Goal: Task Accomplishment & Management: Manage account settings

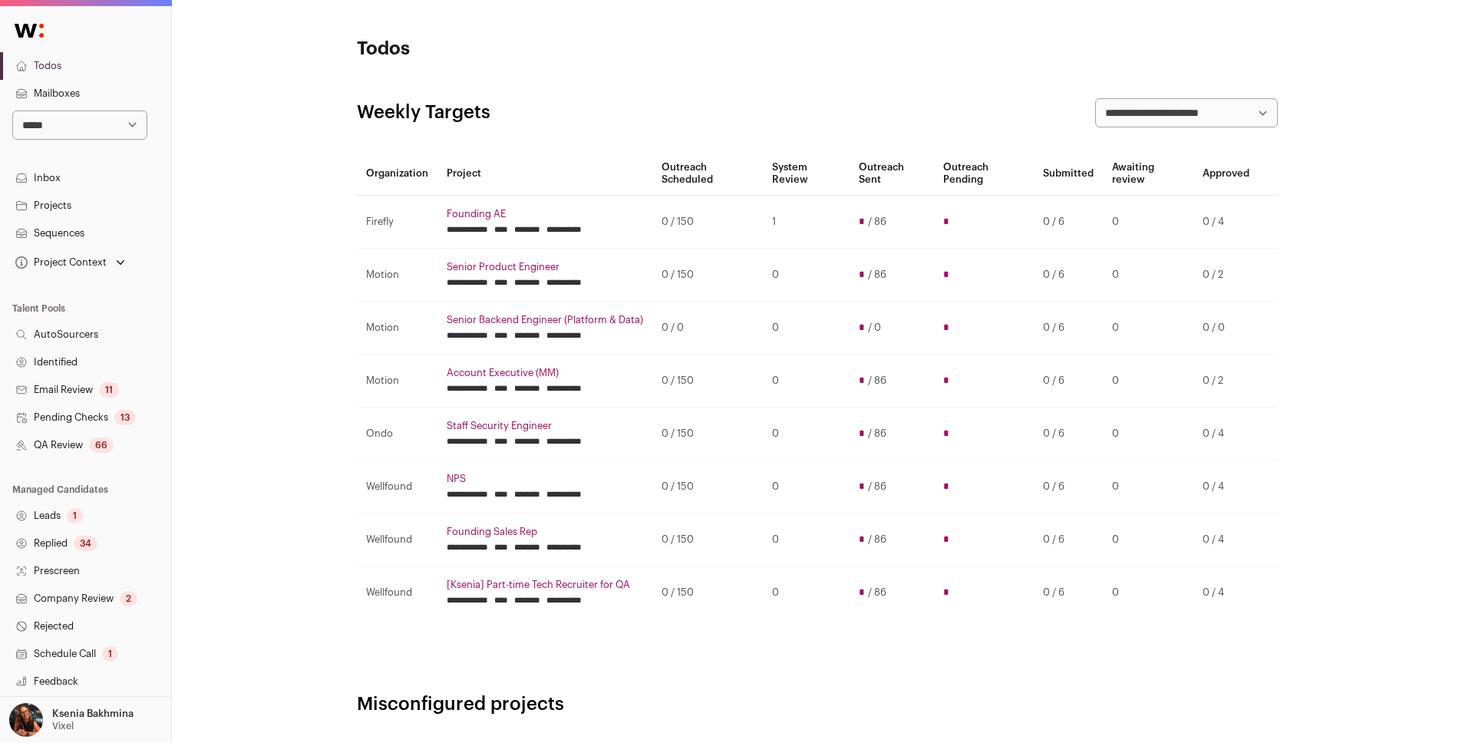
click at [92, 441] on div "66" at bounding box center [101, 445] width 25 height 15
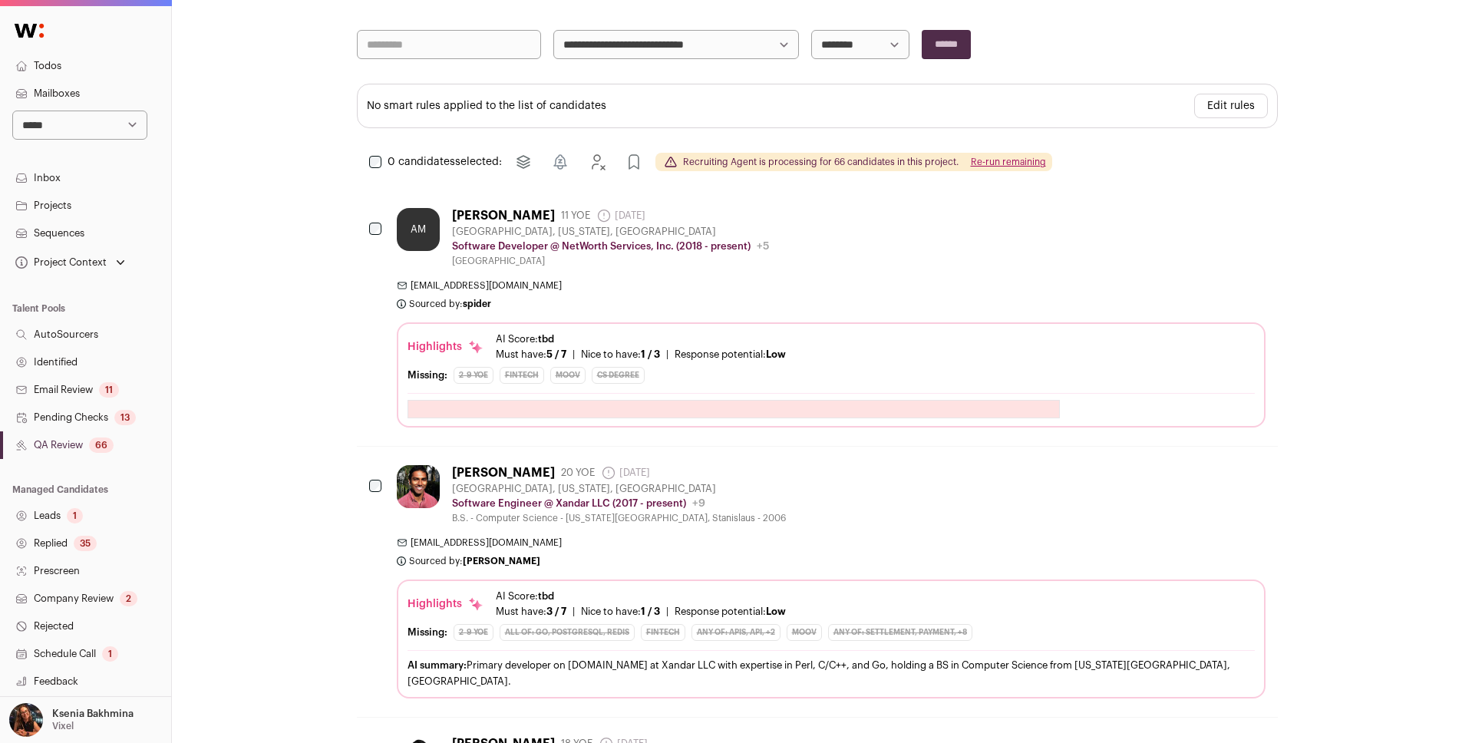
scroll to position [269, 0]
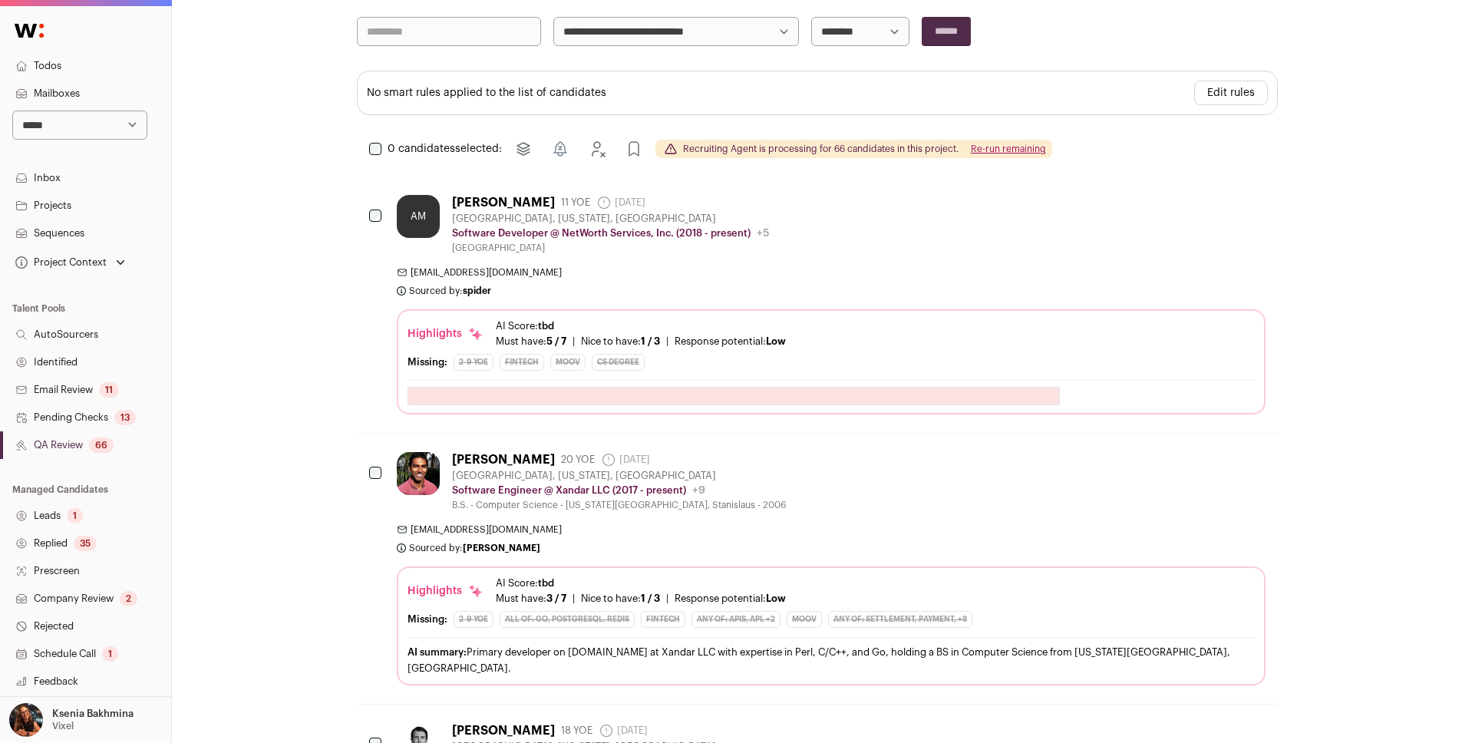
click at [48, 236] on link "Sequences" at bounding box center [85, 234] width 171 height 28
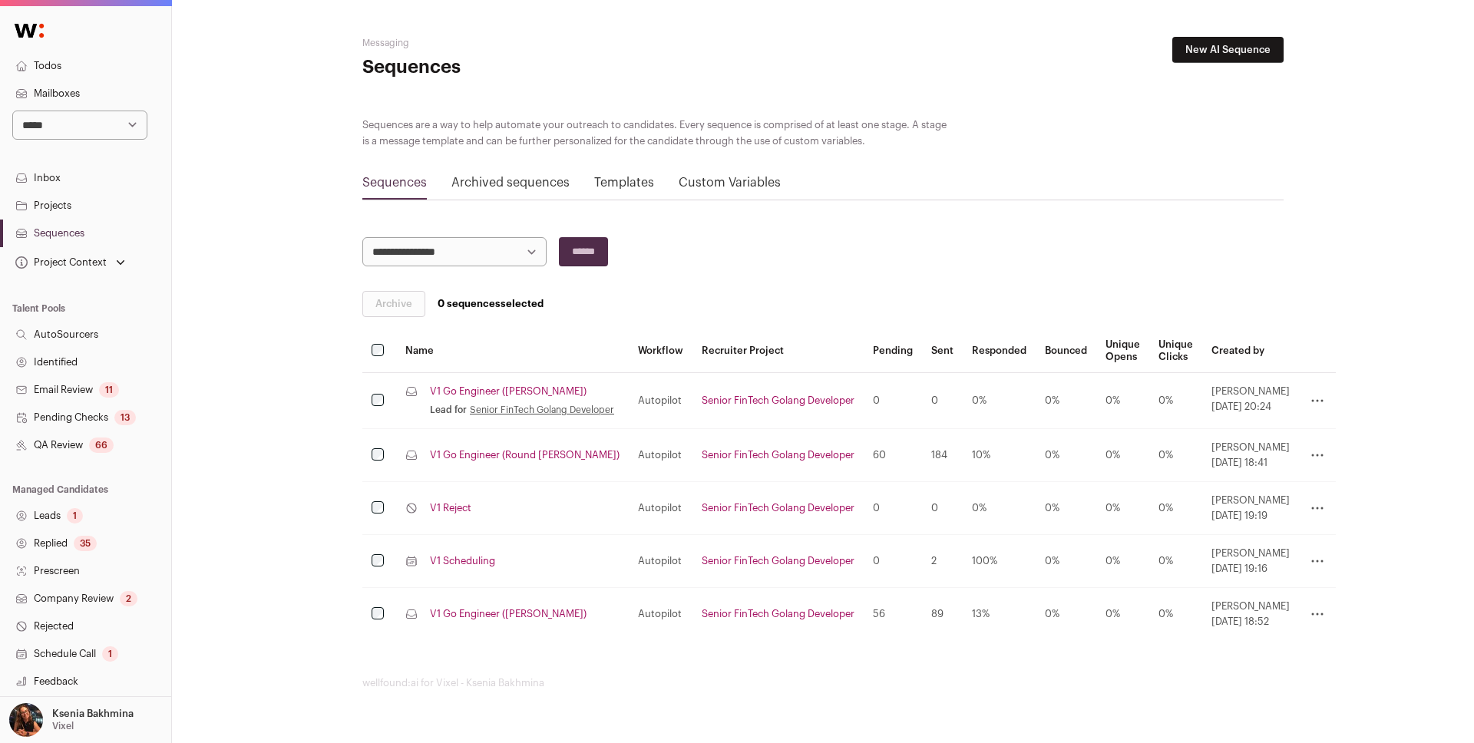
click at [501, 397] on link "V1 Go Engineer (Drew)" at bounding box center [508, 391] width 157 height 12
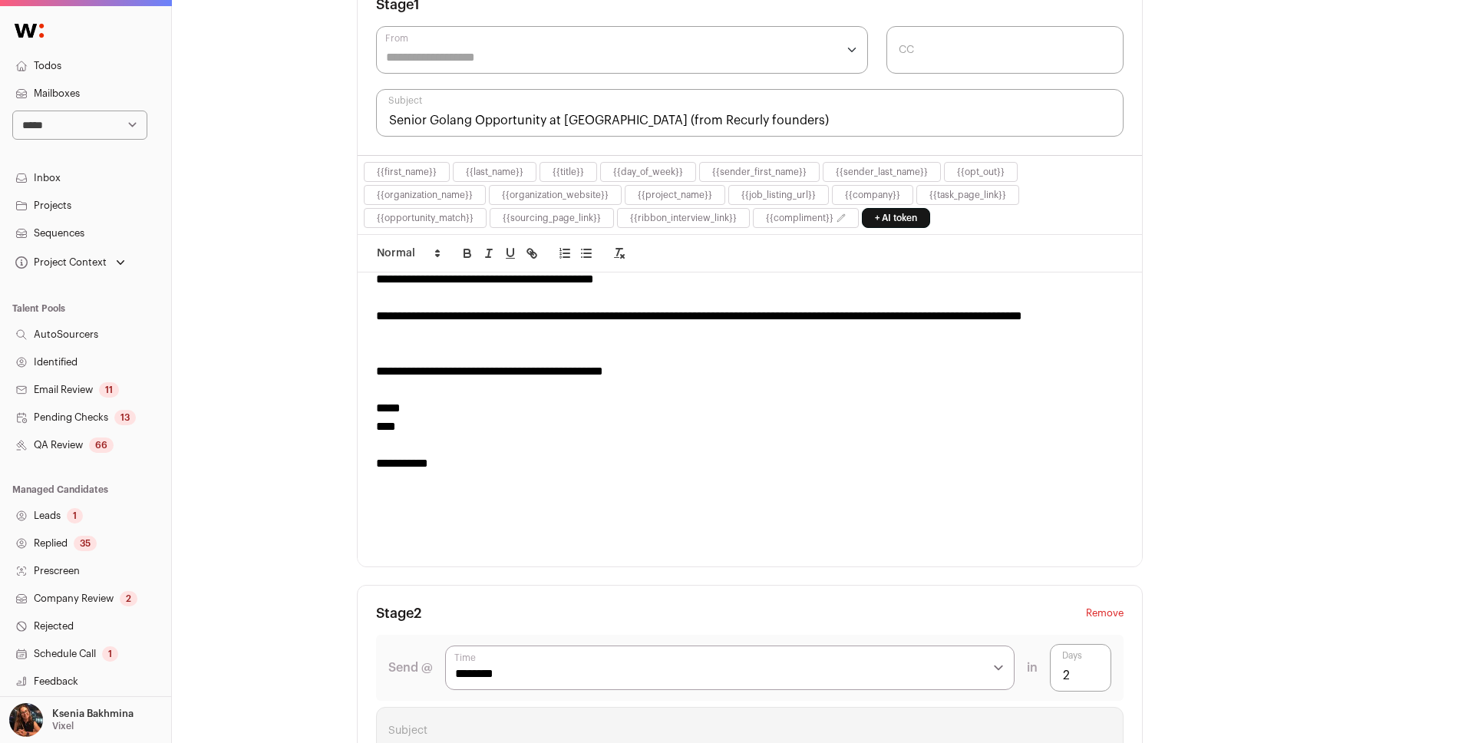
scroll to position [265, 0]
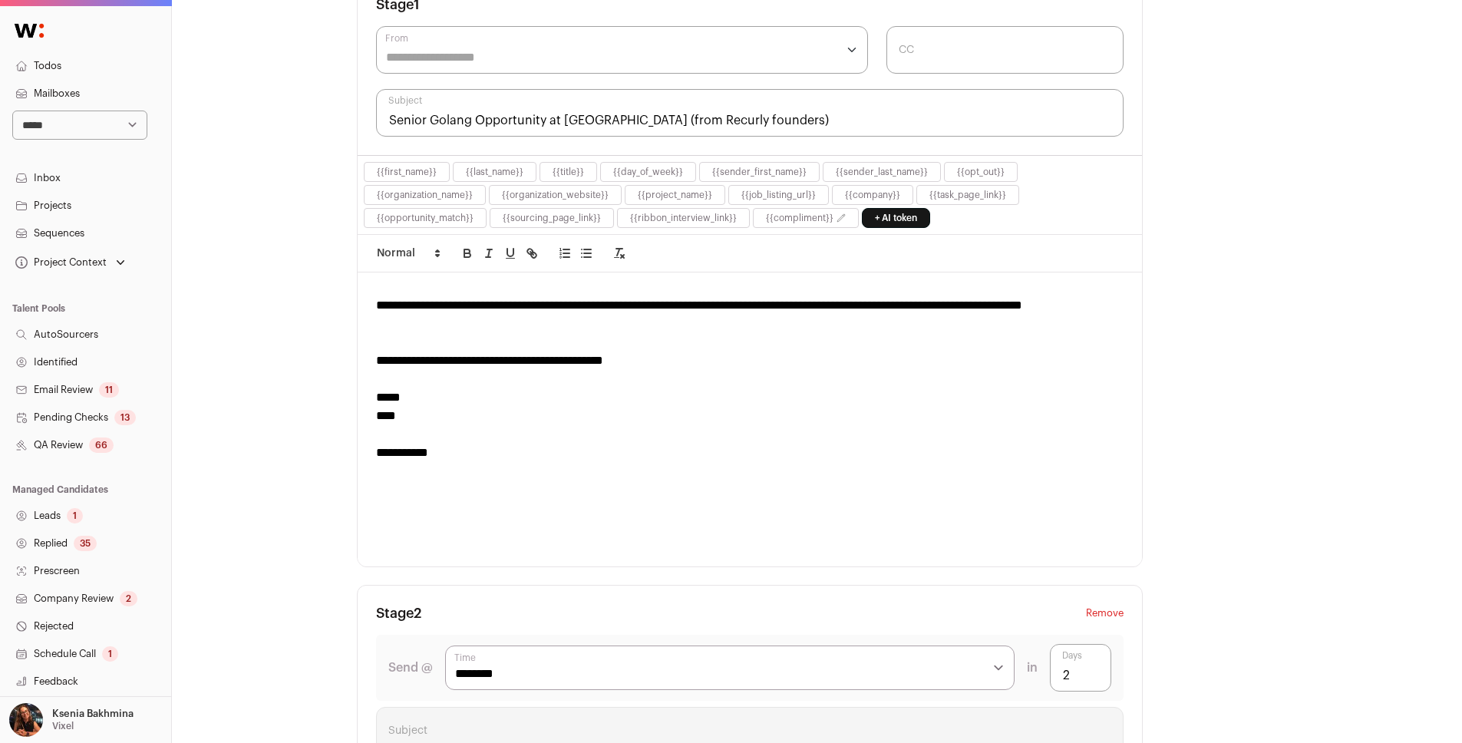
click at [76, 118] on select "**********" at bounding box center [79, 125] width 135 height 29
select select "****"
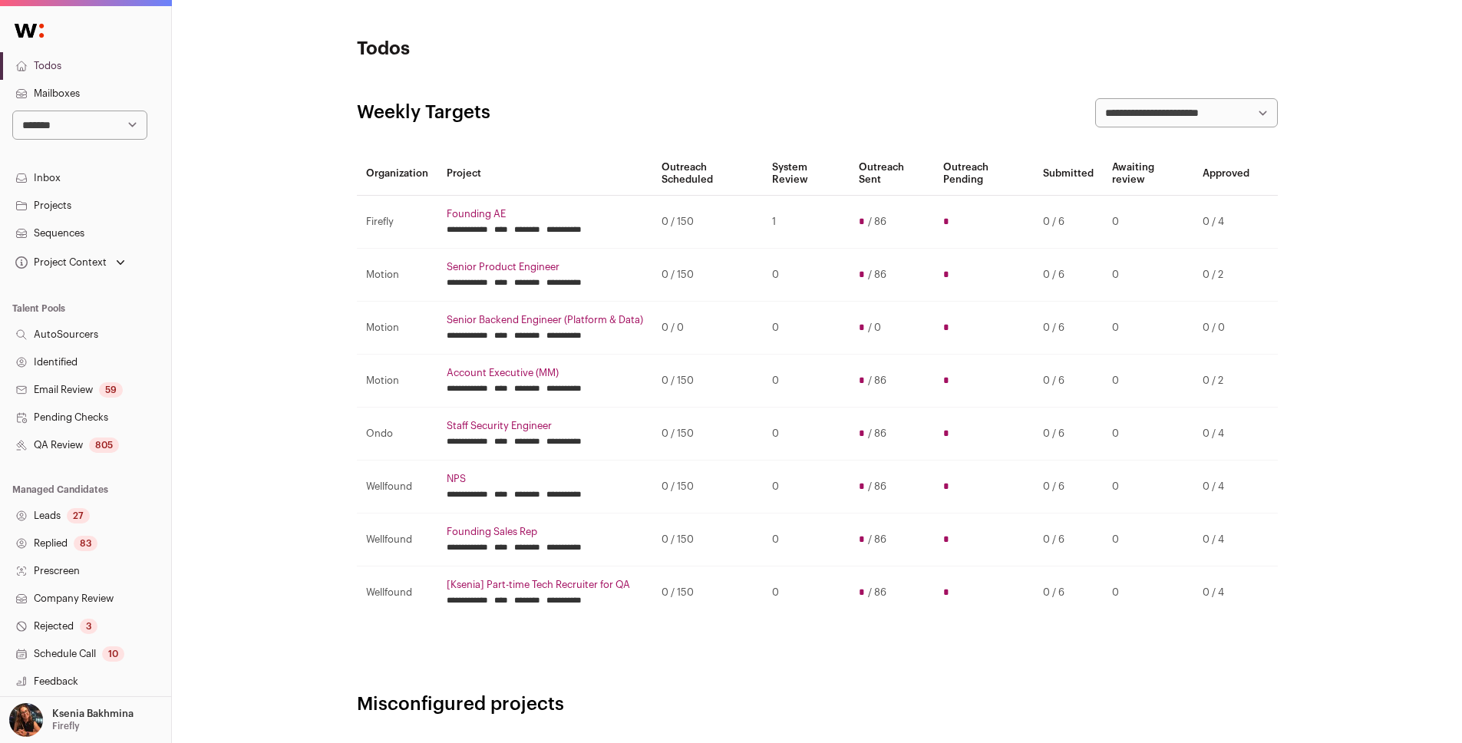
click at [62, 517] on link "Leads 27" at bounding box center [85, 516] width 171 height 28
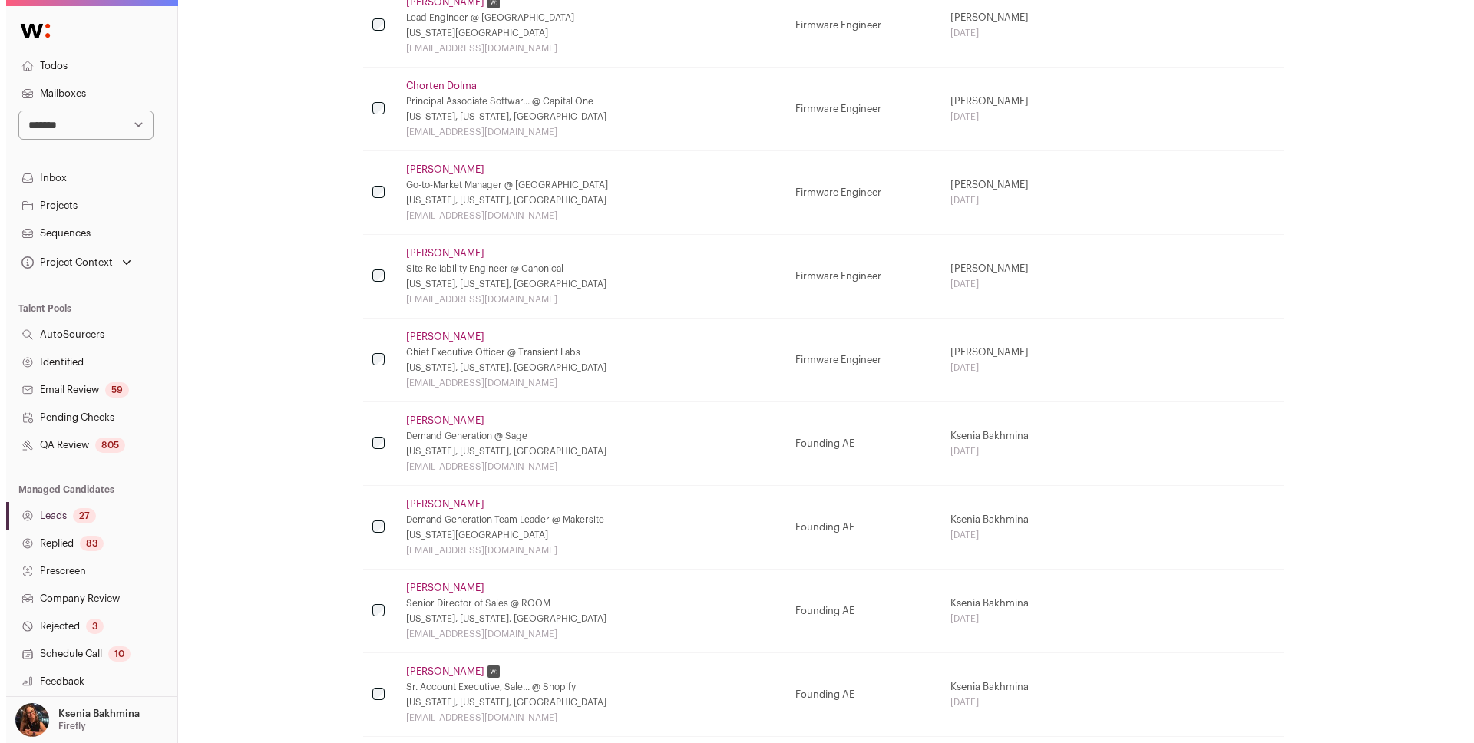
scroll to position [180, 0]
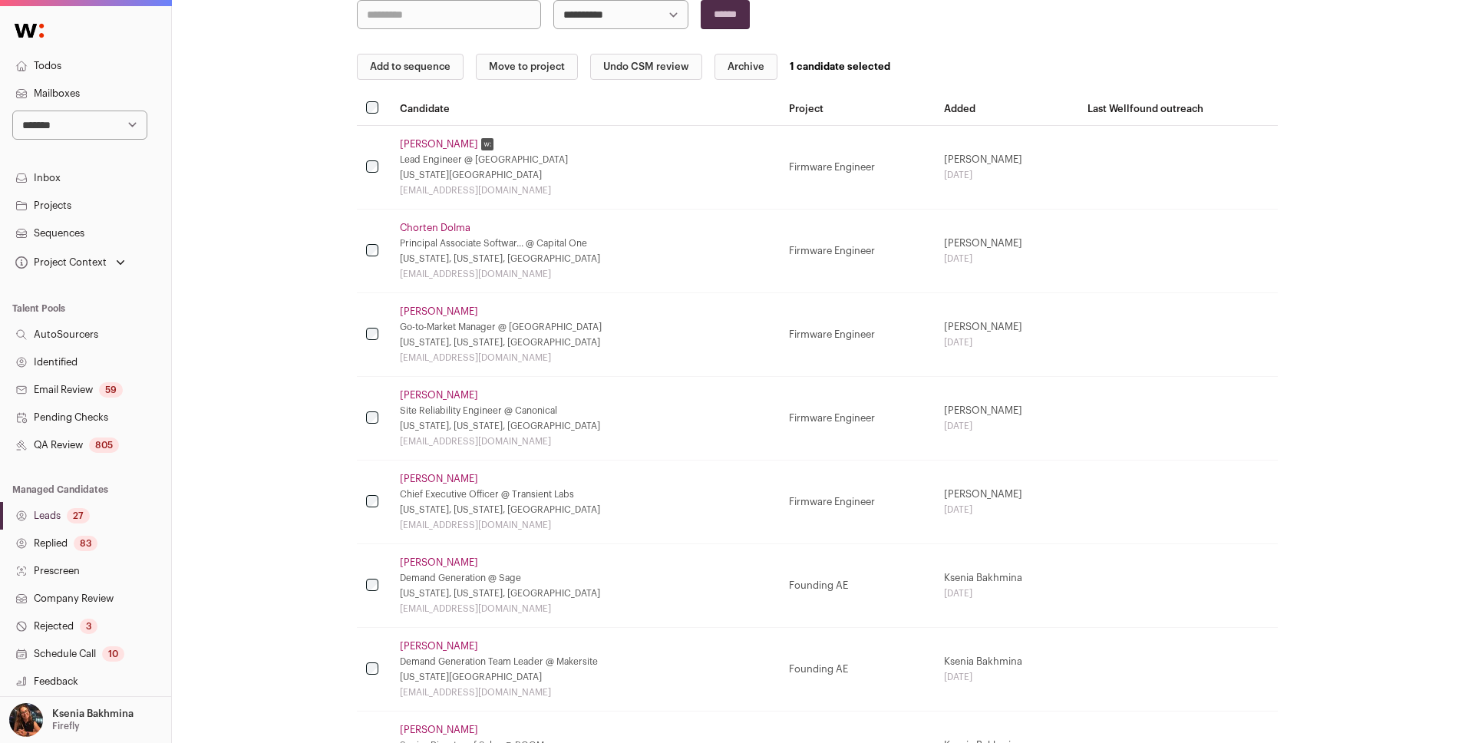
click at [369, 256] on td at bounding box center [374, 252] width 34 height 84
click at [756, 69] on button "Archive" at bounding box center [746, 67] width 63 height 26
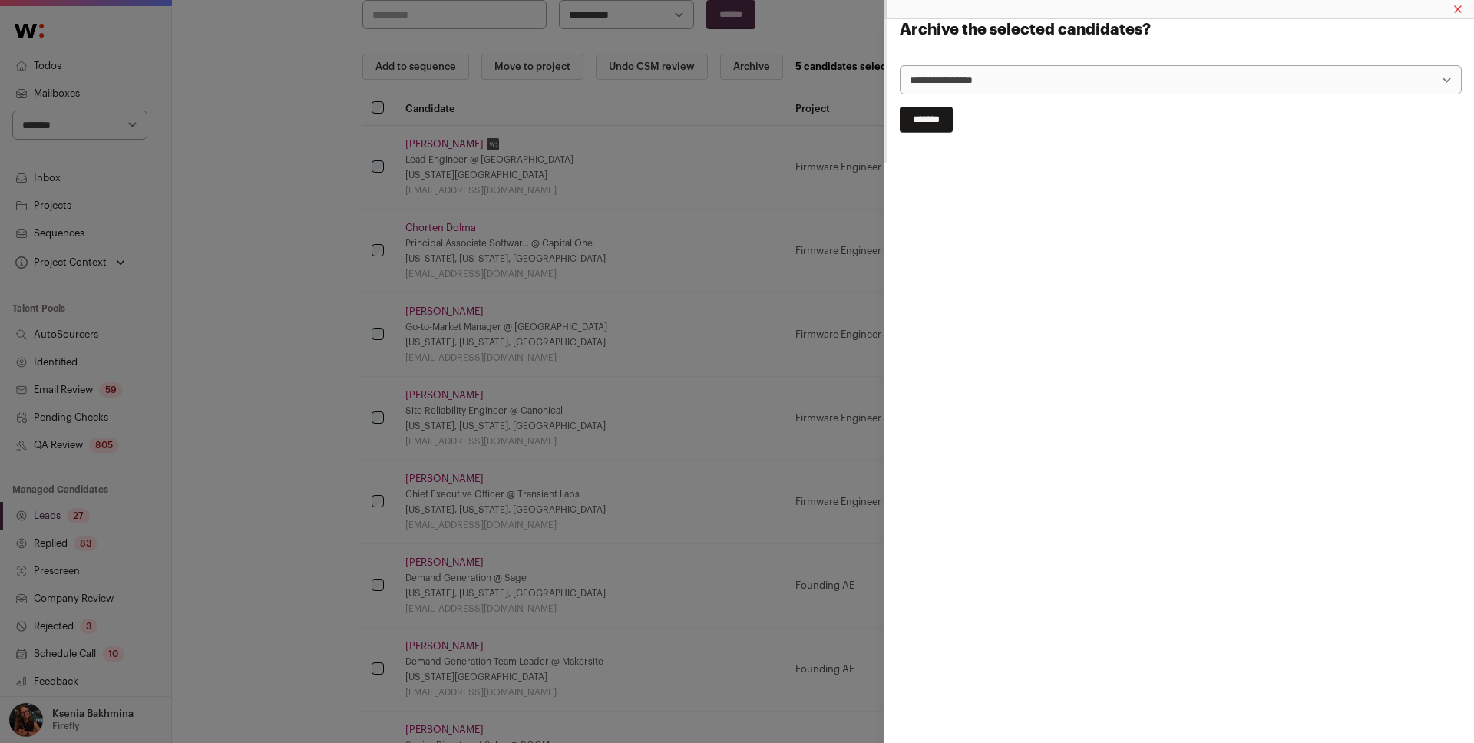
click at [938, 81] on select "**********" at bounding box center [1181, 79] width 562 height 29
select select "**********"
click at [933, 116] on input "*******" at bounding box center [926, 120] width 53 height 26
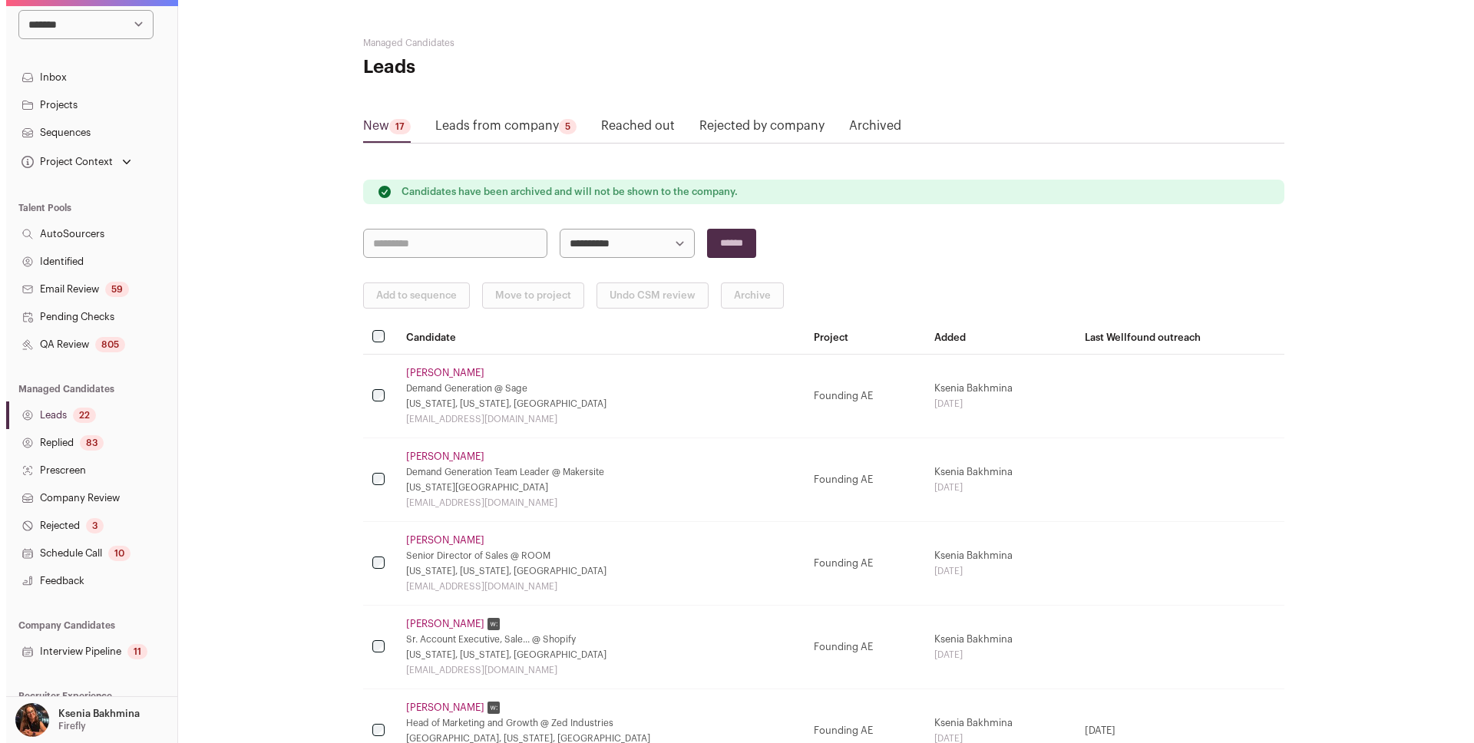
scroll to position [140, 0]
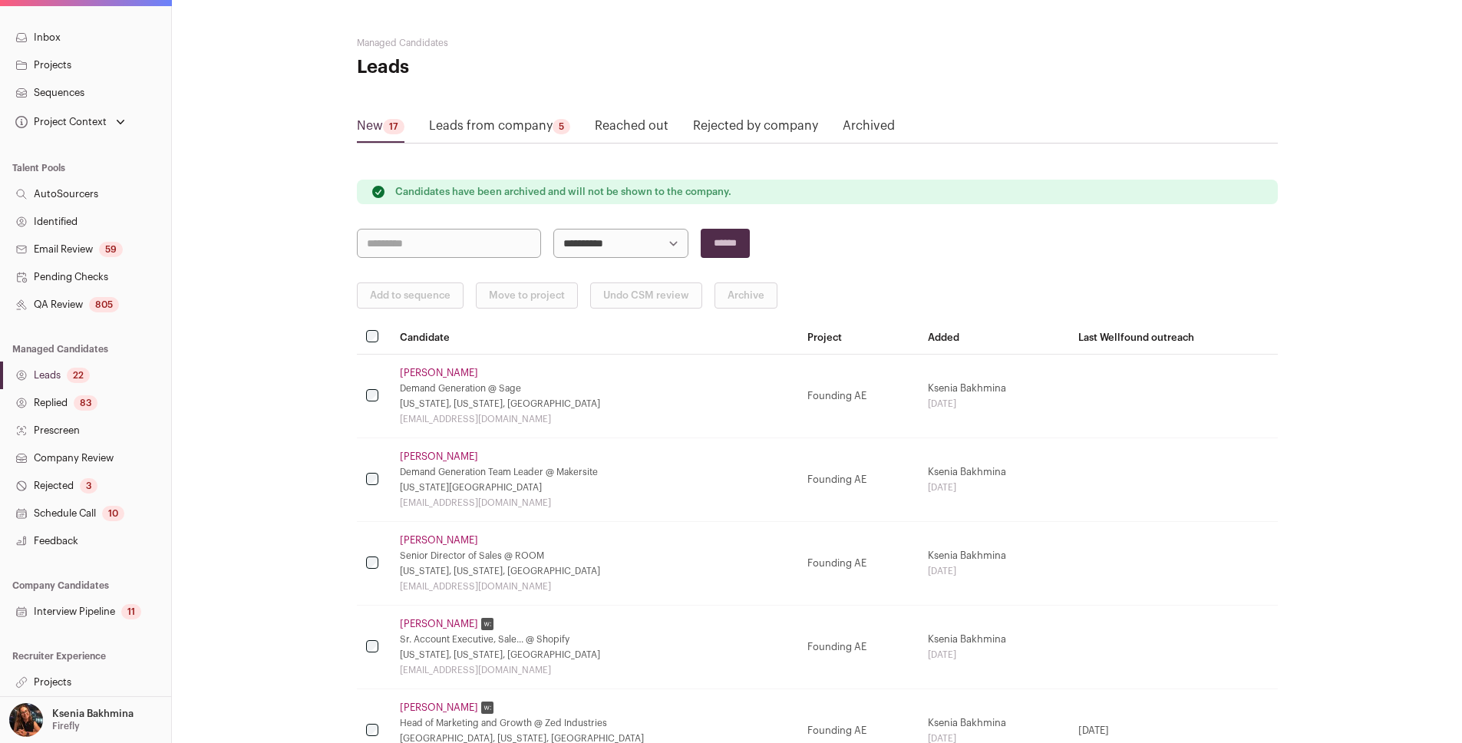
click at [58, 678] on link "Projects" at bounding box center [85, 683] width 171 height 28
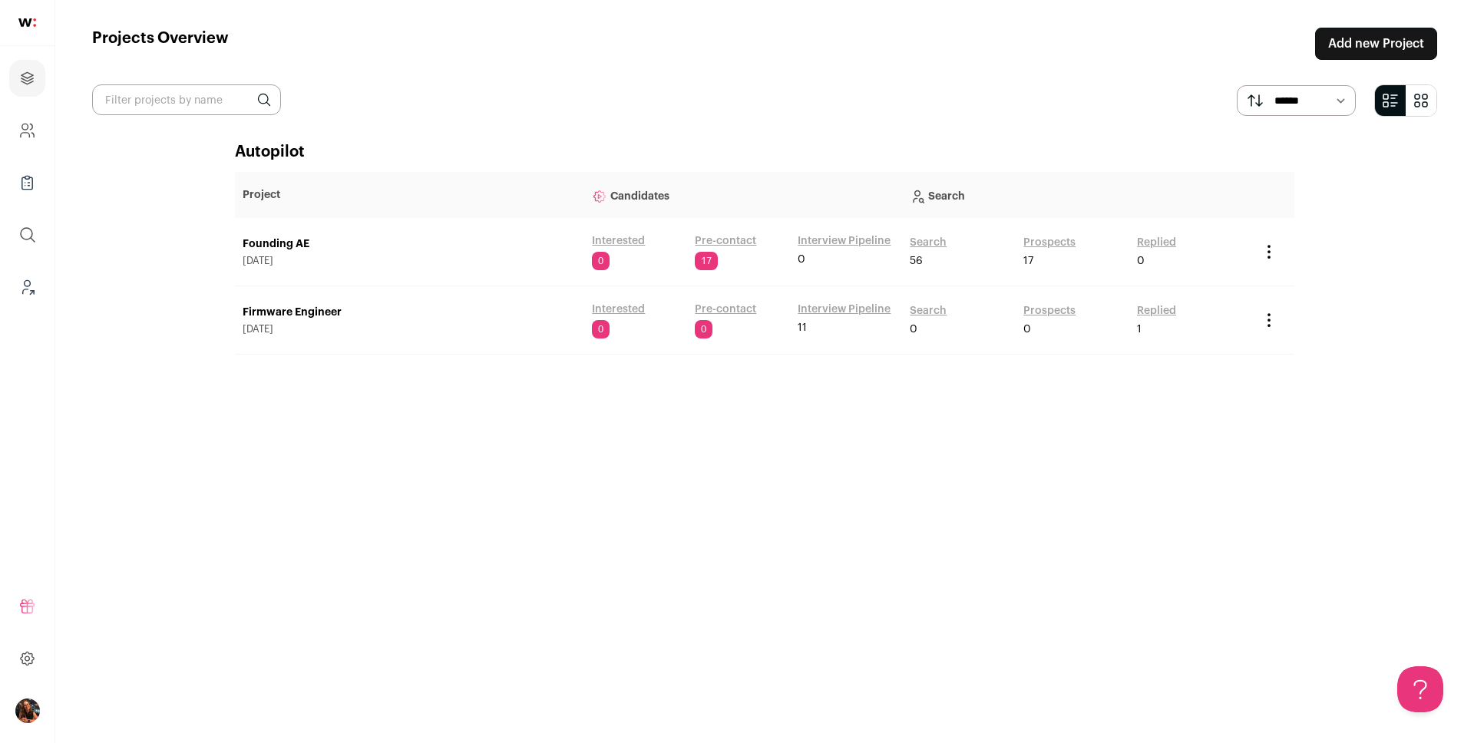
click at [269, 239] on link "Founding AE" at bounding box center [410, 243] width 334 height 15
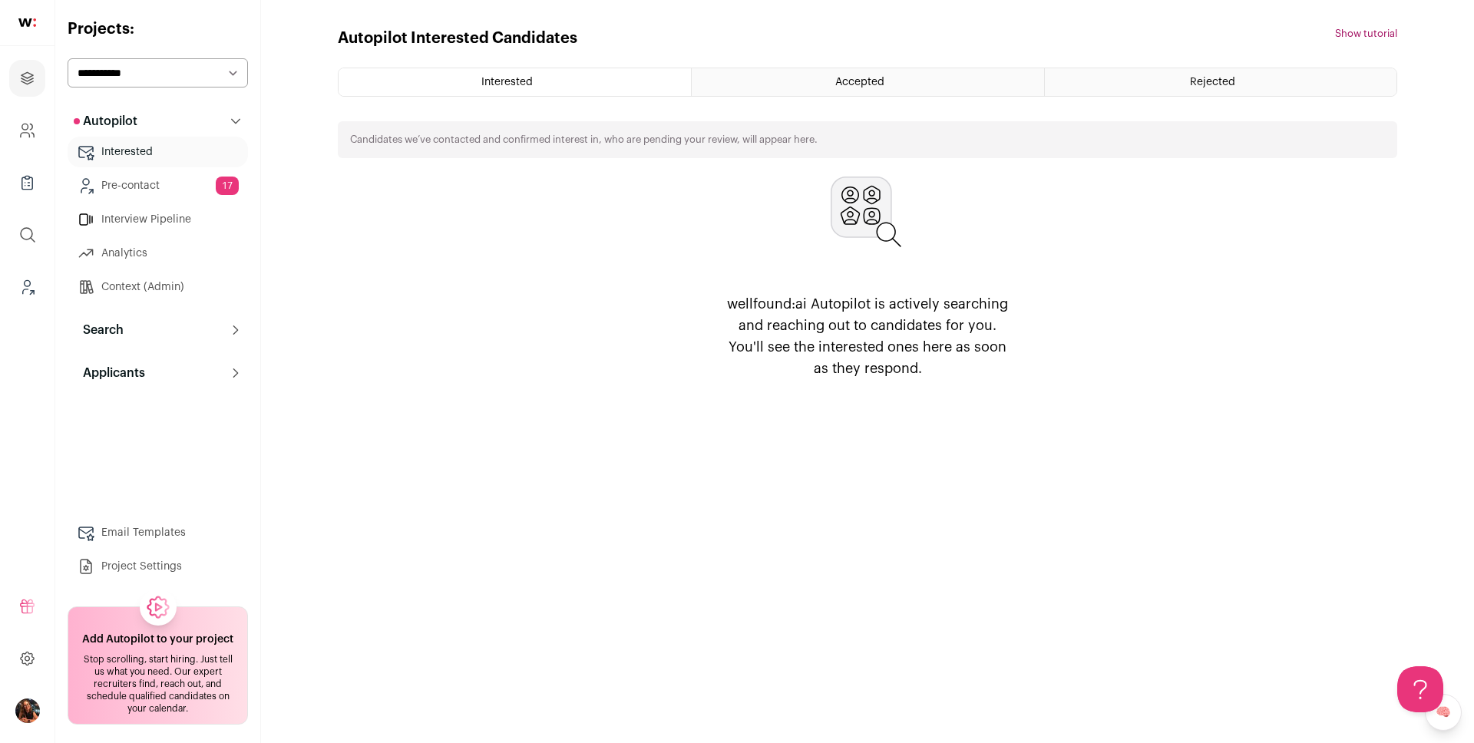
click at [118, 329] on p "Search" at bounding box center [99, 330] width 50 height 18
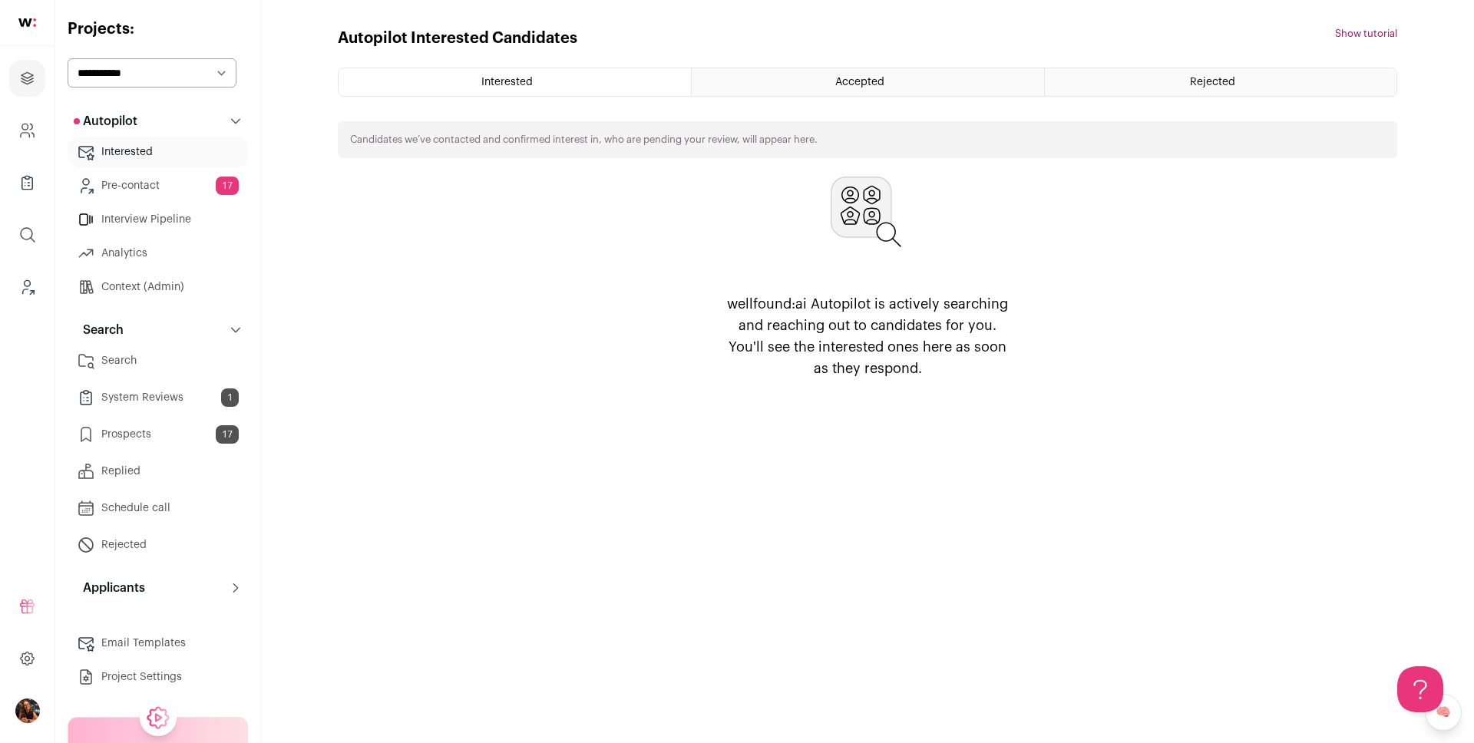
click at [134, 362] on link "Search" at bounding box center [158, 360] width 180 height 31
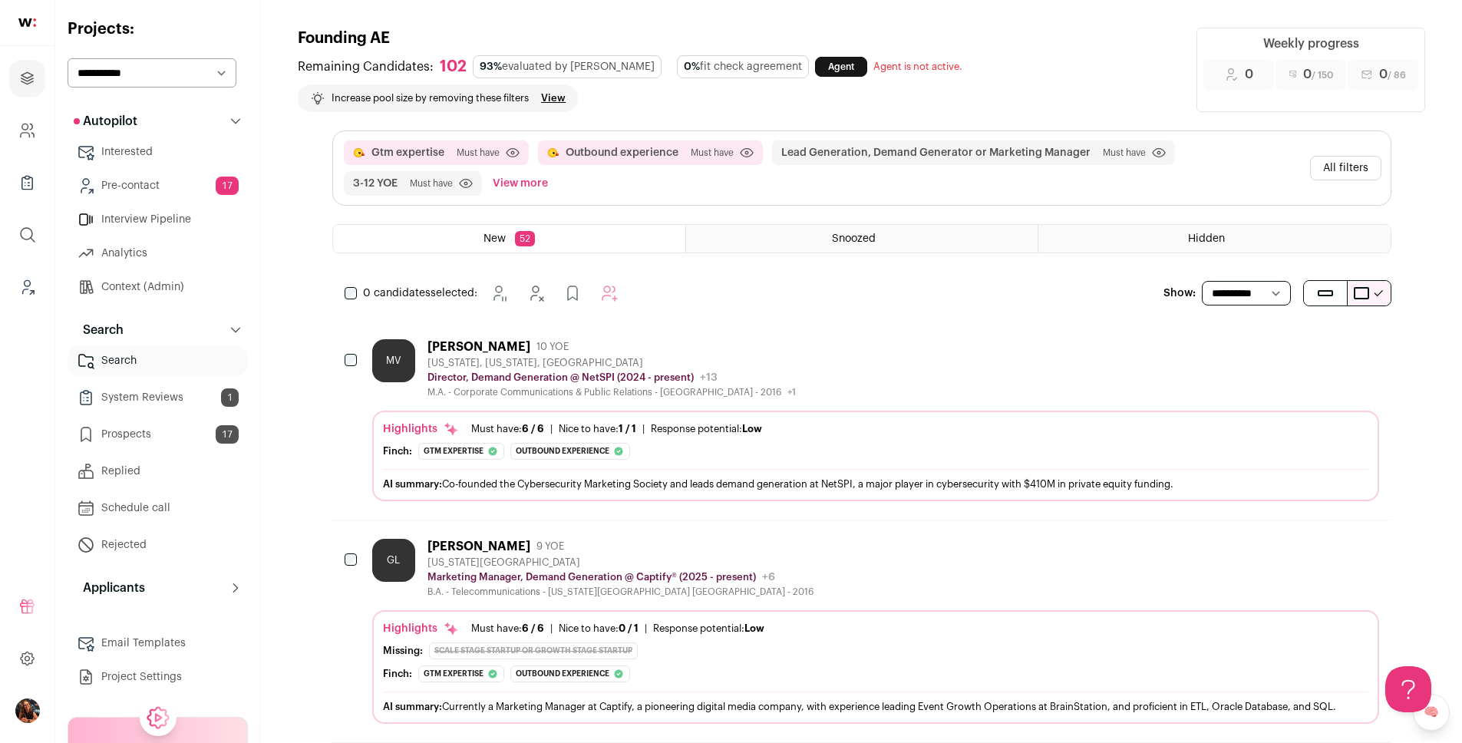
click at [1323, 165] on button "All filters" at bounding box center [1345, 168] width 71 height 25
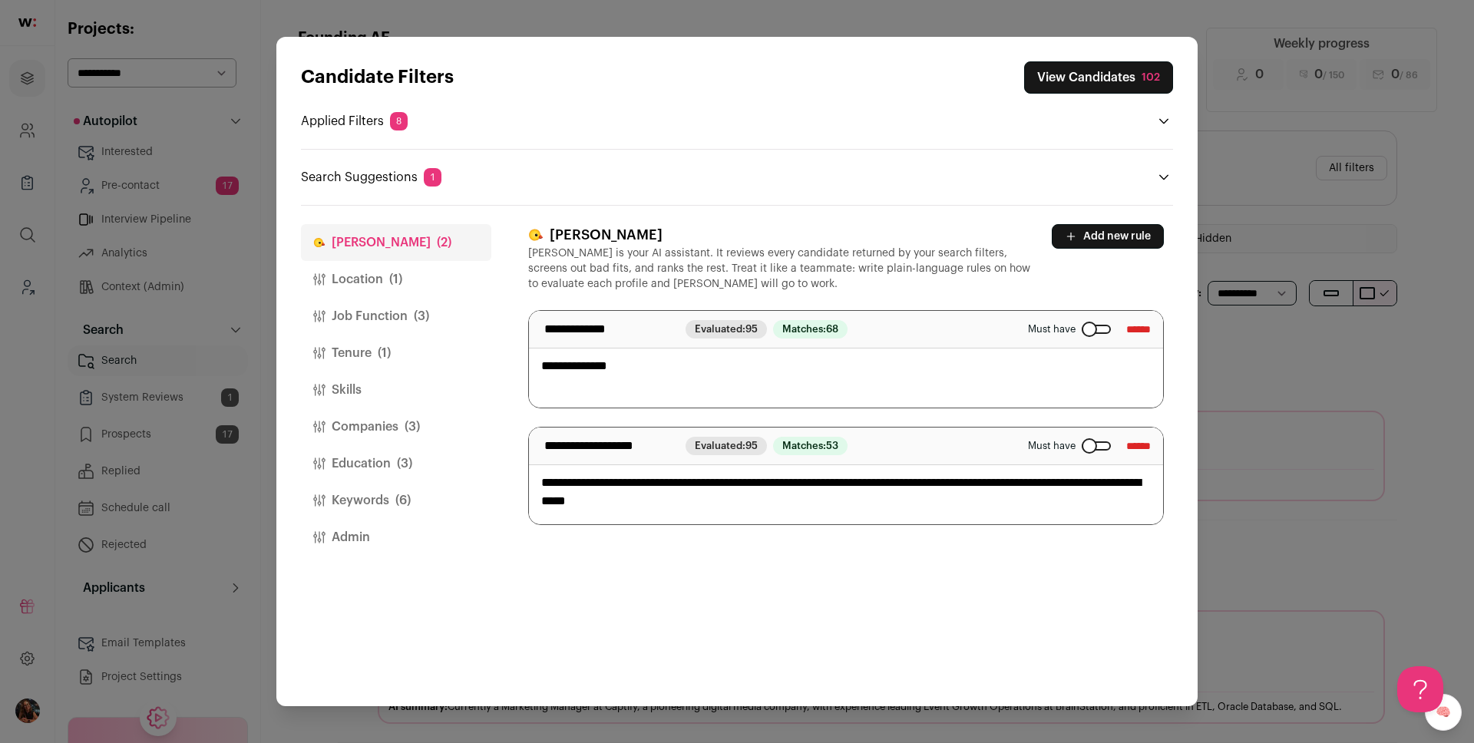
click at [1087, 228] on button "Add new rule" at bounding box center [1108, 236] width 112 height 25
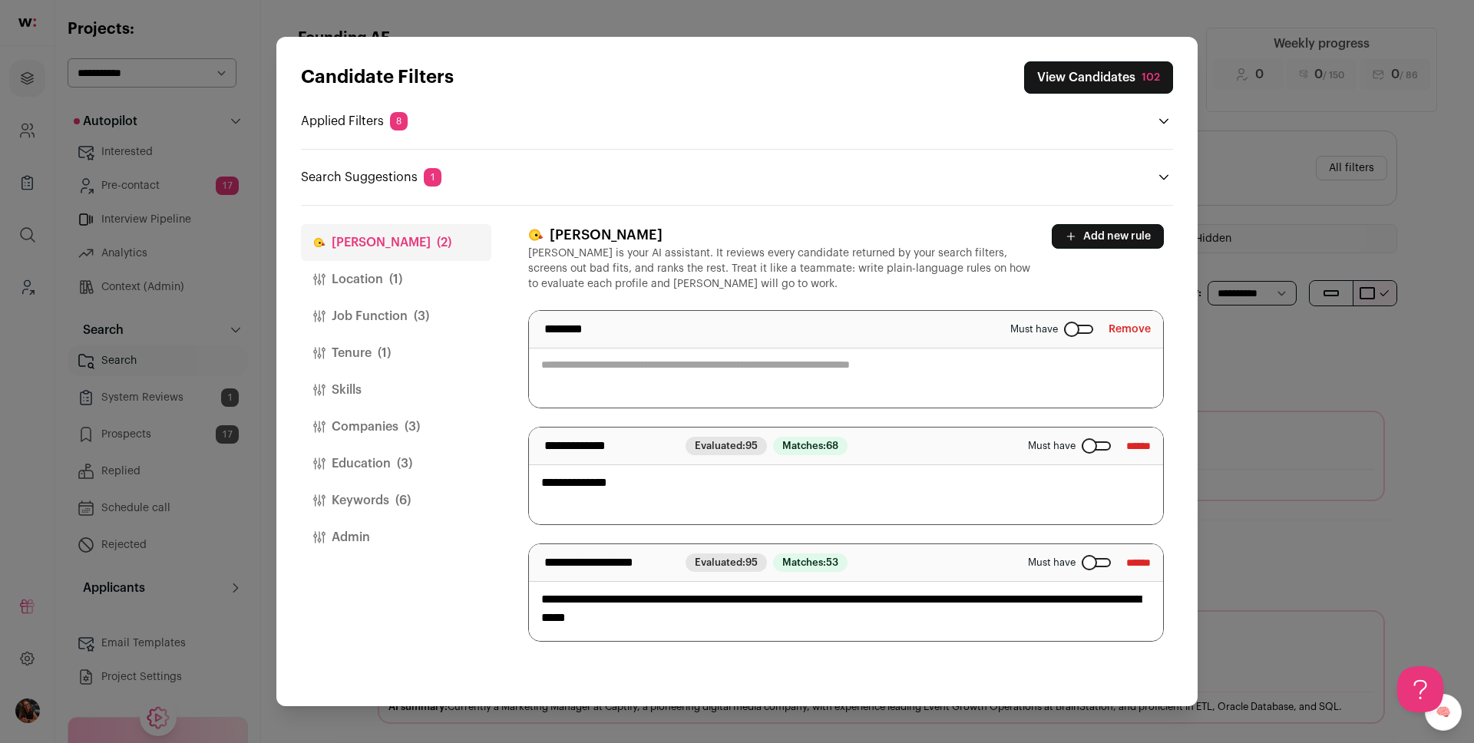
click at [580, 359] on textarea "Close modal via background" at bounding box center [846, 359] width 634 height 97
paste textarea "**********"
drag, startPoint x: 849, startPoint y: 365, endPoint x: 830, endPoint y: 368, distance: 19.3
click at [830, 367] on textarea "**********" at bounding box center [846, 359] width 634 height 97
type textarea "**********"
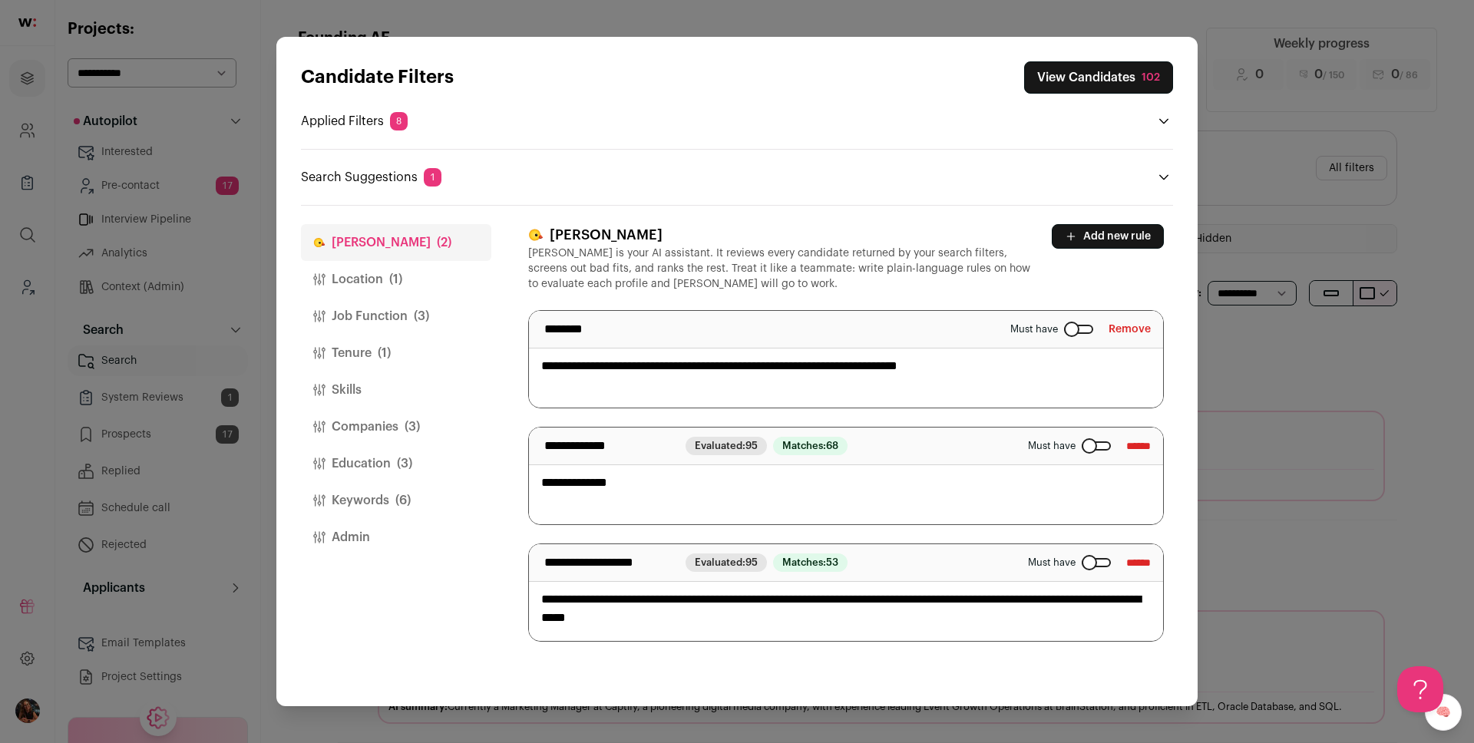
click at [383, 282] on button "Location (1)" at bounding box center [396, 279] width 190 height 37
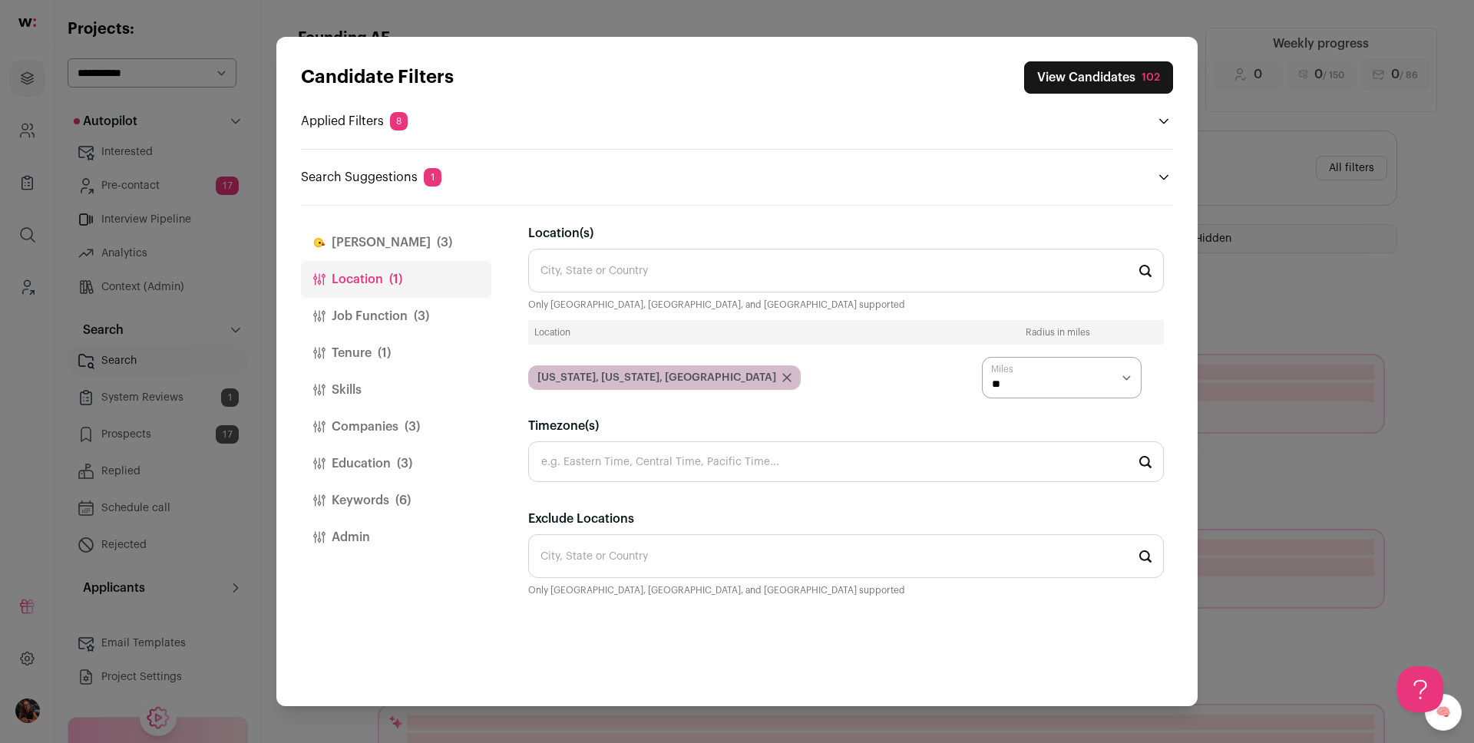
click at [378, 253] on button "Finch (3)" at bounding box center [396, 242] width 190 height 37
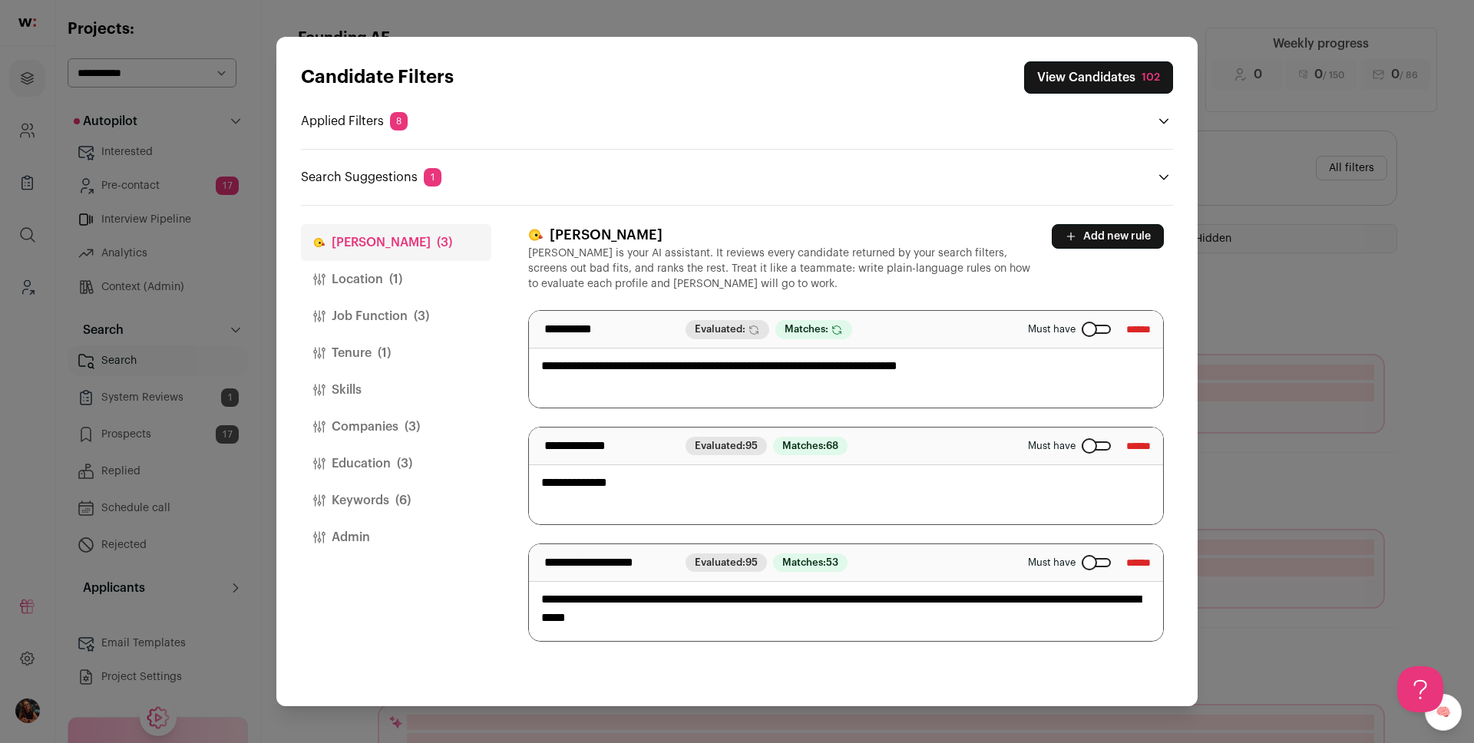
click at [1126, 441] on input "******" at bounding box center [1138, 446] width 25 height 25
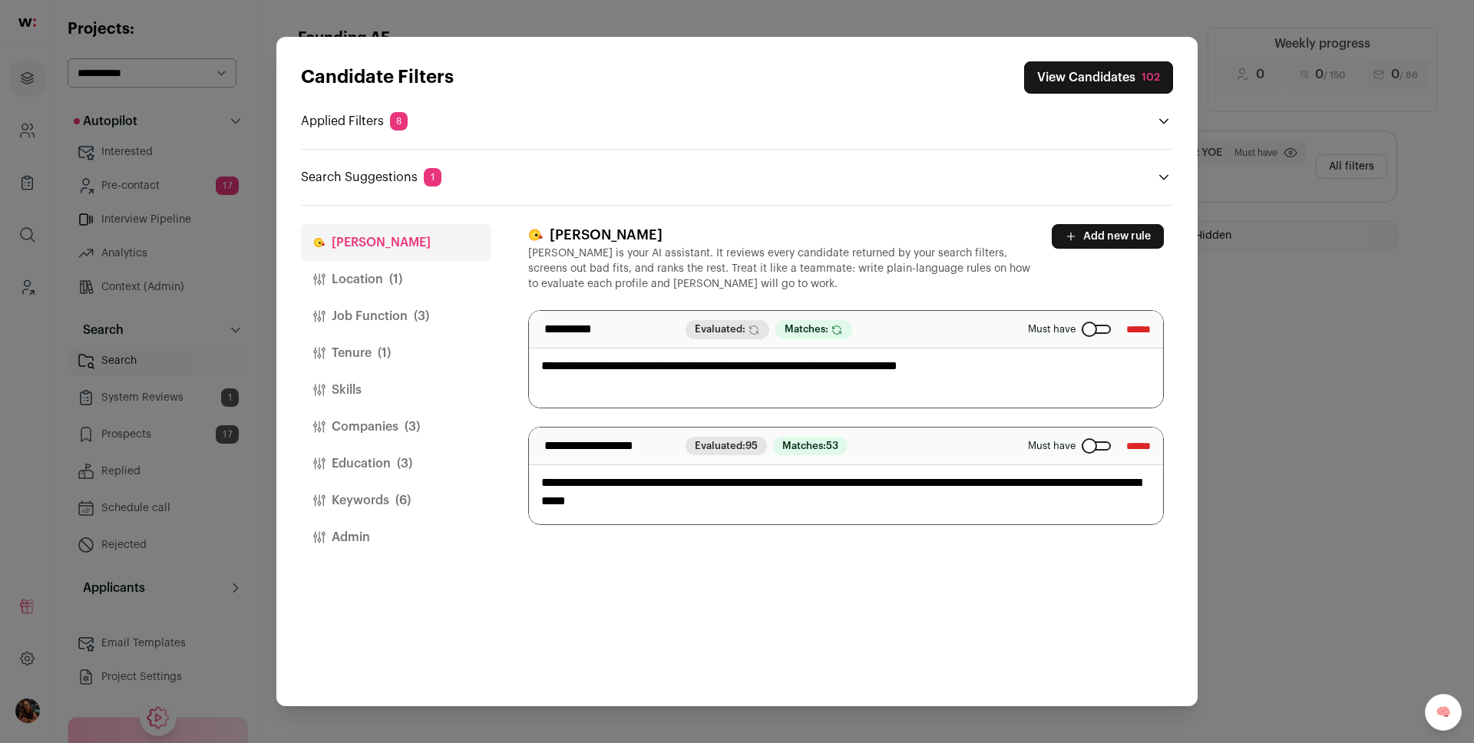
click at [358, 276] on button "Location (1)" at bounding box center [396, 279] width 190 height 37
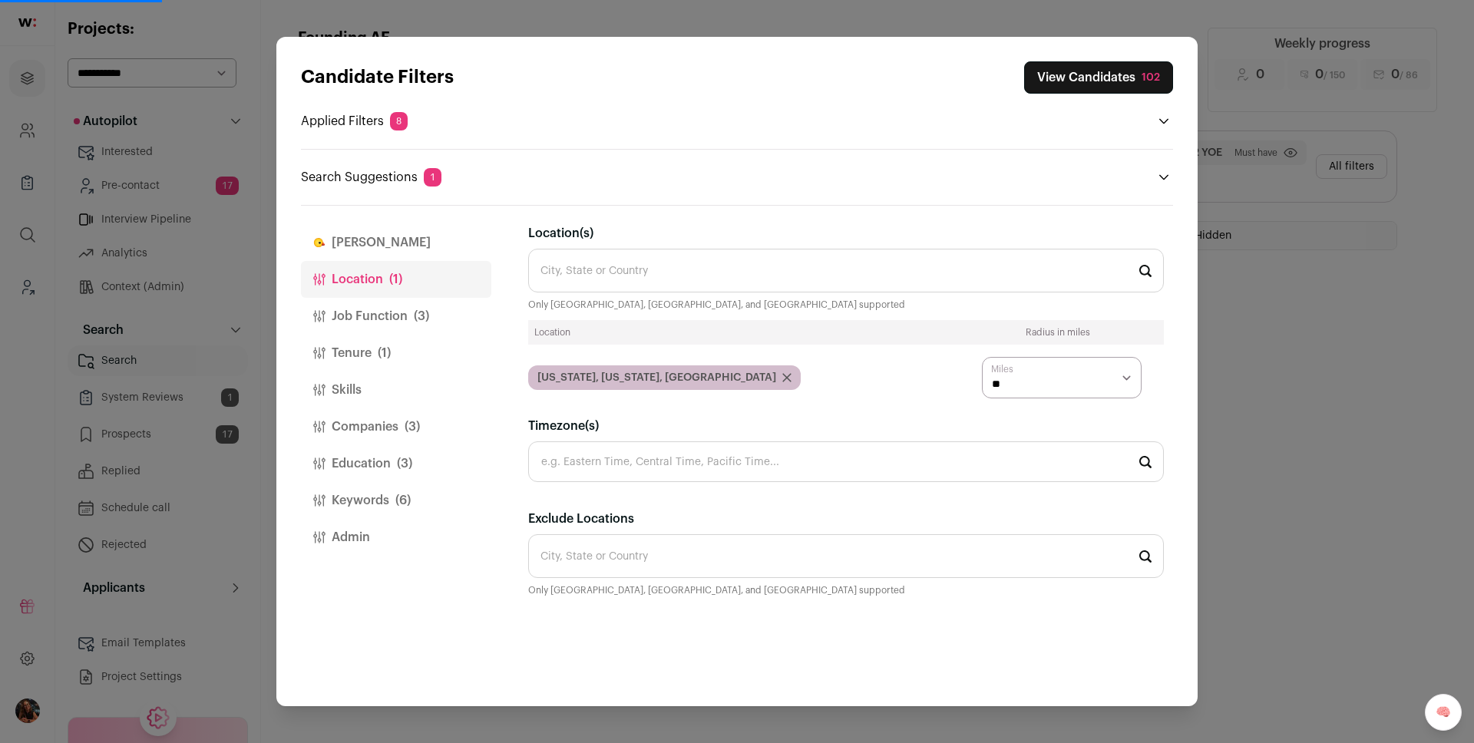
click at [362, 321] on button "Job Function (3)" at bounding box center [396, 316] width 190 height 37
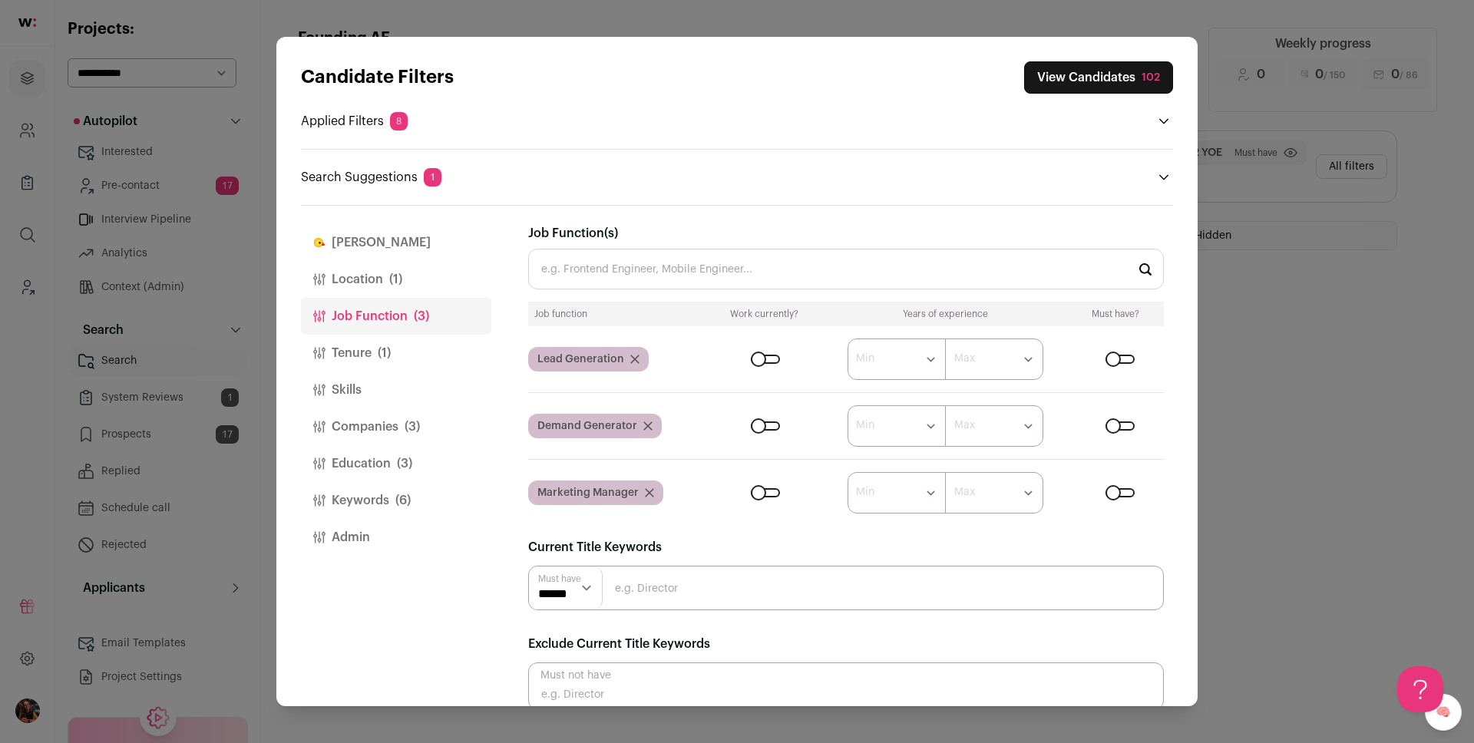
click at [636, 359] on icon "Close modal via background" at bounding box center [634, 359] width 9 height 9
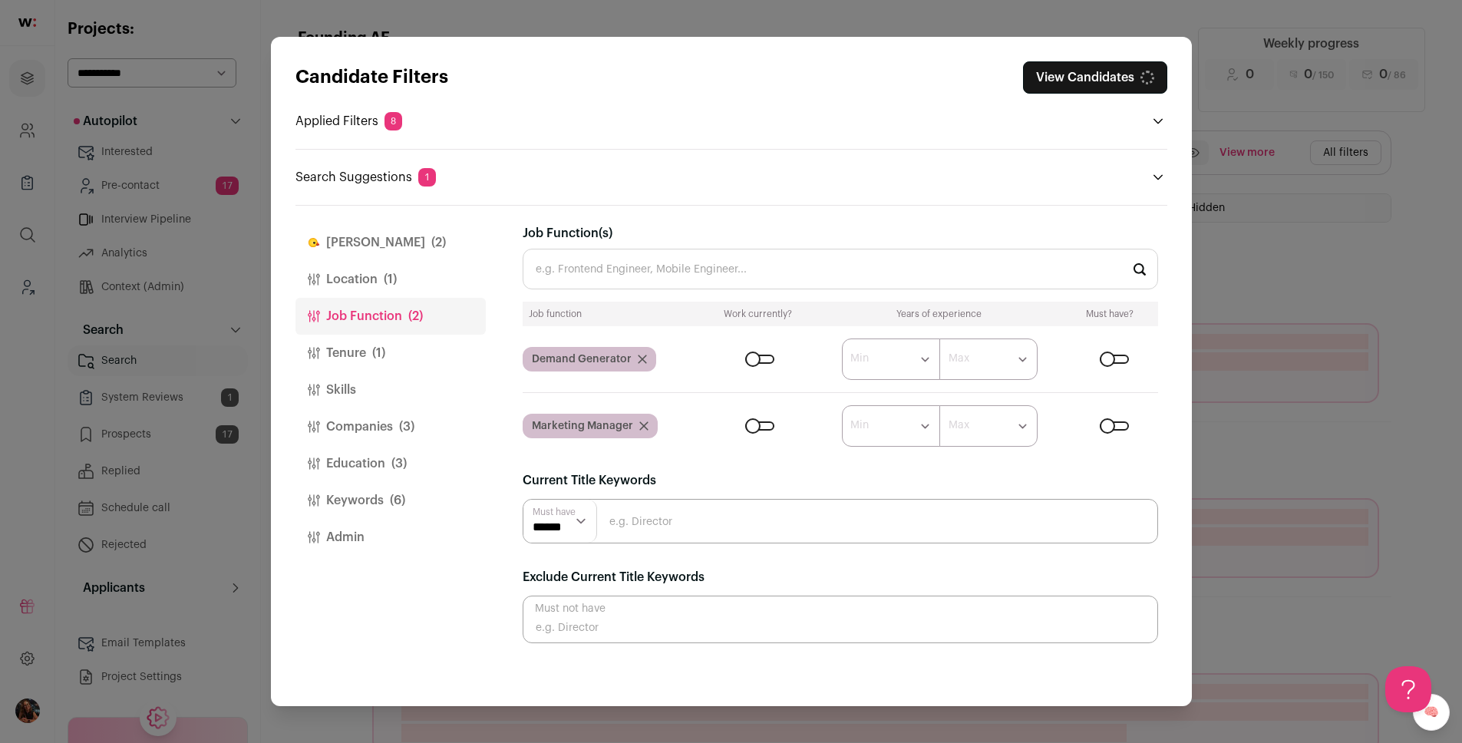
click at [638, 357] on icon "Close modal via background" at bounding box center [642, 359] width 9 height 9
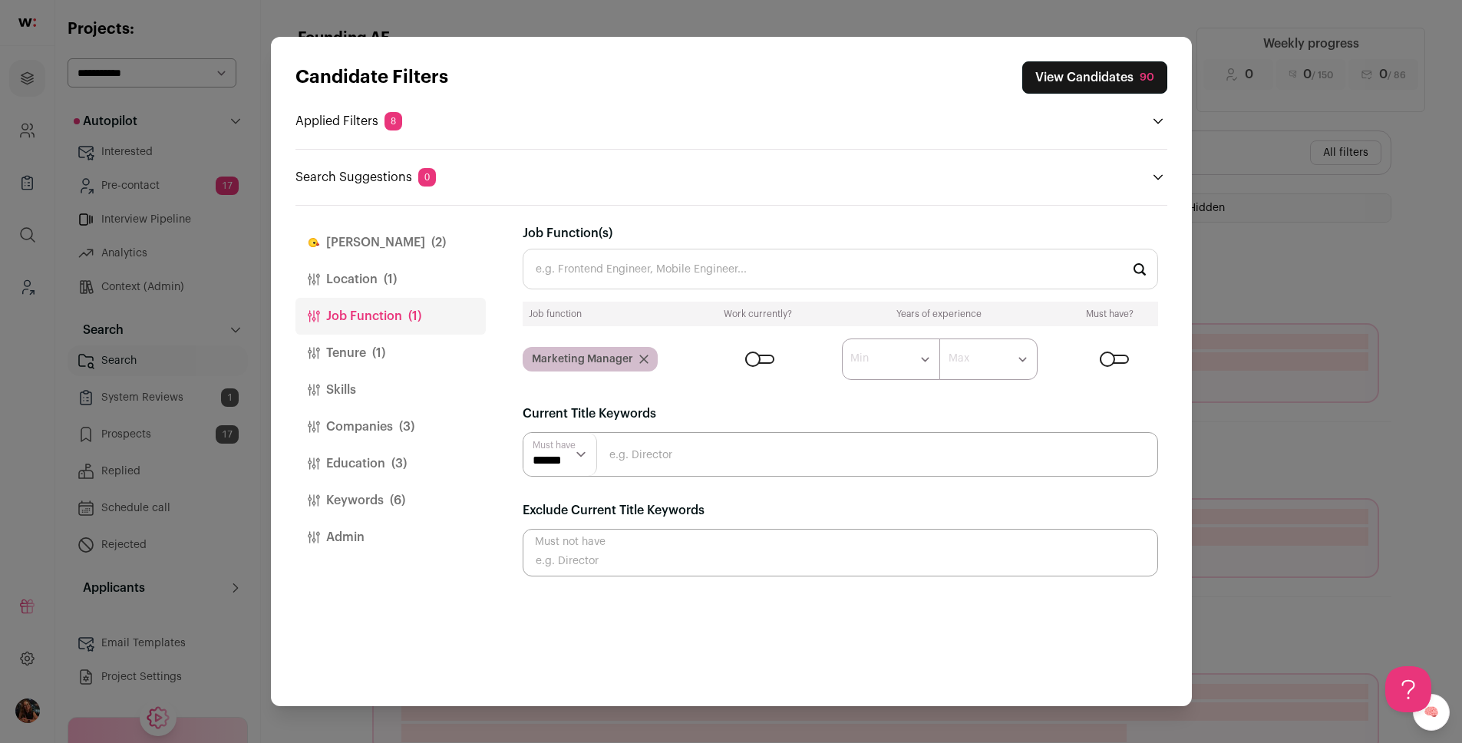
click at [635, 357] on div "Marketing Manager" at bounding box center [590, 359] width 135 height 25
click at [639, 358] on icon "Close modal via background" at bounding box center [643, 359] width 9 height 9
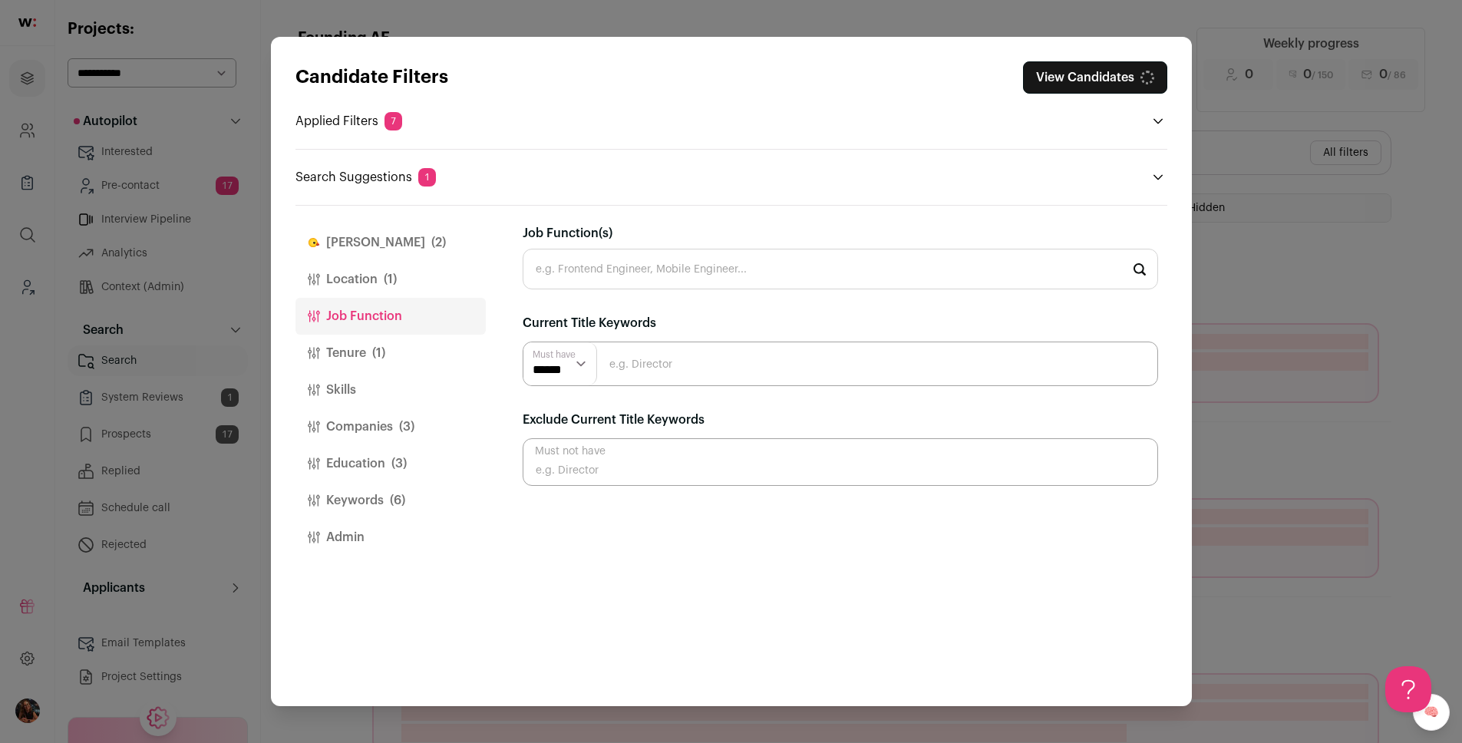
click at [586, 272] on input "Job Function(s)" at bounding box center [841, 269] width 636 height 41
type input "e"
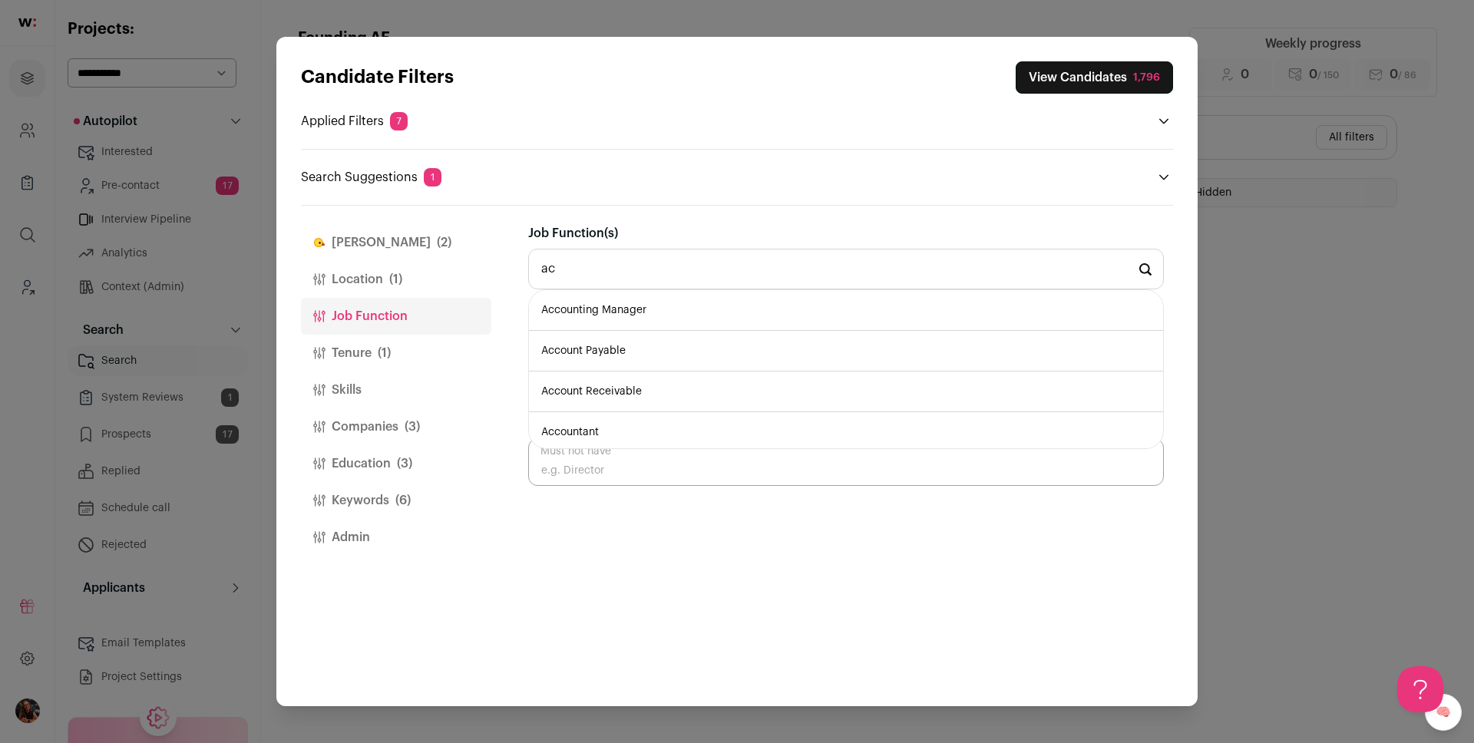
type input "a"
click at [624, 305] on li "Account Executive" at bounding box center [846, 310] width 634 height 41
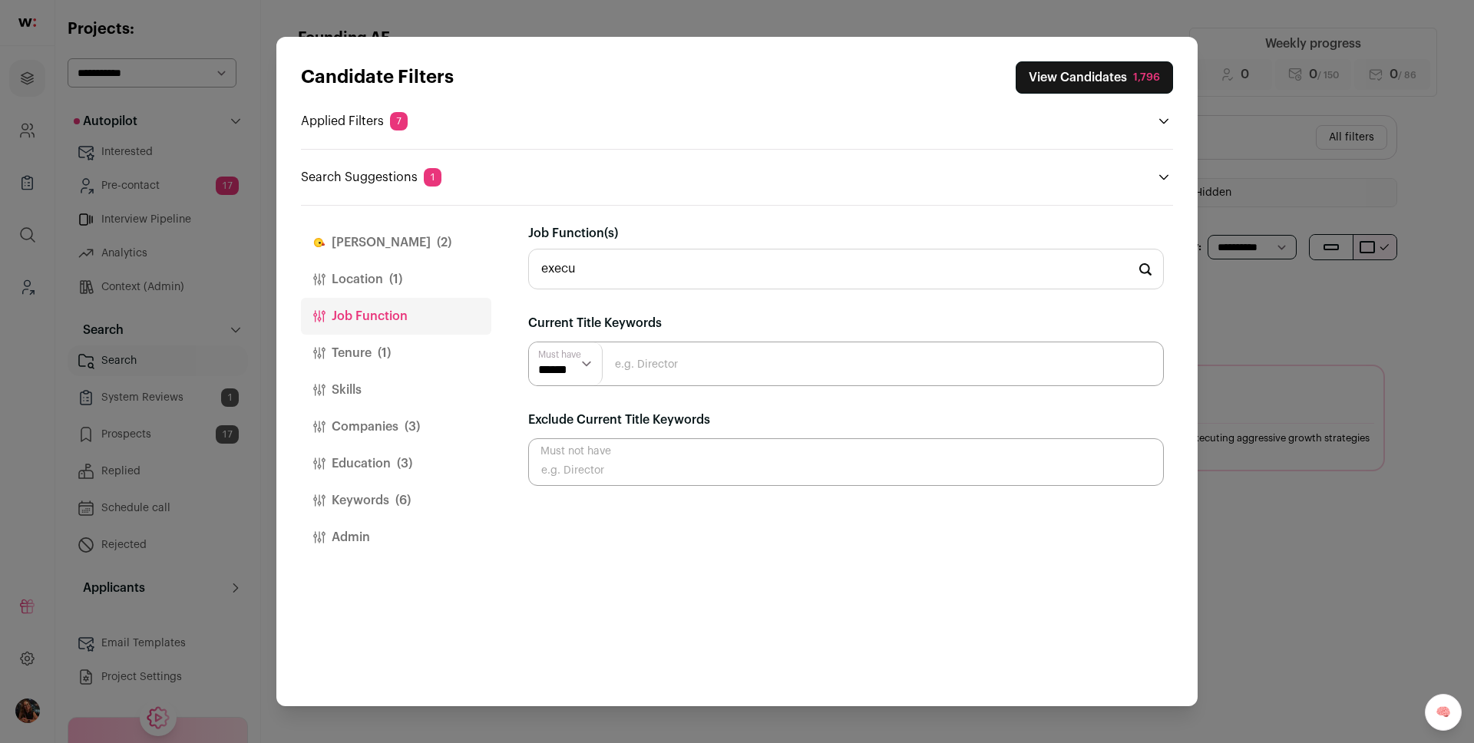
type input "Account Executive"
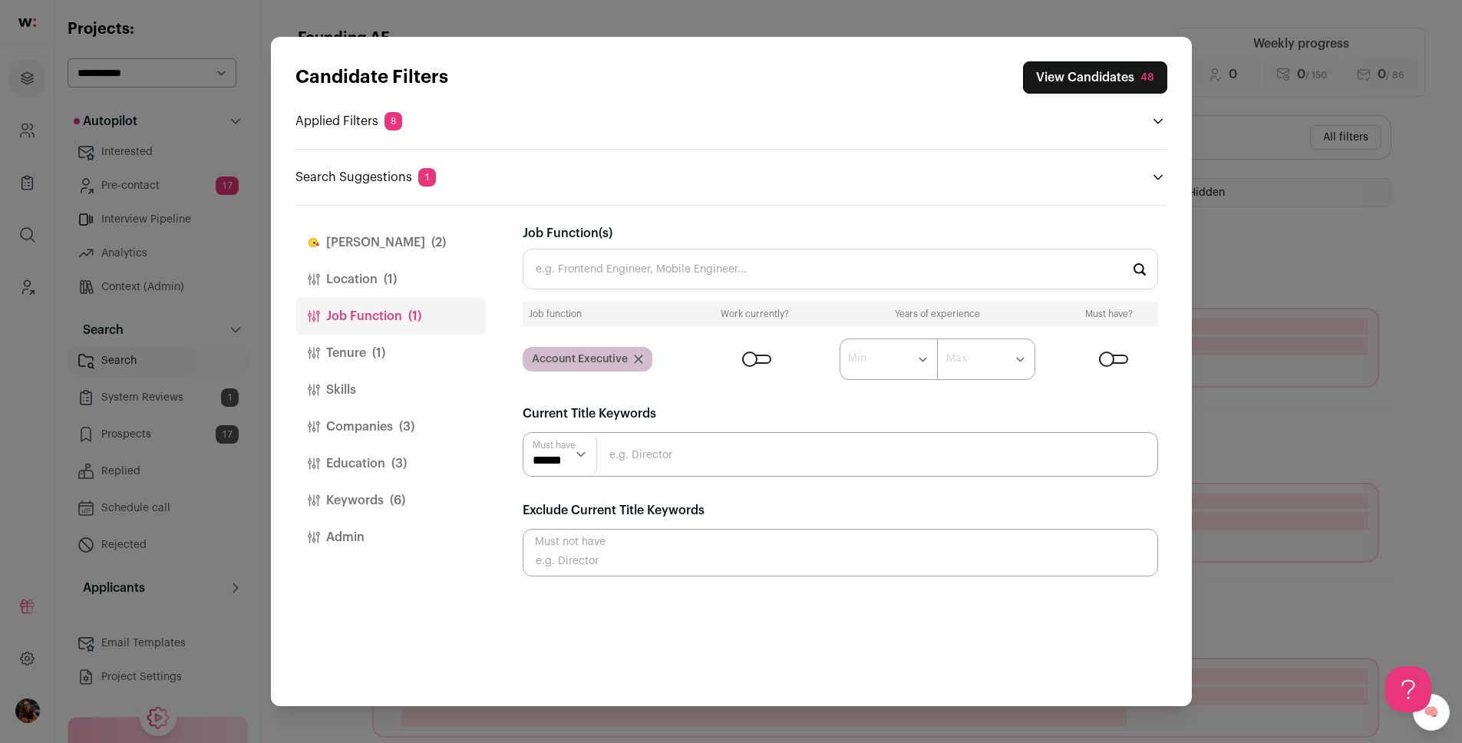
click at [365, 350] on button "Tenure (1)" at bounding box center [391, 353] width 190 height 37
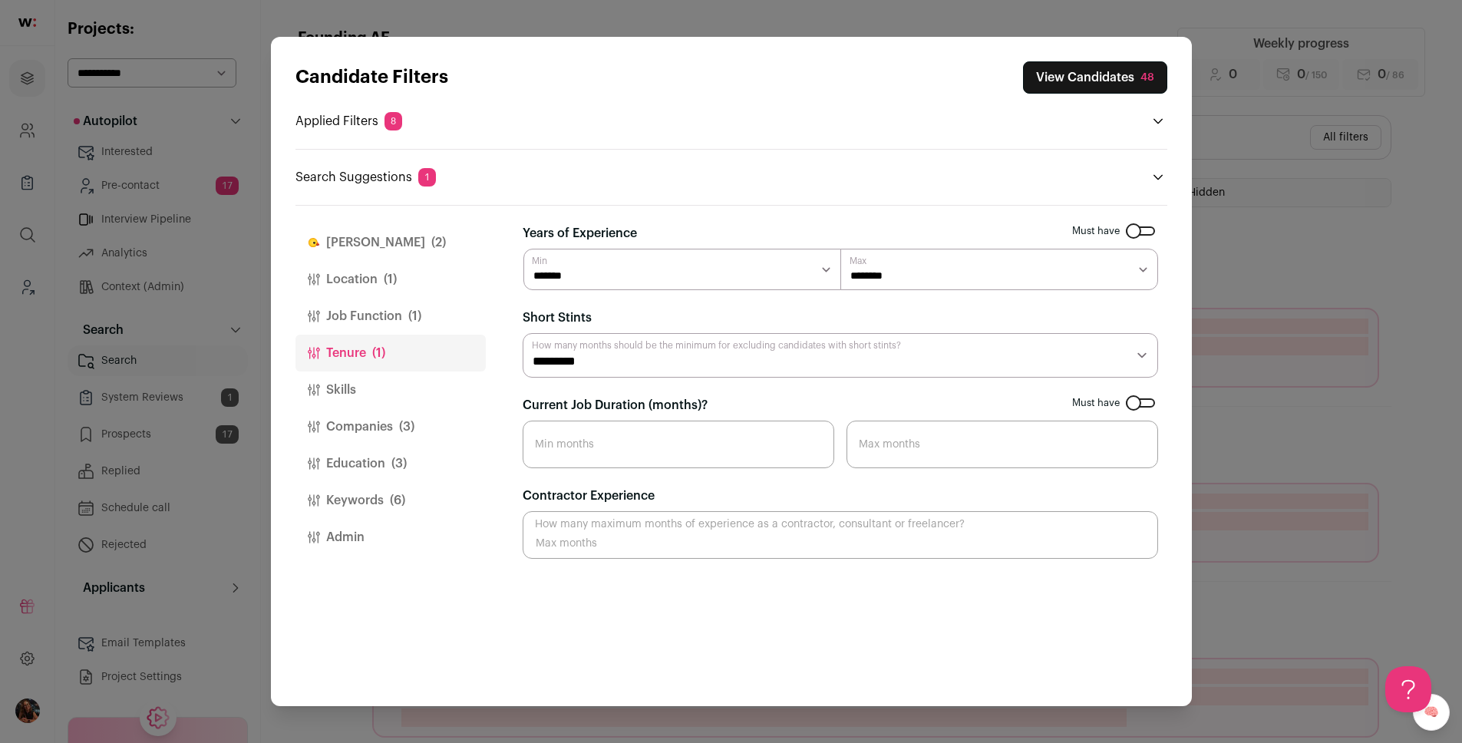
click at [902, 266] on select "******* ******* ******* ******* ******* ******* ******** ******** ******** ****…" at bounding box center [1000, 269] width 318 height 41
select select "**"
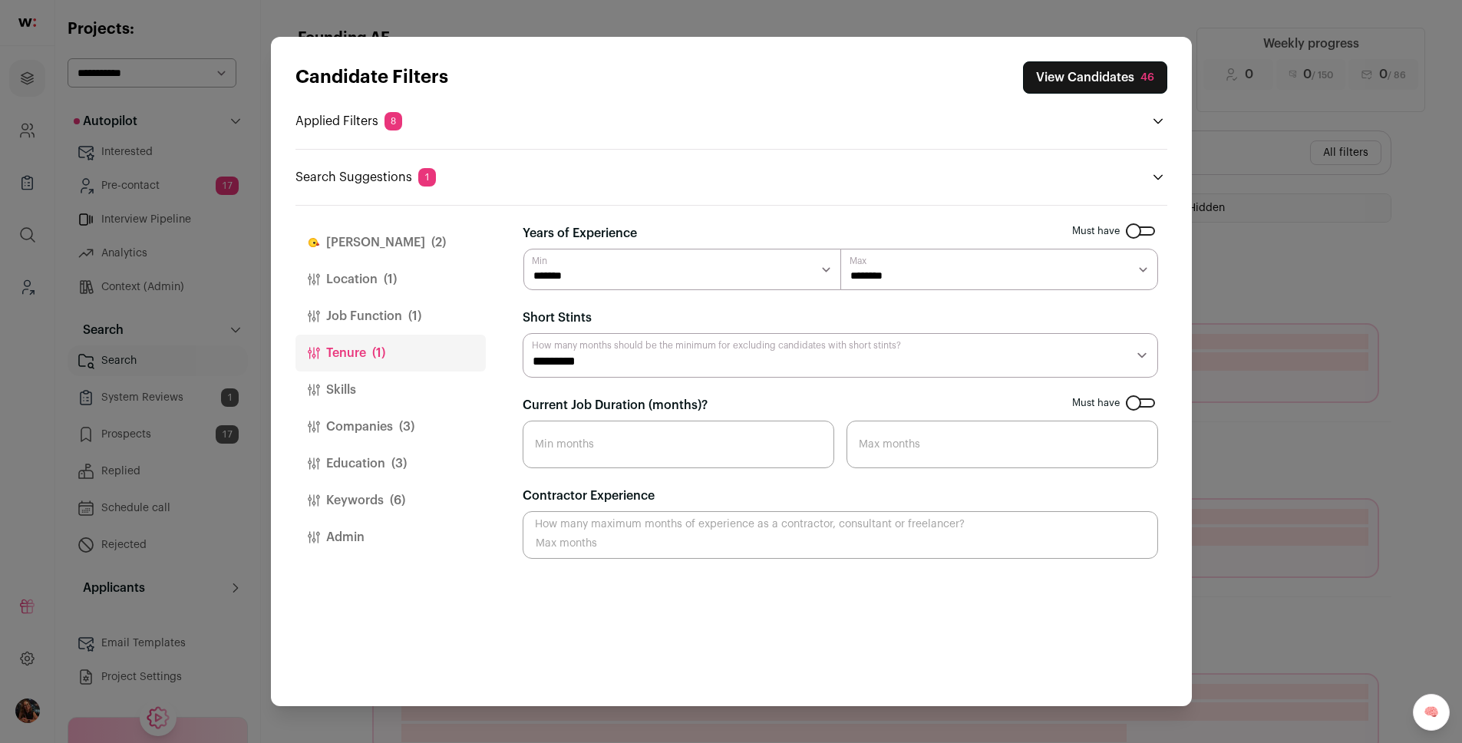
click at [362, 381] on button "Skills" at bounding box center [391, 390] width 190 height 37
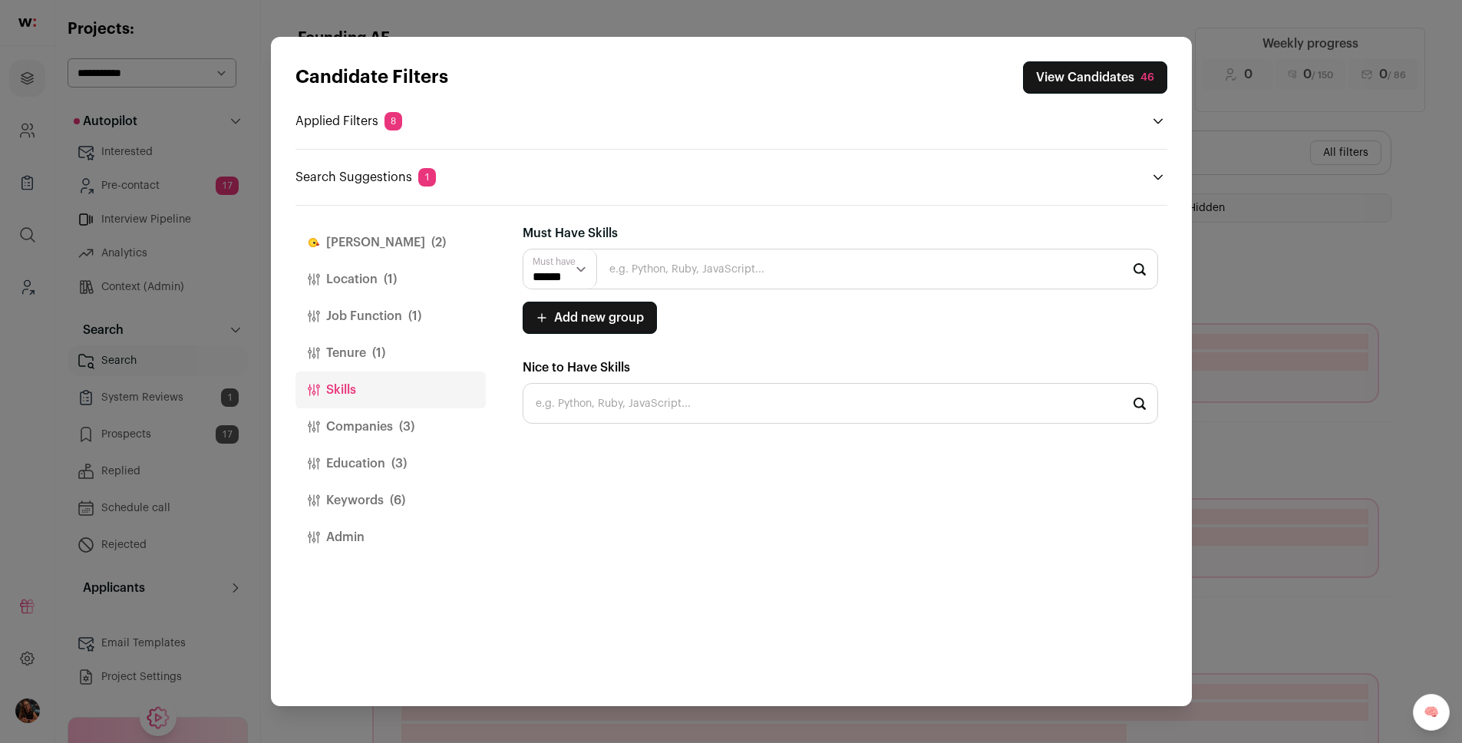
click at [362, 431] on button "Companies (3)" at bounding box center [391, 426] width 190 height 37
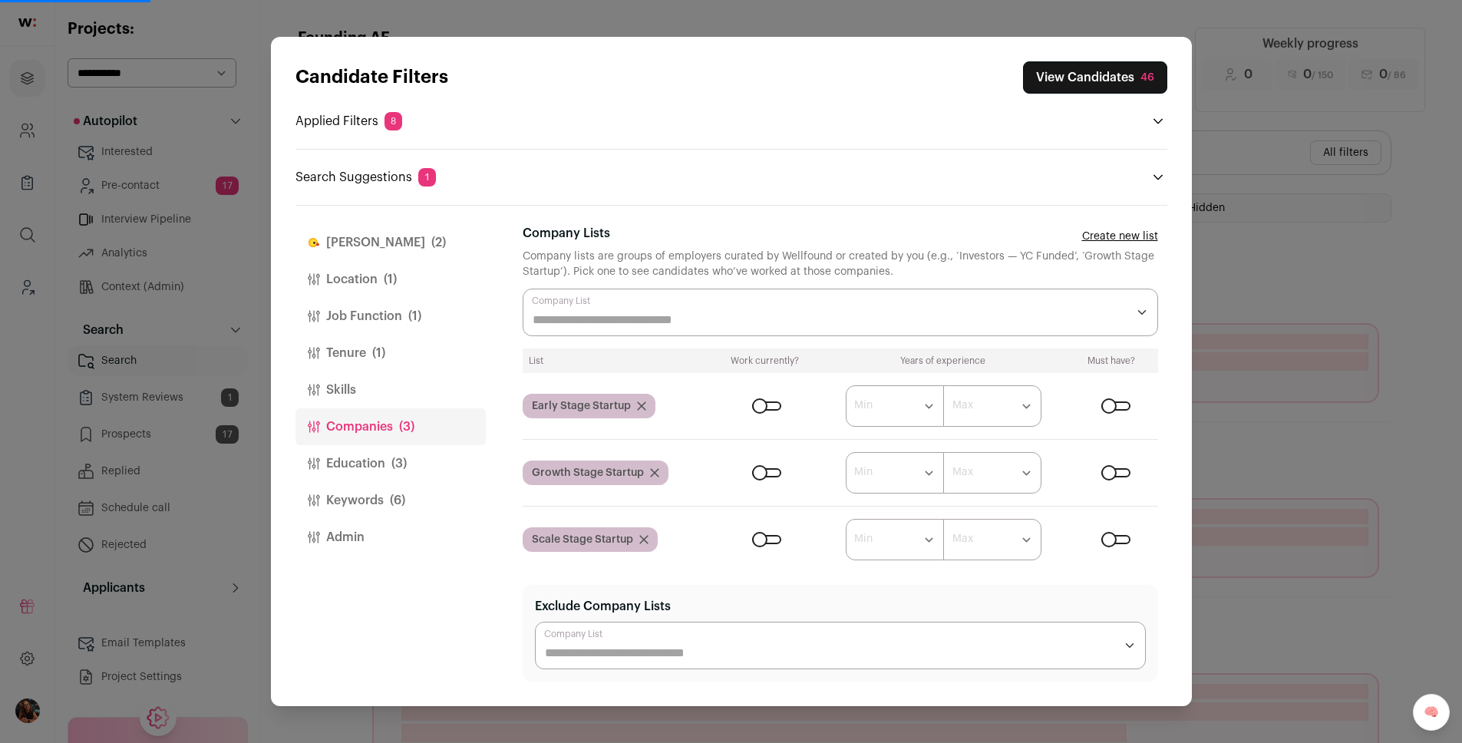
click at [363, 457] on button "Education (3)" at bounding box center [391, 463] width 190 height 37
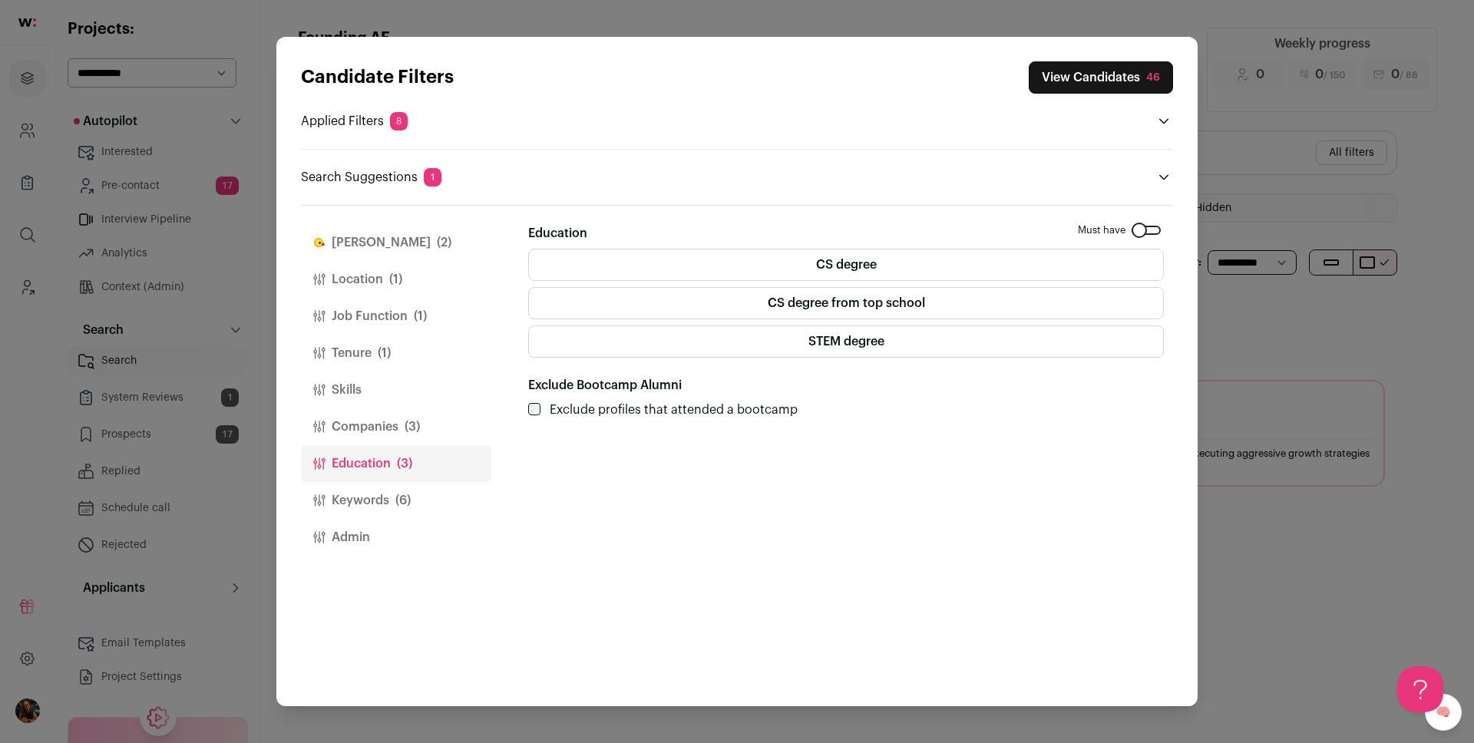
click at [362, 435] on button "Companies (3)" at bounding box center [396, 426] width 190 height 37
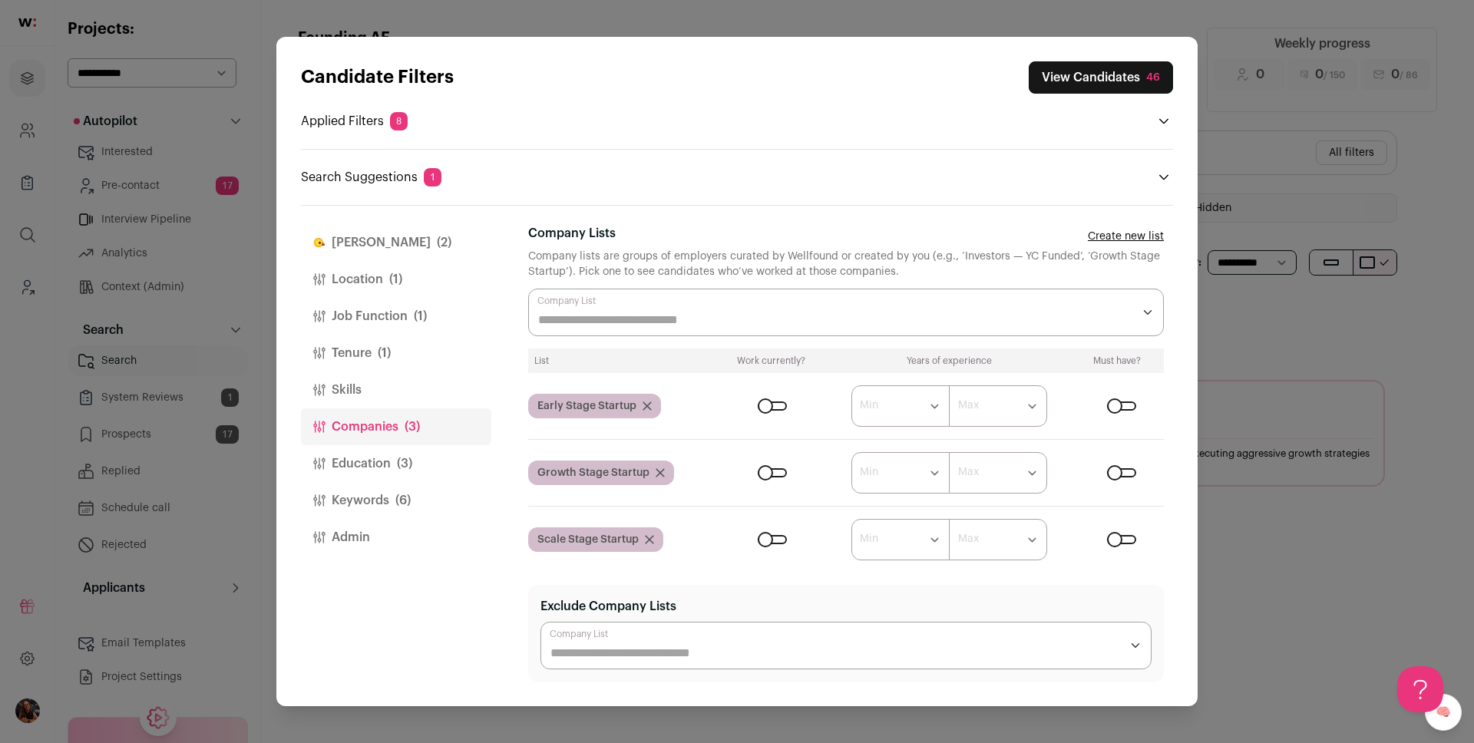
click at [365, 472] on button "Education (3)" at bounding box center [396, 463] width 190 height 37
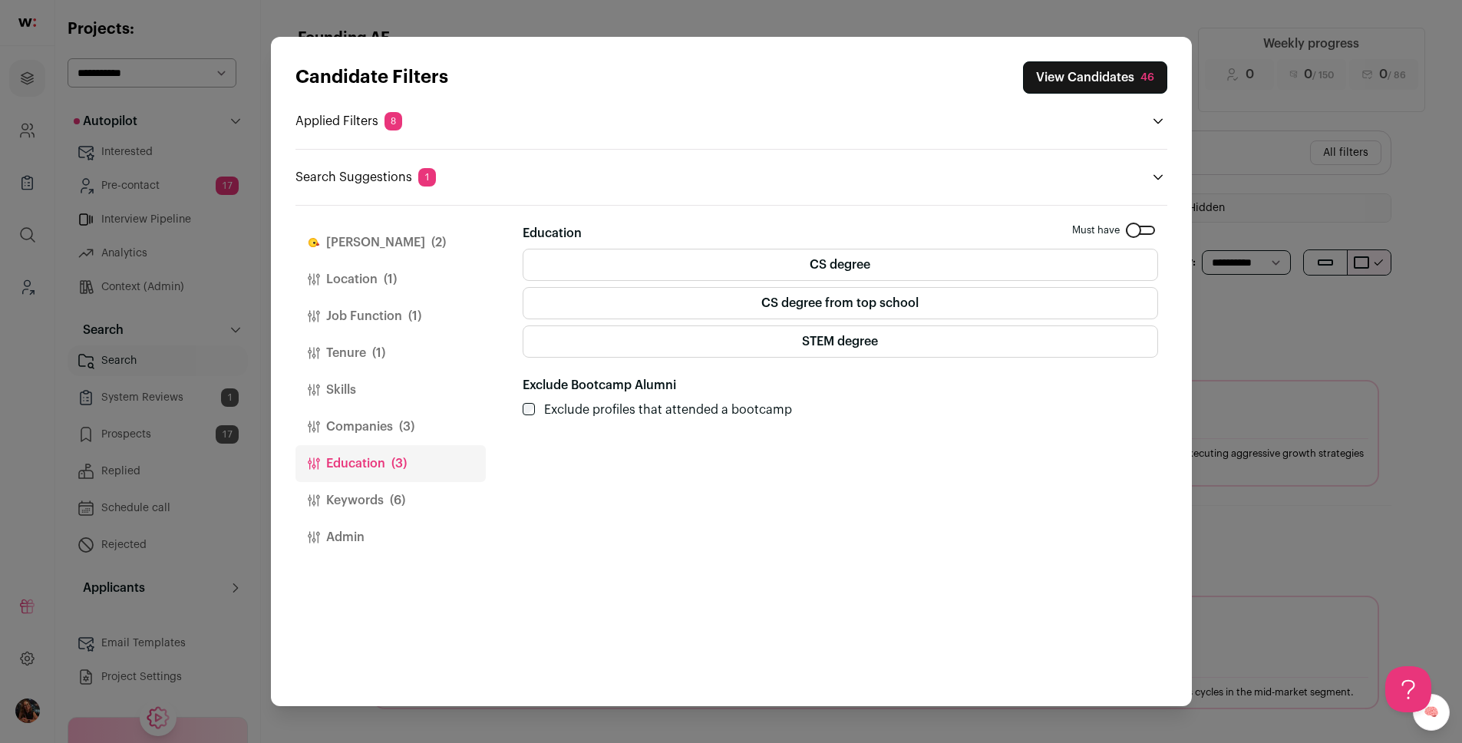
click at [551, 355] on label "STEM degree" at bounding box center [841, 341] width 636 height 32
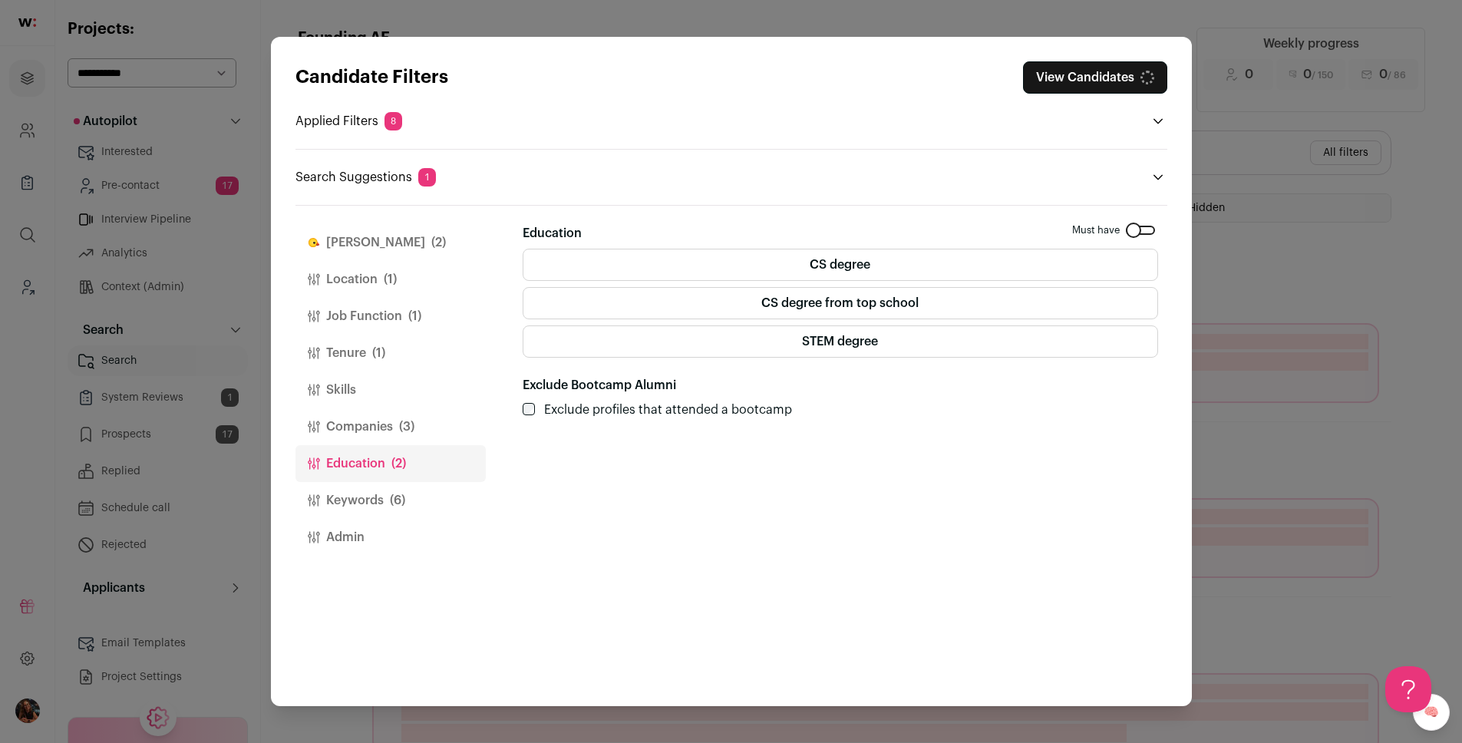
click at [564, 312] on label "CS degree from top school" at bounding box center [841, 303] width 636 height 32
click at [571, 272] on label "CS degree" at bounding box center [841, 265] width 636 height 32
click at [368, 411] on button "Companies (3)" at bounding box center [391, 426] width 190 height 37
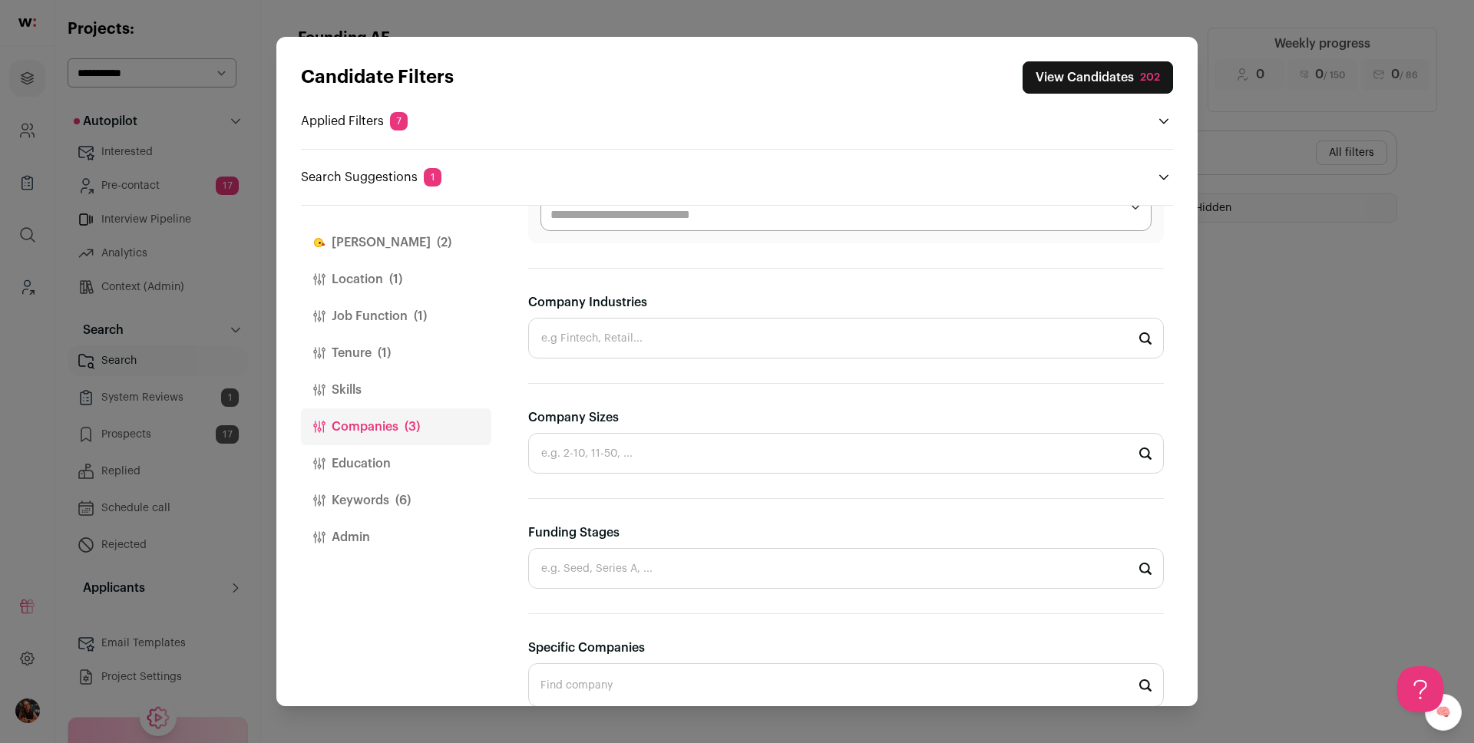
scroll to position [441, 0]
click at [732, 346] on input "Company Industries" at bounding box center [846, 335] width 636 height 41
click at [689, 381] on li "Education" at bounding box center [846, 377] width 634 height 41
type input "Education"
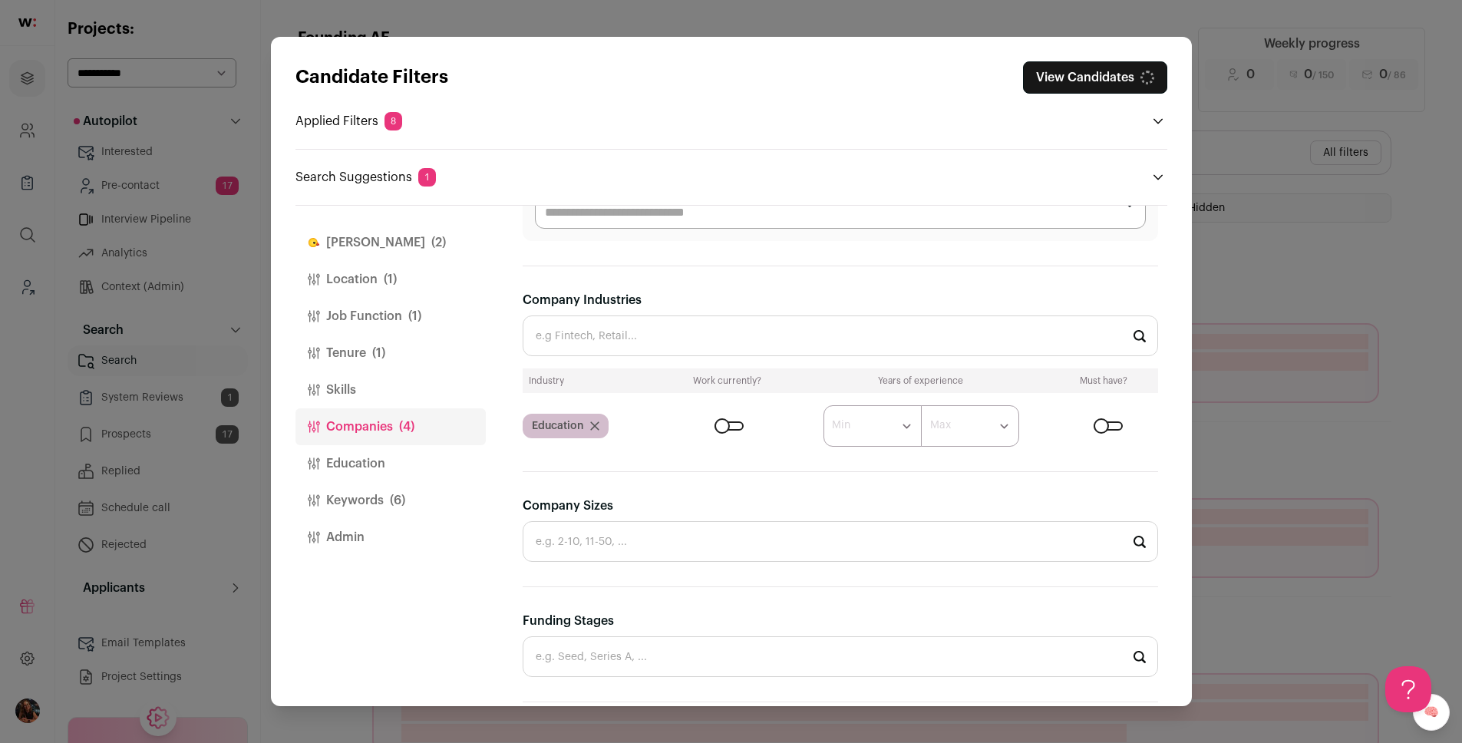
click at [614, 341] on input "Company Industries" at bounding box center [841, 335] width 636 height 41
type input "h"
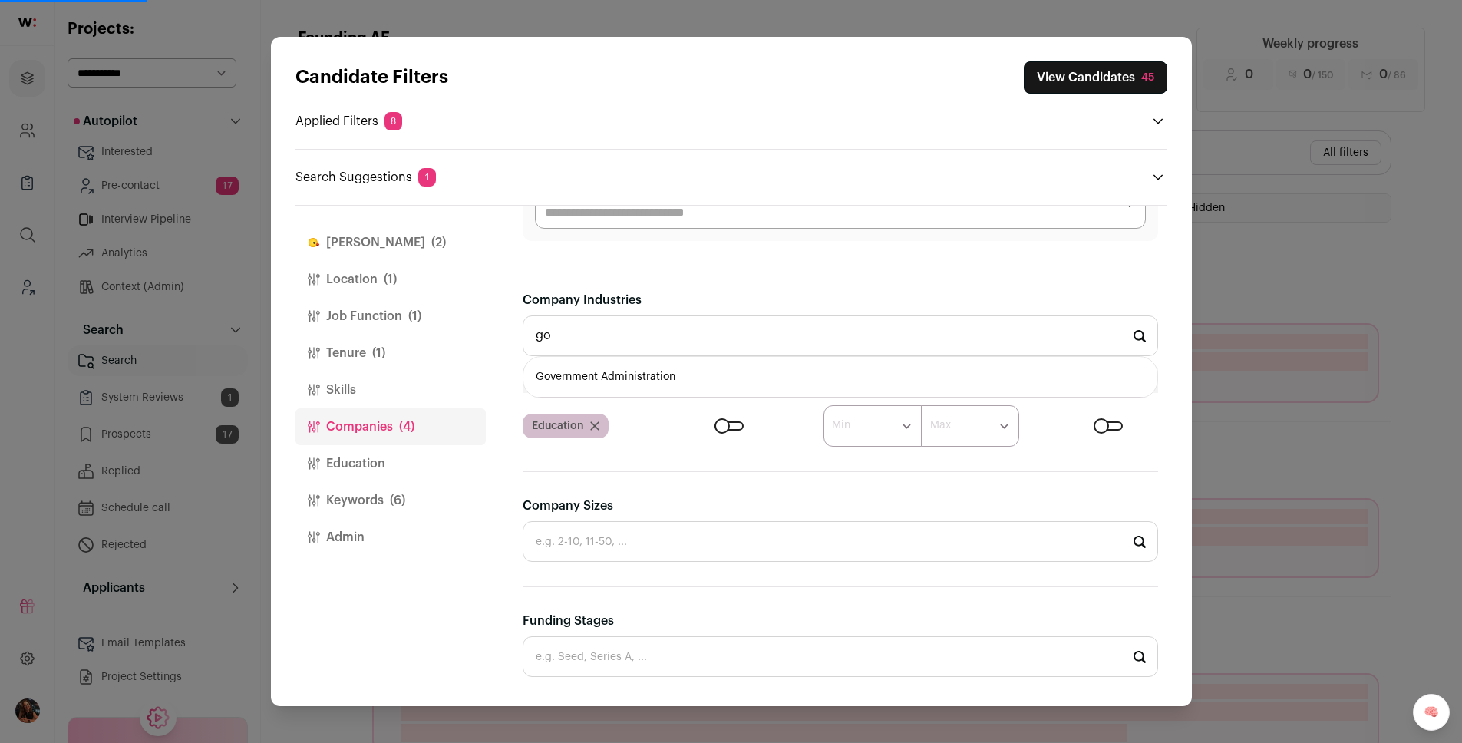
click at [609, 374] on li "Government Administration" at bounding box center [840, 377] width 634 height 41
type input "Government Administration"
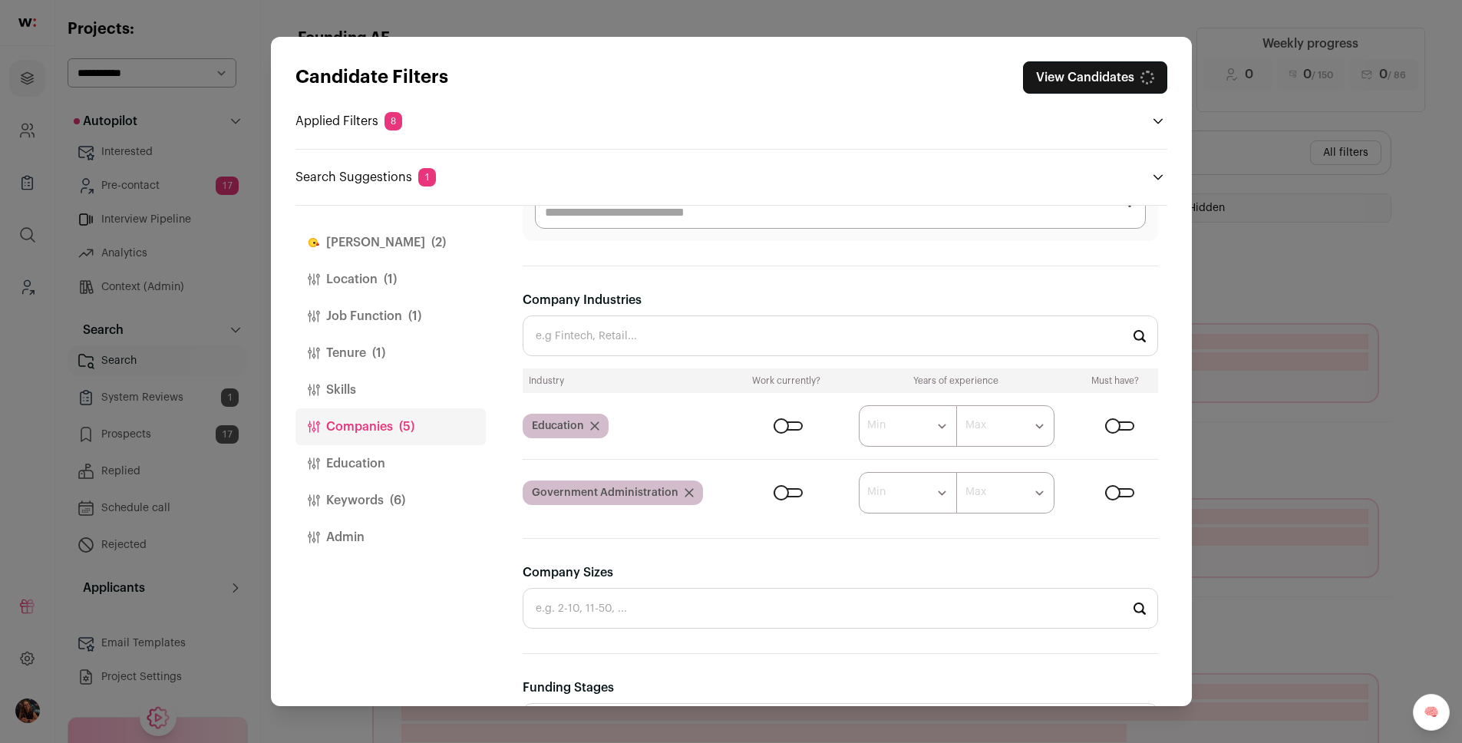
click at [588, 340] on input "Company Industries" at bounding box center [841, 335] width 636 height 41
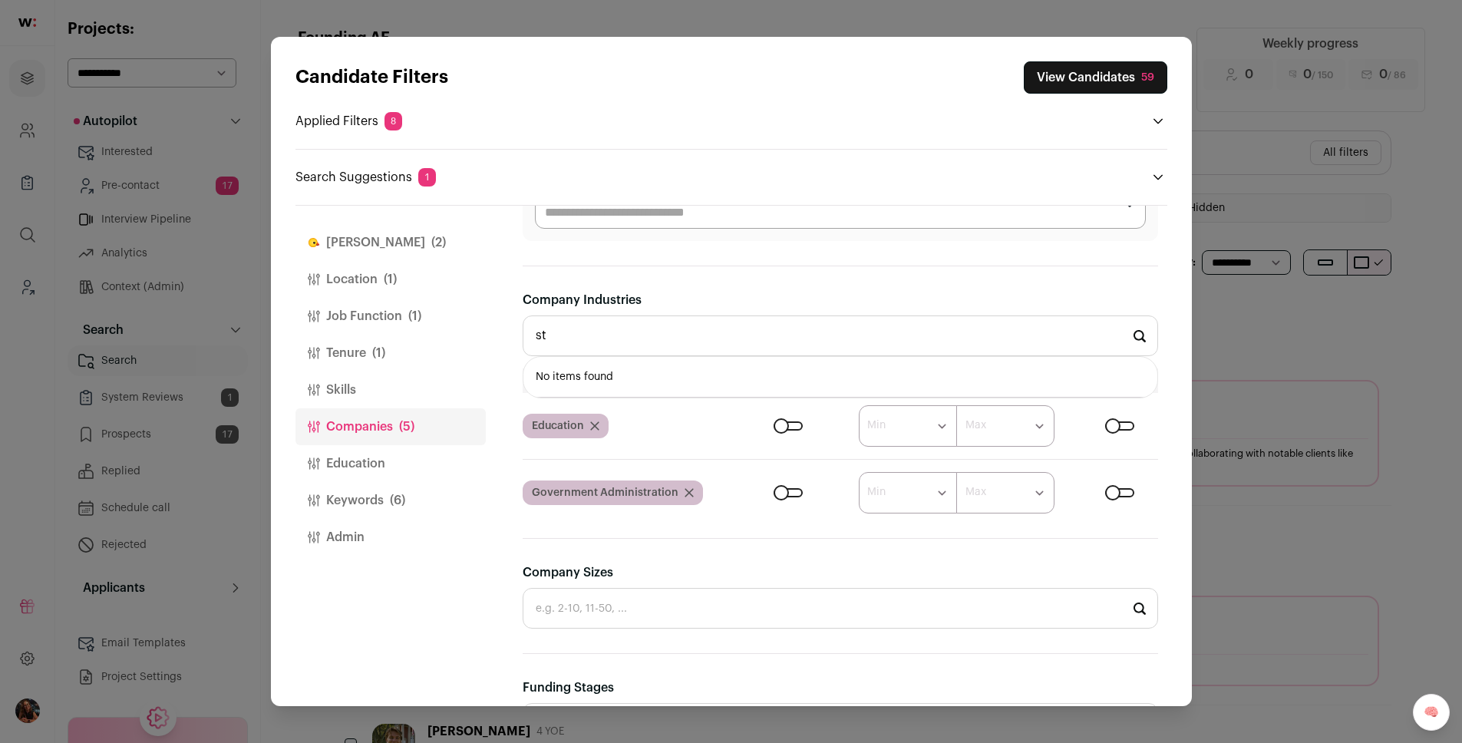
type input "s"
click at [1096, 77] on button "View Candidates 59" at bounding box center [1096, 77] width 144 height 32
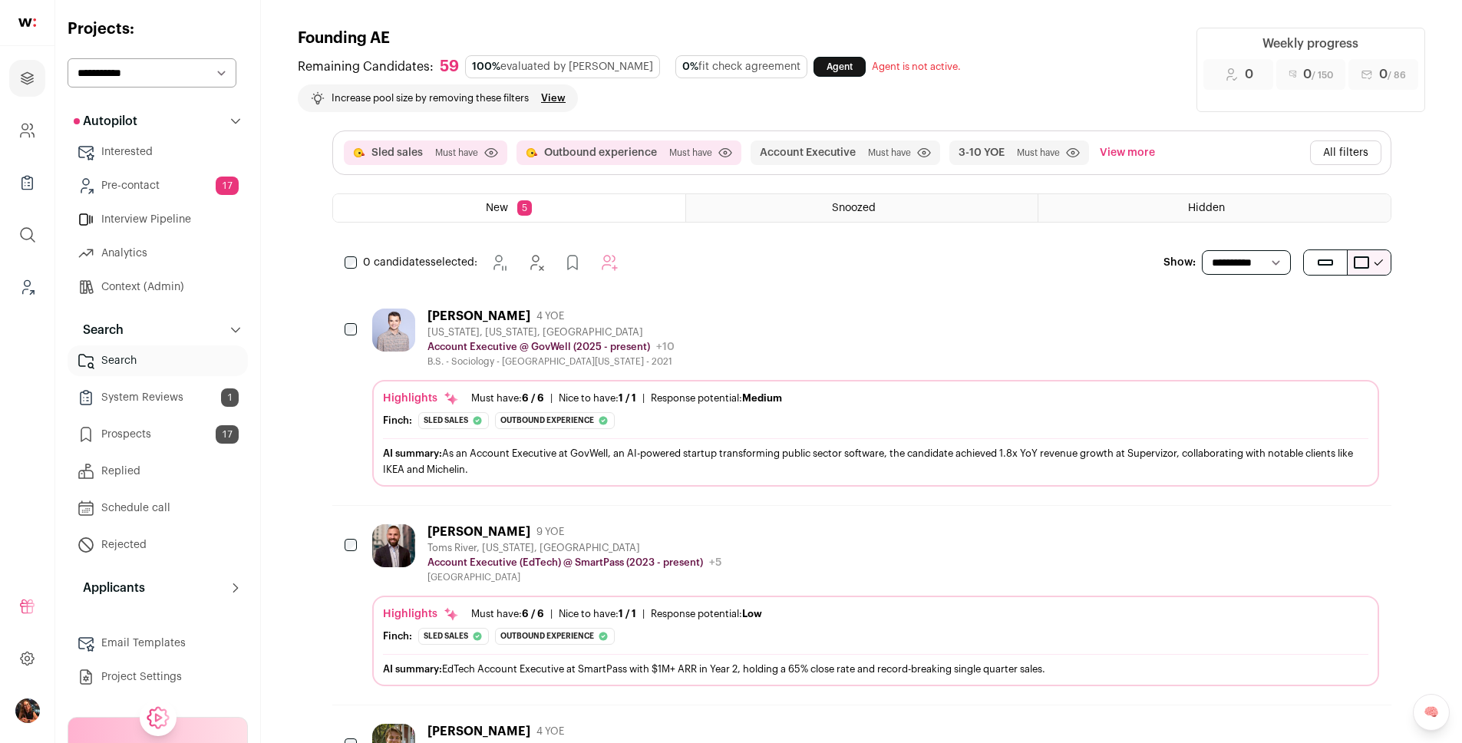
click at [494, 311] on div "Andy Blakely" at bounding box center [479, 316] width 103 height 15
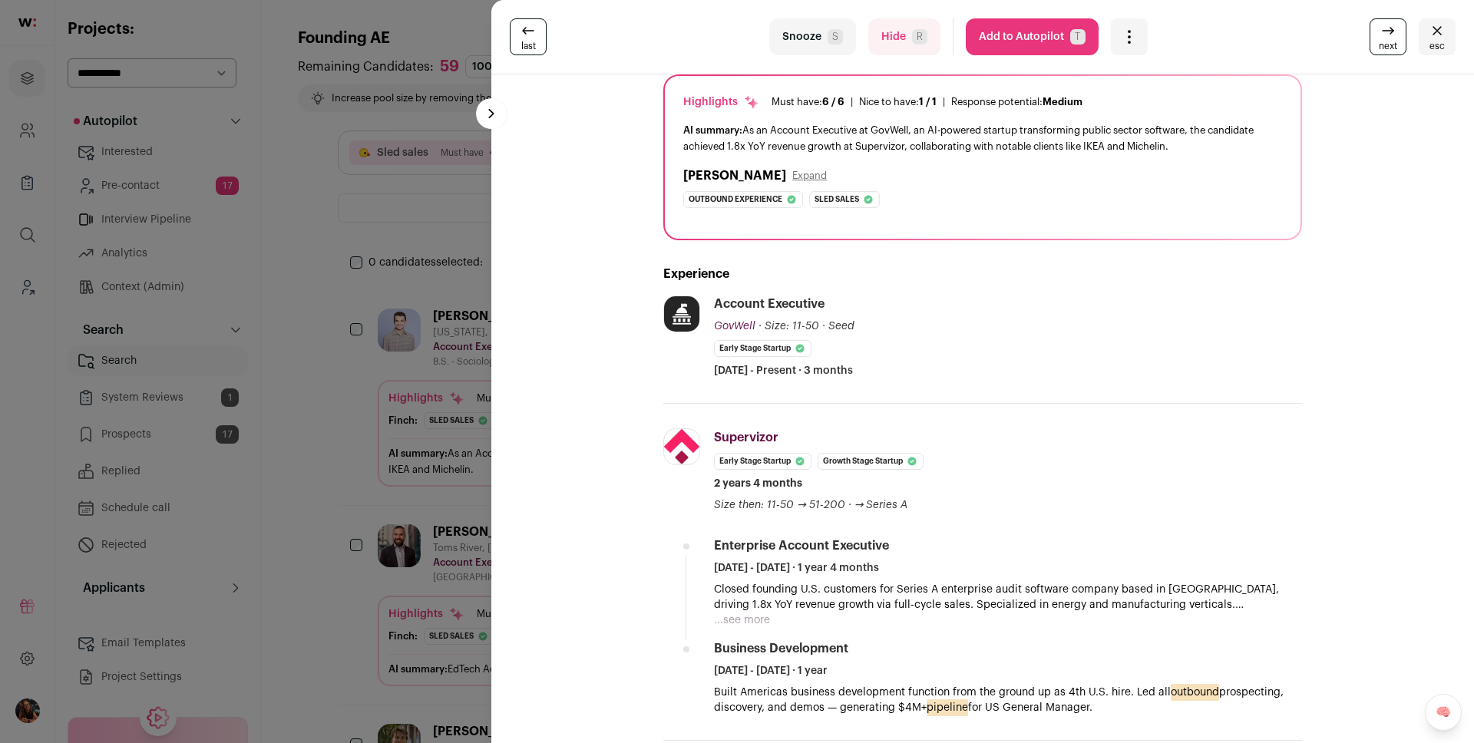
scroll to position [0, 0]
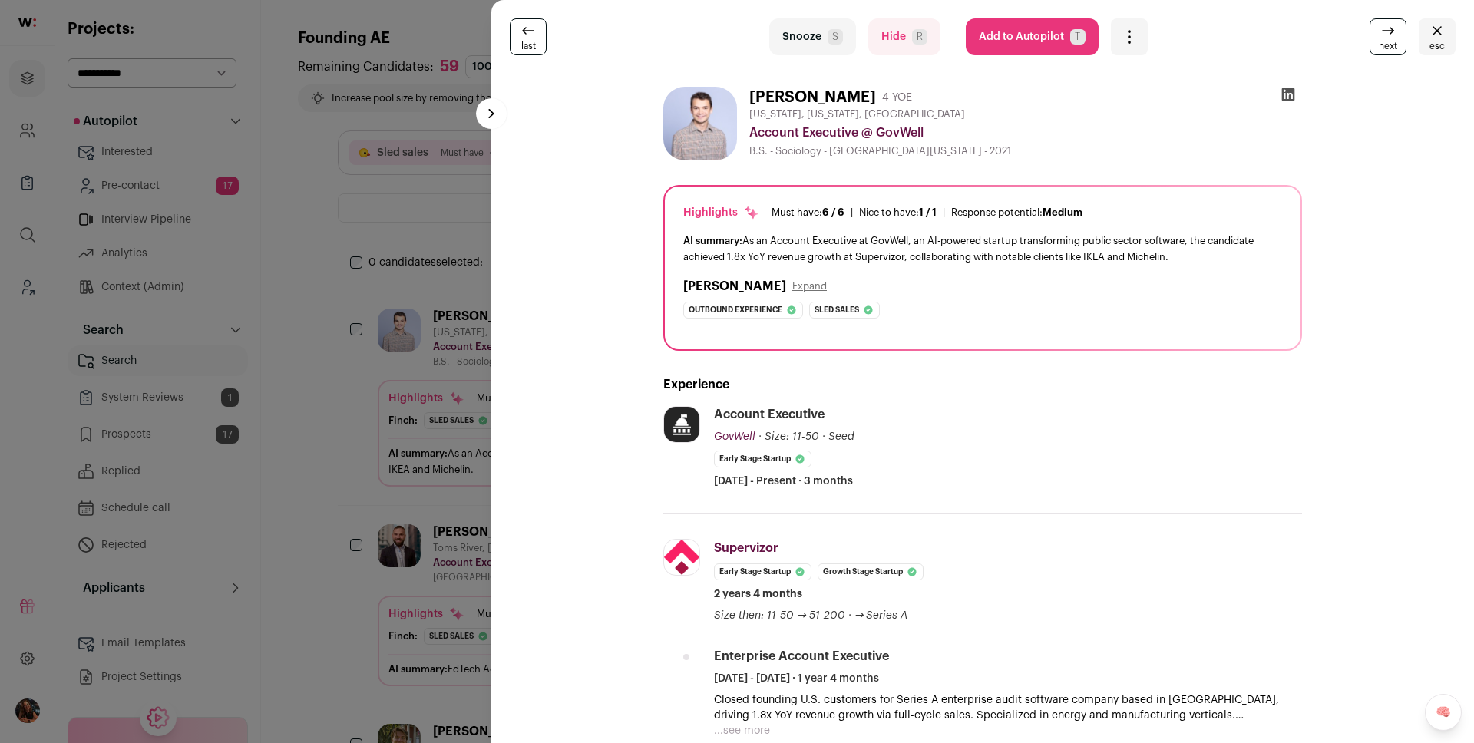
click at [1044, 43] on button "Add to Autopilot T" at bounding box center [1032, 36] width 133 height 37
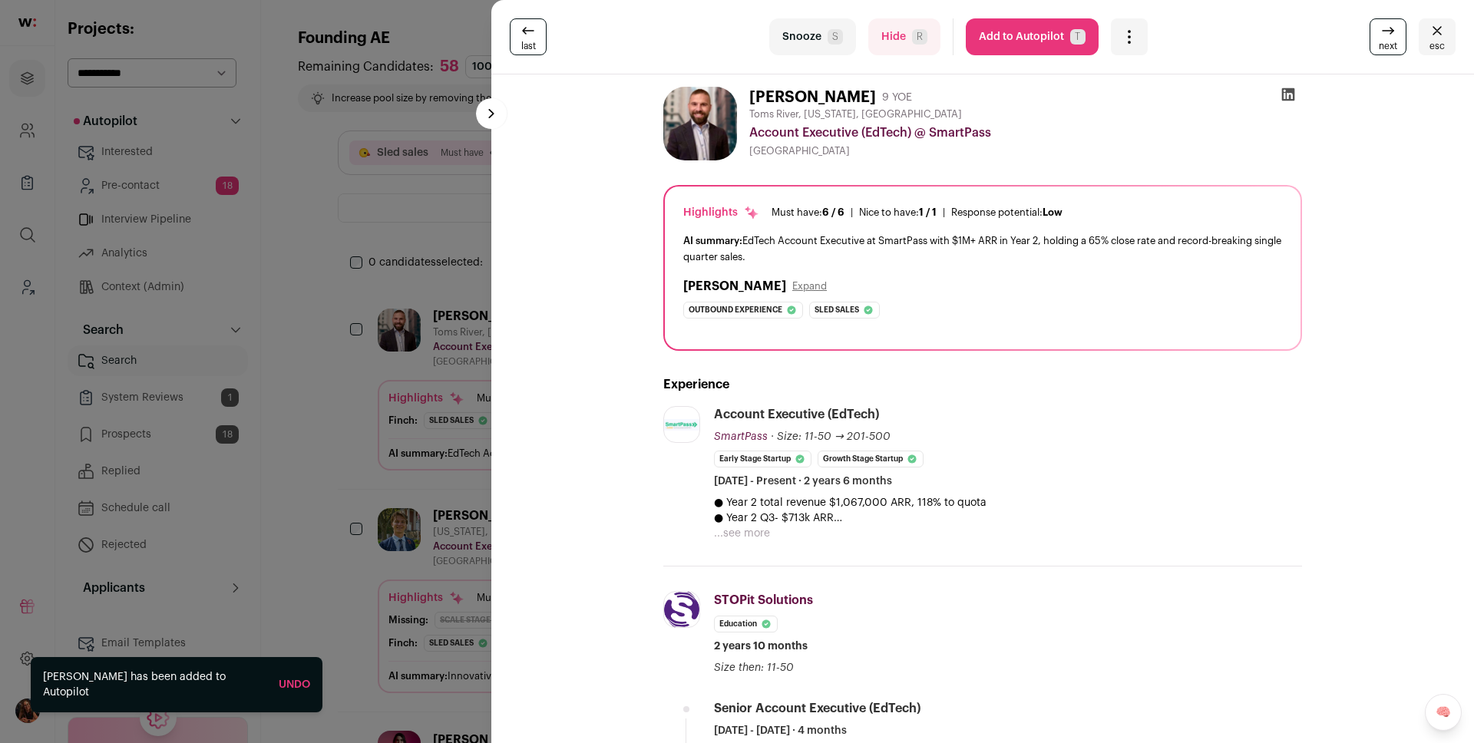
click at [738, 535] on button "...see more" at bounding box center [742, 533] width 56 height 15
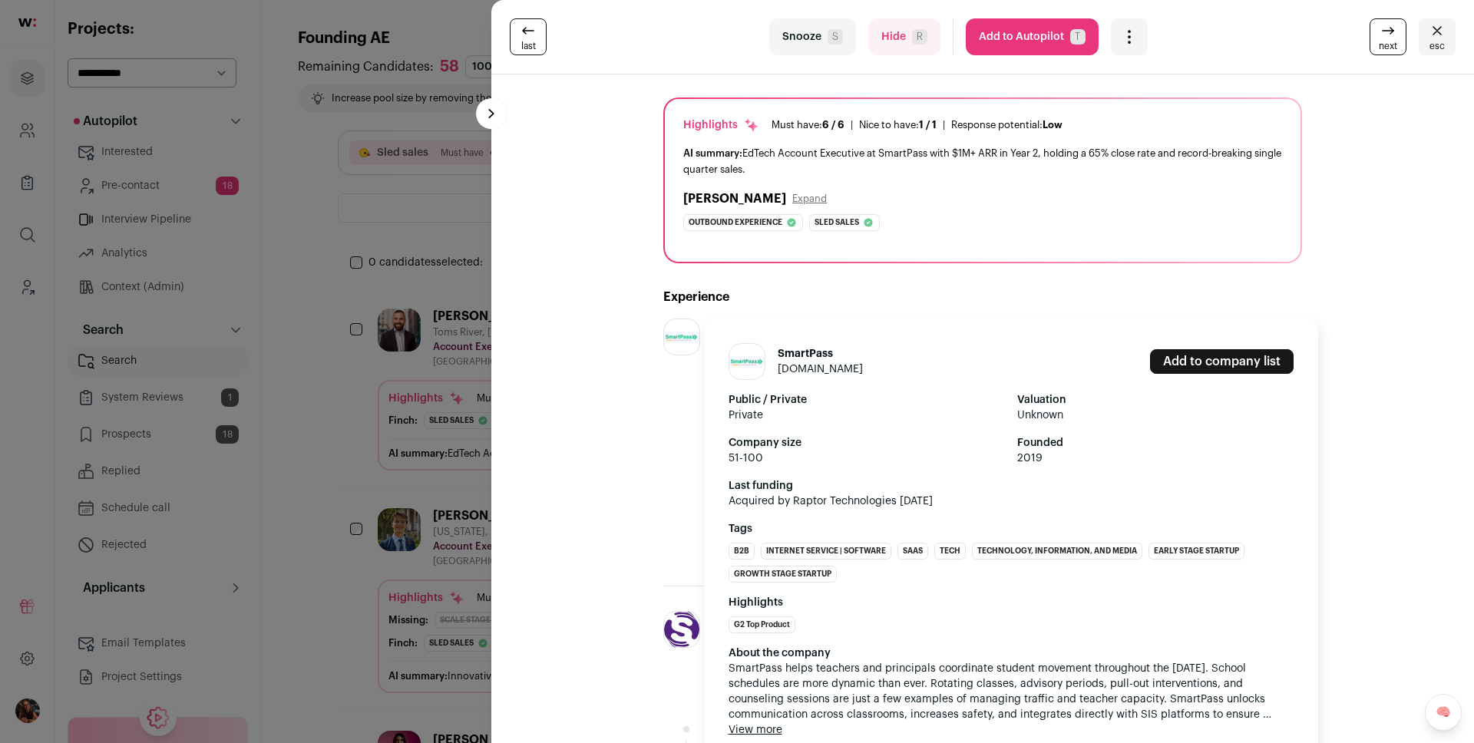
scroll to position [251, 0]
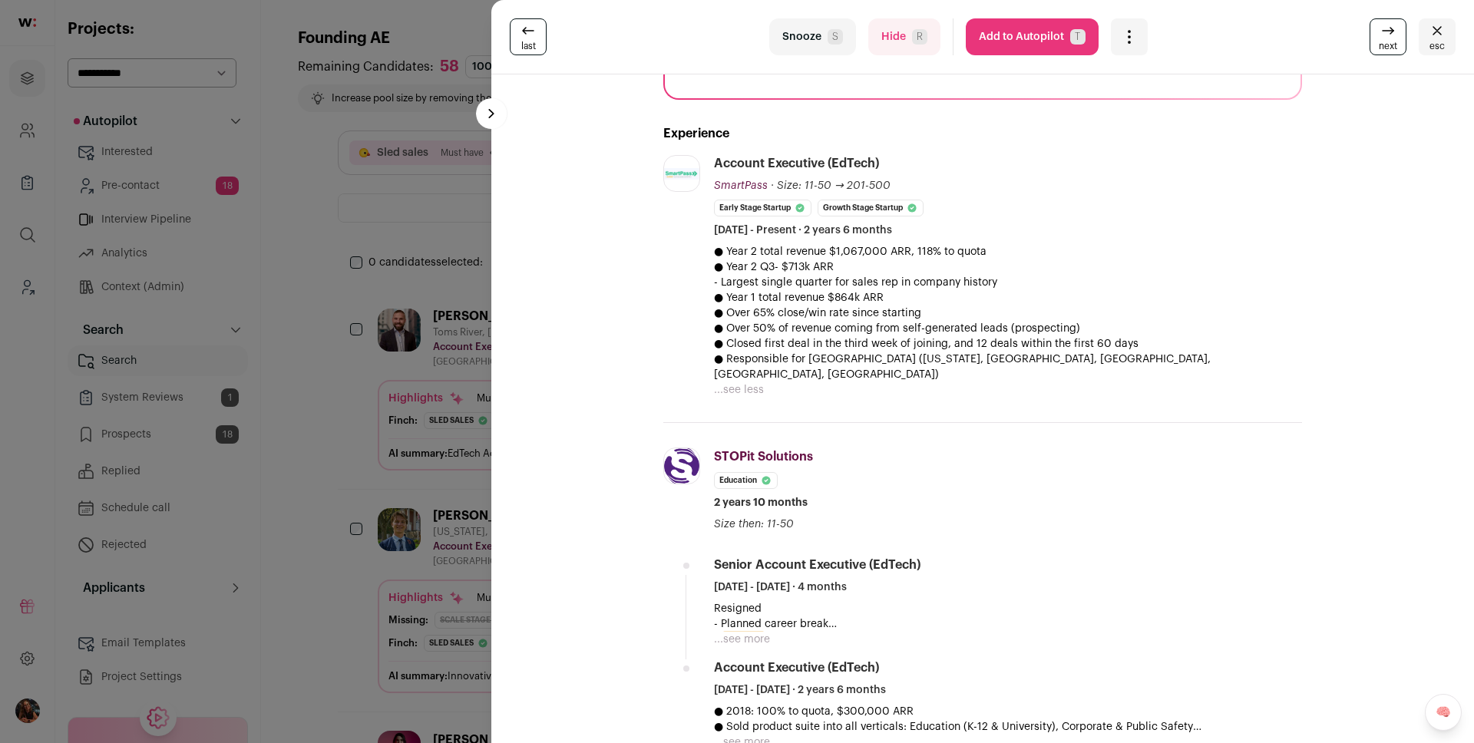
click at [737, 613] on p "Resigned - Planned career break" at bounding box center [1008, 616] width 588 height 31
click at [738, 614] on p "Resigned - Planned career break" at bounding box center [1008, 616] width 588 height 31
click at [741, 632] on button "...see more" at bounding box center [742, 639] width 56 height 15
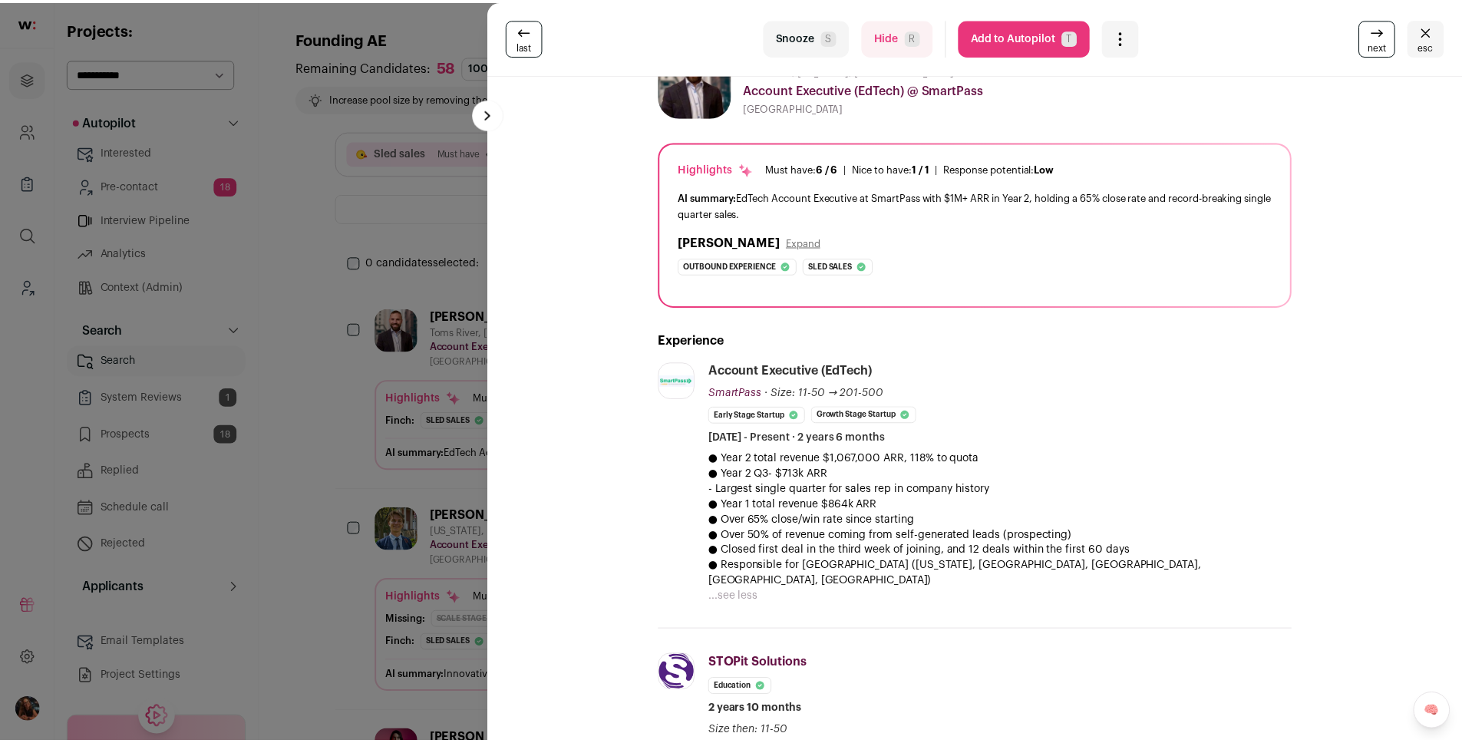
scroll to position [0, 0]
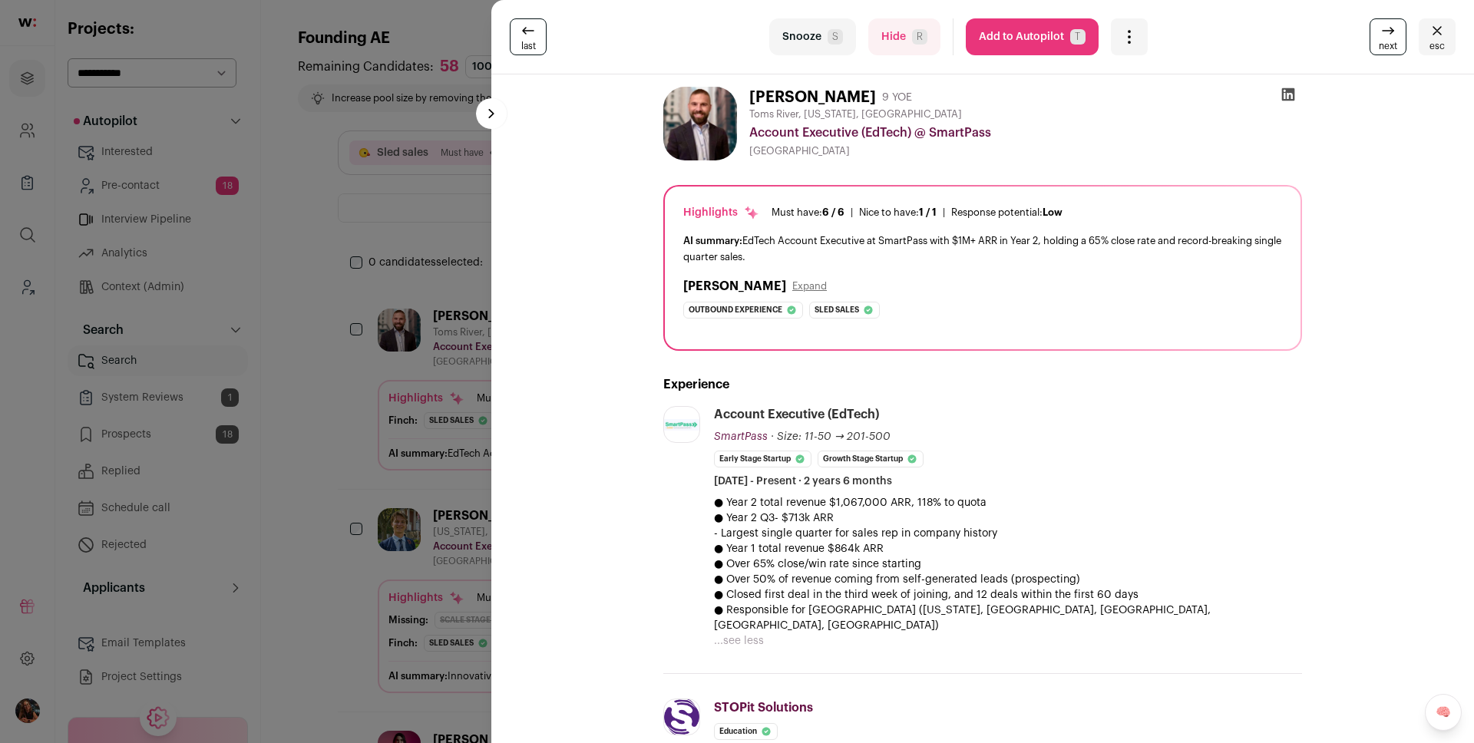
click at [999, 41] on button "Add to Autopilot T" at bounding box center [1032, 36] width 133 height 37
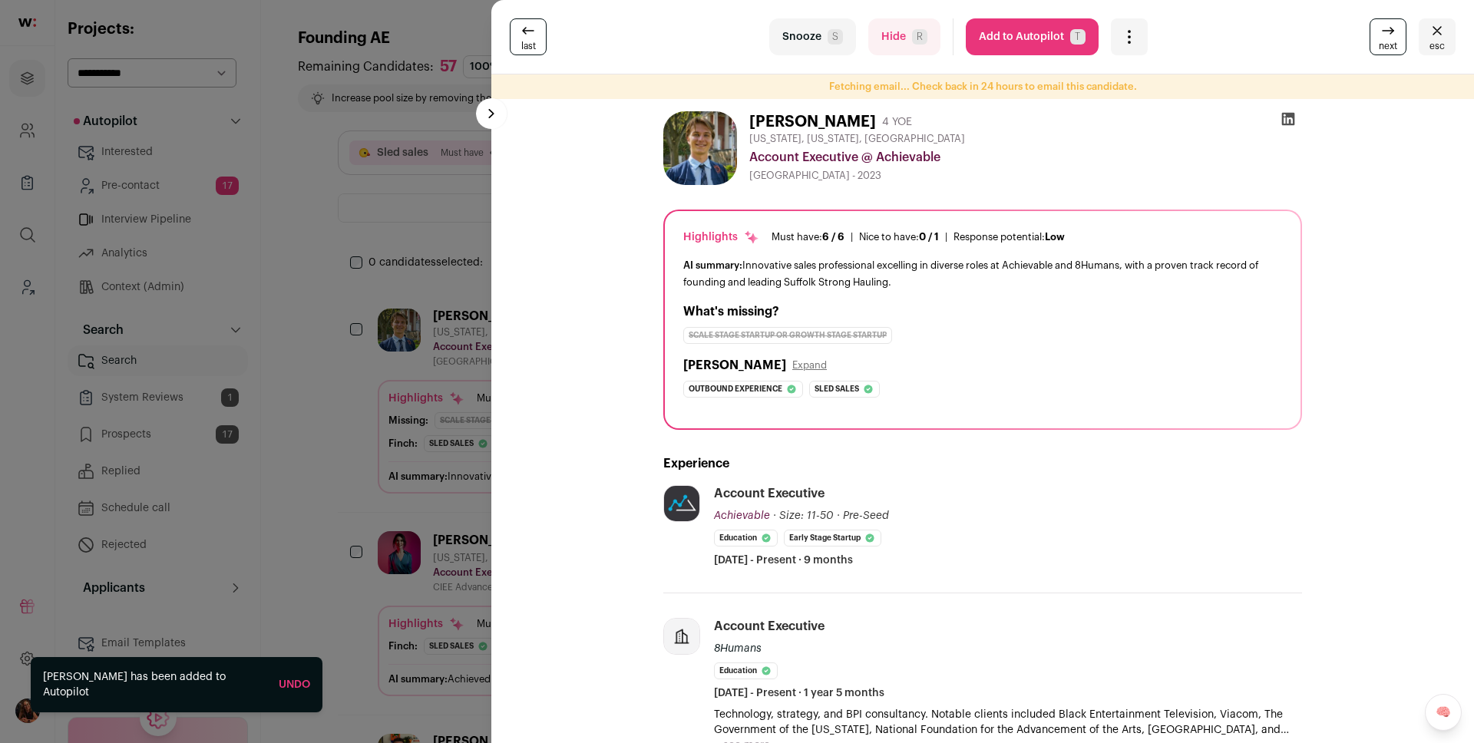
click at [352, 362] on div "last Snooze S Hide R Add to Autopilot T More actions Report a Problem Report th…" at bounding box center [737, 371] width 1474 height 743
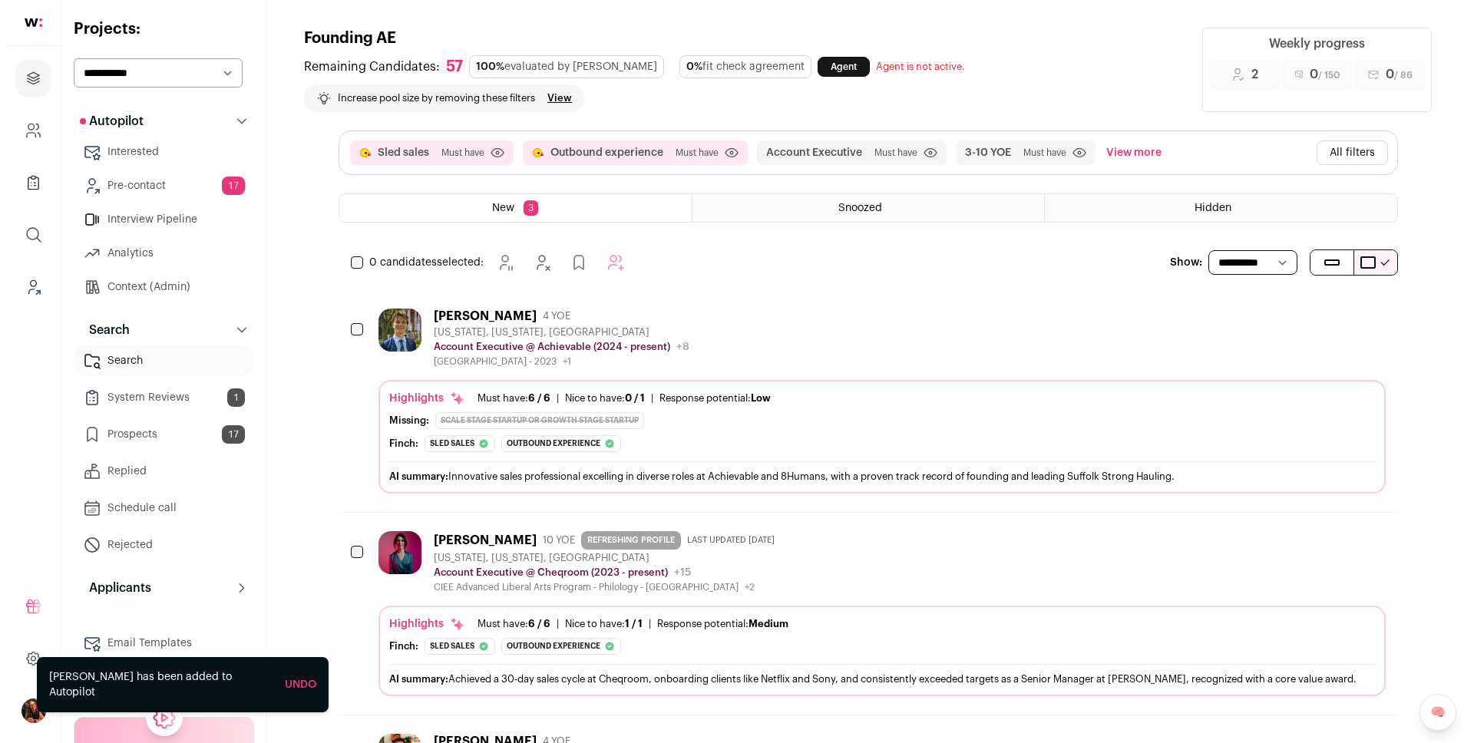
scroll to position [124, 0]
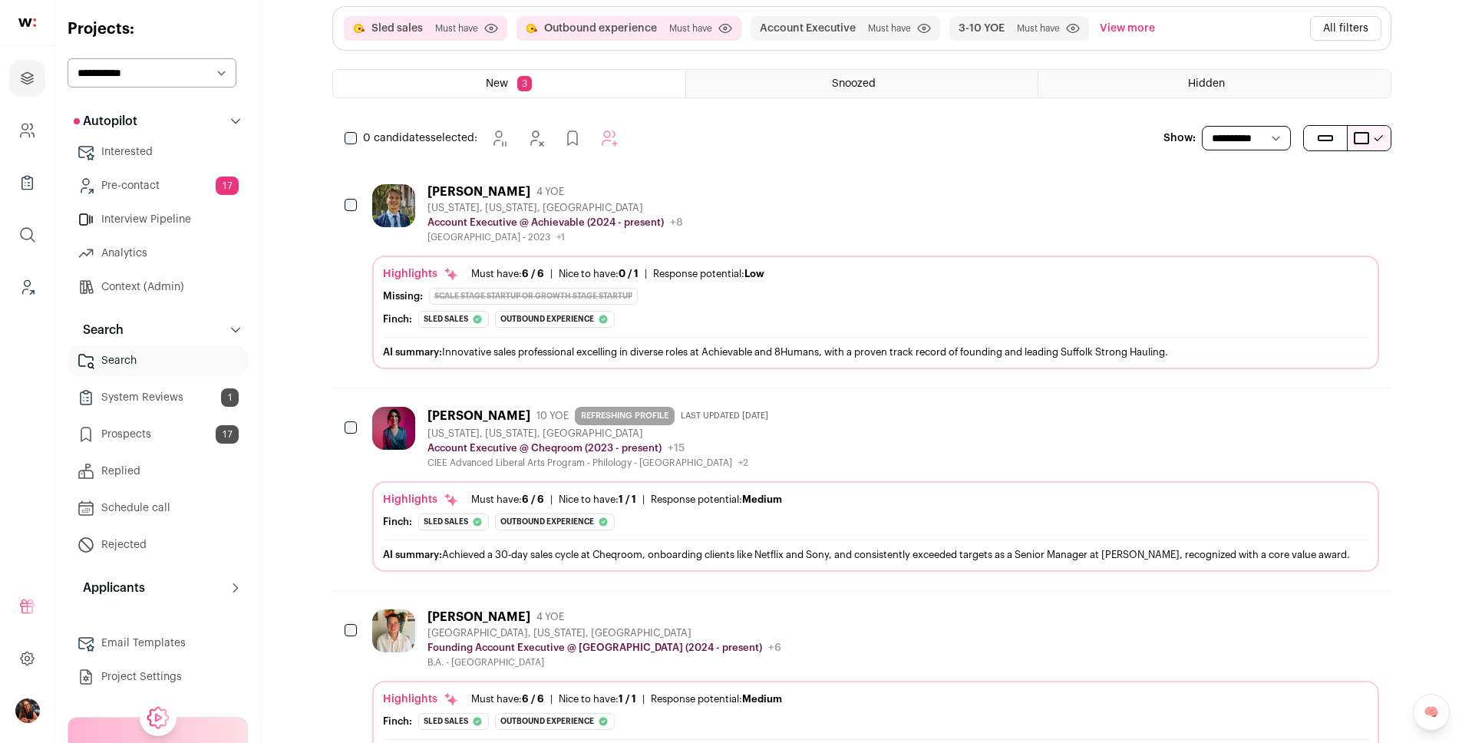
click at [454, 187] on div "Luke McCarthy" at bounding box center [479, 191] width 103 height 15
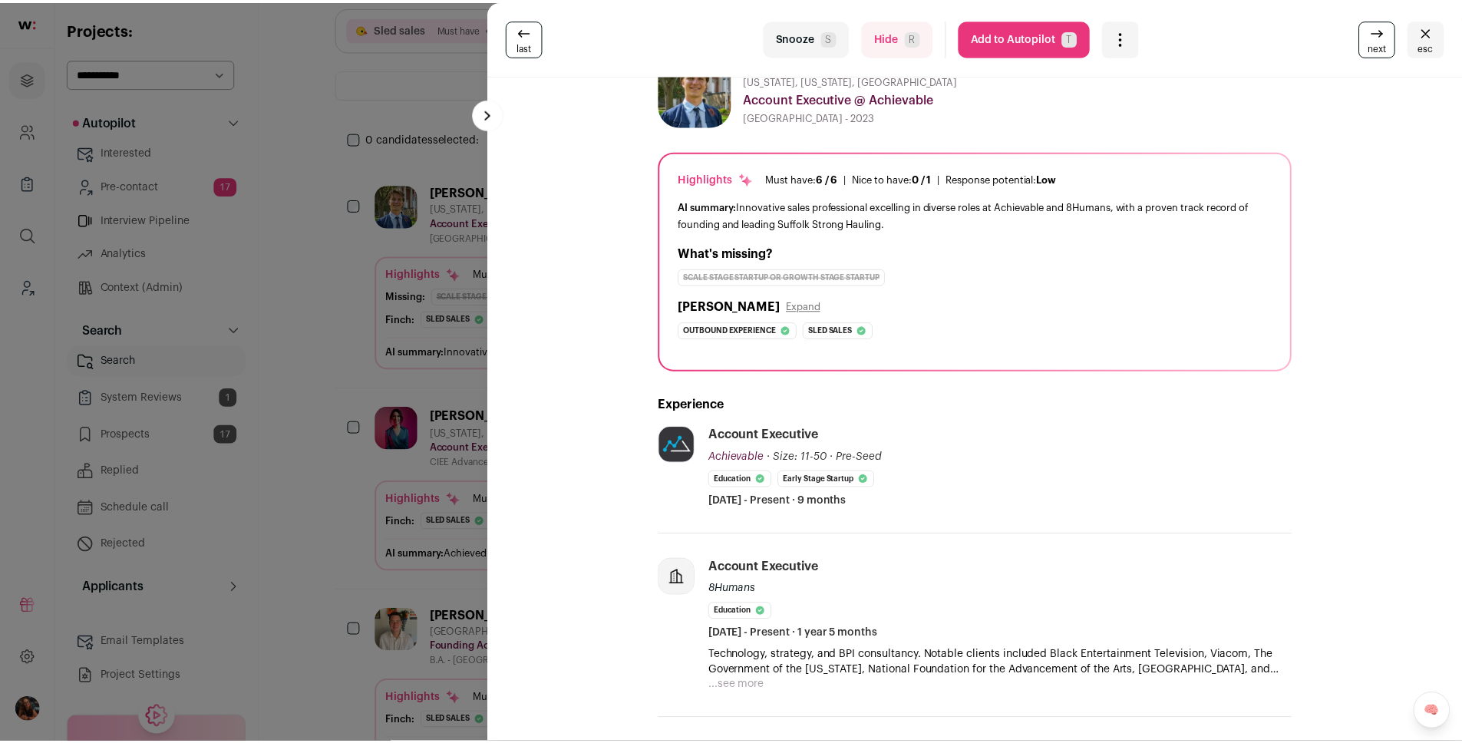
scroll to position [137, 0]
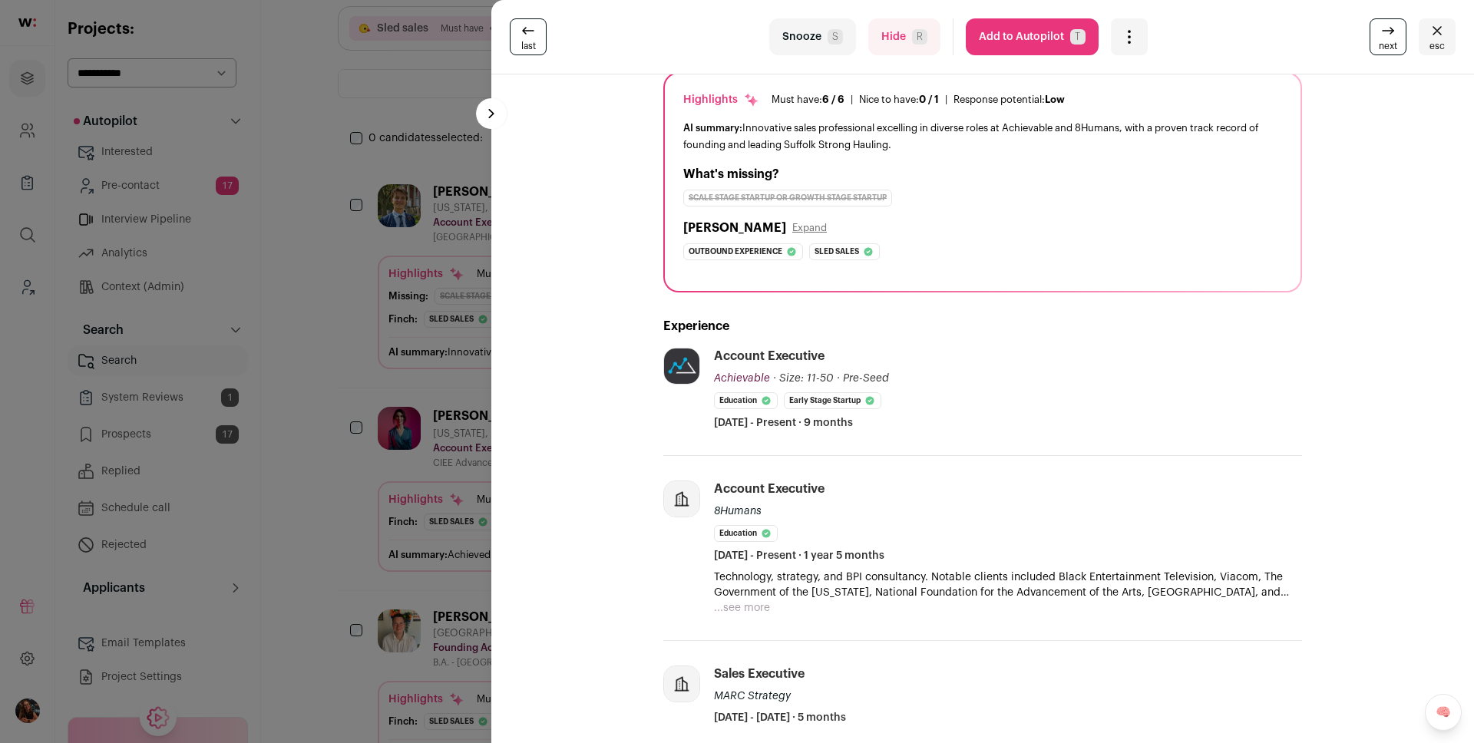
click at [363, 359] on div "last Snooze S Hide R Add to Autopilot T More actions Report a Problem Report th…" at bounding box center [737, 371] width 1474 height 743
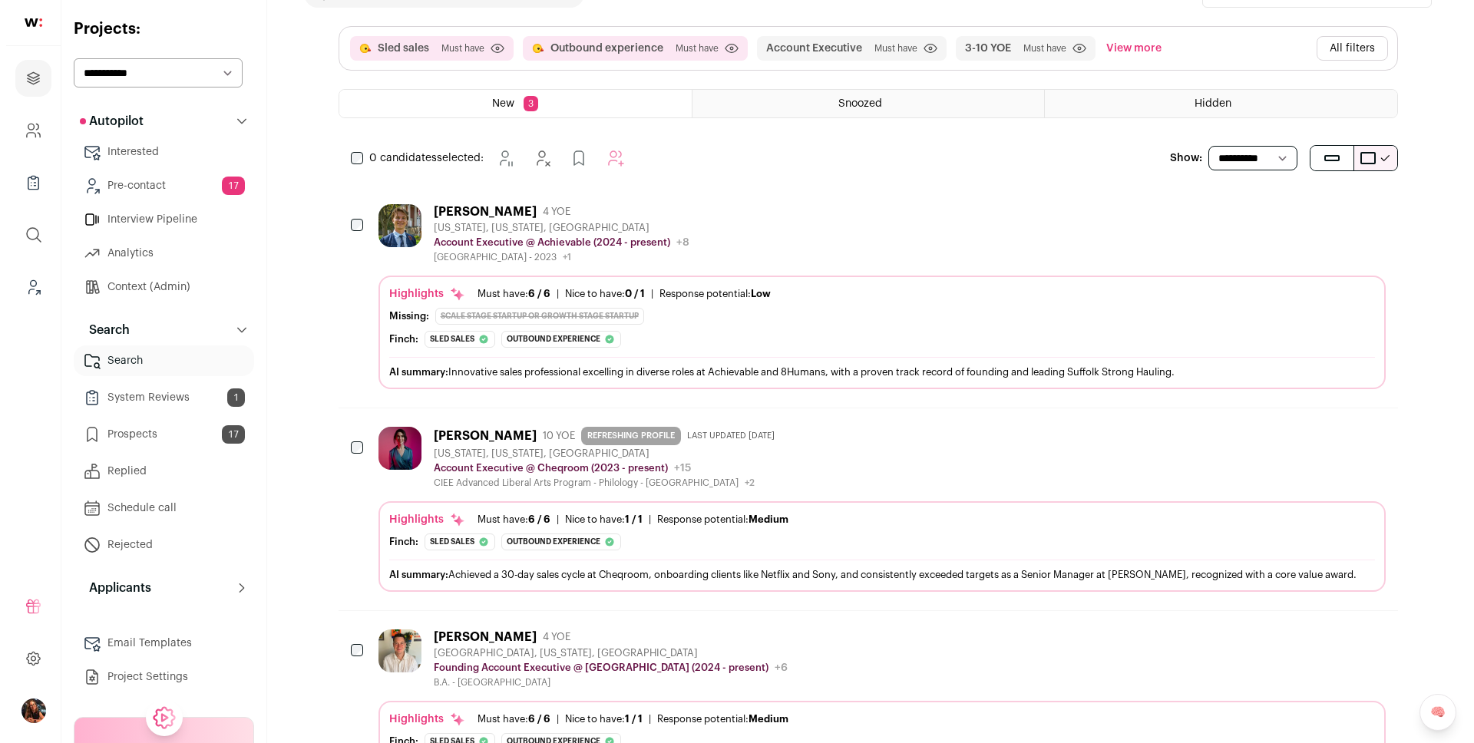
scroll to position [199, 0]
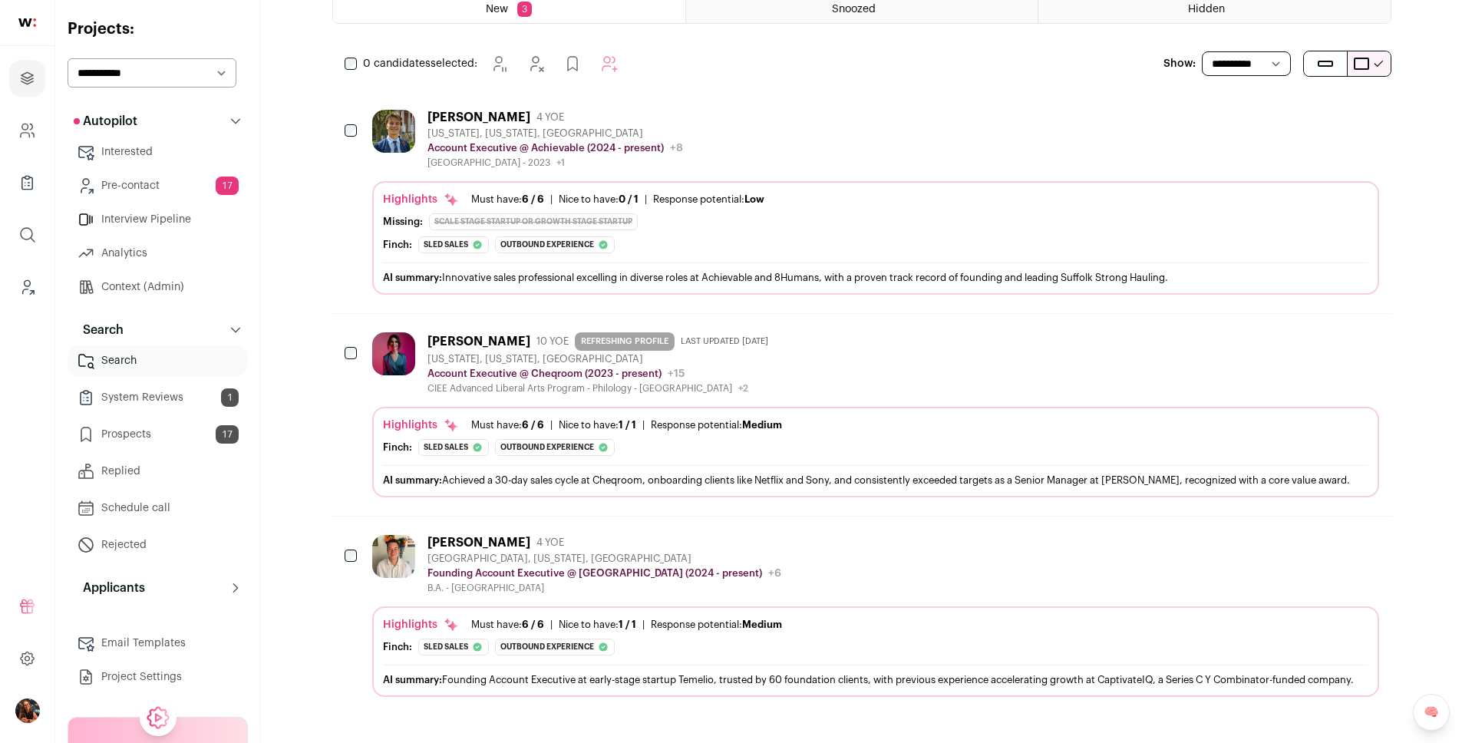
click at [478, 334] on div "Charlotte Himeles" at bounding box center [479, 341] width 103 height 15
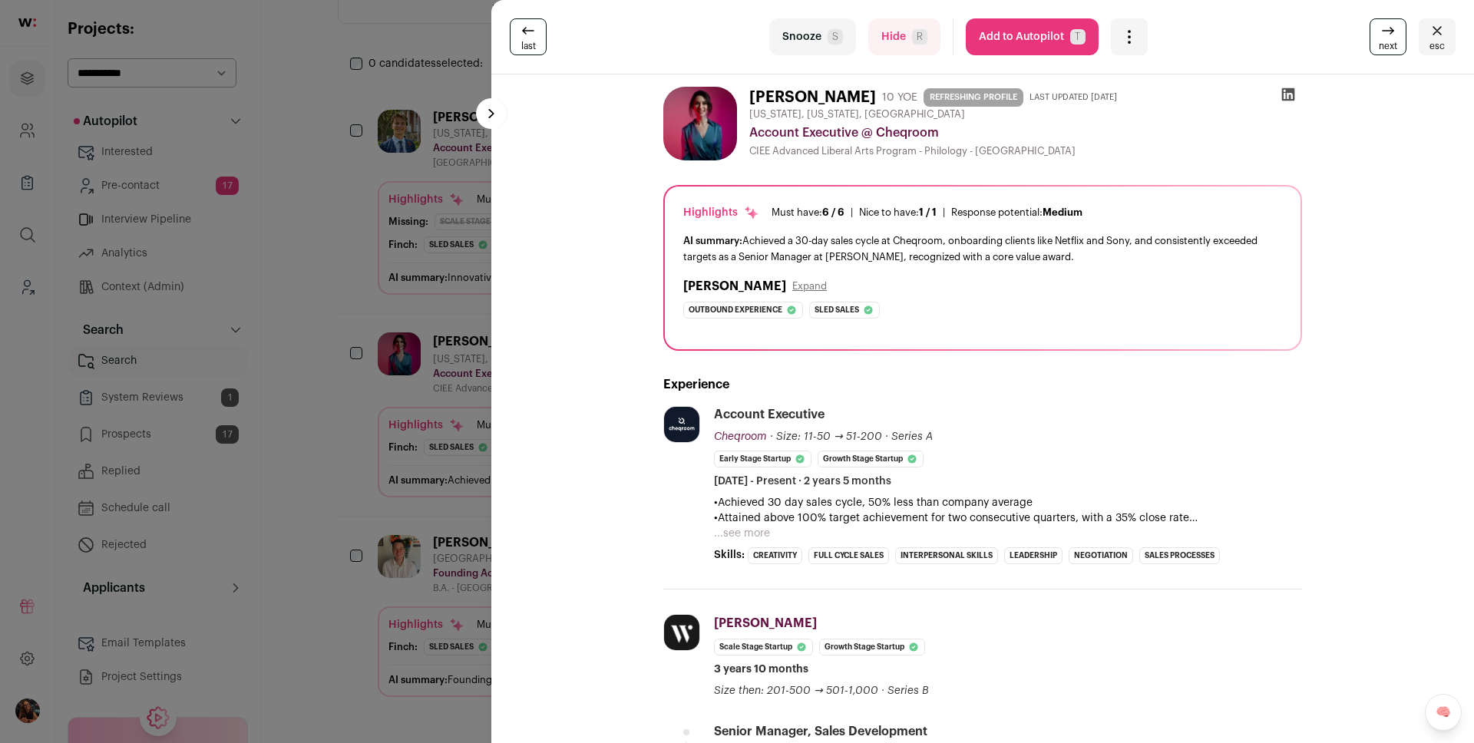
click at [762, 528] on button "...see more" at bounding box center [742, 533] width 56 height 15
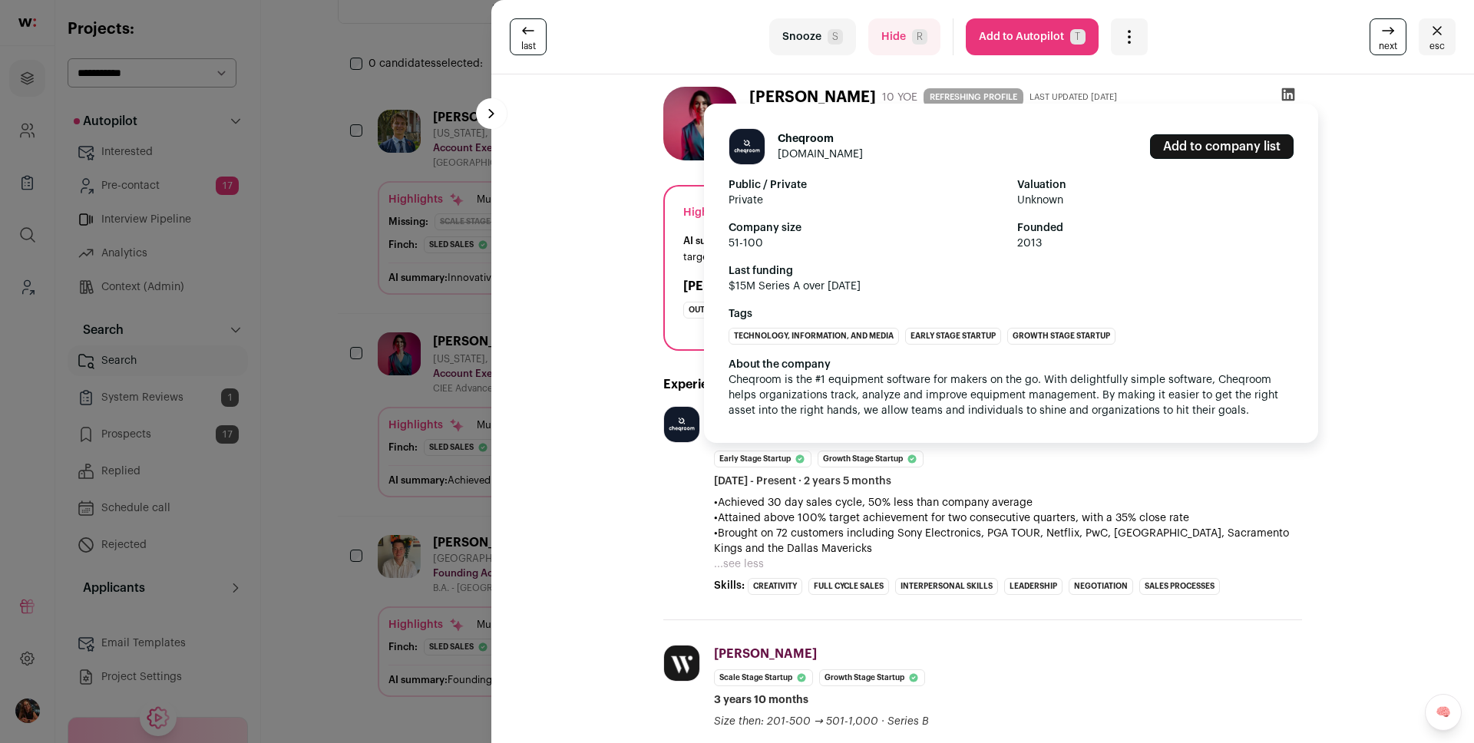
click at [663, 577] on div "Cheqroom cheqroom.com Add to company list Public / Private Private Valuation Un…" at bounding box center [682, 500] width 38 height 189
click at [666, 533] on div "Cheqroom cheqroom.com Add to company list Public / Private Private Valuation Un…" at bounding box center [682, 500] width 38 height 189
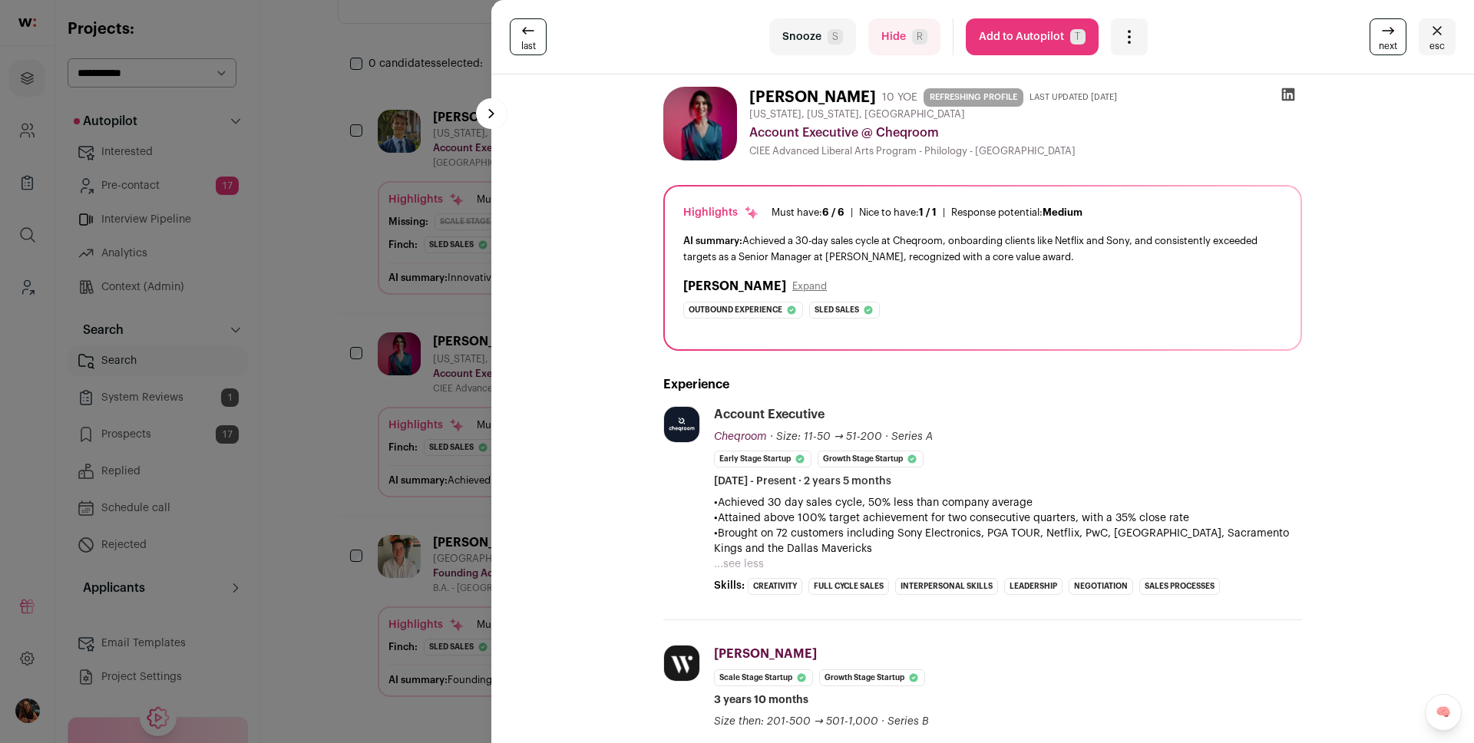
click at [702, 523] on li "Cheqroom cheqroom.com Add to company list Public / Private Private Valuation Un…" at bounding box center [982, 513] width 639 height 214
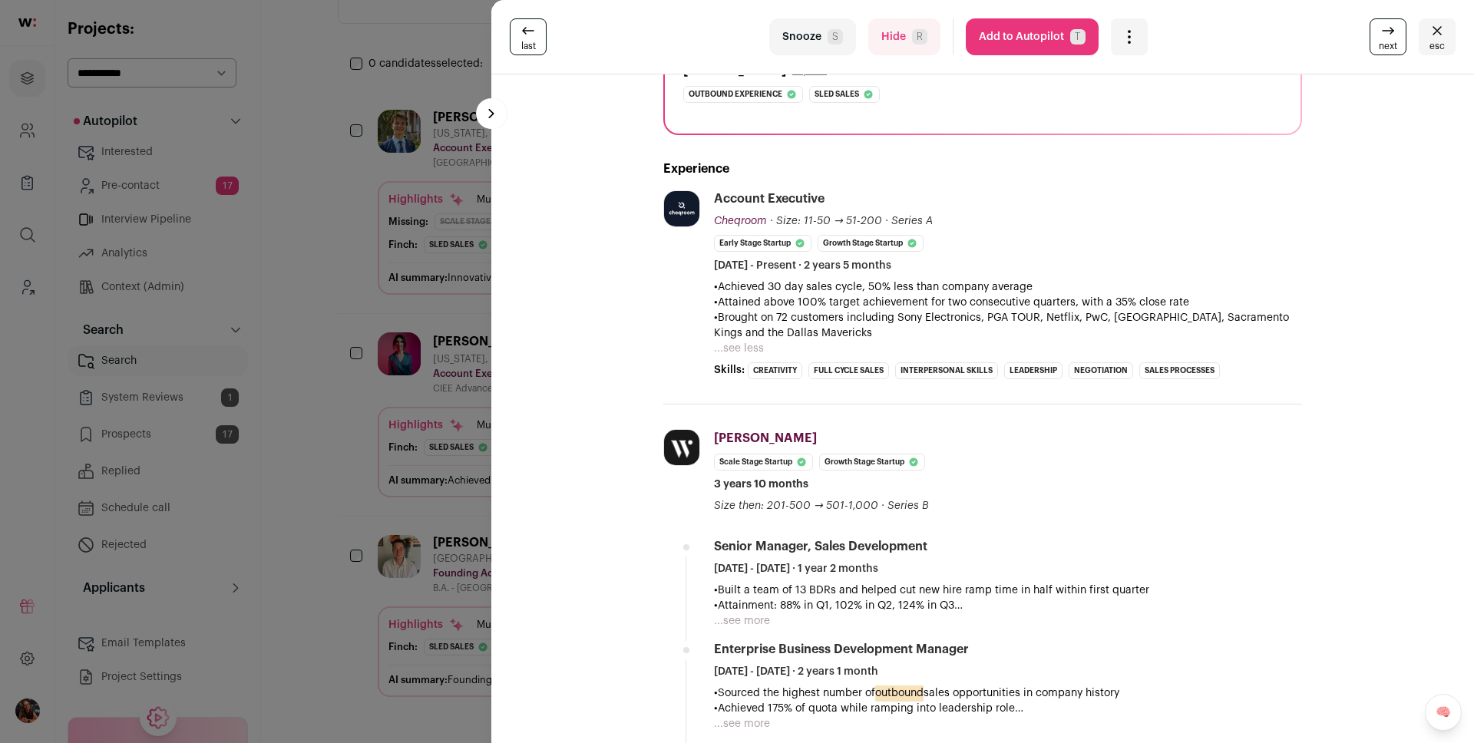
scroll to position [228, 0]
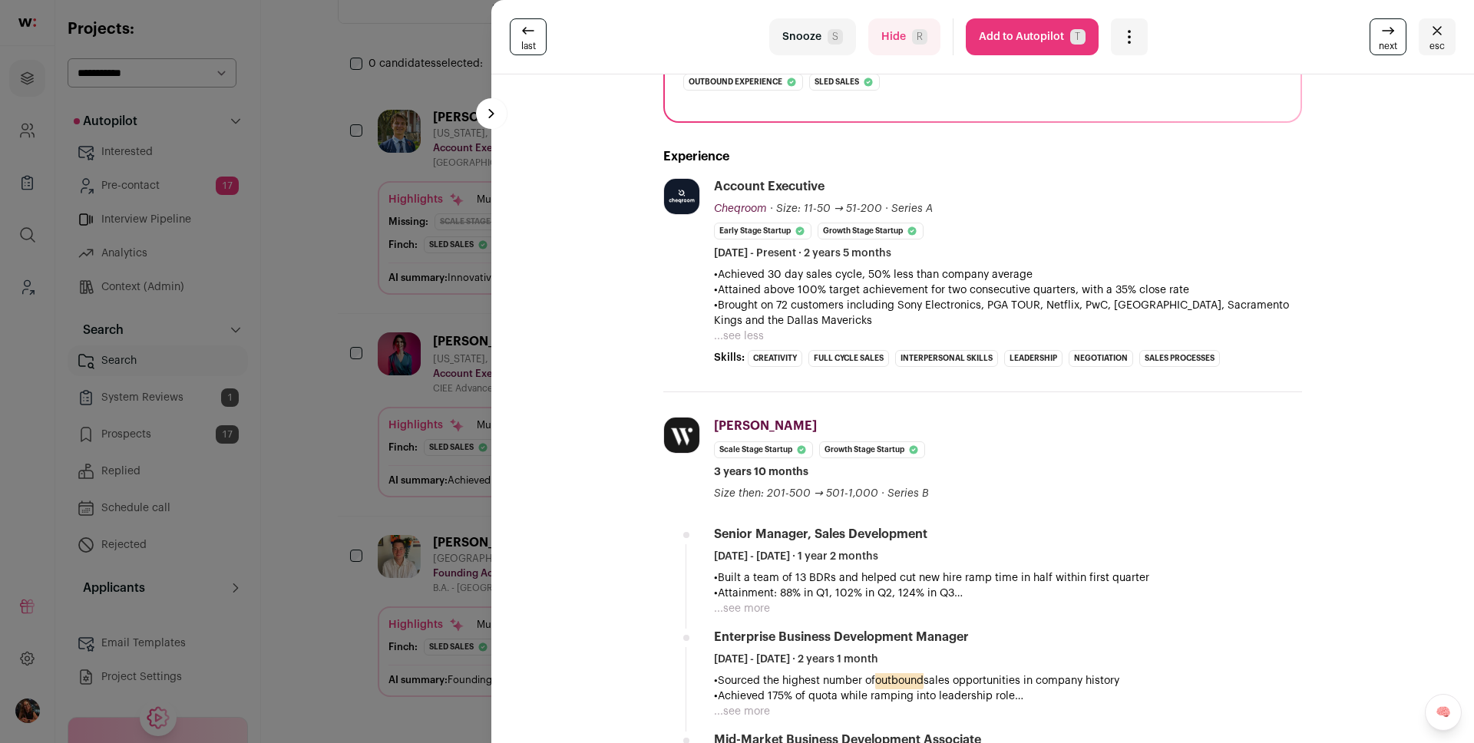
click at [738, 606] on button "...see more" at bounding box center [742, 608] width 56 height 15
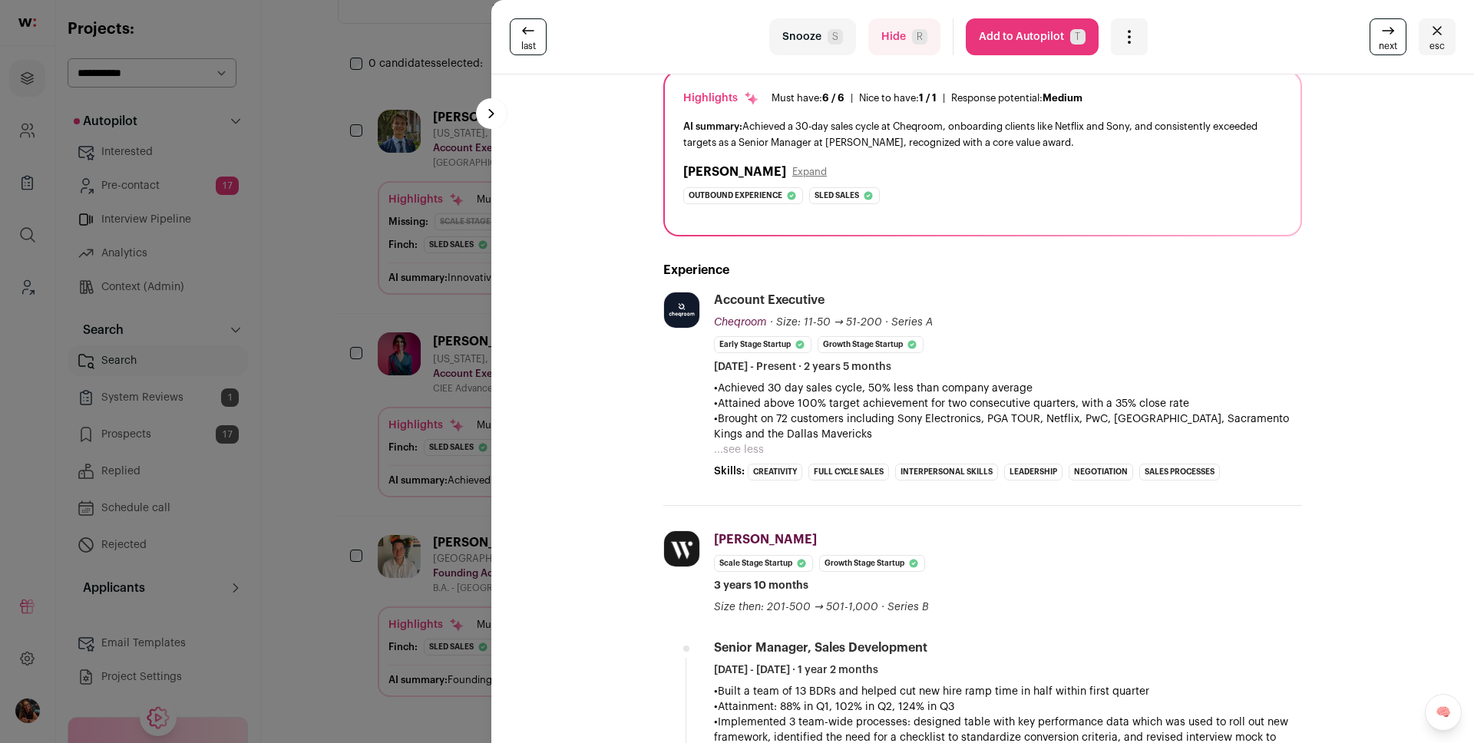
scroll to position [0, 0]
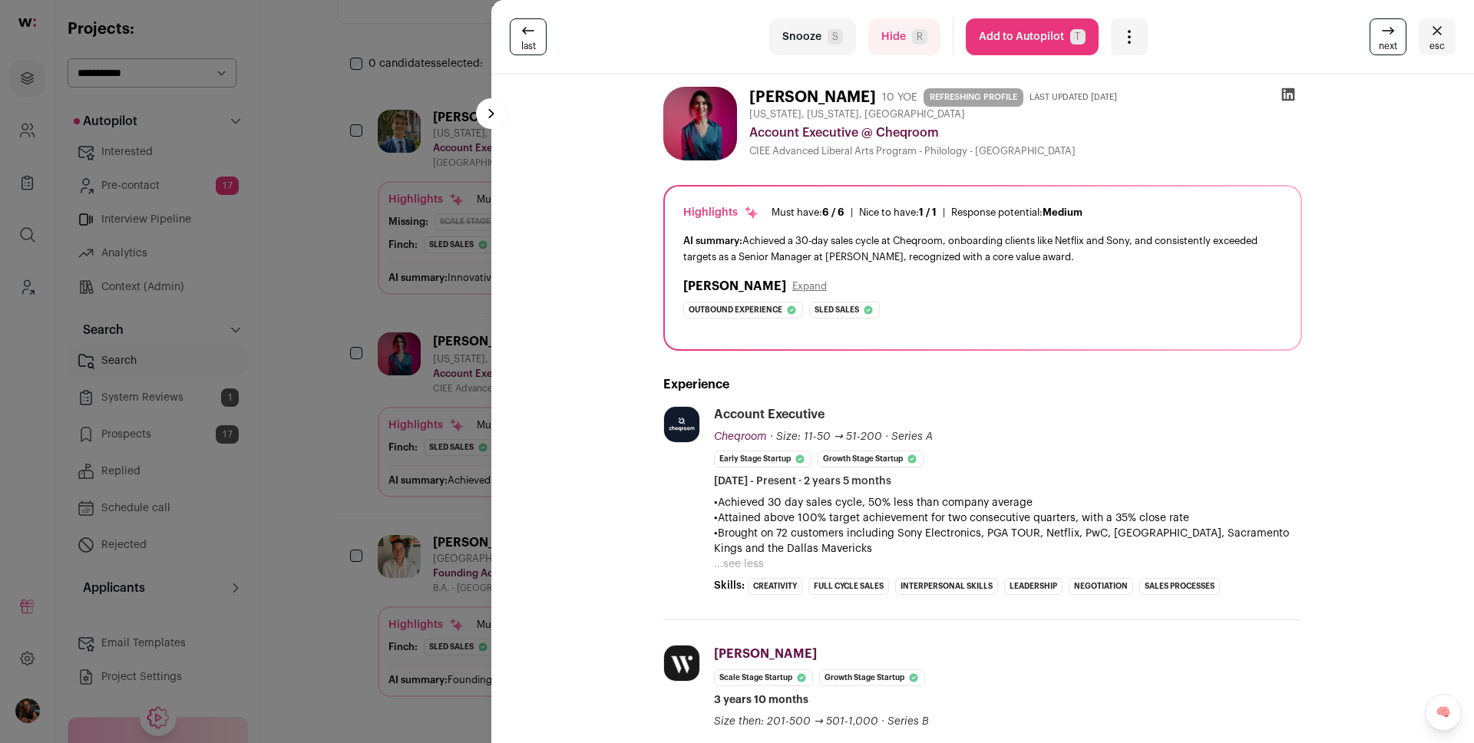
click at [1006, 34] on button "Add to Autopilot T" at bounding box center [1032, 36] width 133 height 37
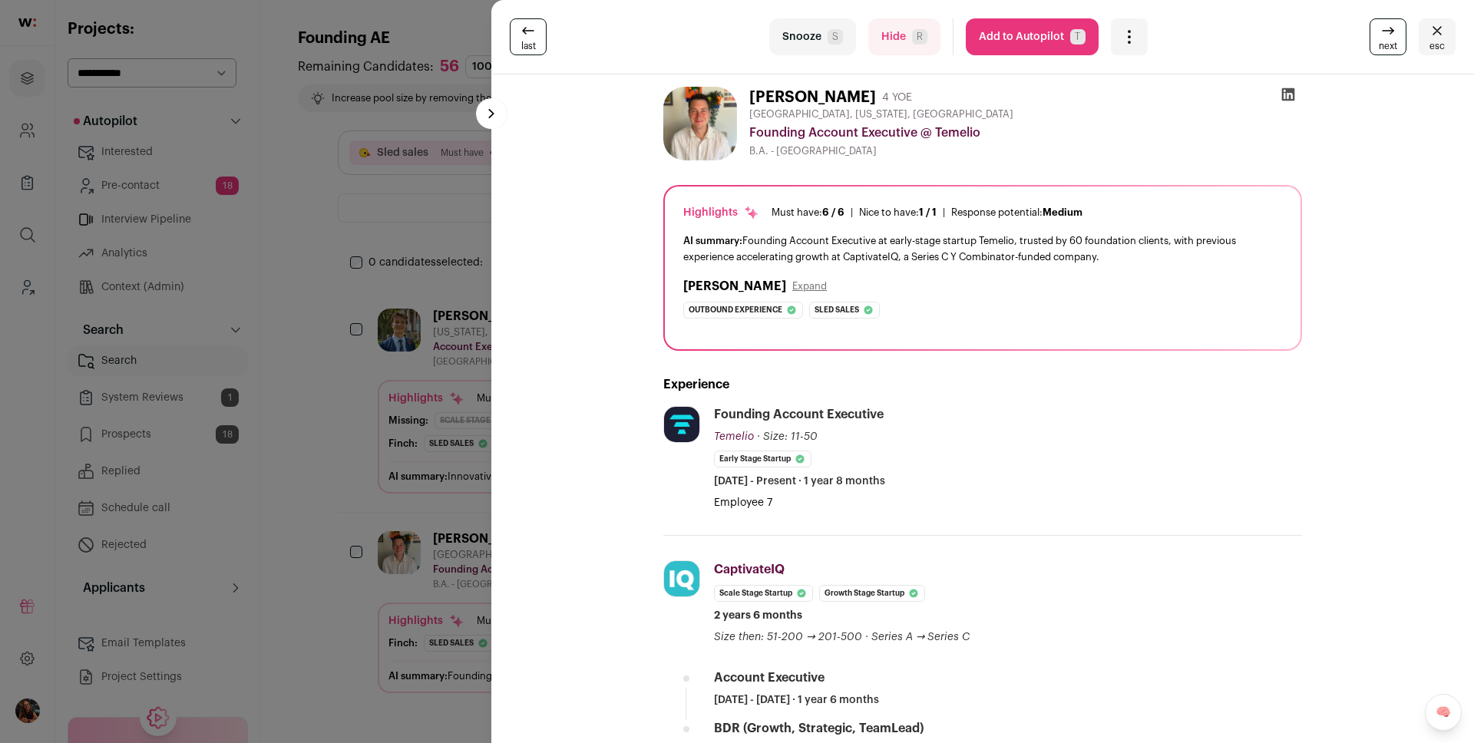
click at [319, 375] on div "last Snooze S Hide R Add to Autopilot T More actions Report a Problem Report th…" at bounding box center [737, 371] width 1474 height 743
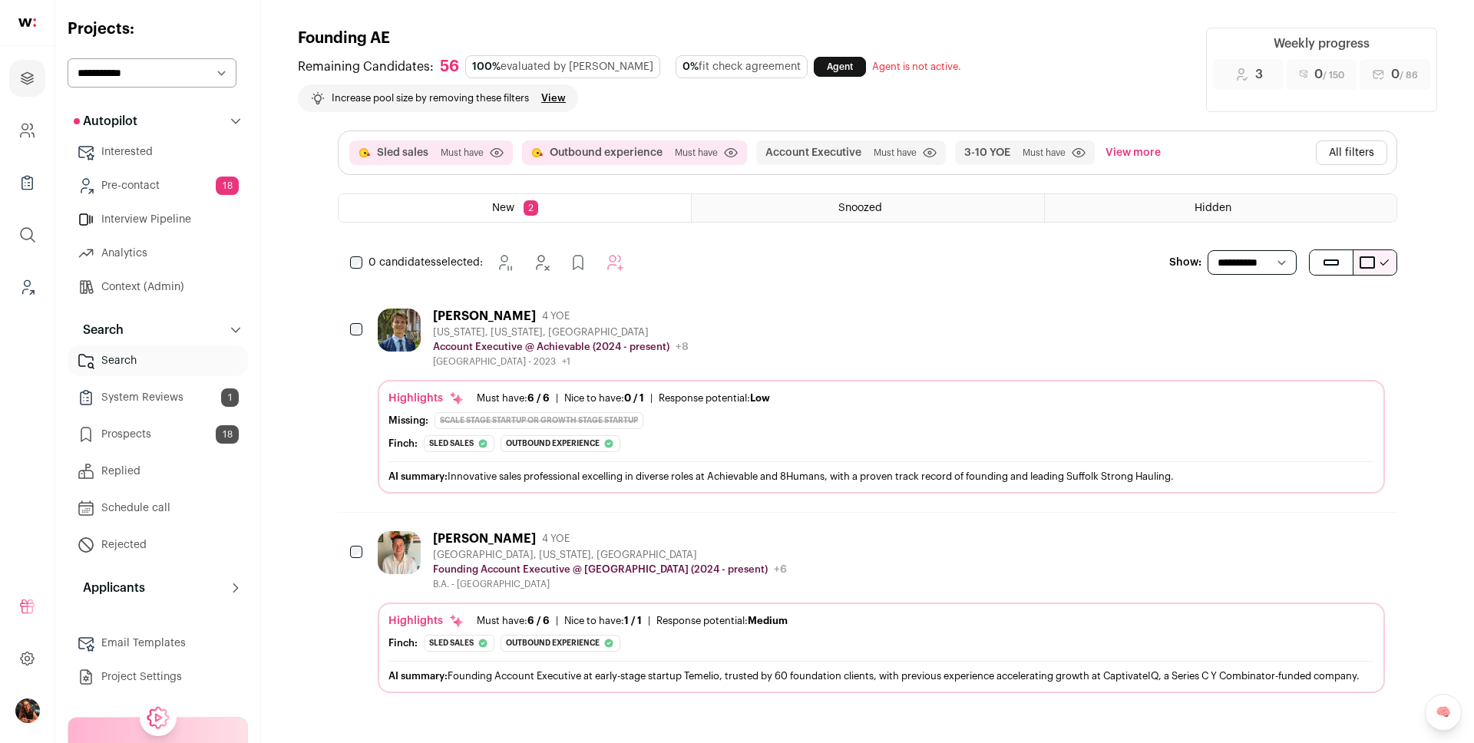
click at [1359, 148] on button "All filters" at bounding box center [1351, 152] width 71 height 25
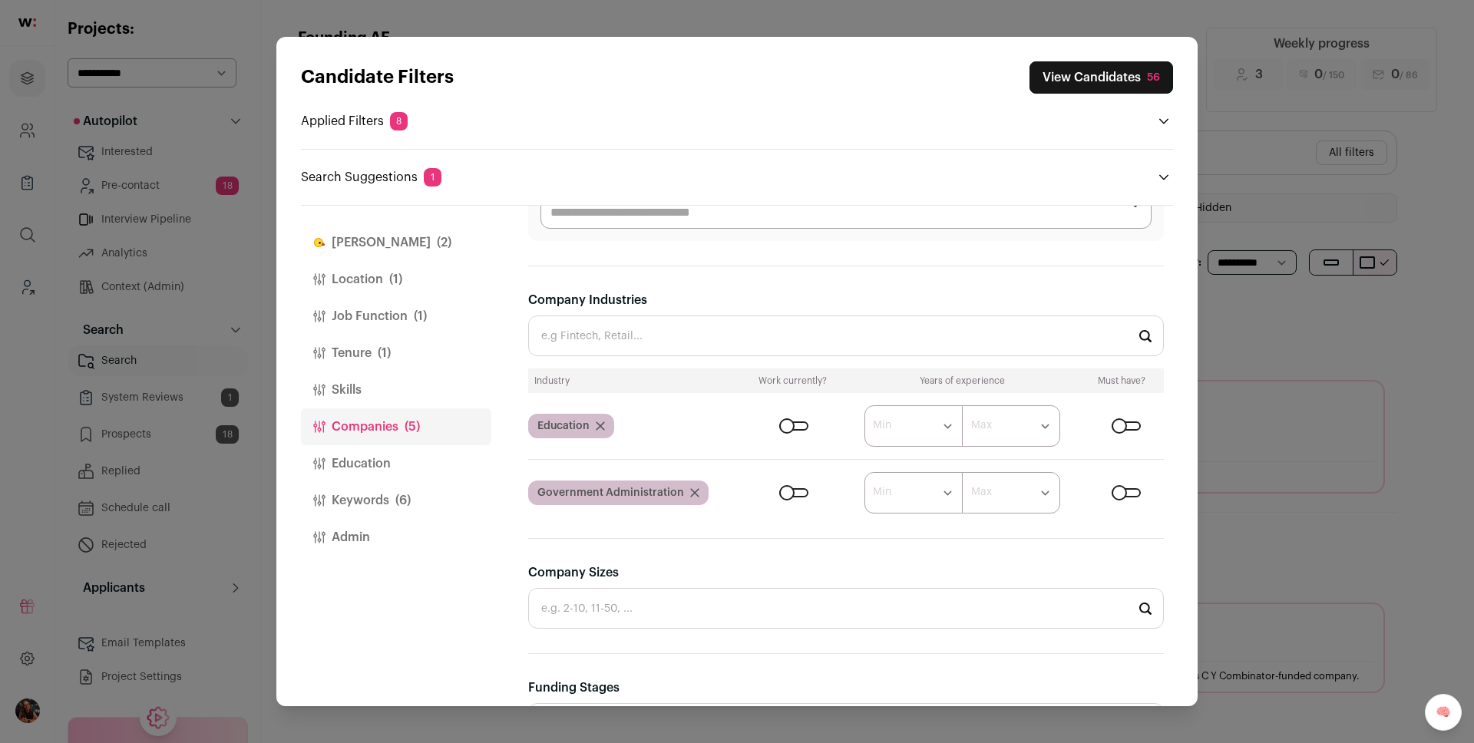
click at [437, 239] on span "(2)" at bounding box center [444, 242] width 15 height 18
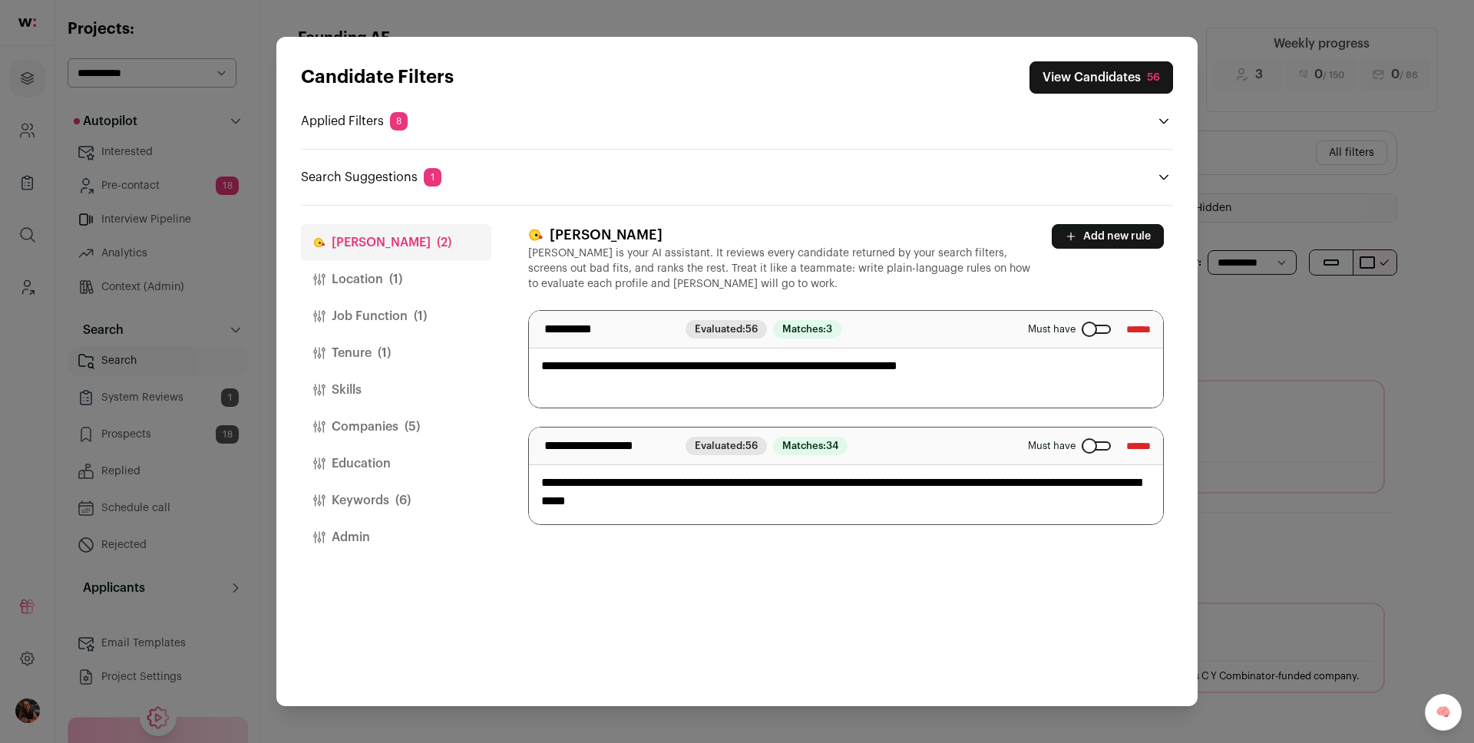
click at [1082, 448] on div "Close modal via background" at bounding box center [1096, 445] width 29 height 9
click at [1121, 73] on button "View Candidates 56" at bounding box center [1101, 77] width 144 height 32
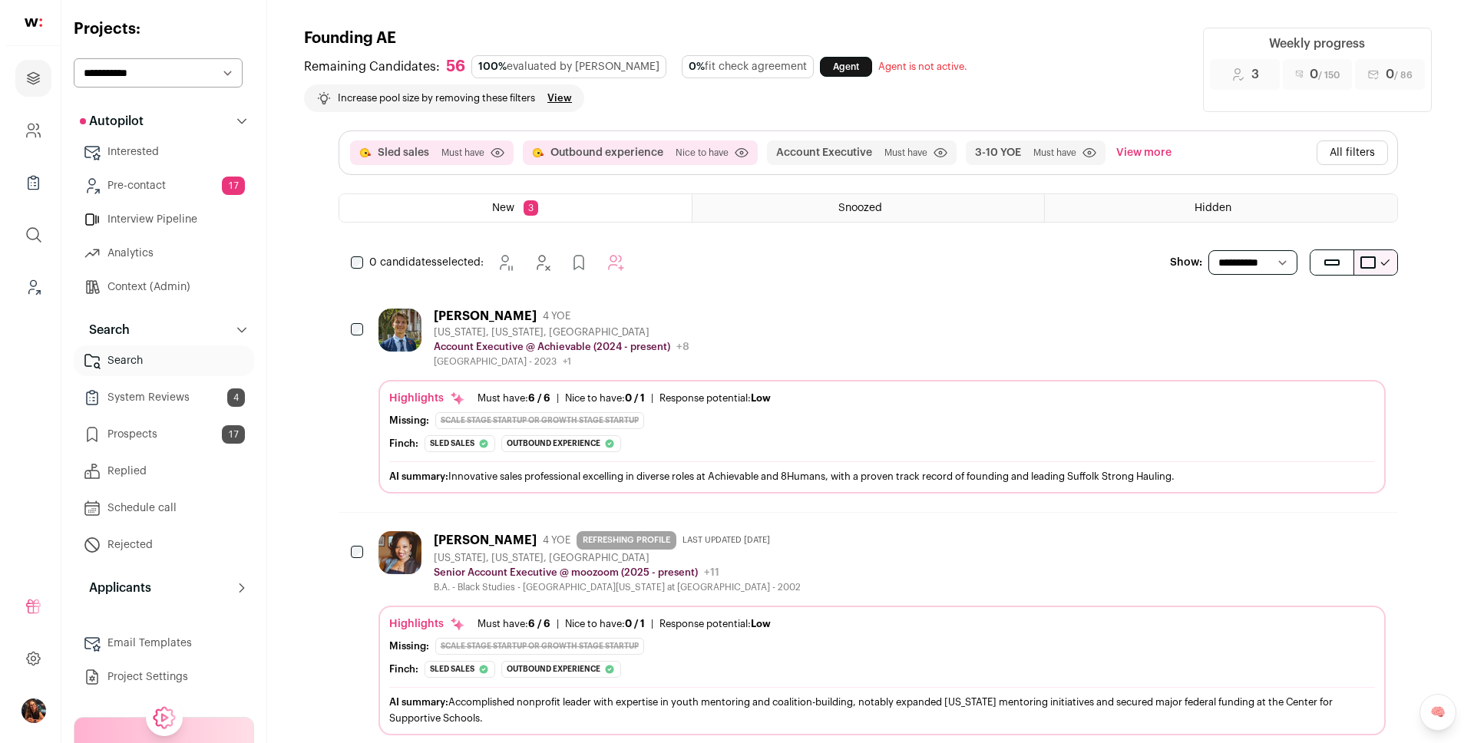
scroll to position [239, 0]
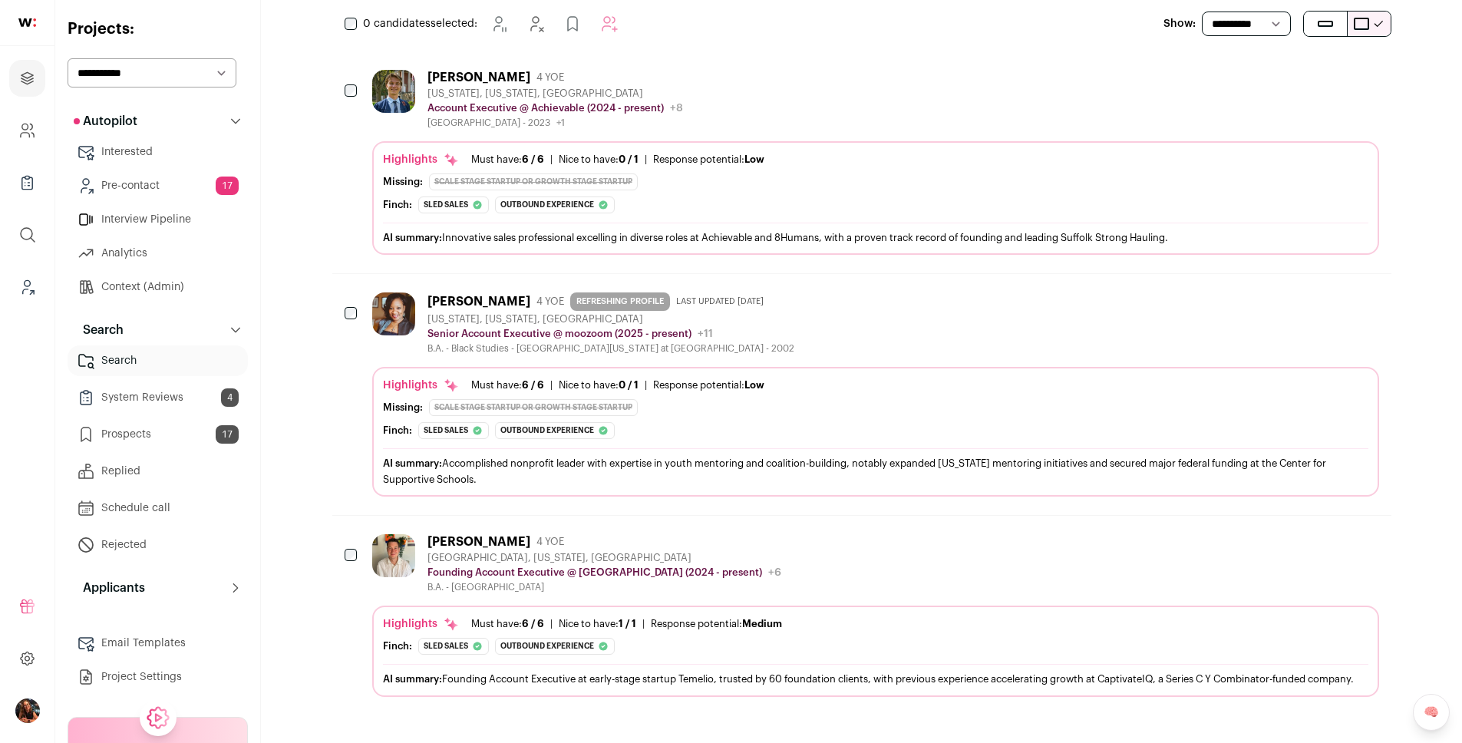
click at [479, 74] on div "Luke McCarthy" at bounding box center [479, 77] width 103 height 15
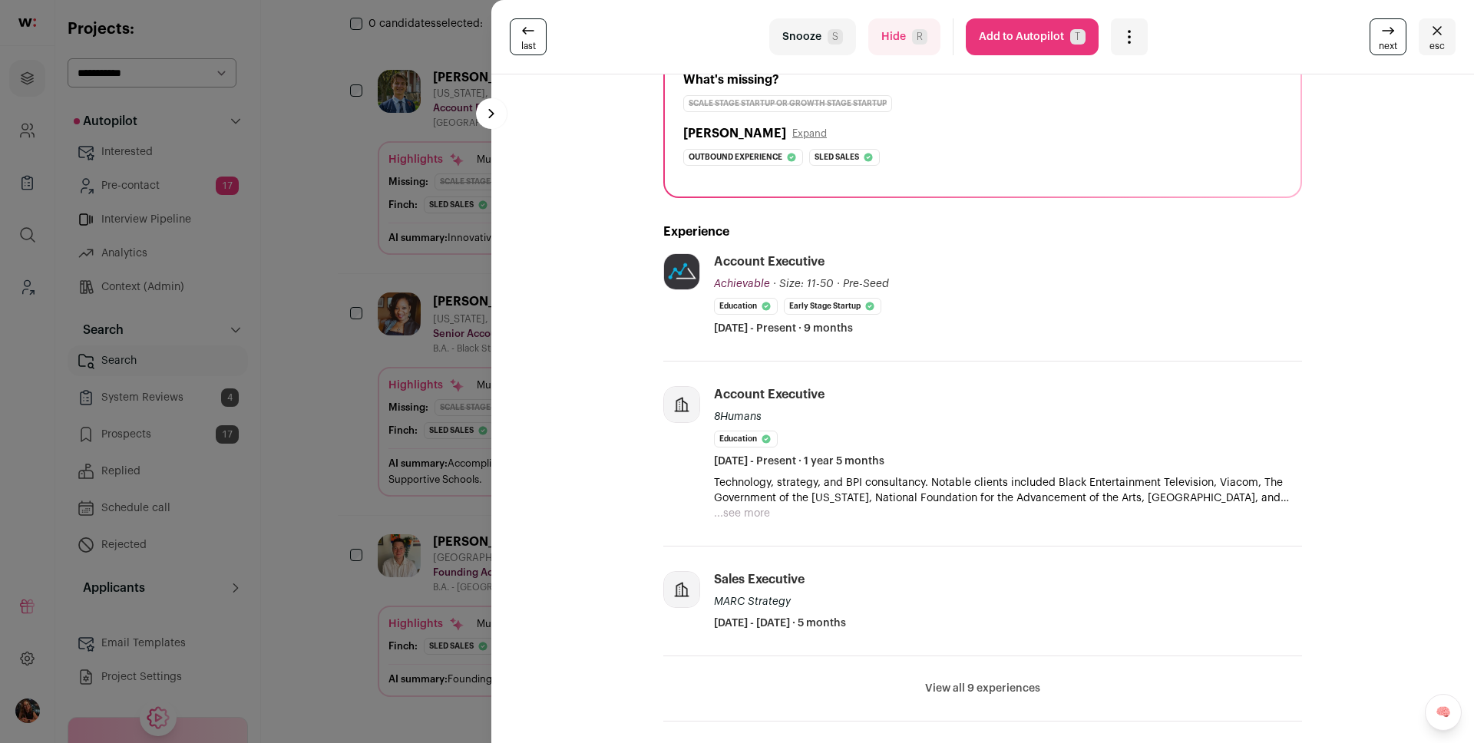
scroll to position [246, 0]
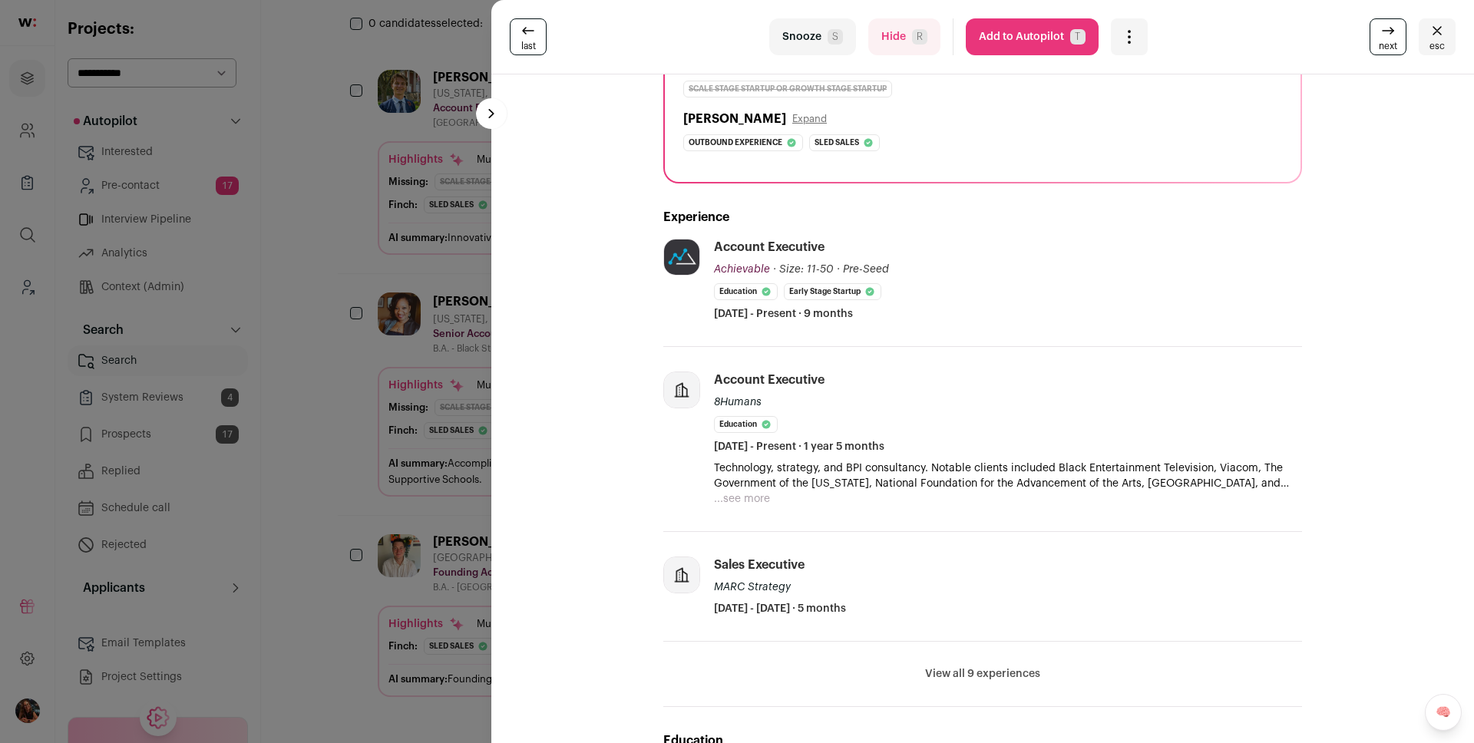
click at [418, 272] on div "last Snooze S Hide R Add to Autopilot T More actions Report a Problem Report th…" at bounding box center [737, 371] width 1474 height 743
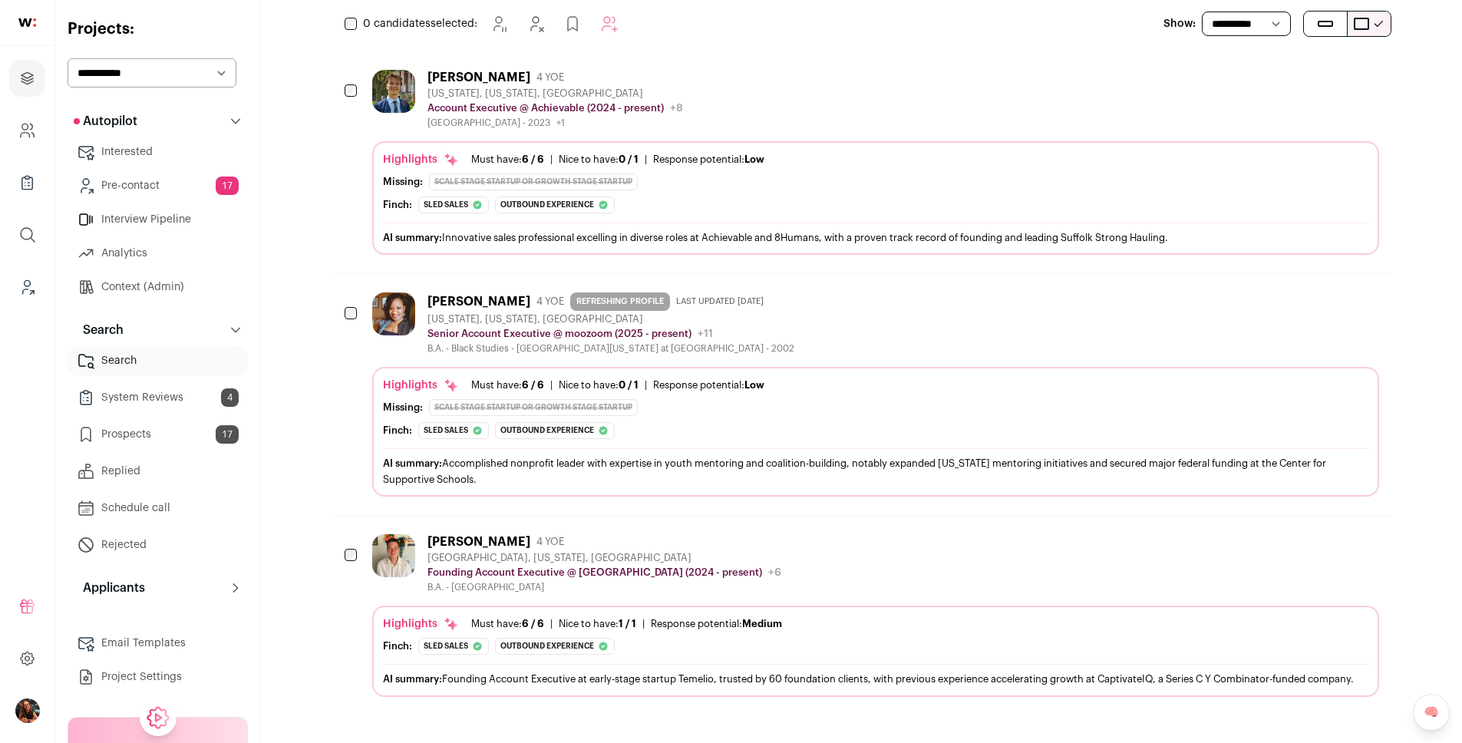
click at [450, 301] on div "Cynthia Graham" at bounding box center [479, 301] width 103 height 15
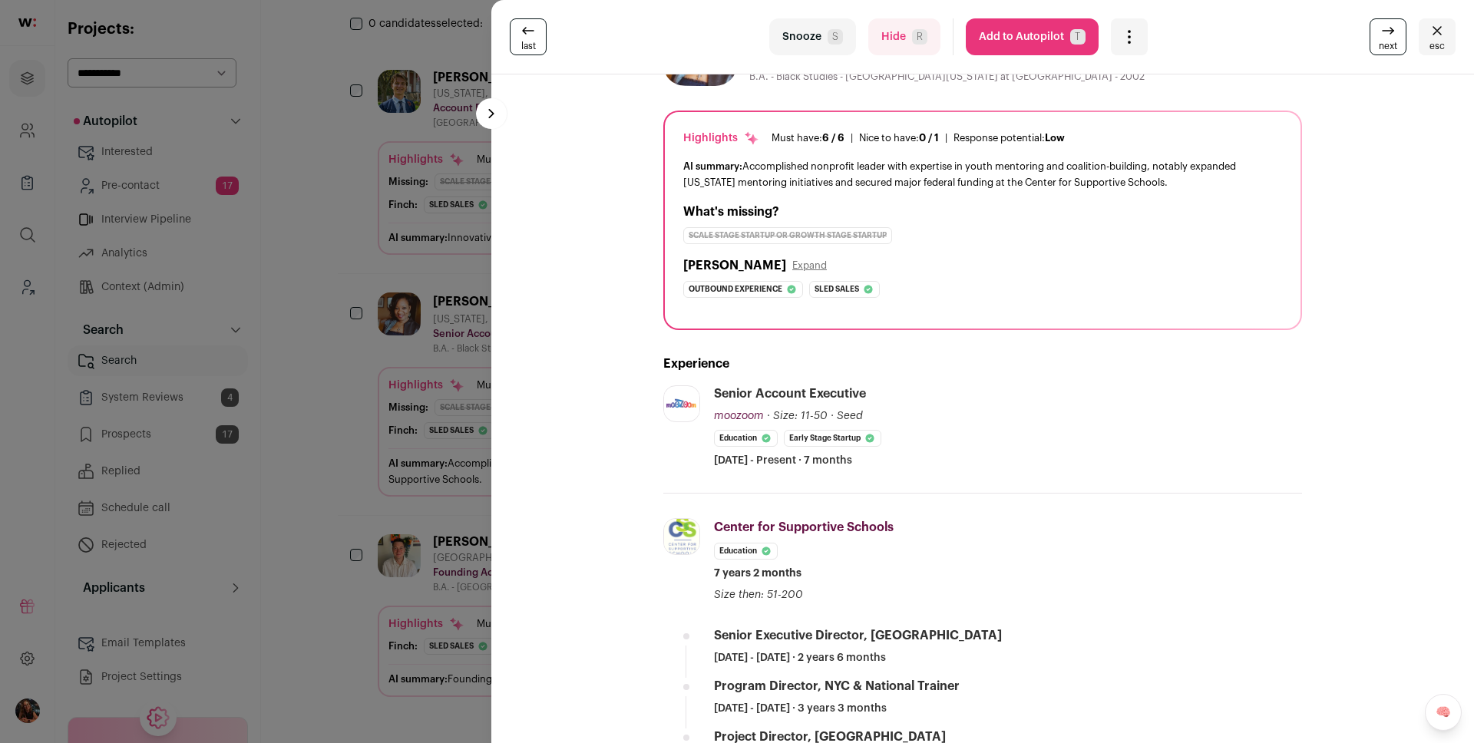
scroll to position [0, 0]
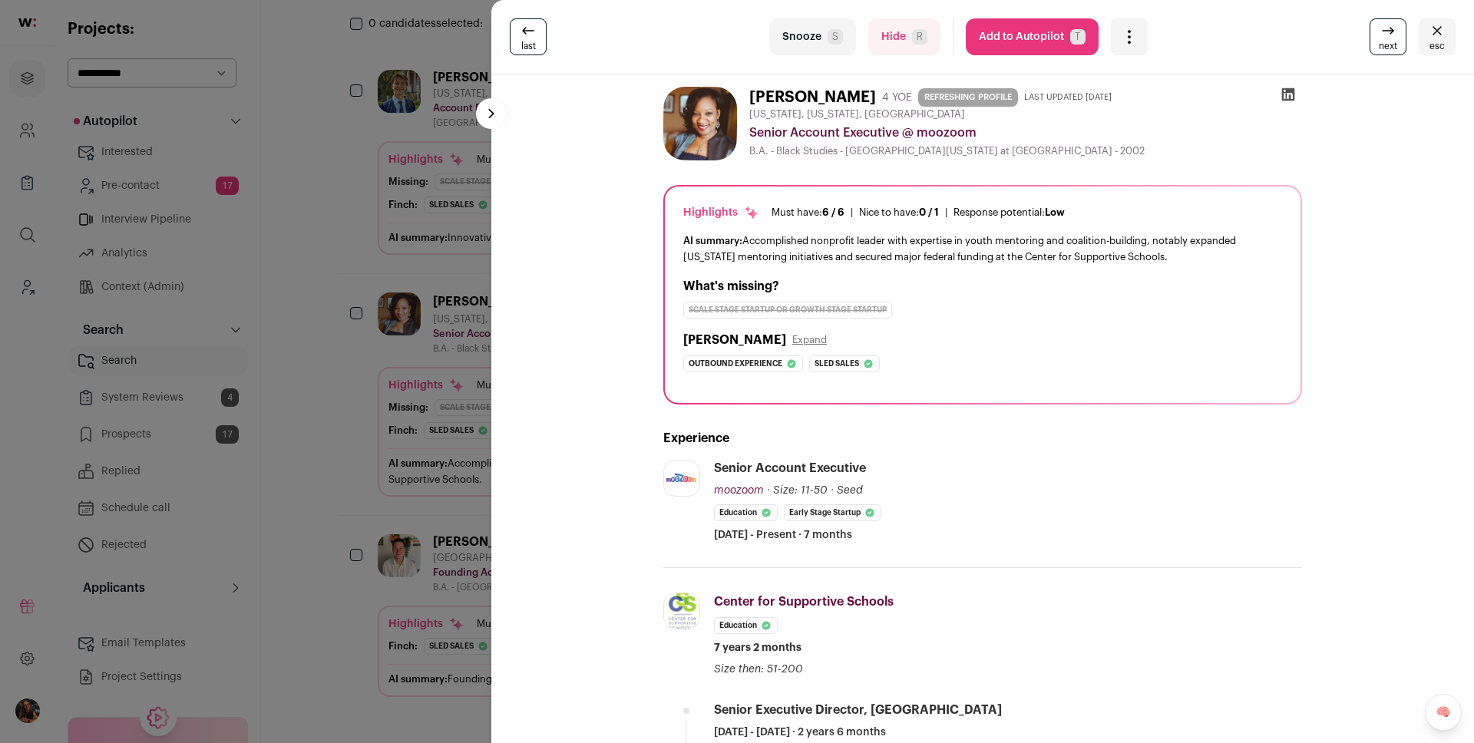
click at [1029, 29] on button "Add to Autopilot T" at bounding box center [1032, 36] width 133 height 37
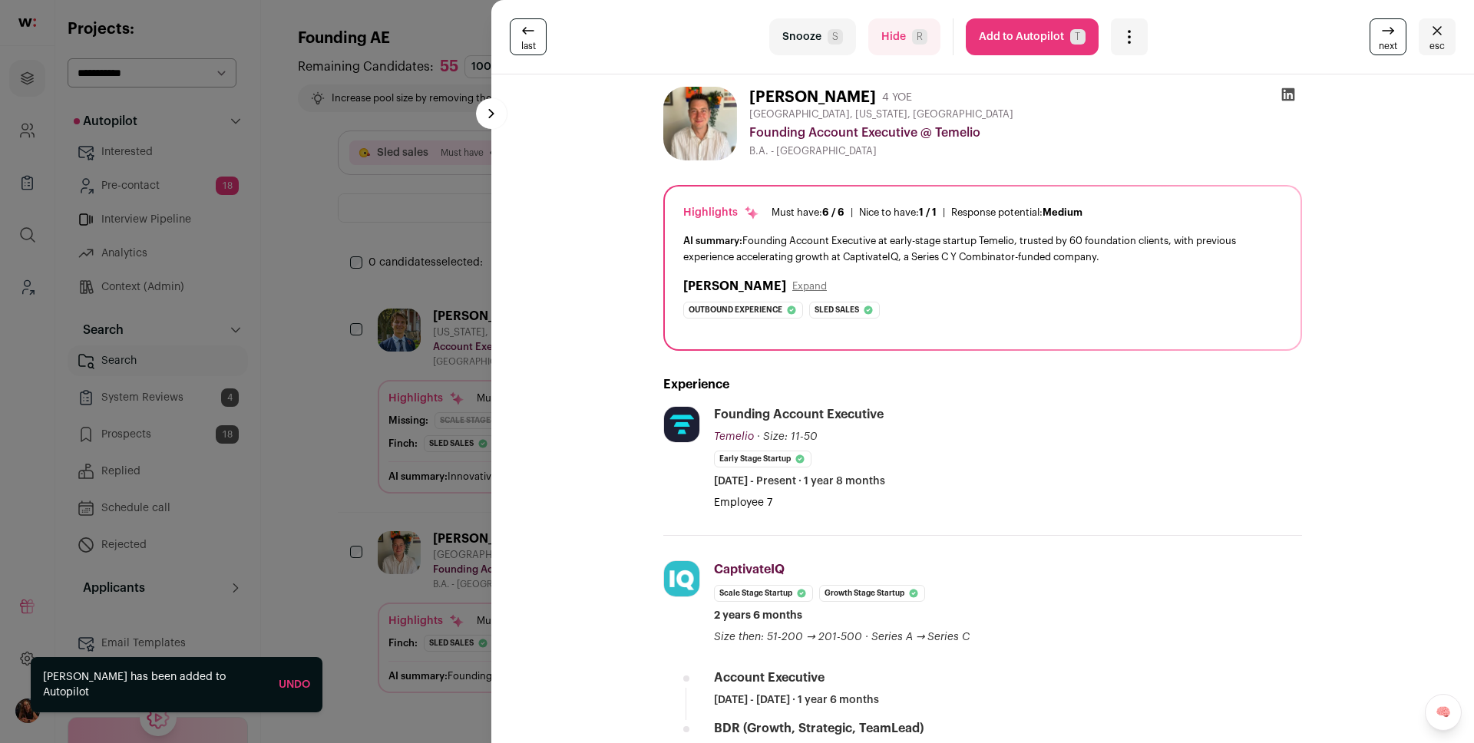
click at [372, 216] on div "last Snooze S Hide R Add to Autopilot T More actions Report a Problem Report th…" at bounding box center [737, 371] width 1474 height 743
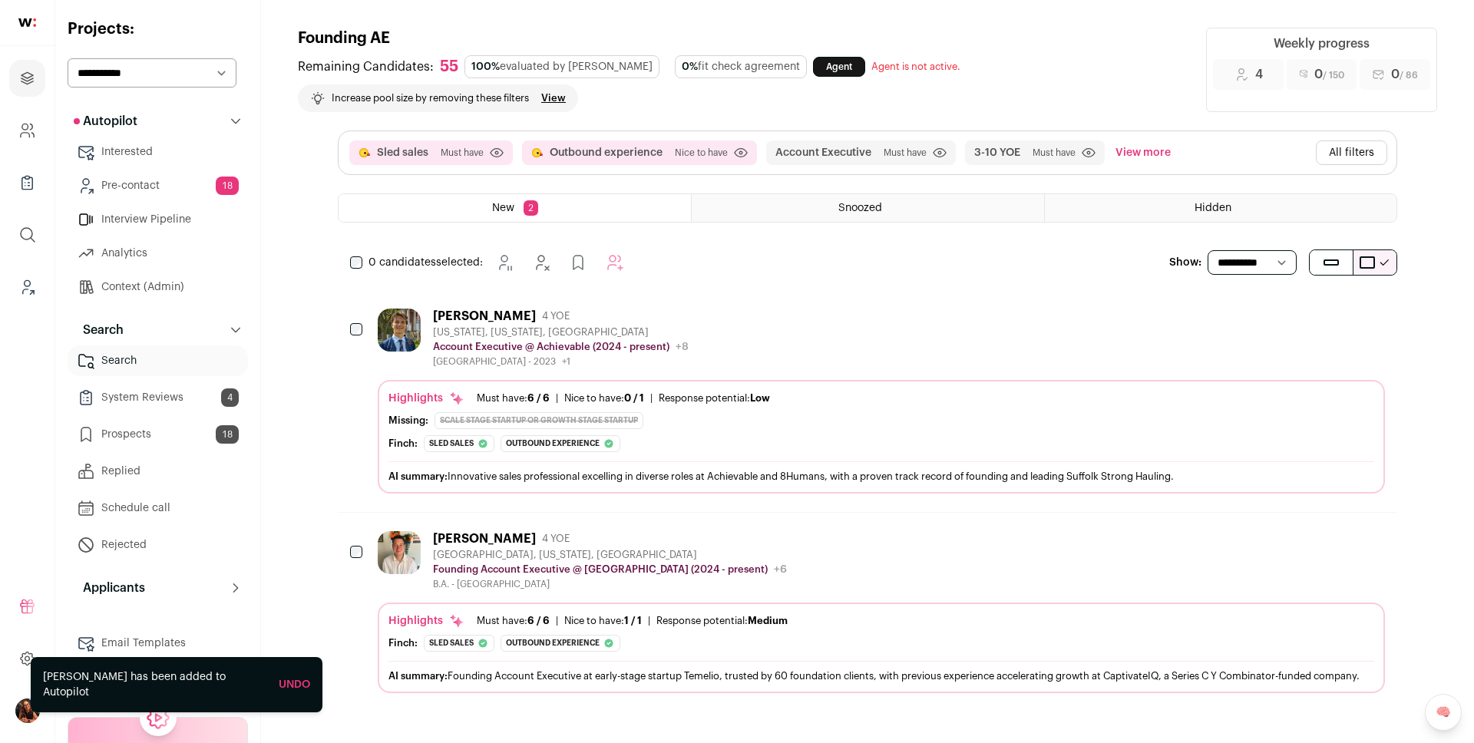
click at [447, 541] on div "Andrew Clegg" at bounding box center [484, 538] width 103 height 15
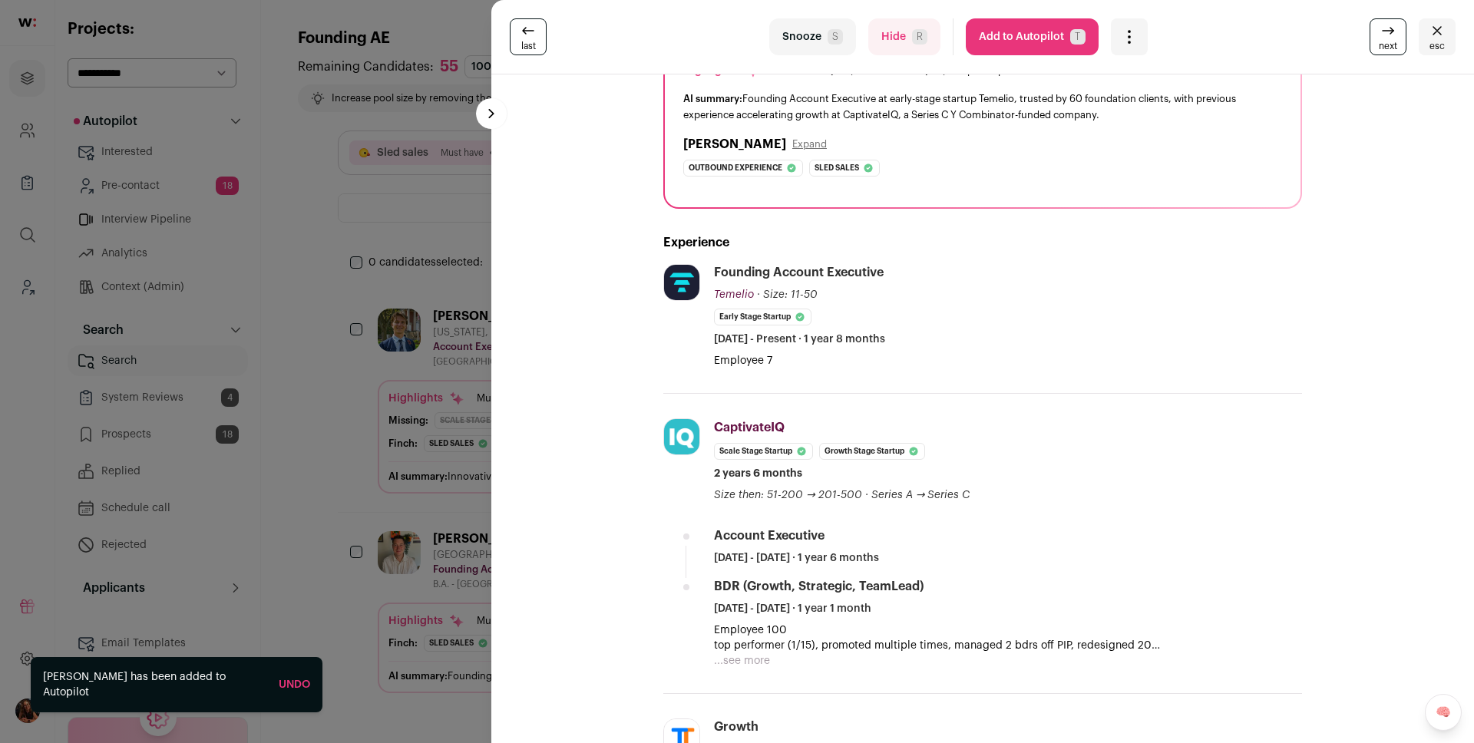
scroll to position [317, 0]
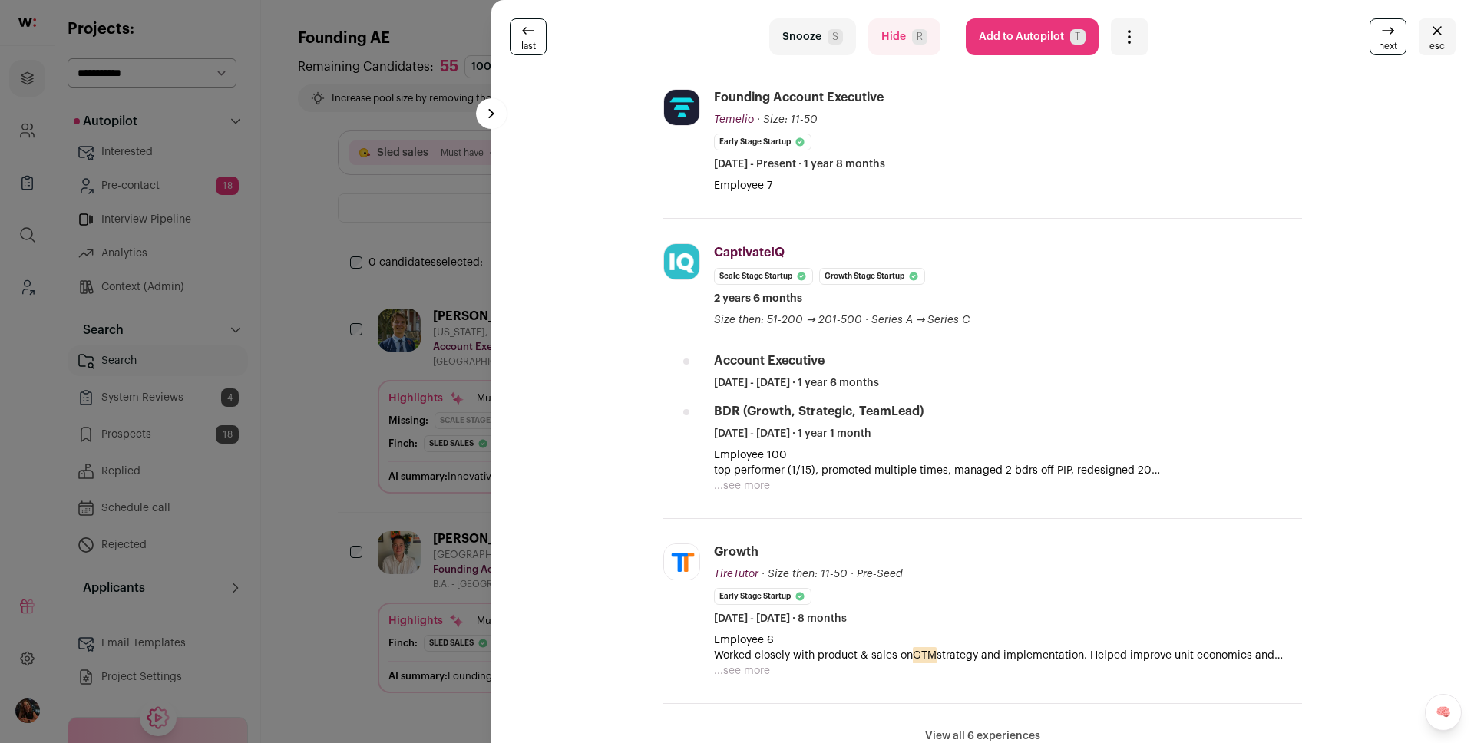
click at [737, 481] on button "...see more" at bounding box center [742, 485] width 56 height 15
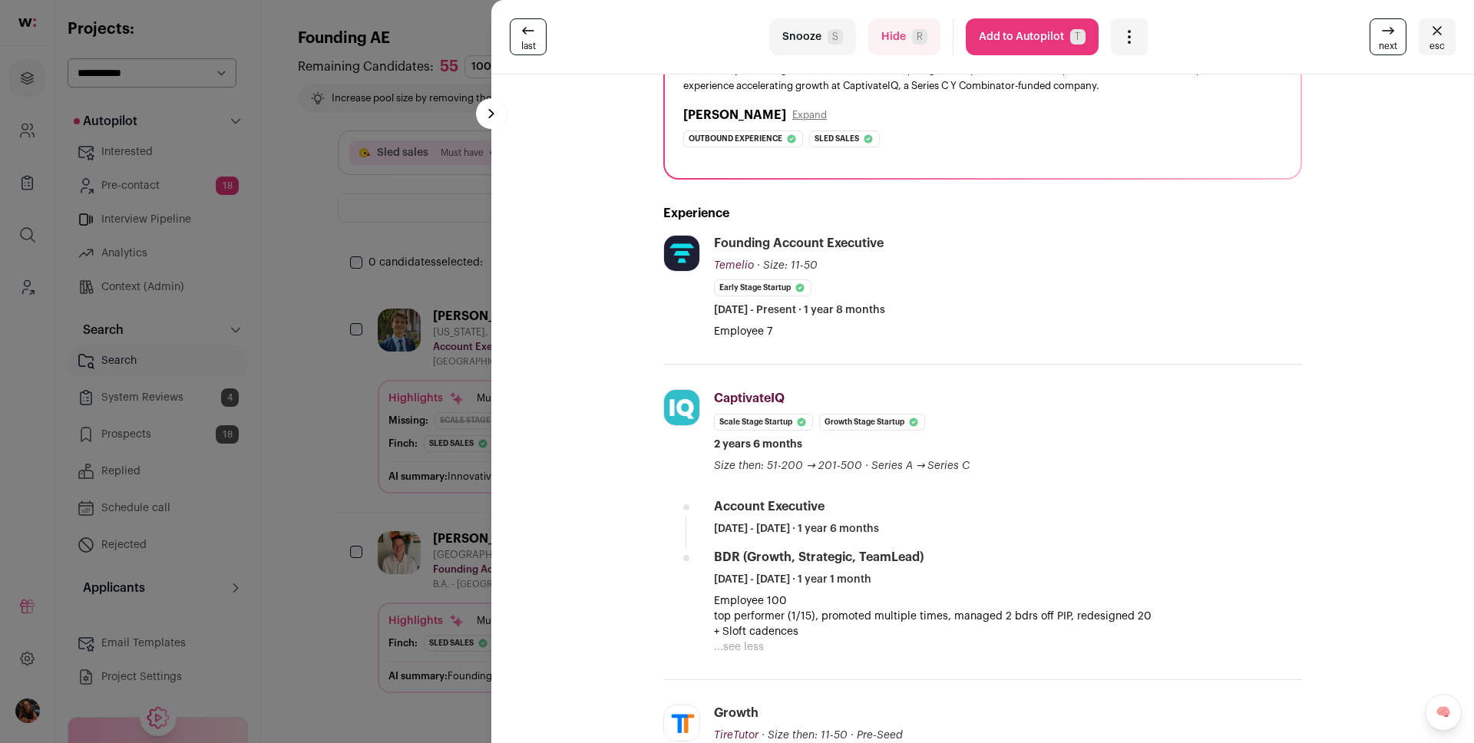
scroll to position [0, 0]
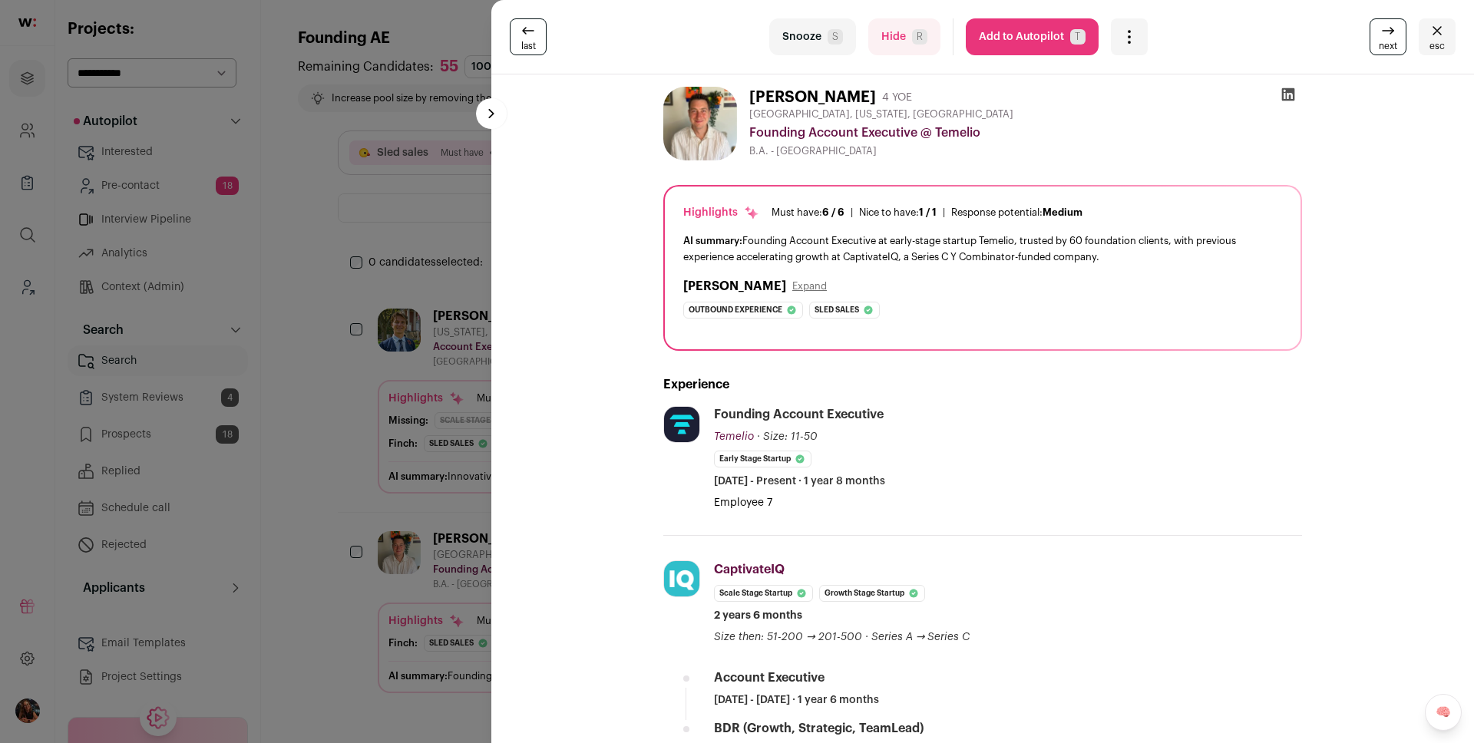
click at [1428, 30] on icon "Close" at bounding box center [1437, 30] width 18 height 18
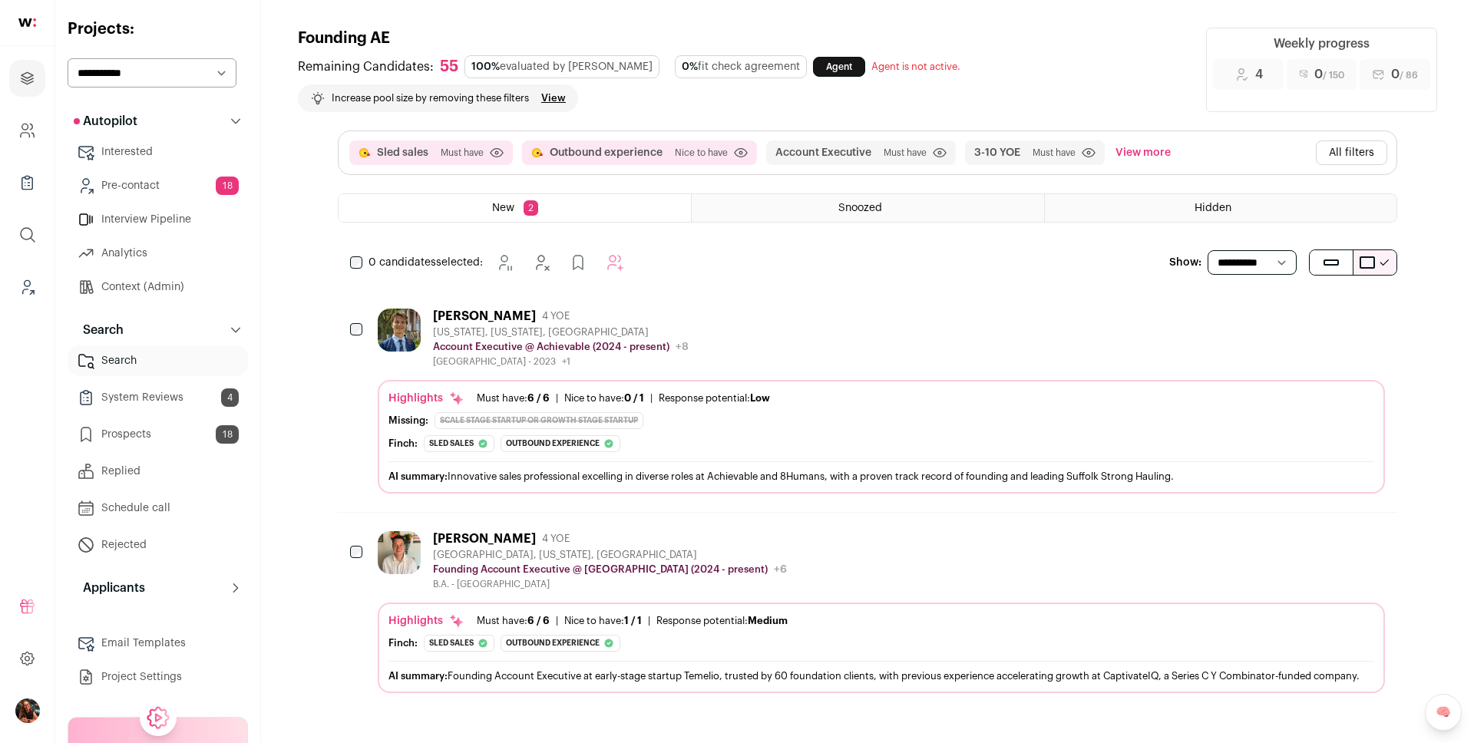
click at [1356, 154] on button "All filters" at bounding box center [1351, 152] width 71 height 25
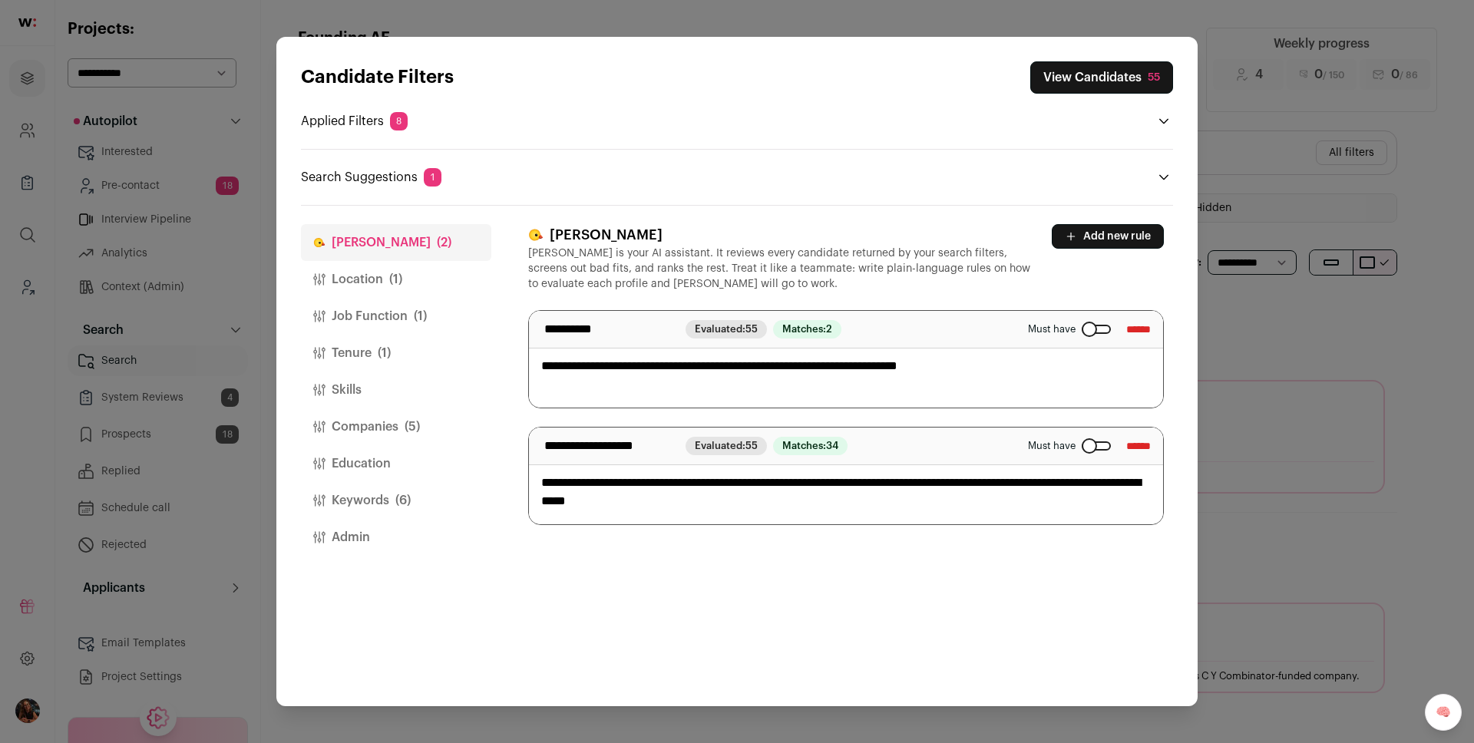
click at [384, 272] on button "Location (1)" at bounding box center [396, 279] width 190 height 37
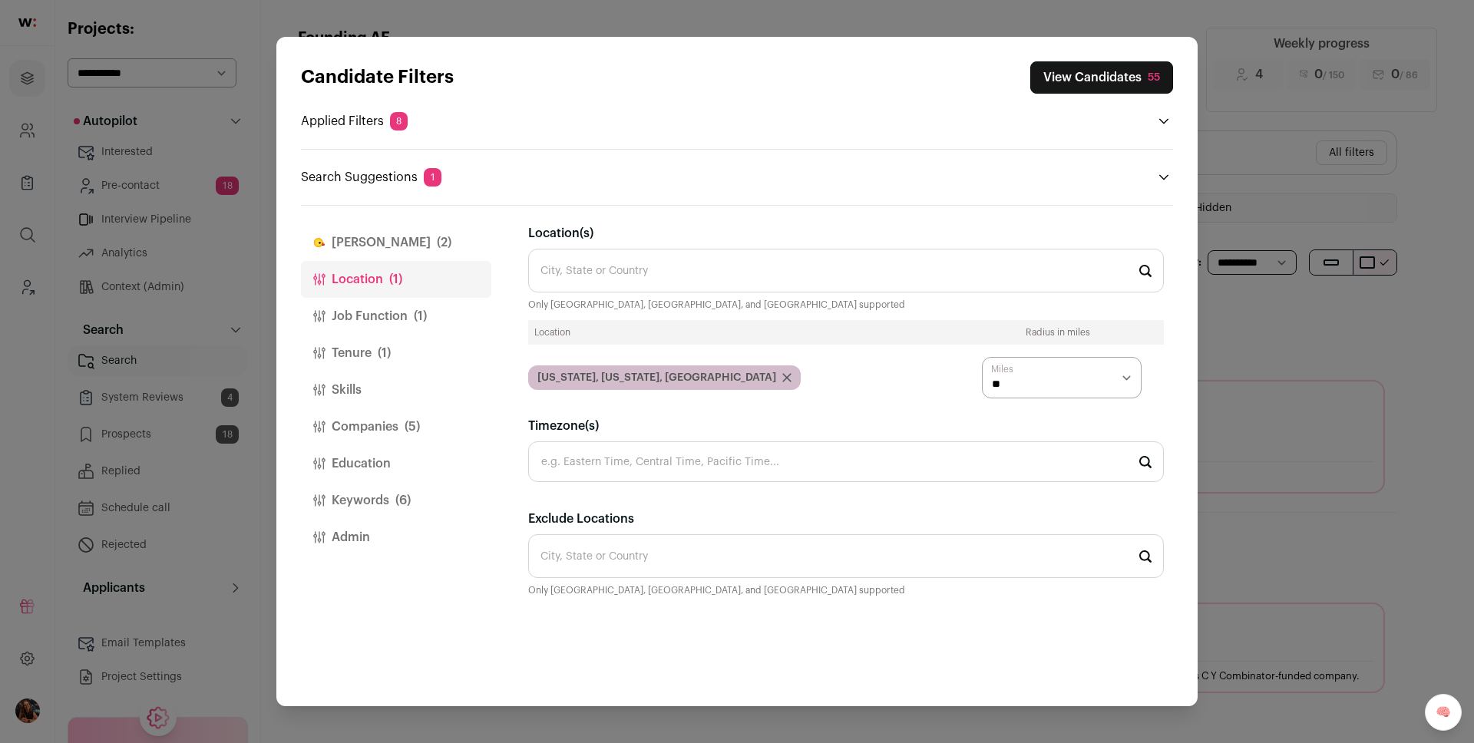
click at [385, 312] on button "Job Function (1)" at bounding box center [396, 316] width 190 height 37
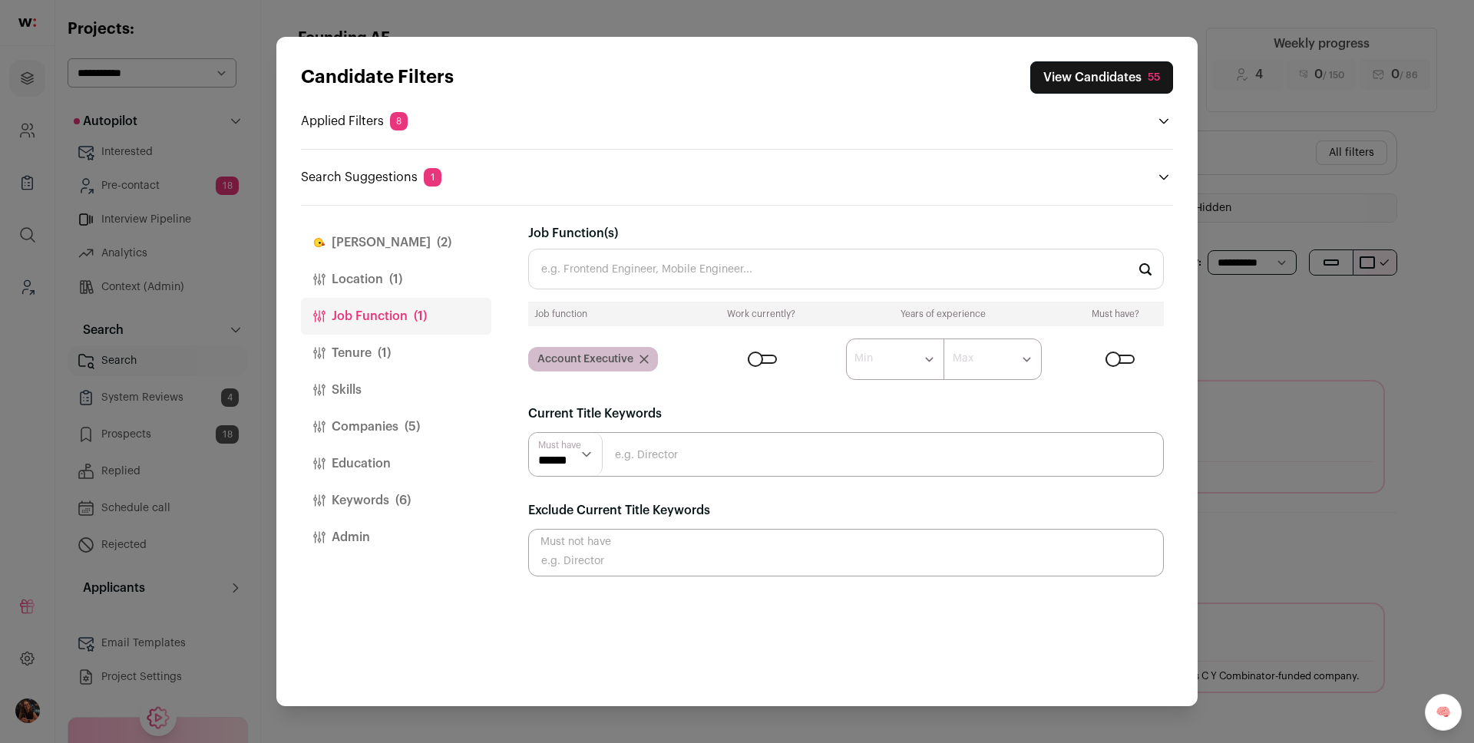
click at [352, 349] on button "Tenure (1)" at bounding box center [396, 353] width 190 height 37
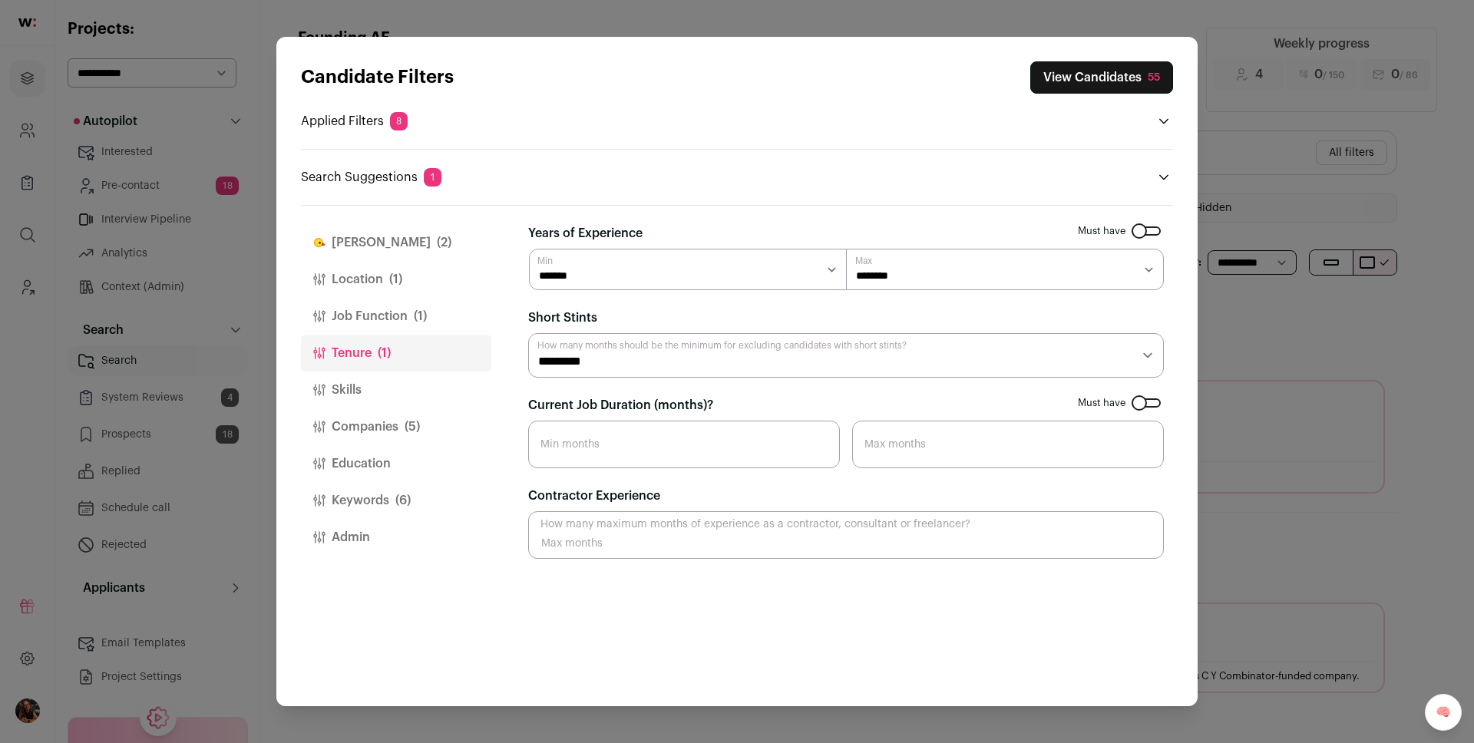
click at [345, 386] on button "Skills" at bounding box center [396, 390] width 190 height 37
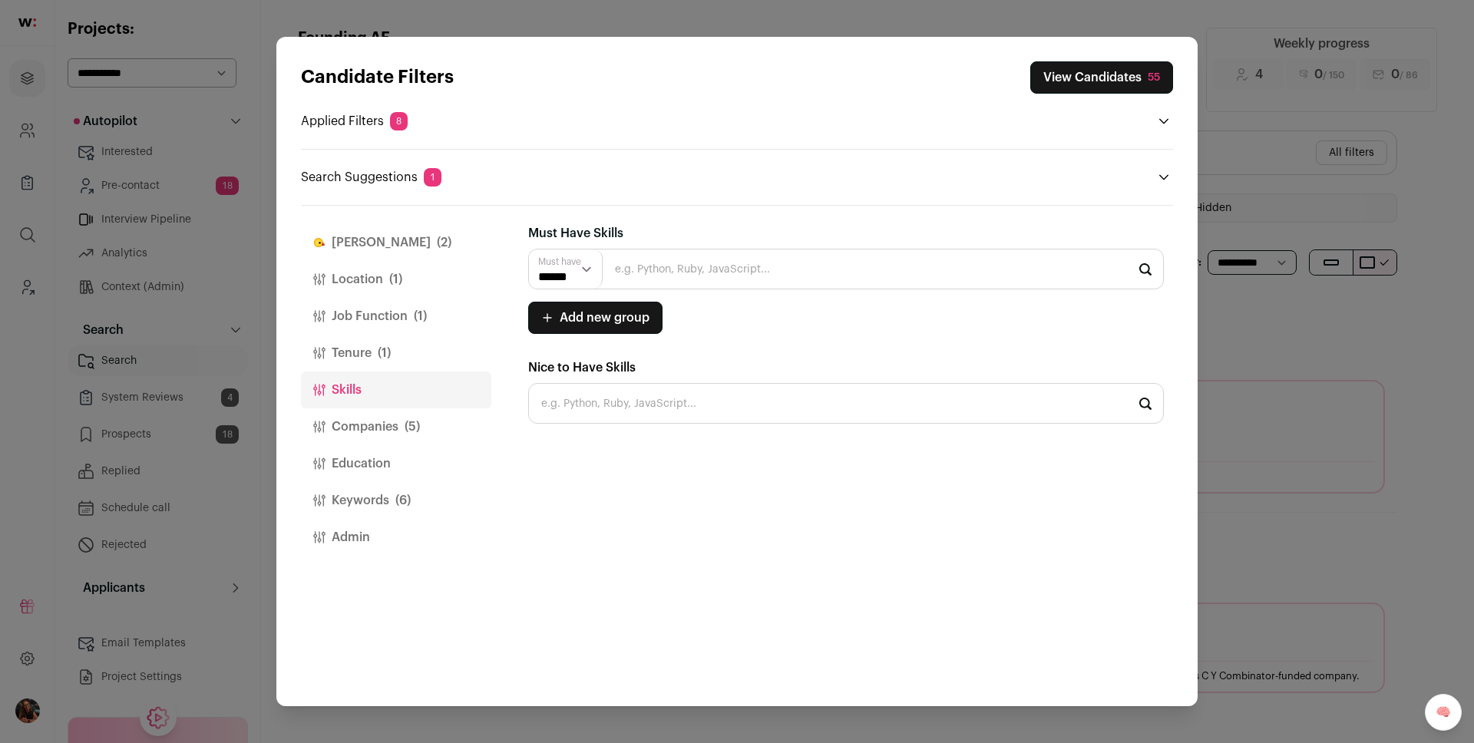
click at [363, 421] on button "Companies (5)" at bounding box center [396, 426] width 190 height 37
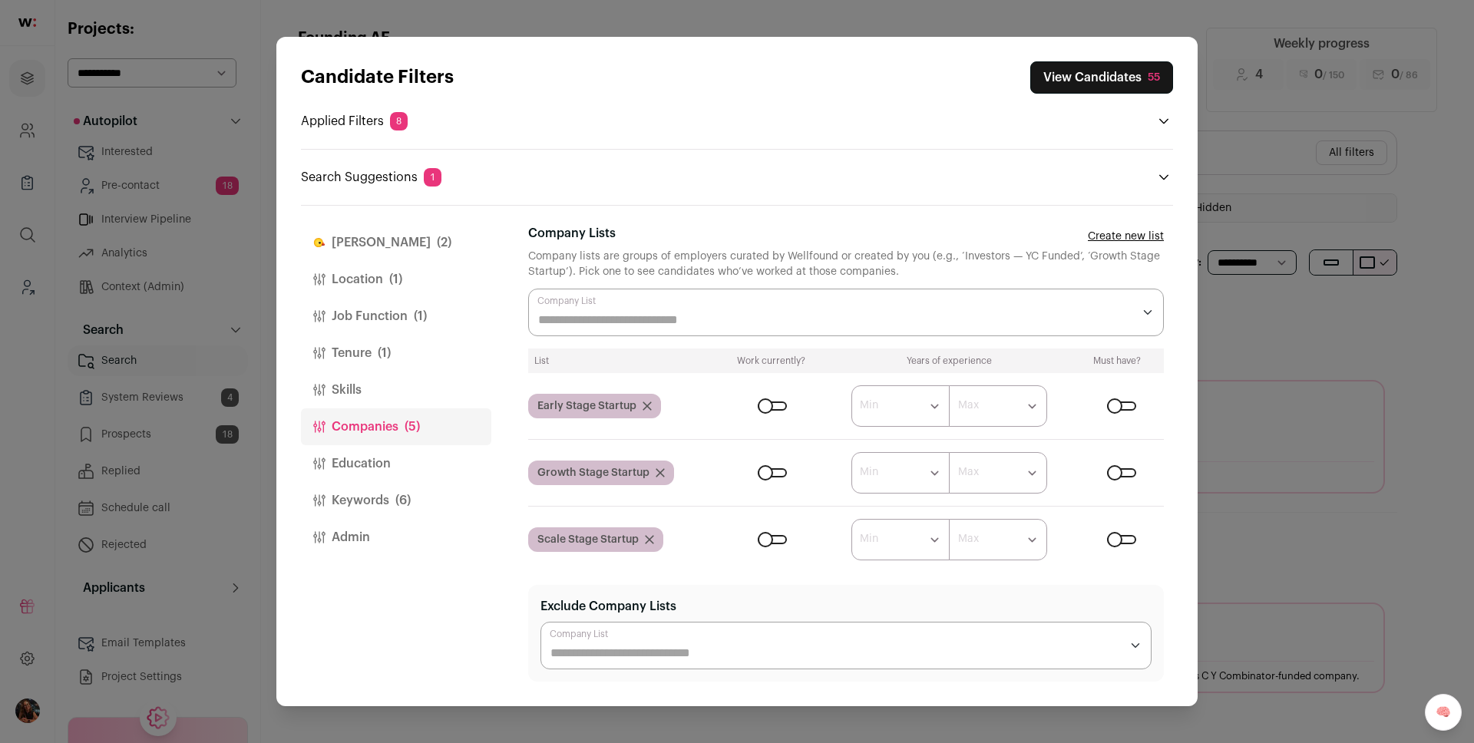
click at [1121, 472] on div "Close modal via background" at bounding box center [1121, 472] width 29 height 9
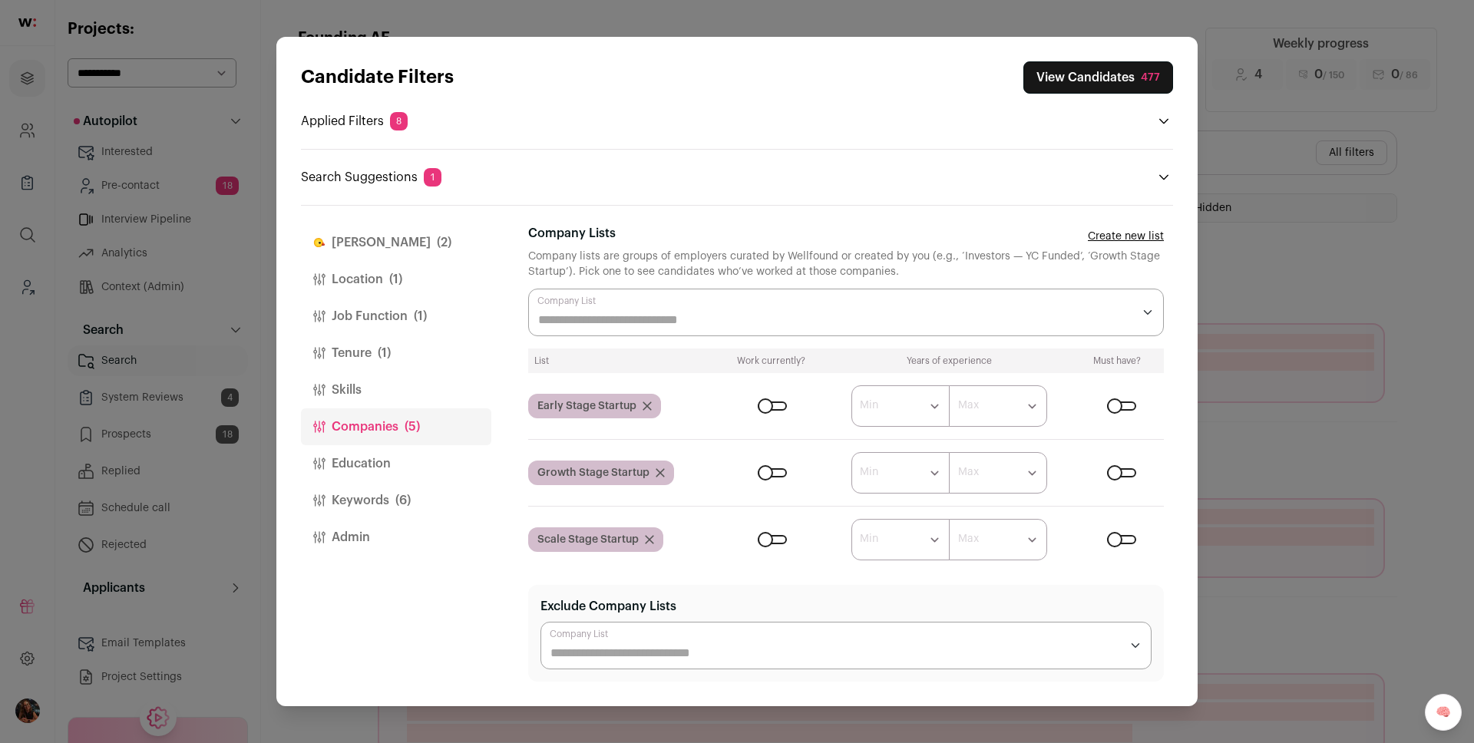
click at [1074, 88] on button "View Candidates 477" at bounding box center [1098, 77] width 150 height 32
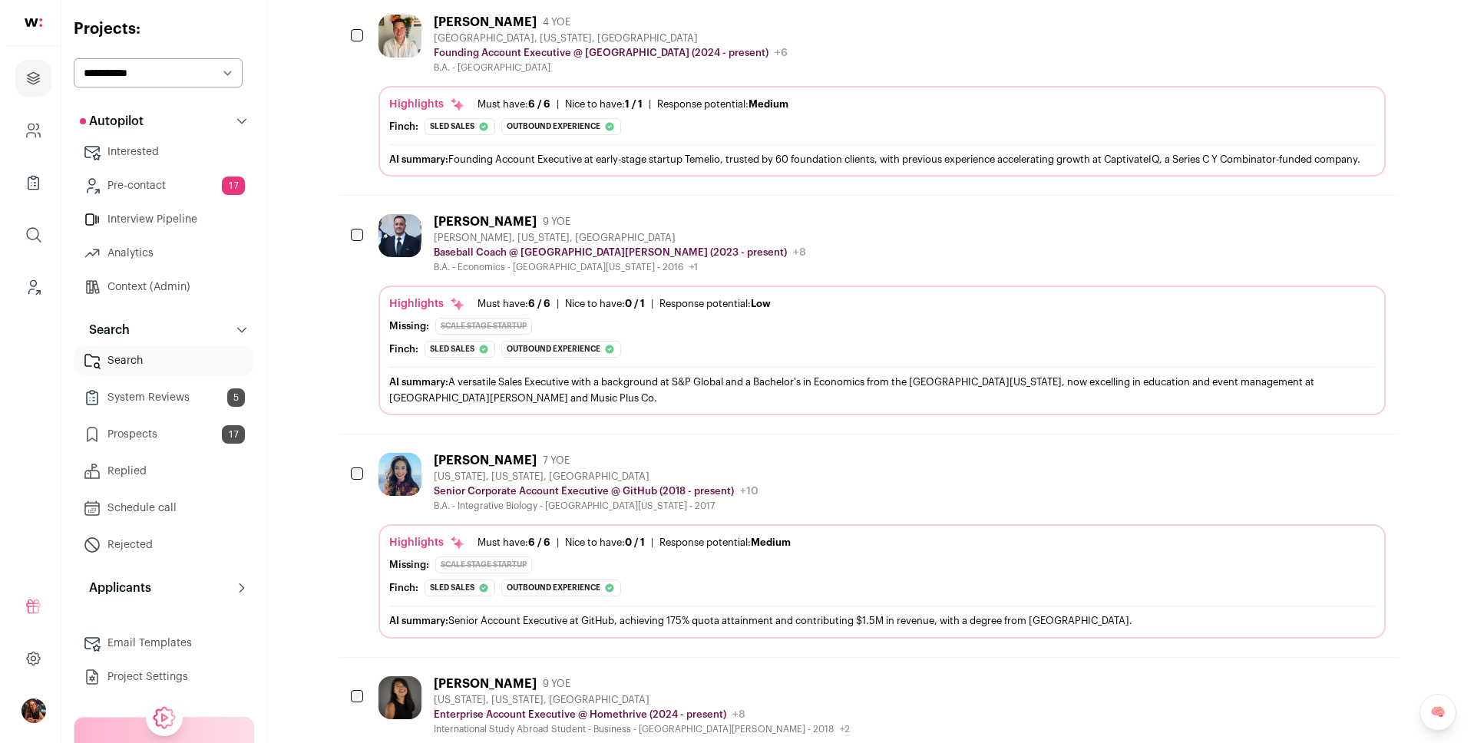
scroll to position [327, 0]
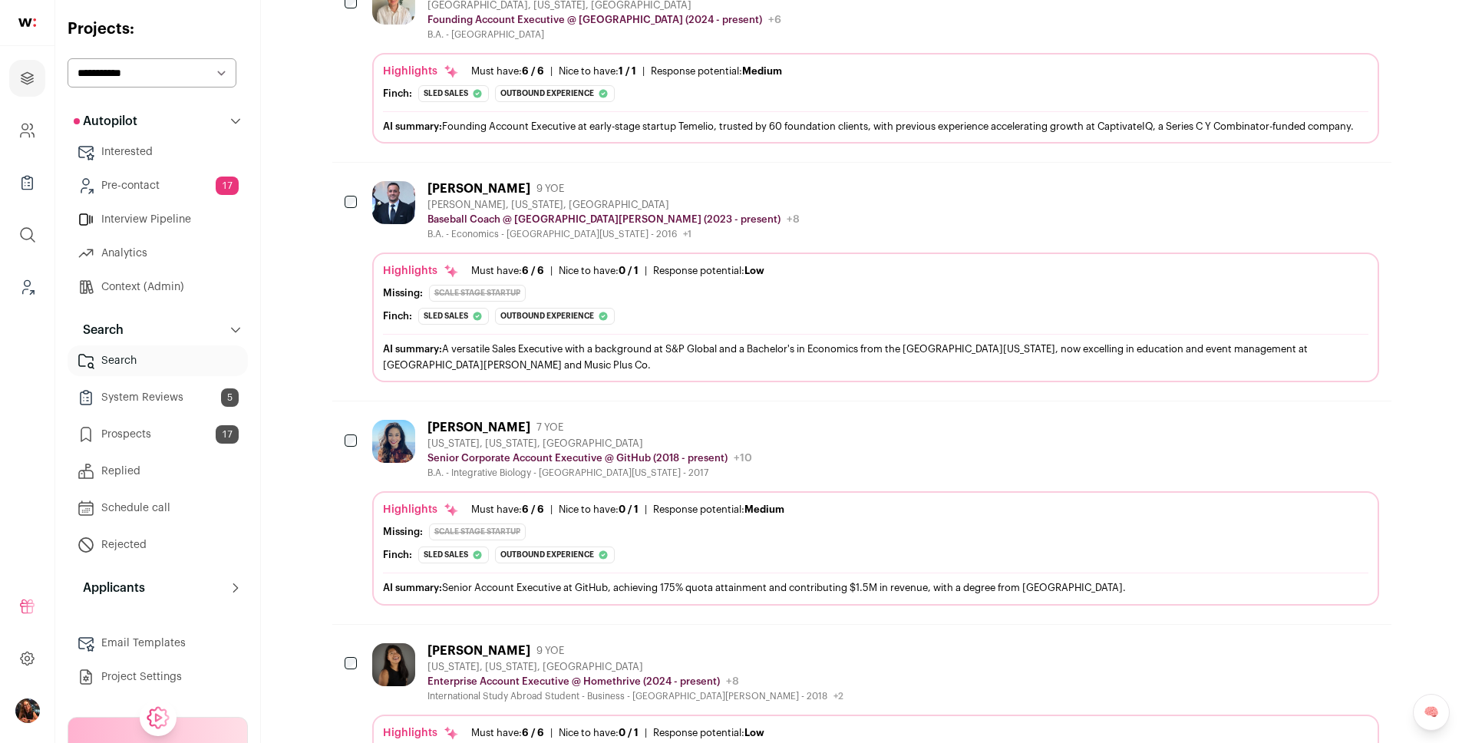
click at [387, 449] on img at bounding box center [393, 441] width 43 height 43
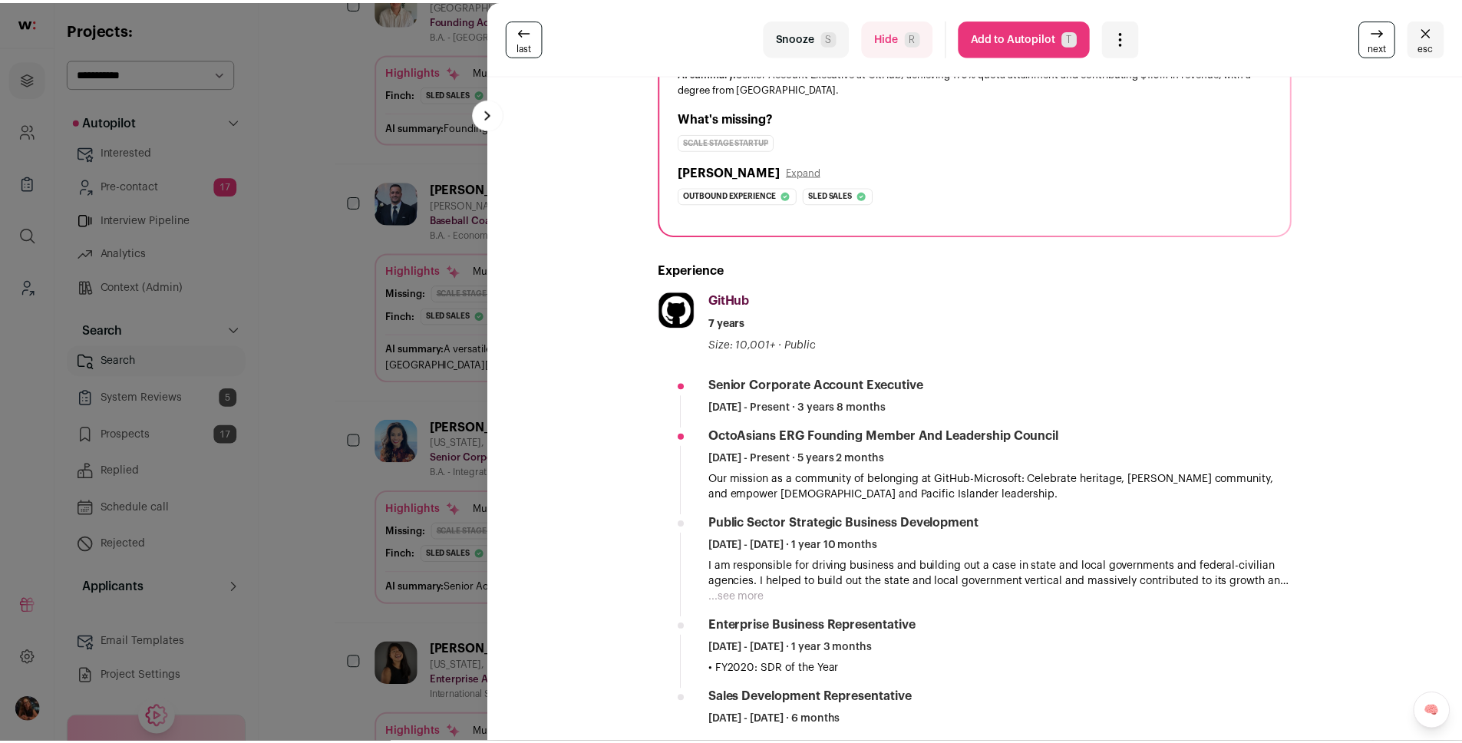
scroll to position [240, 0]
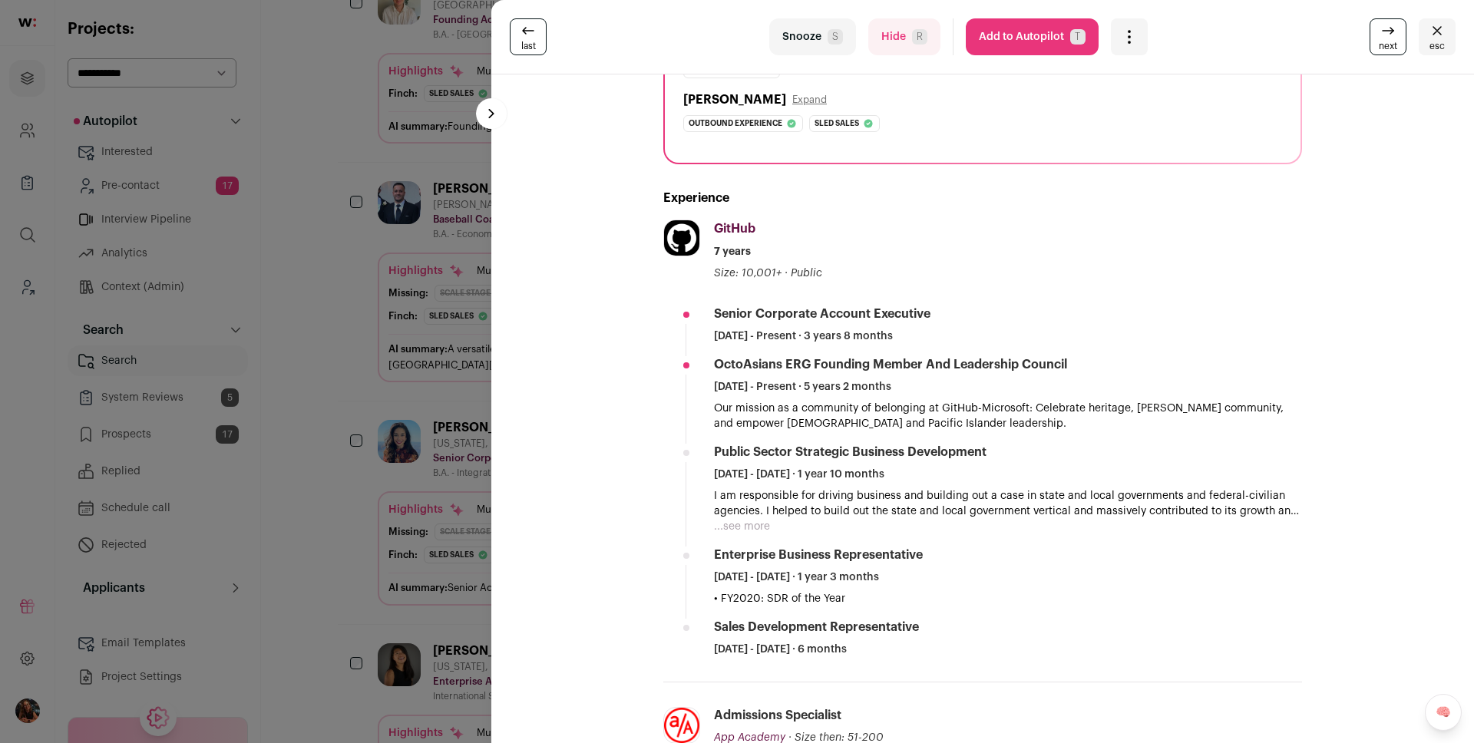
click at [425, 390] on div "last Snooze S Hide R Add to Autopilot T More actions Report a Problem Report th…" at bounding box center [737, 371] width 1474 height 743
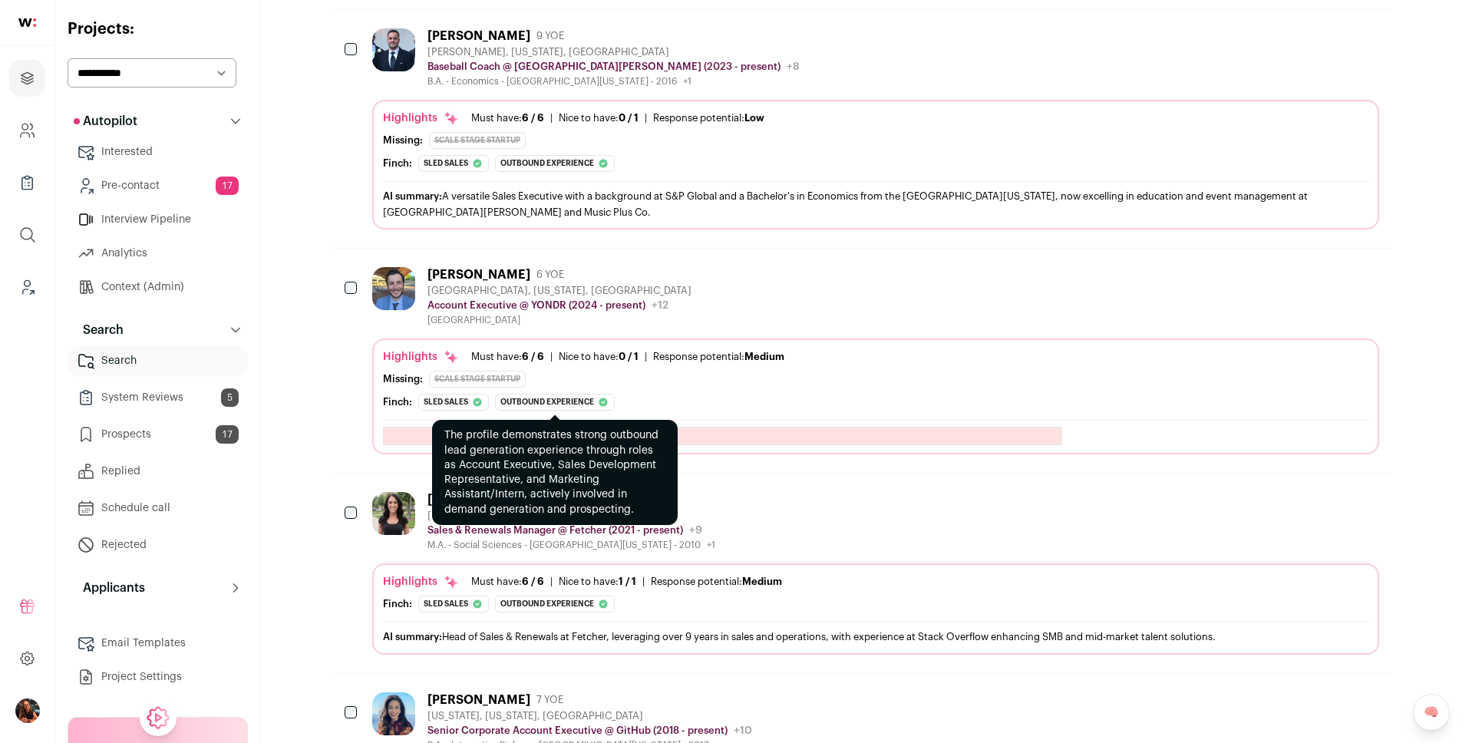
scroll to position [488, 0]
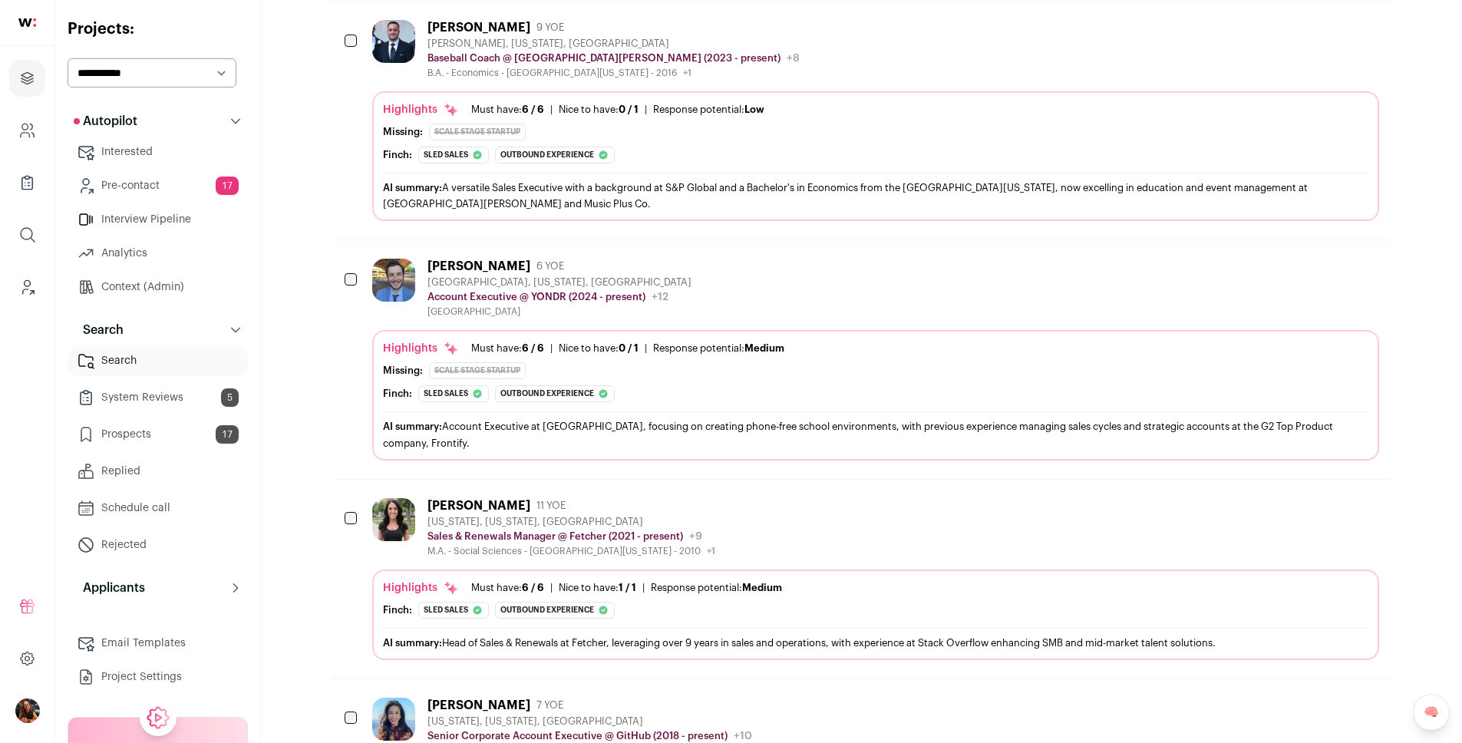
click at [479, 266] on div "Jonnie Kay" at bounding box center [479, 266] width 103 height 15
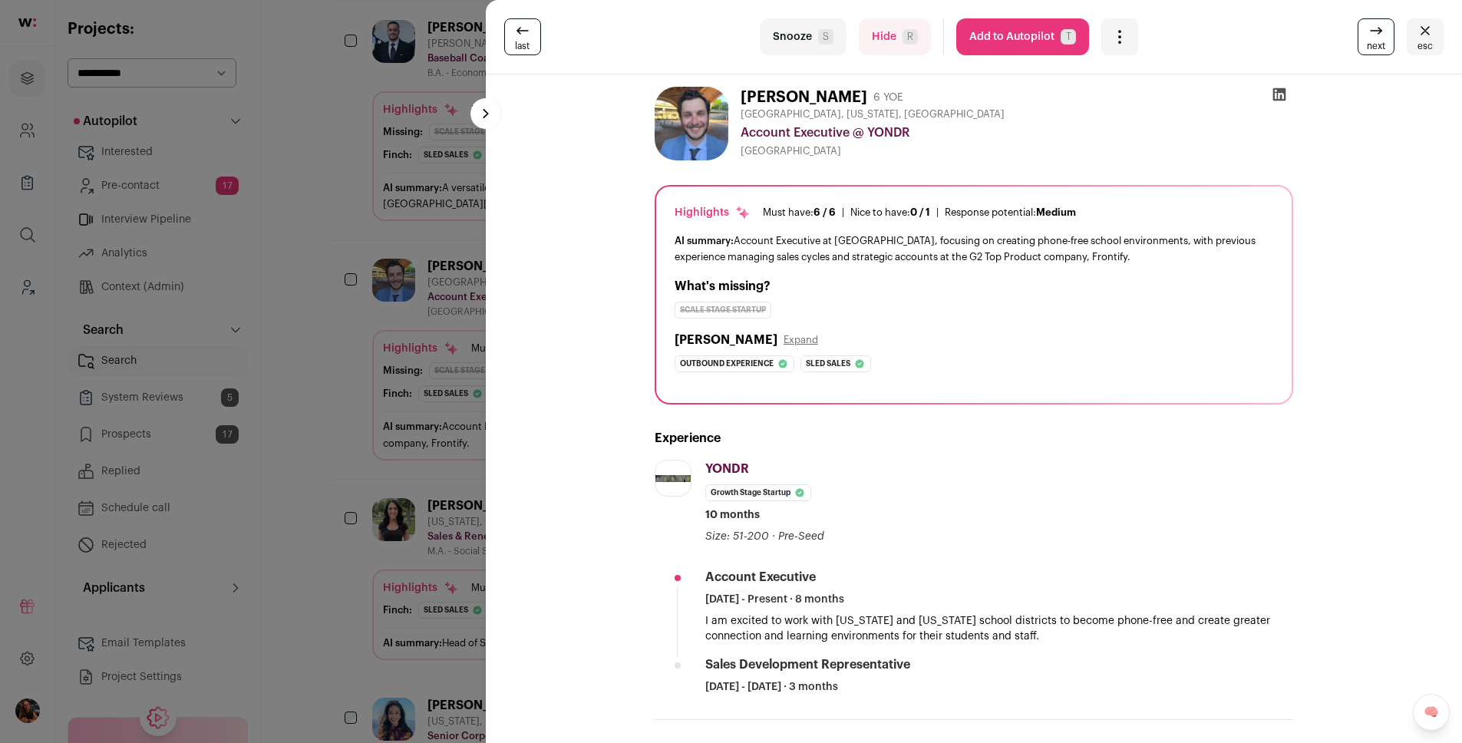
click at [997, 24] on button "Add to Autopilot T" at bounding box center [1022, 36] width 133 height 37
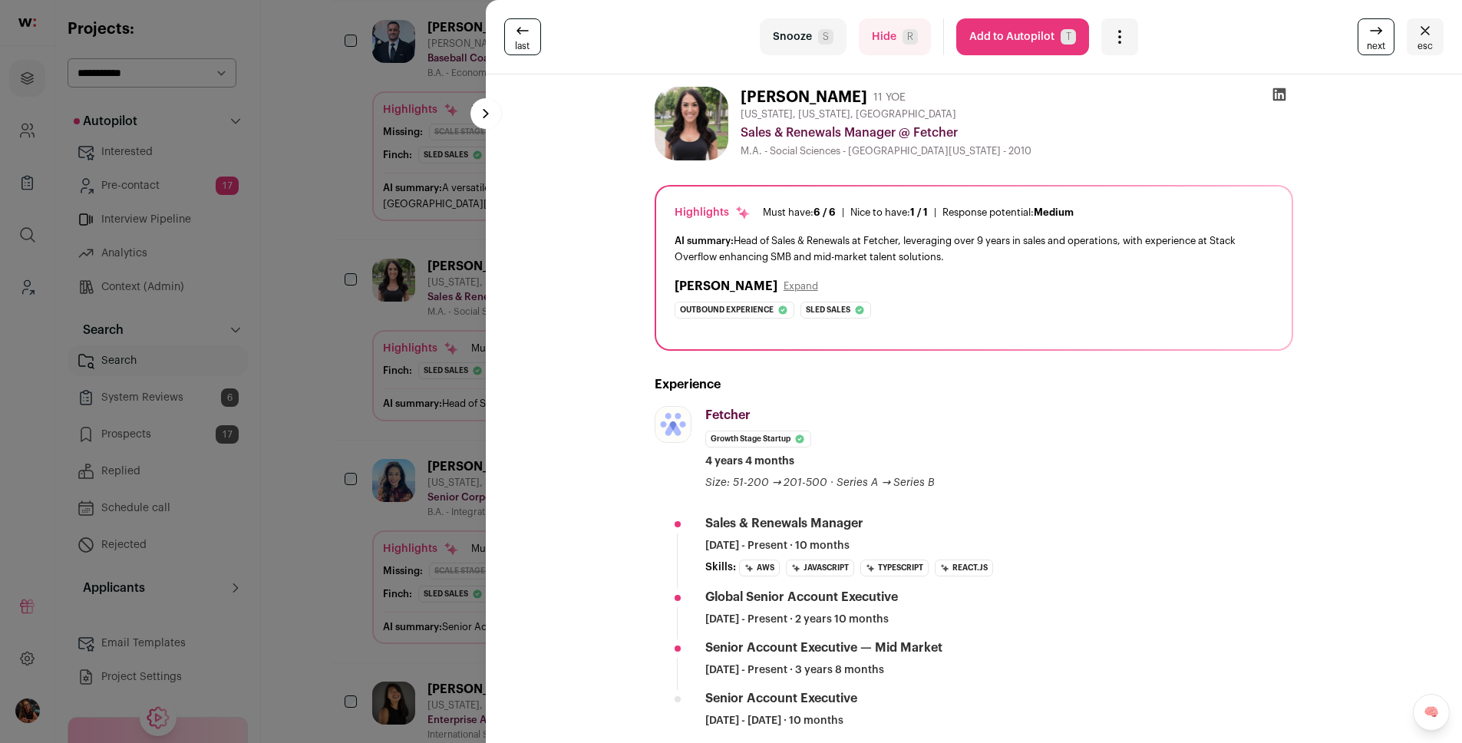
click at [365, 421] on div "last Snooze S Hide R Add to Autopilot T More actions Report a Problem Report th…" at bounding box center [731, 371] width 1462 height 743
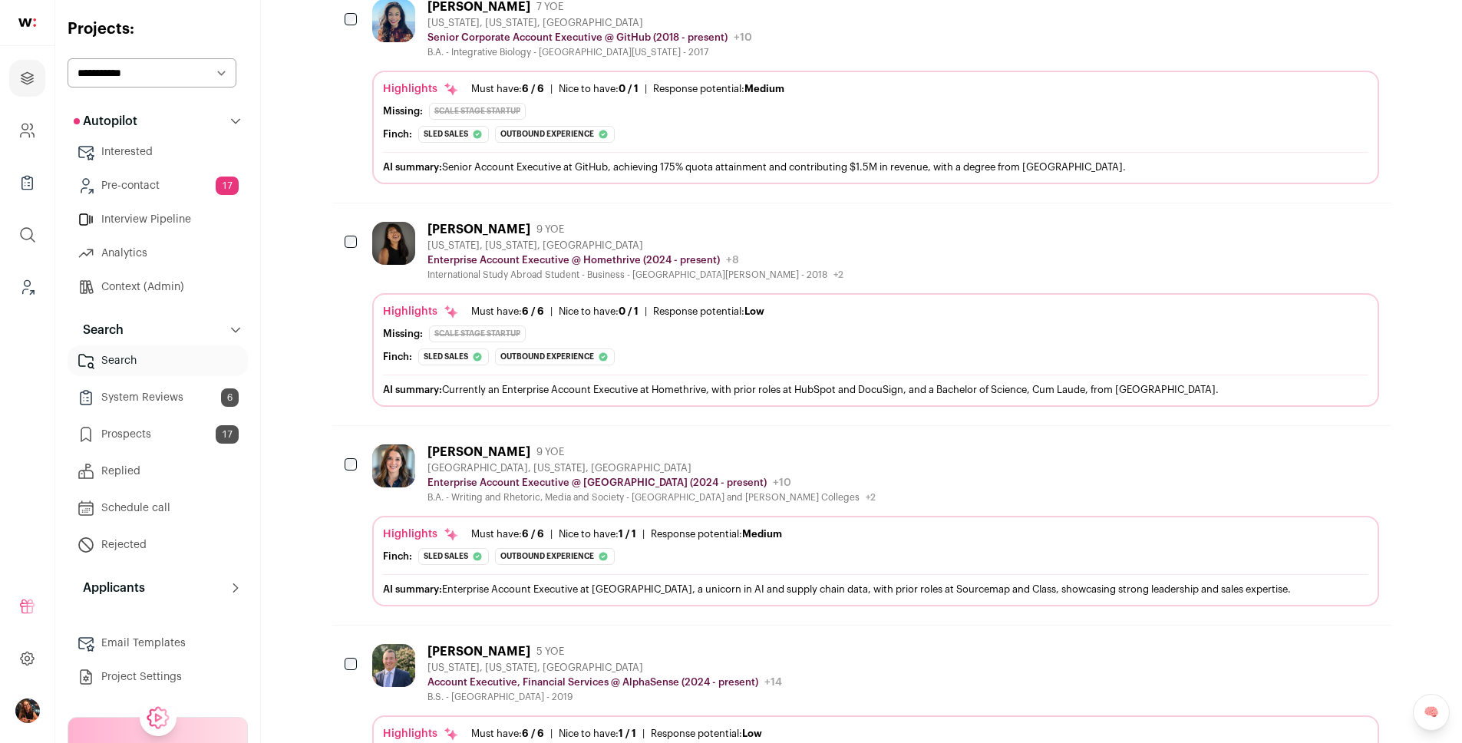
scroll to position [1101, 0]
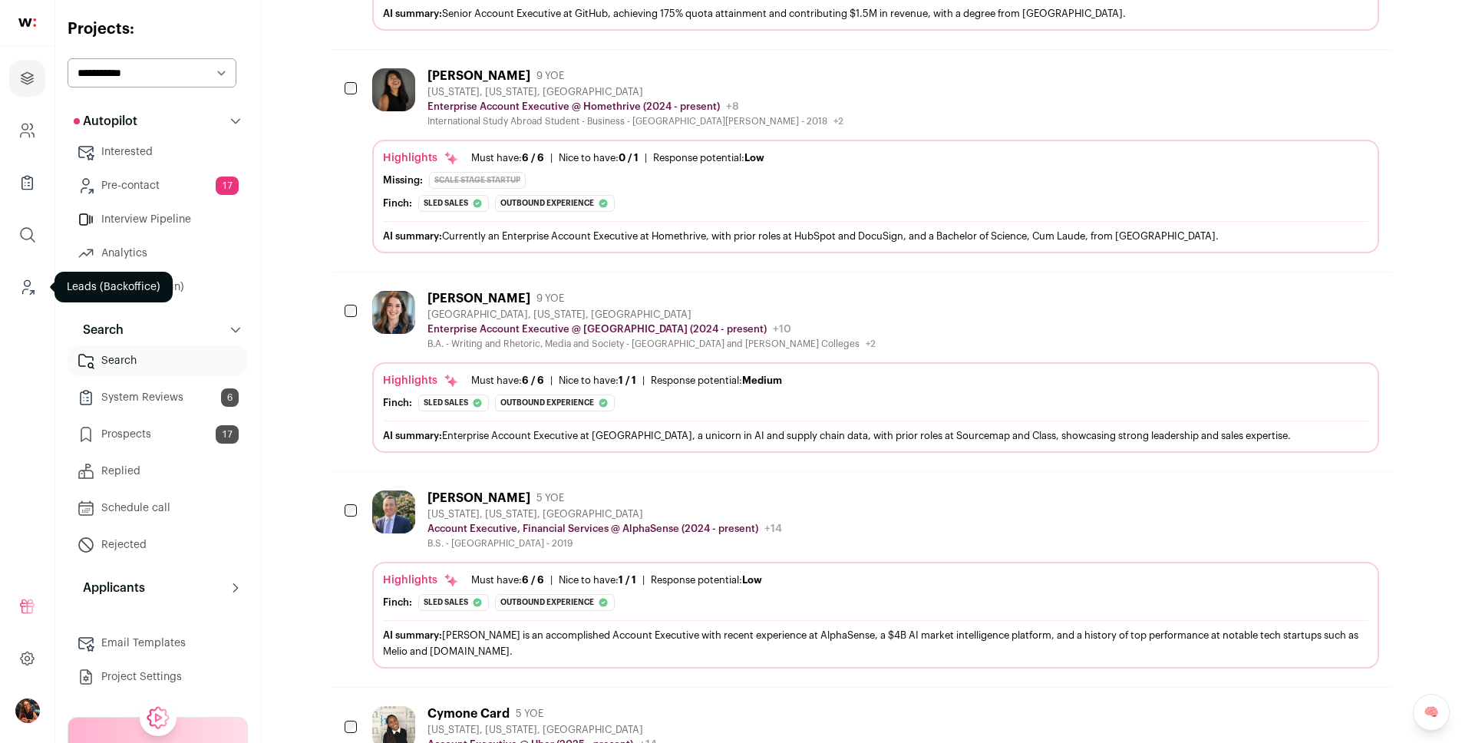
click at [27, 292] on icon "Leads (Backoffice)" at bounding box center [27, 287] width 18 height 18
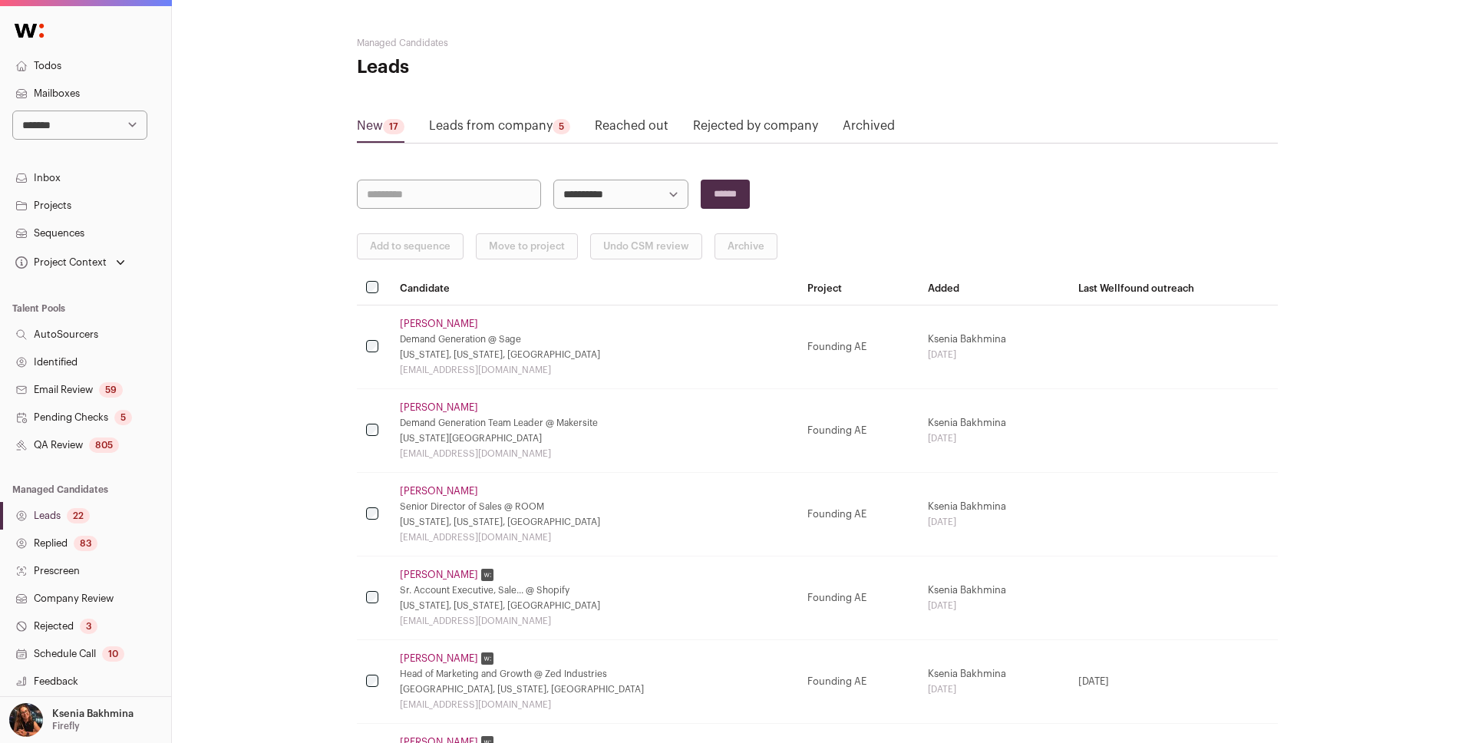
click at [76, 417] on link "Pending Checks 5" at bounding box center [85, 418] width 171 height 28
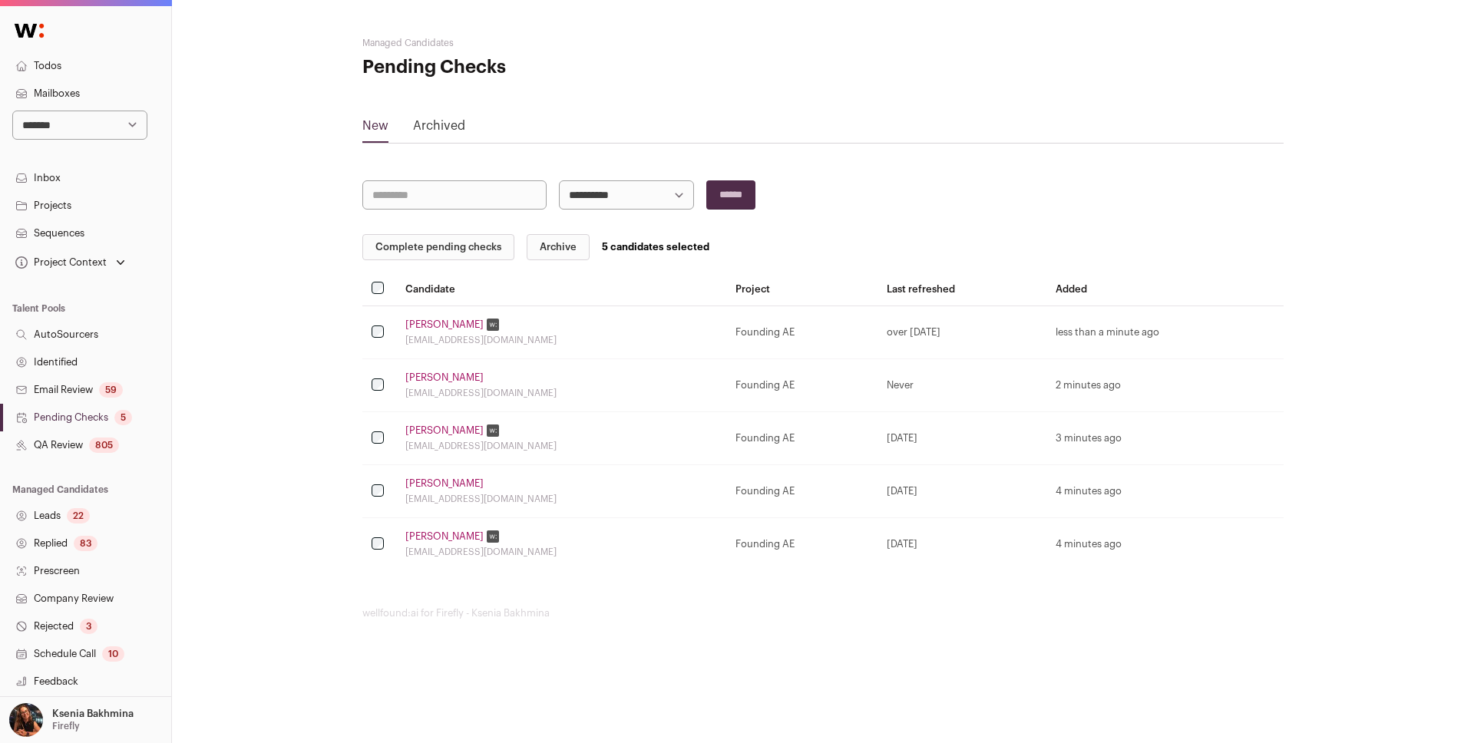
click at [425, 325] on link "Jonnie Kay" at bounding box center [444, 325] width 78 height 12
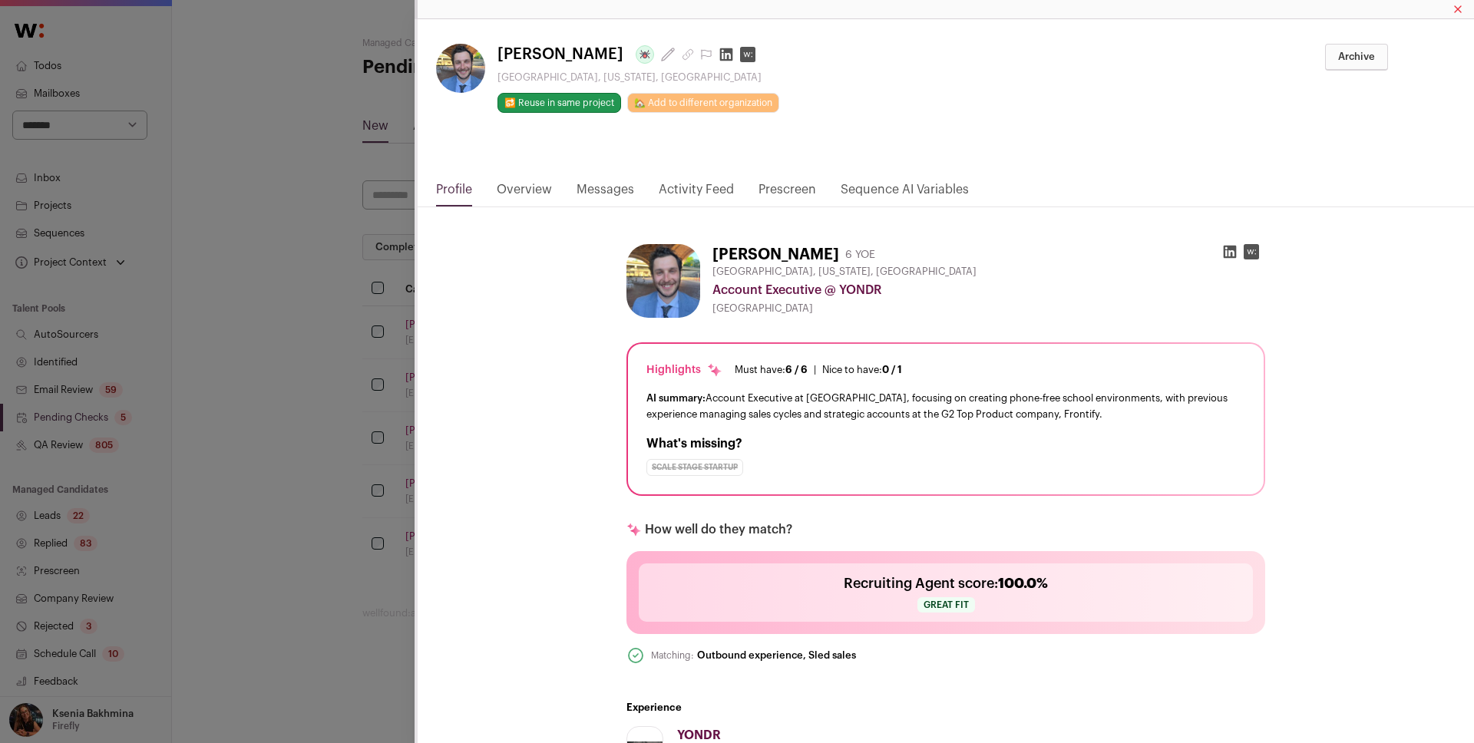
click at [291, 358] on div "**********" at bounding box center [737, 371] width 1474 height 743
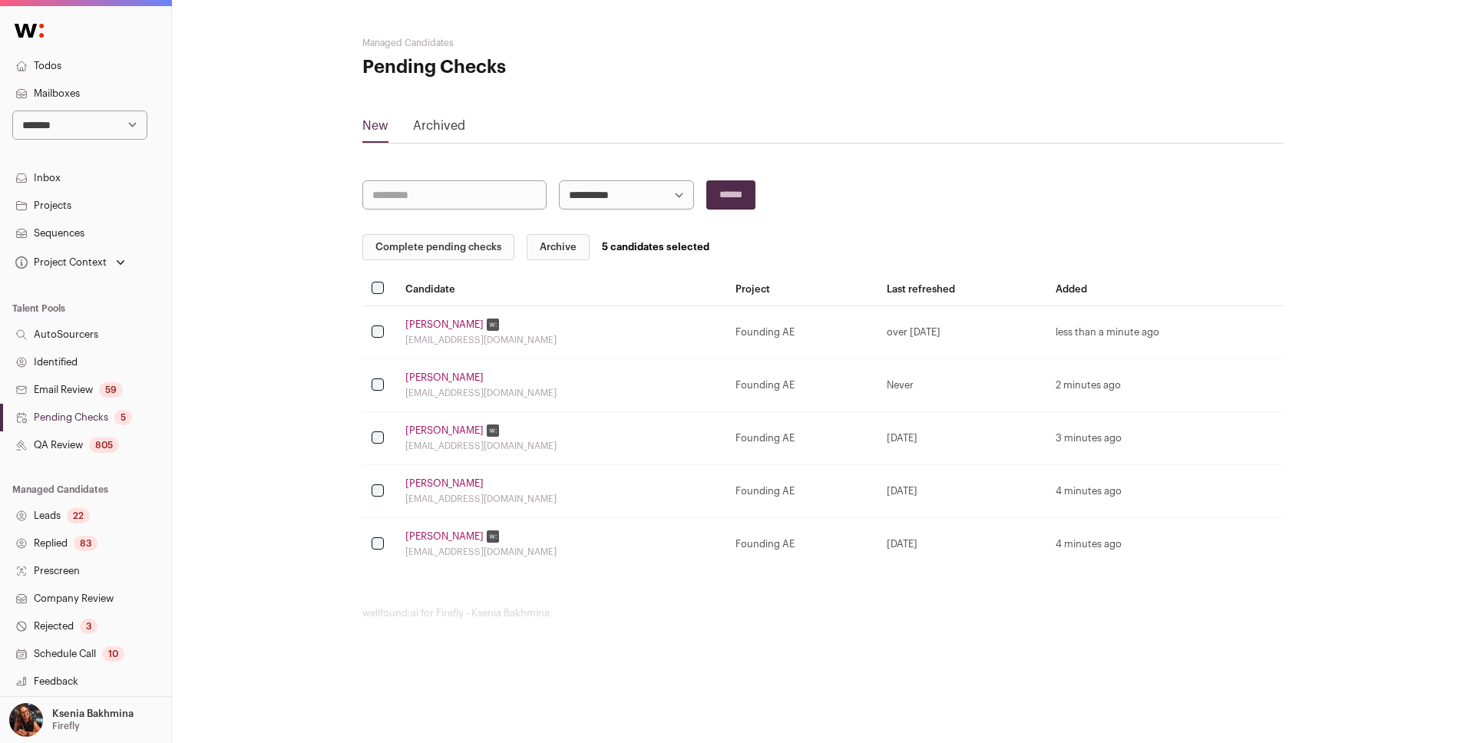
click at [449, 250] on button "Complete pending checks" at bounding box center [438, 247] width 152 height 26
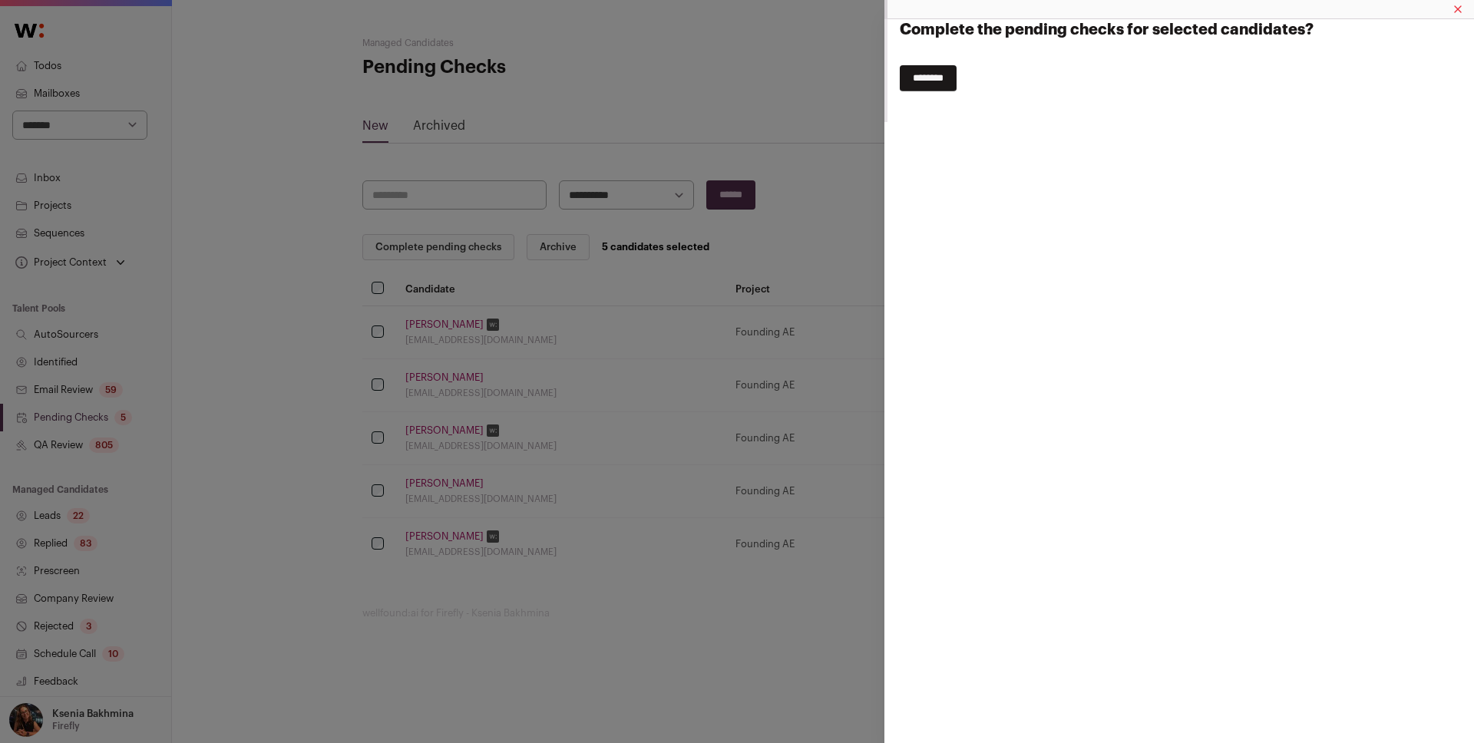
click at [956, 72] on input "********" at bounding box center [928, 78] width 57 height 26
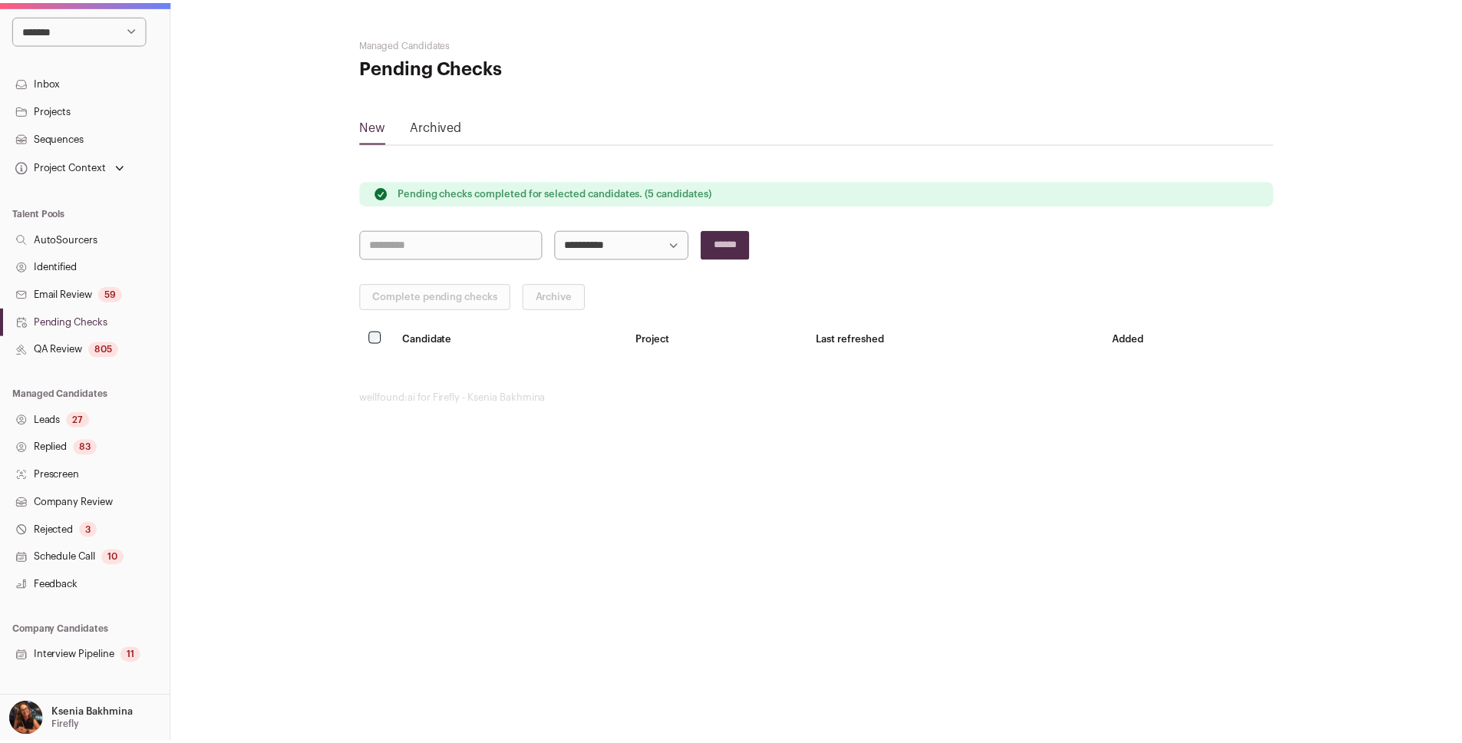
scroll to position [140, 0]
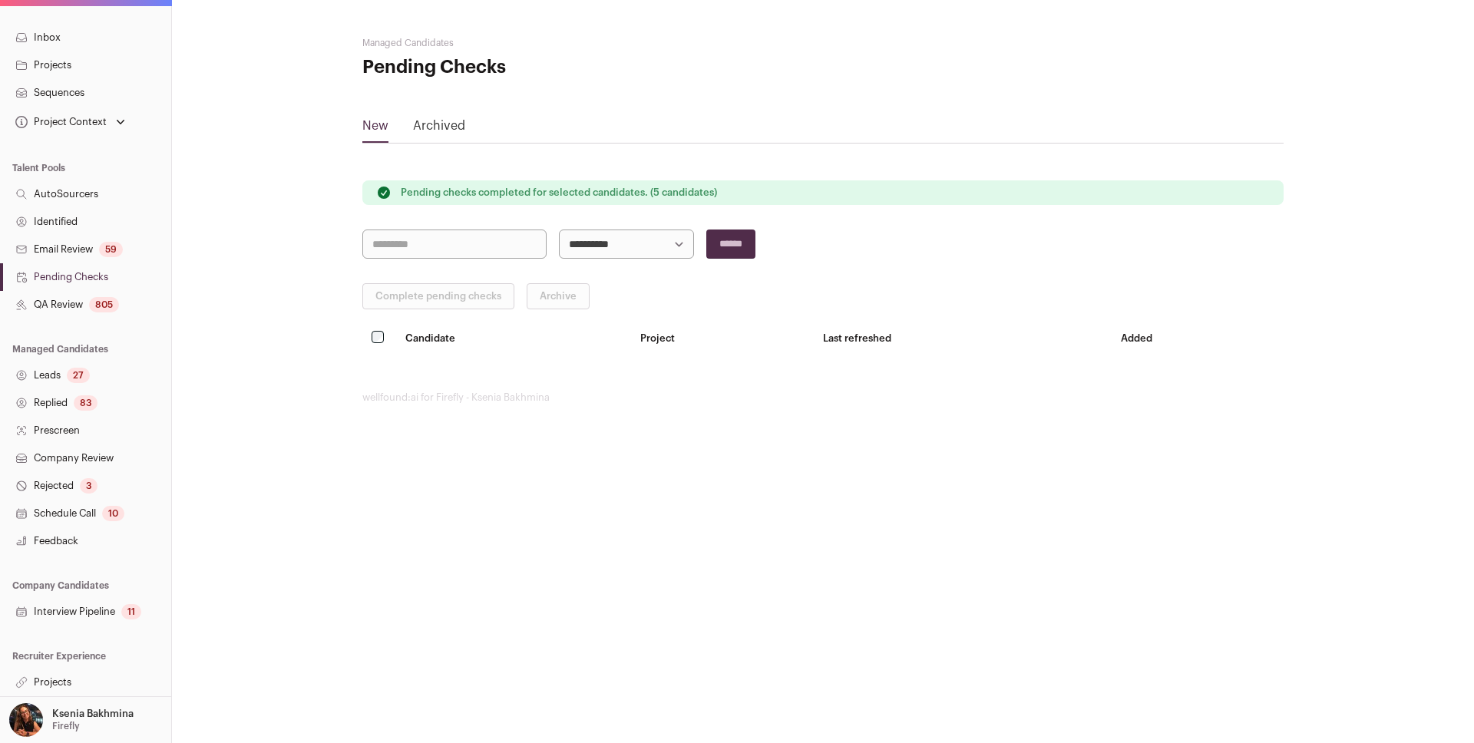
click at [61, 672] on link "Projects" at bounding box center [85, 683] width 171 height 28
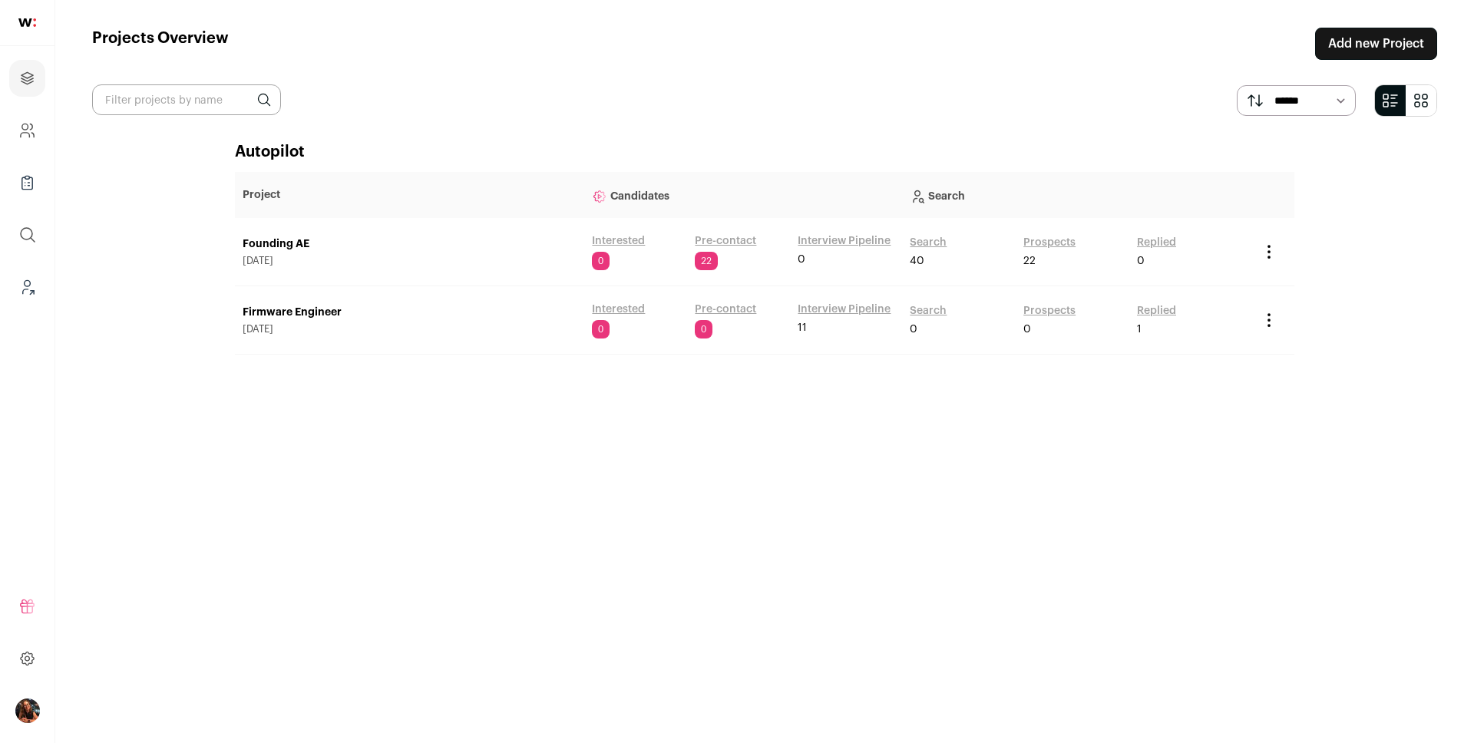
click at [723, 236] on link "Pre-contact" at bounding box center [725, 240] width 61 height 15
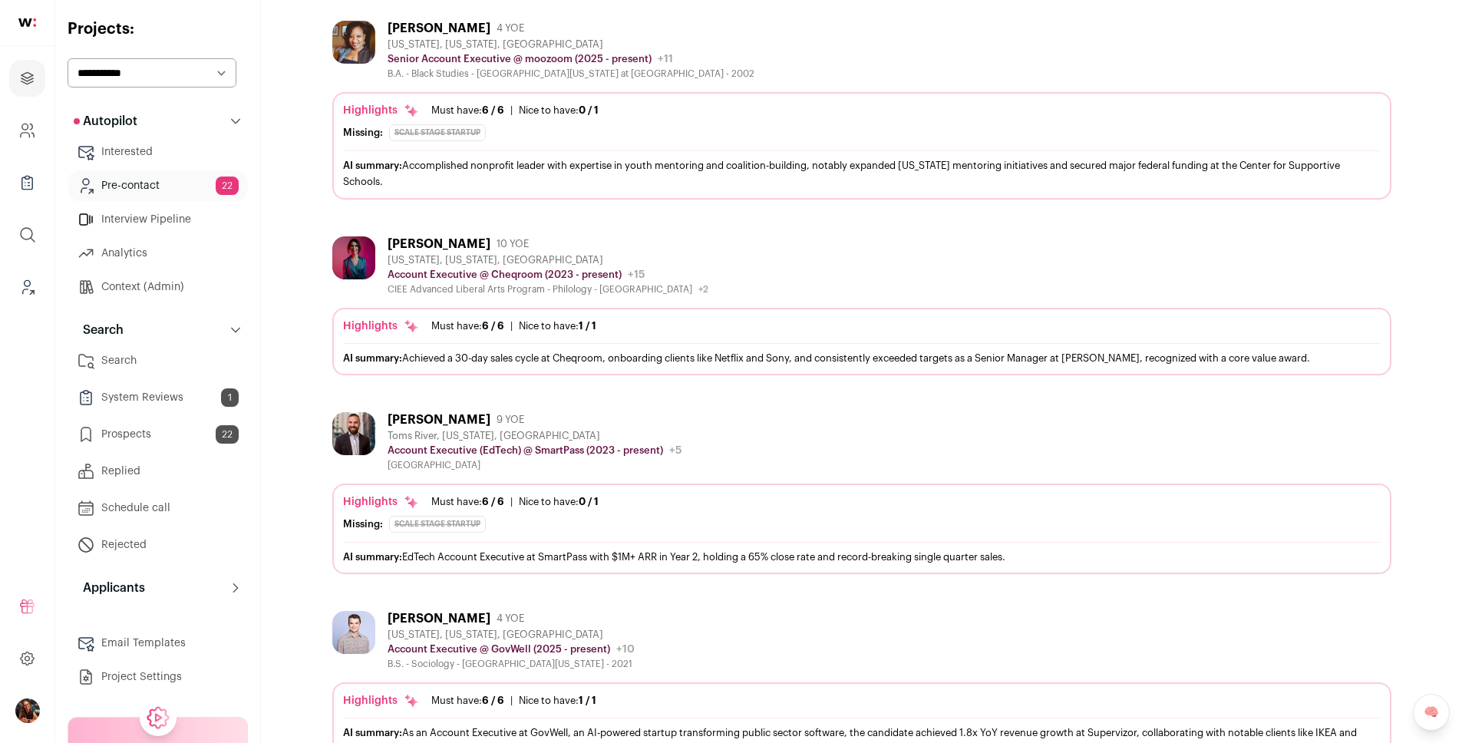
scroll to position [375, 0]
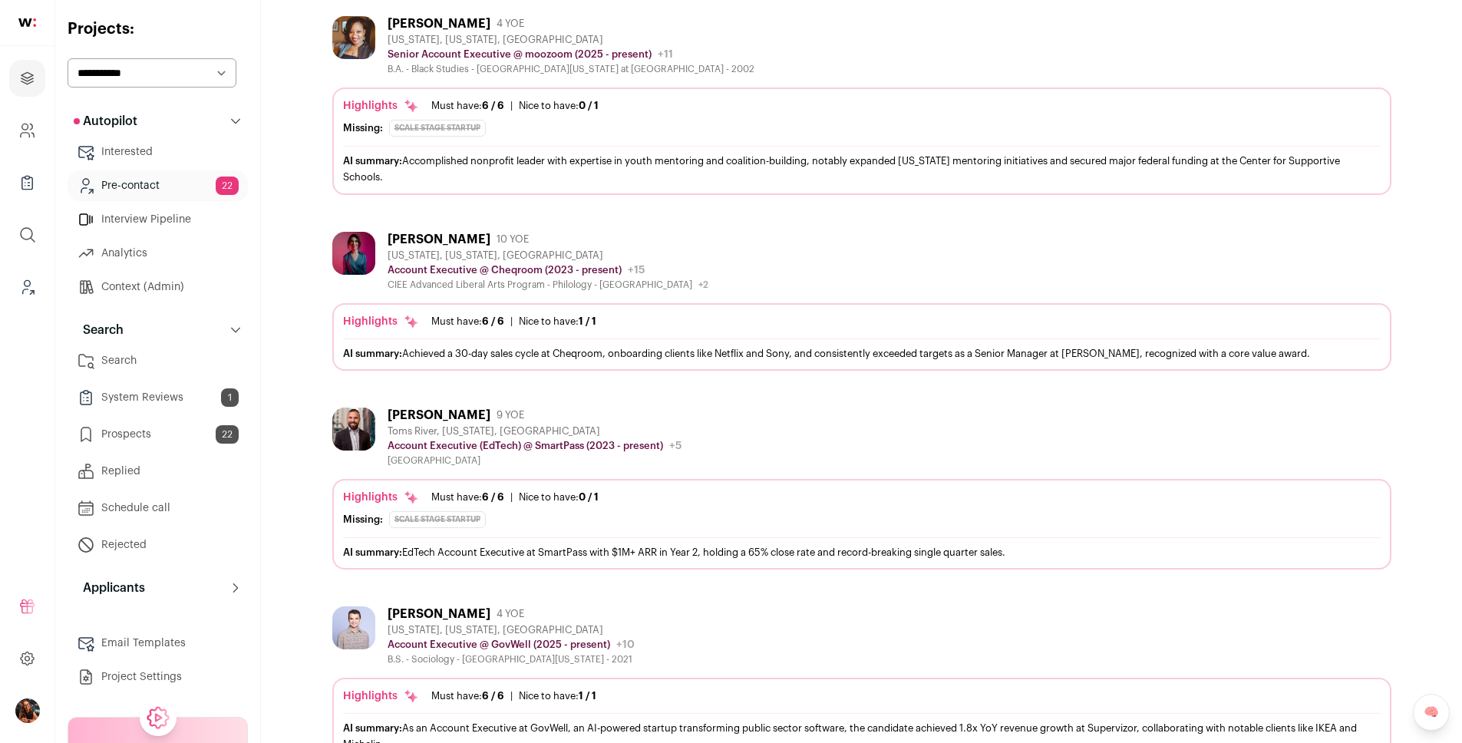
click at [398, 16] on div "Cynthia Graham" at bounding box center [439, 23] width 103 height 15
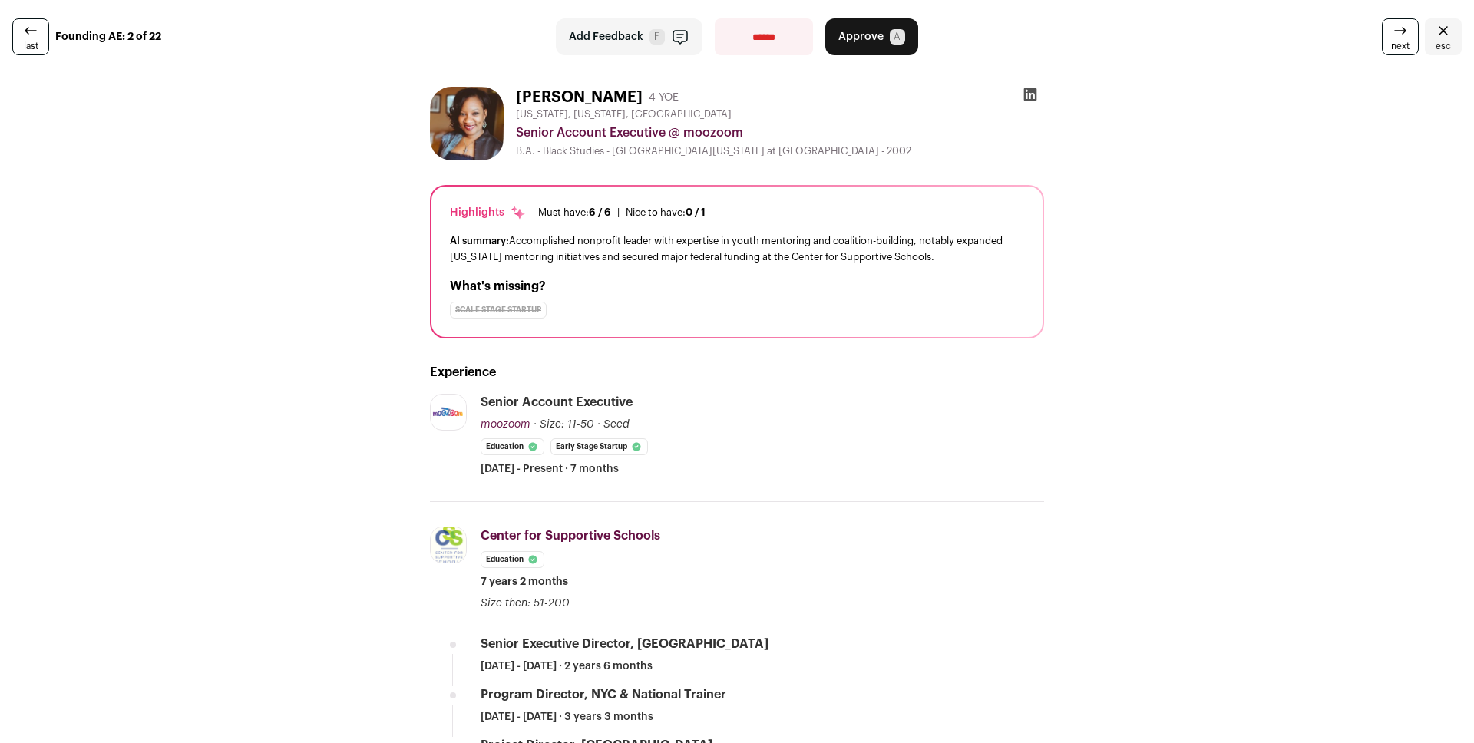
click at [1434, 28] on icon "Close" at bounding box center [1443, 30] width 18 height 18
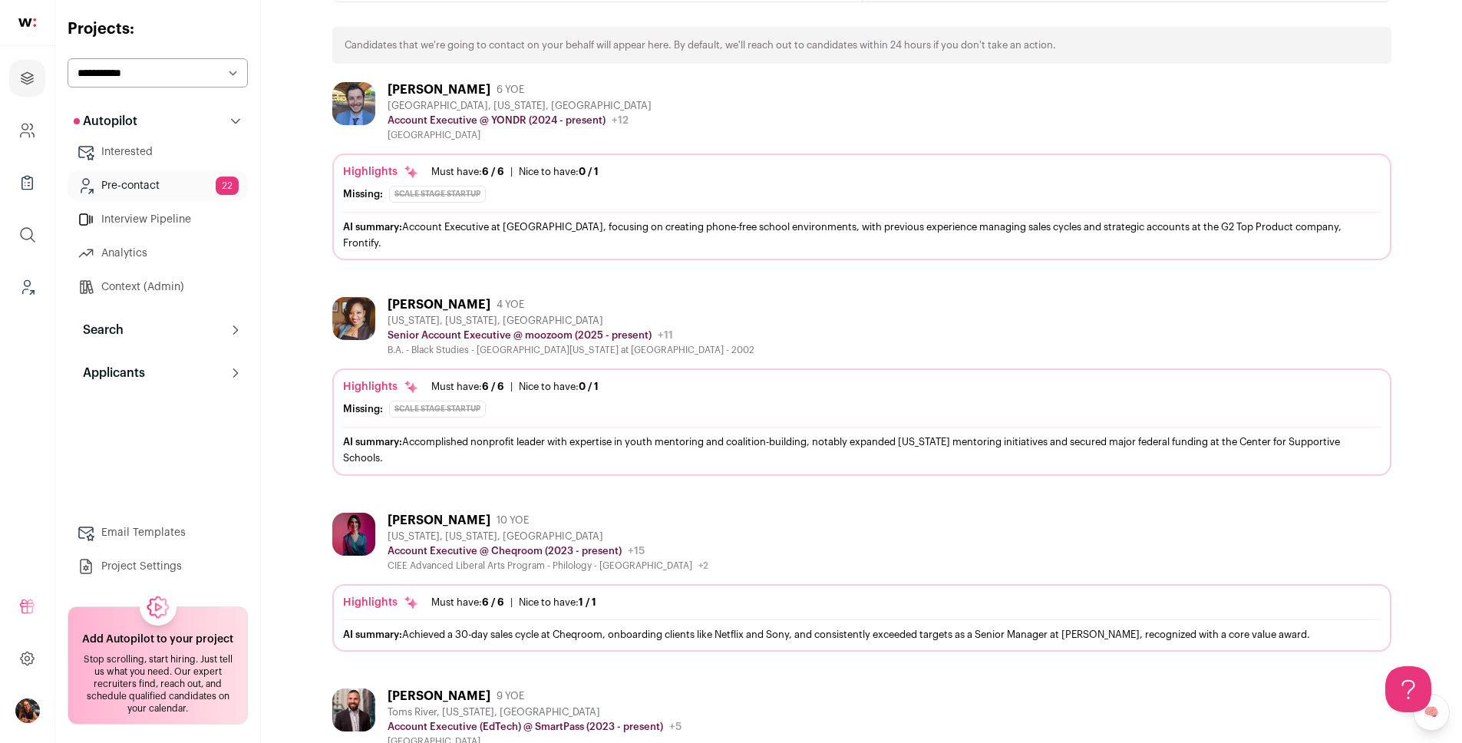
scroll to position [217, 0]
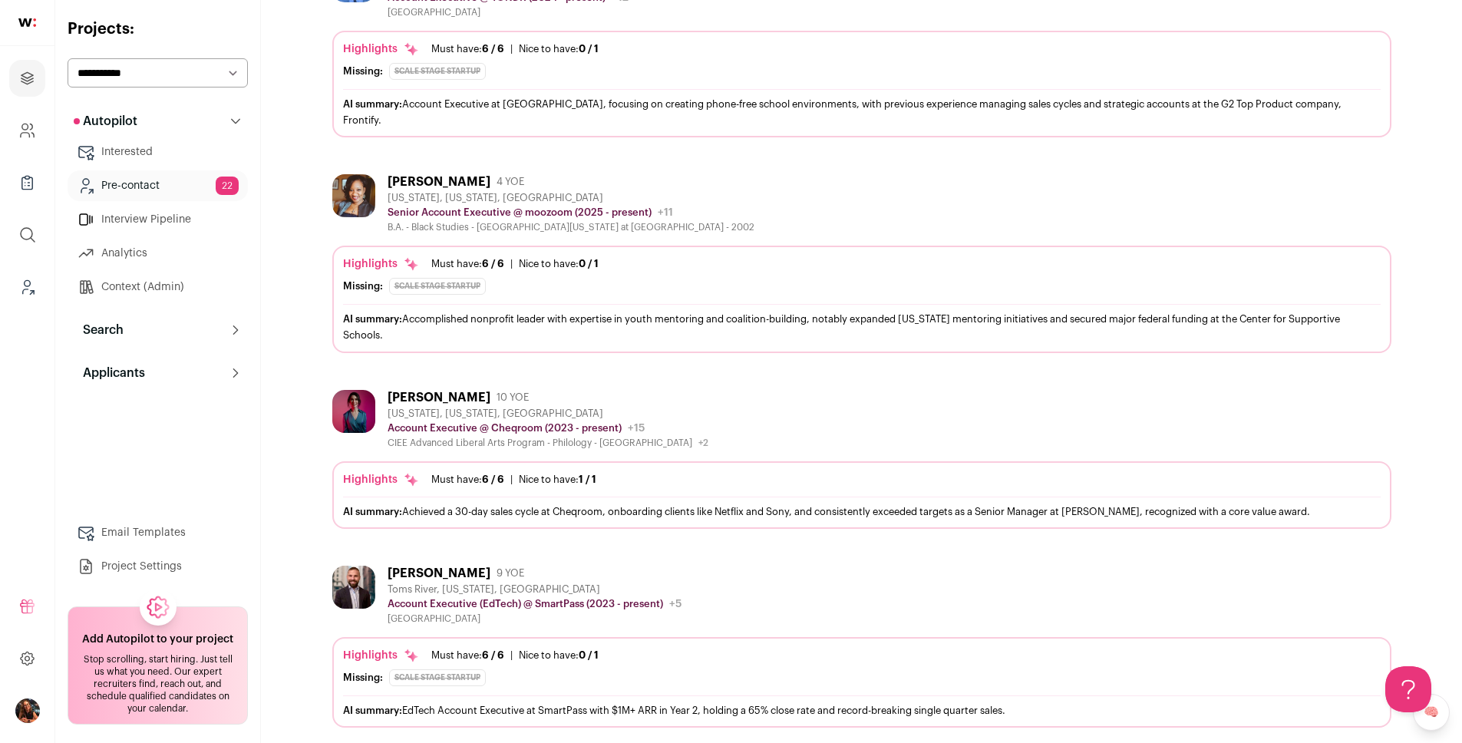
click at [416, 390] on div "[PERSON_NAME]" at bounding box center [439, 397] width 103 height 15
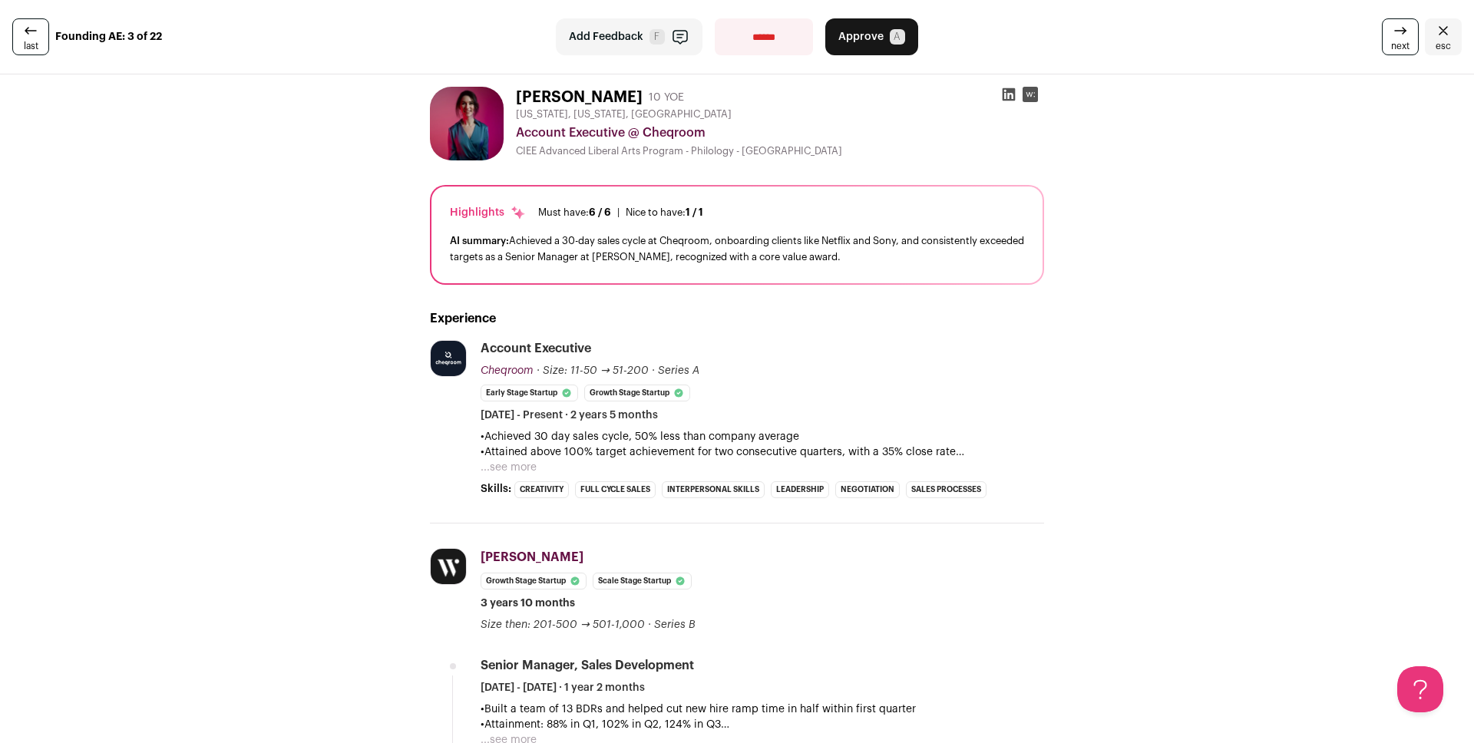
click at [1434, 33] on icon "Close" at bounding box center [1443, 30] width 18 height 18
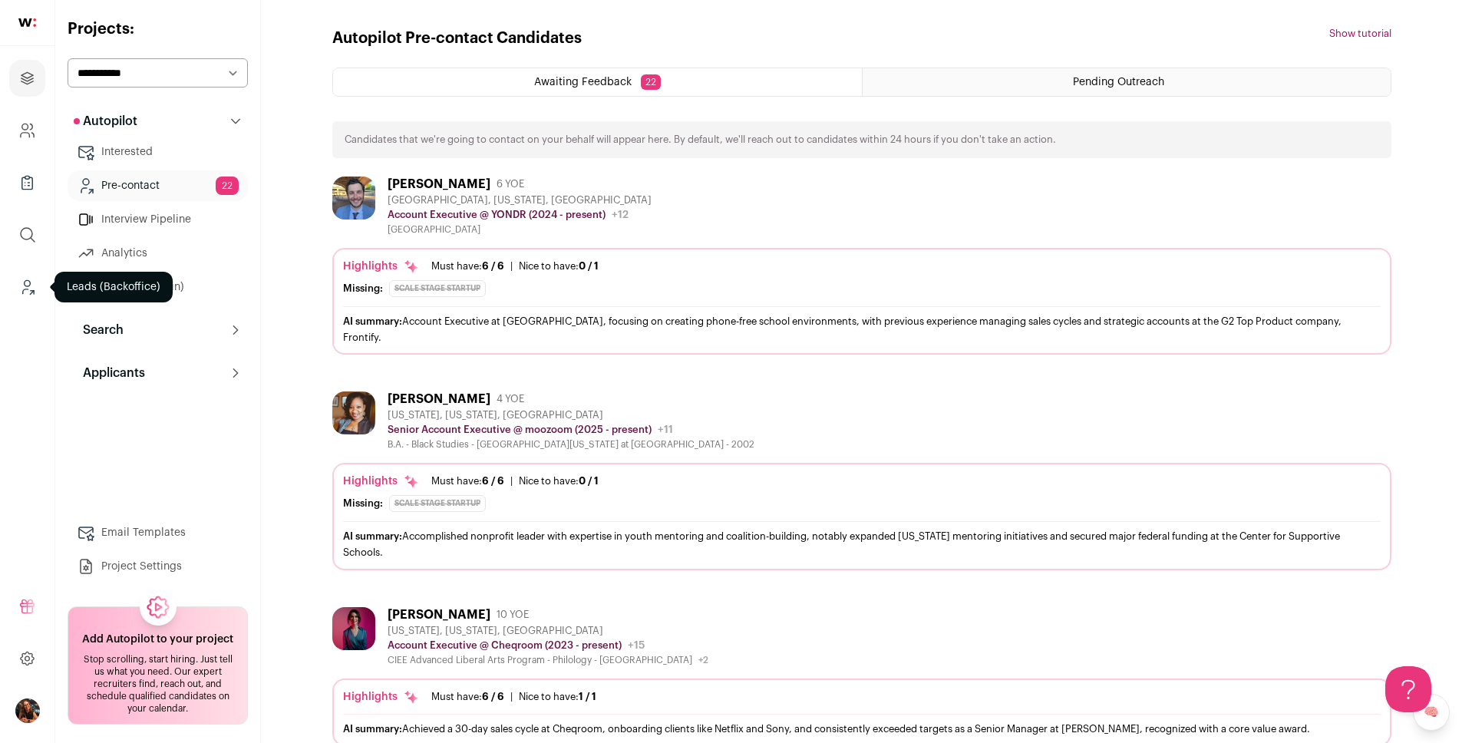
click at [28, 283] on icon "Leads (Backoffice)" at bounding box center [27, 287] width 18 height 18
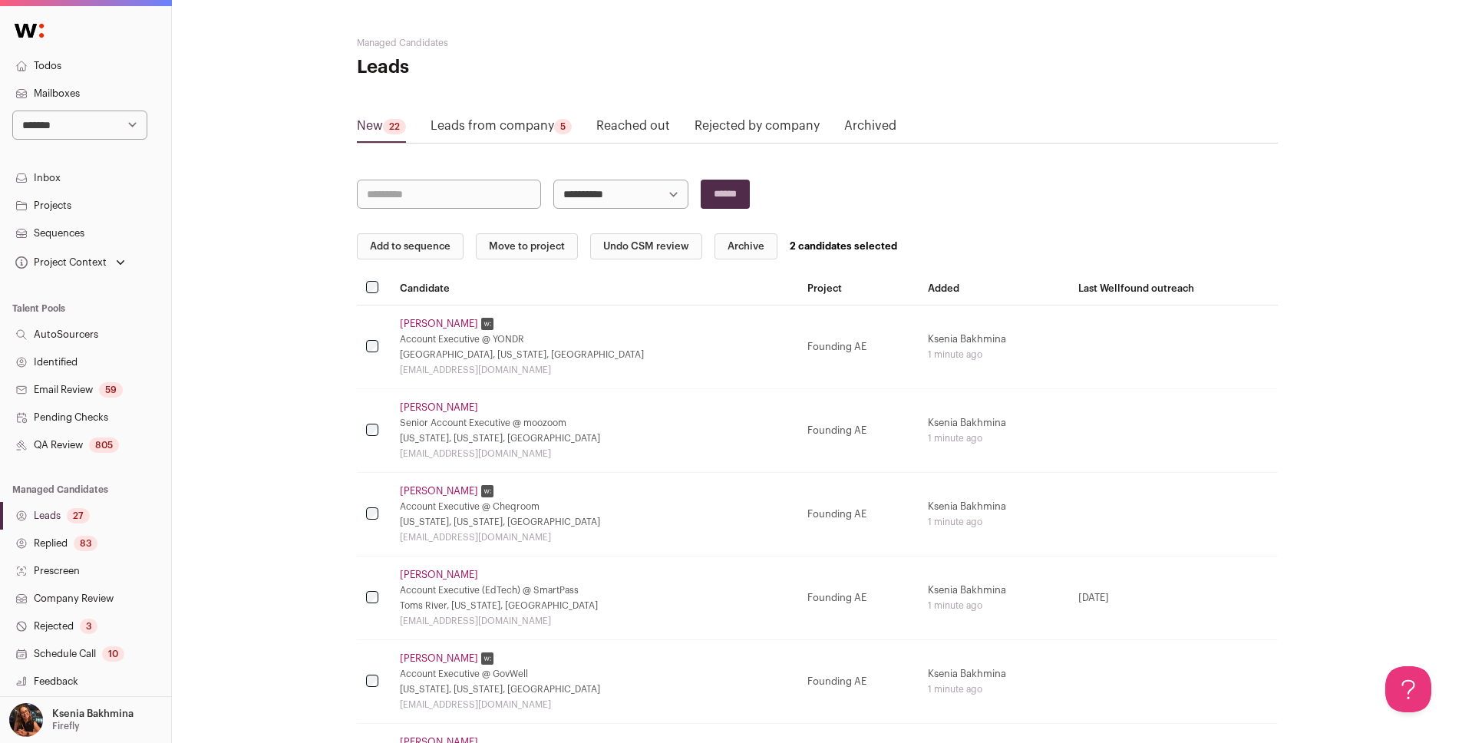
click at [733, 248] on button "Archive" at bounding box center [746, 246] width 63 height 26
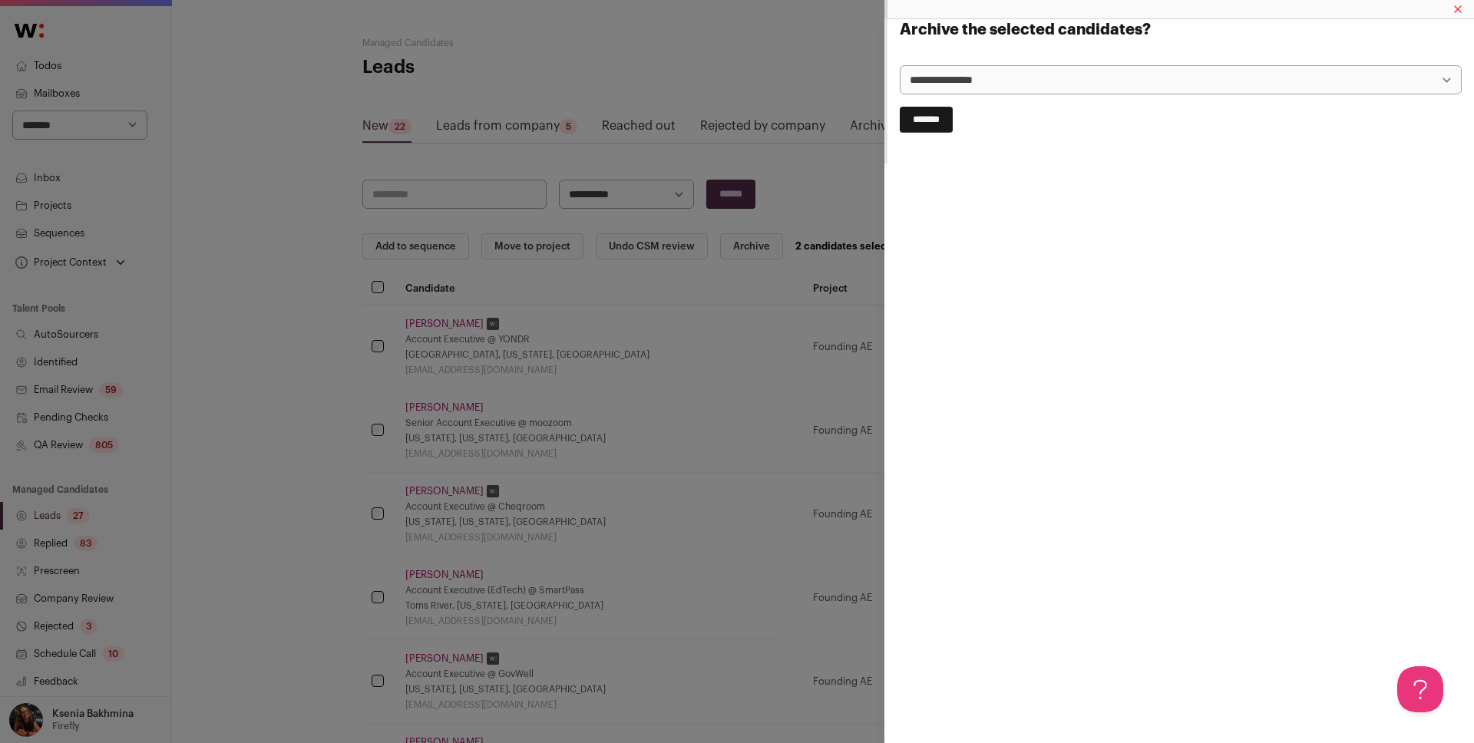
click at [959, 90] on select "**********" at bounding box center [1181, 79] width 562 height 29
select select "**********"
click at [946, 121] on input "*******" at bounding box center [926, 120] width 53 height 26
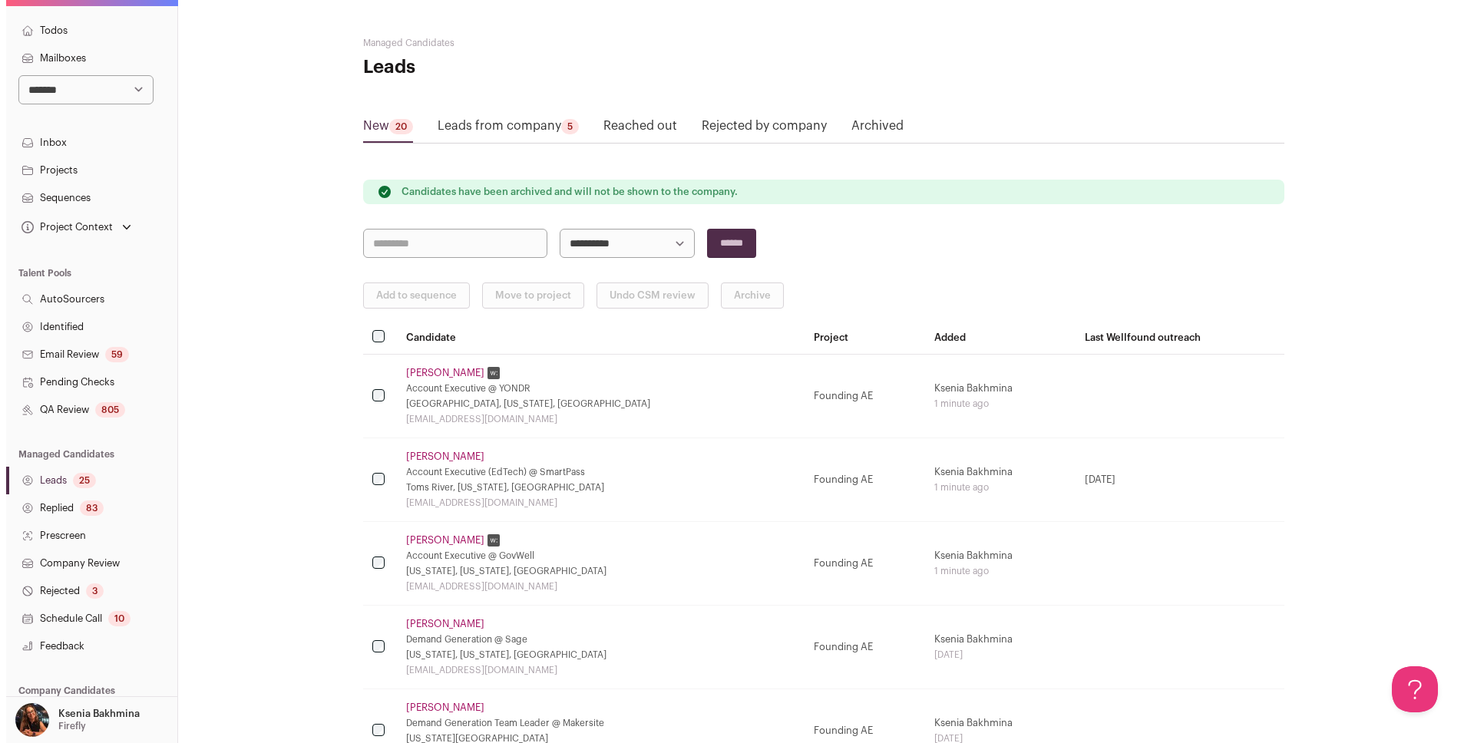
scroll to position [140, 0]
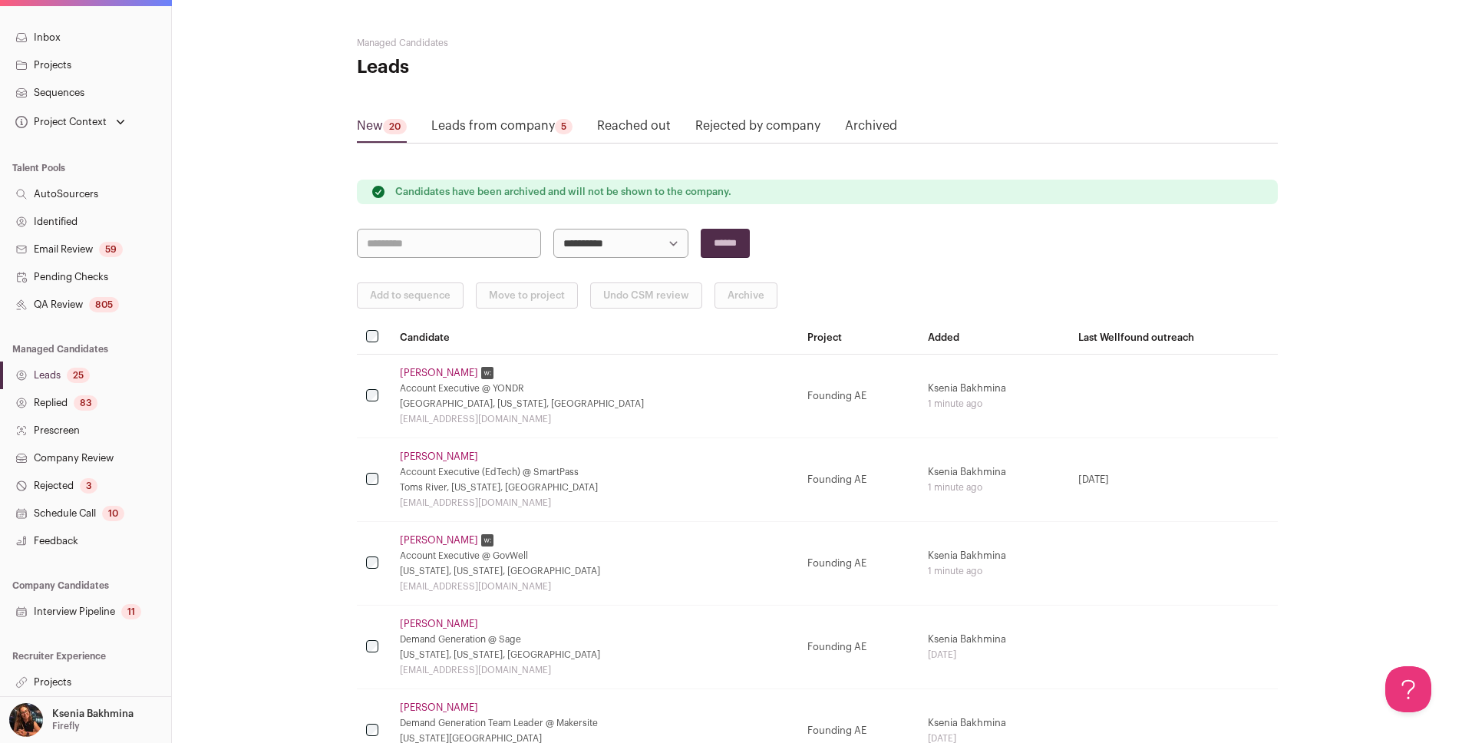
click at [56, 682] on link "Projects" at bounding box center [85, 683] width 171 height 28
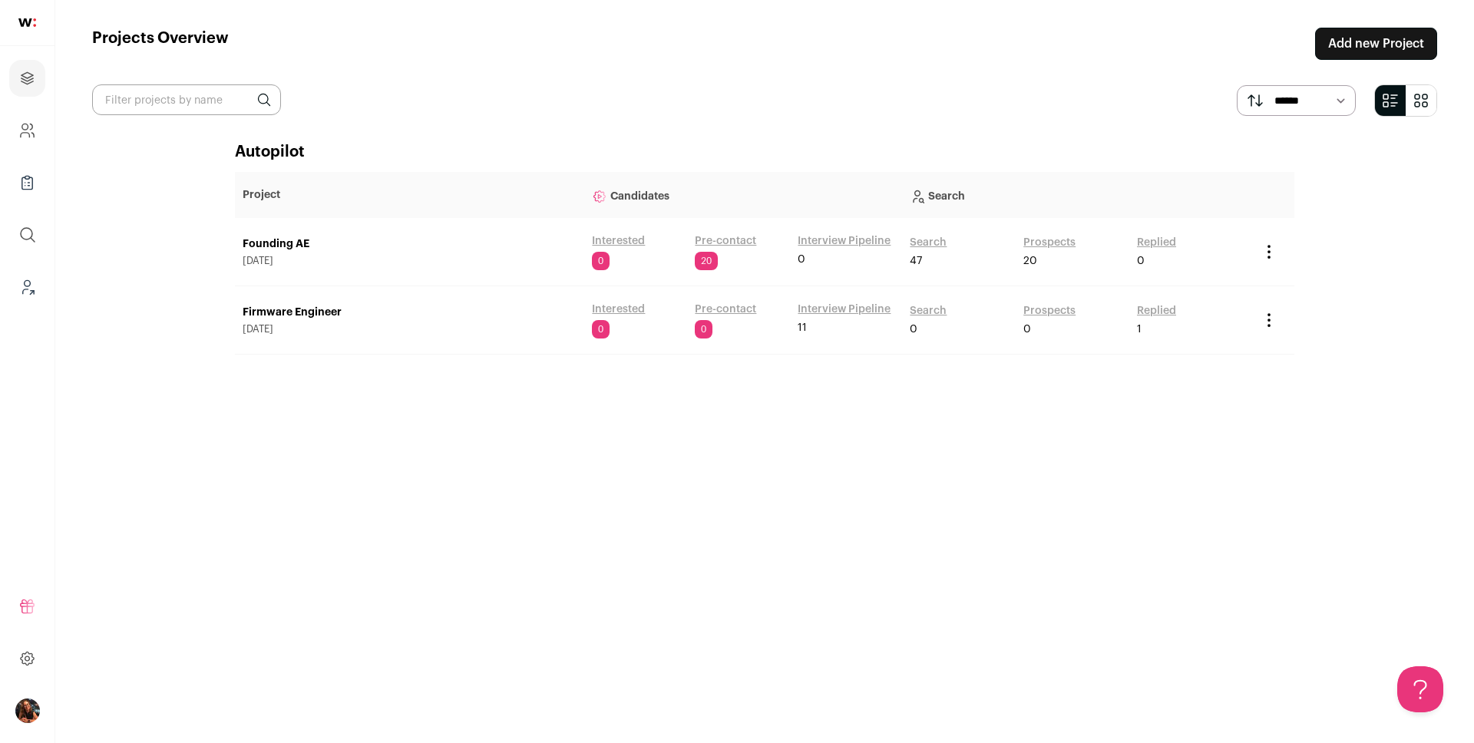
click at [705, 240] on link "Pre-contact" at bounding box center [725, 240] width 61 height 15
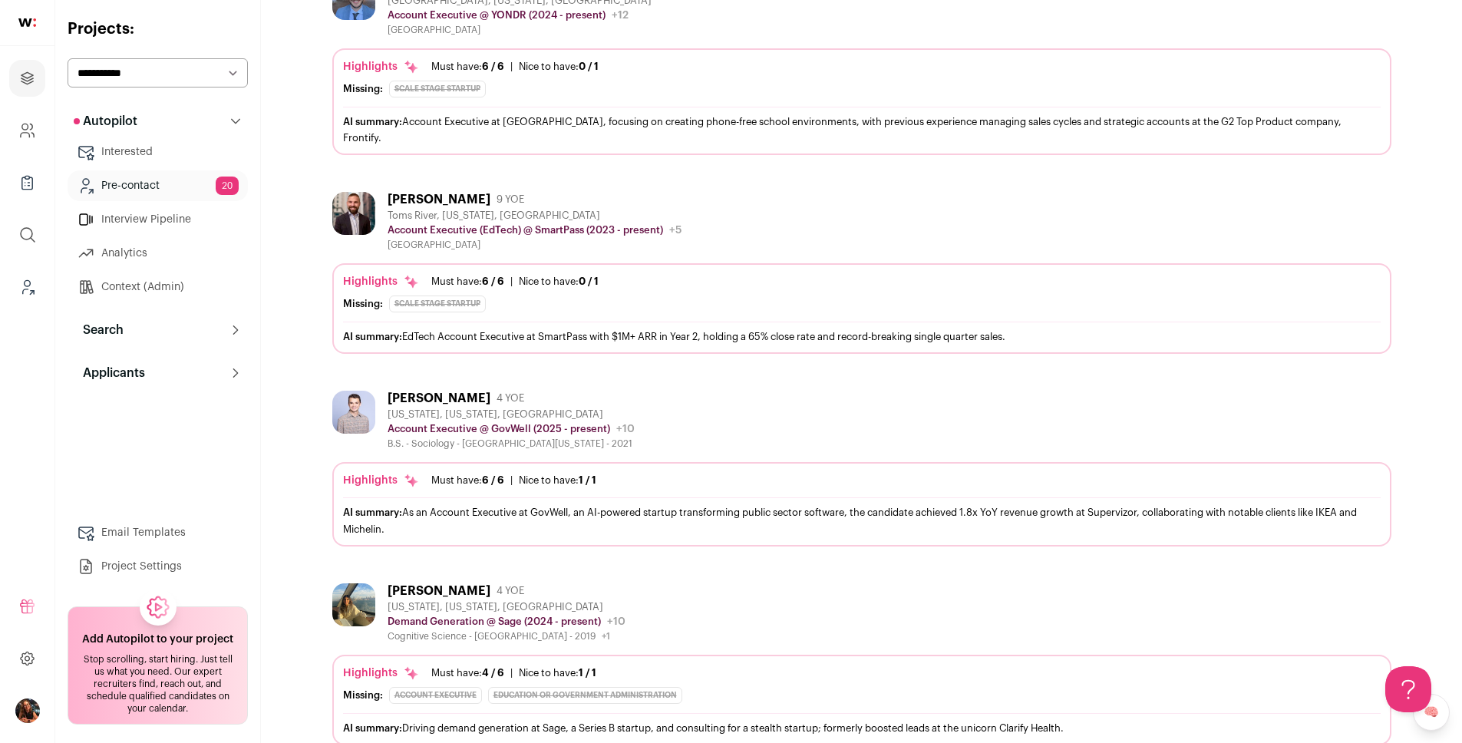
scroll to position [251, 0]
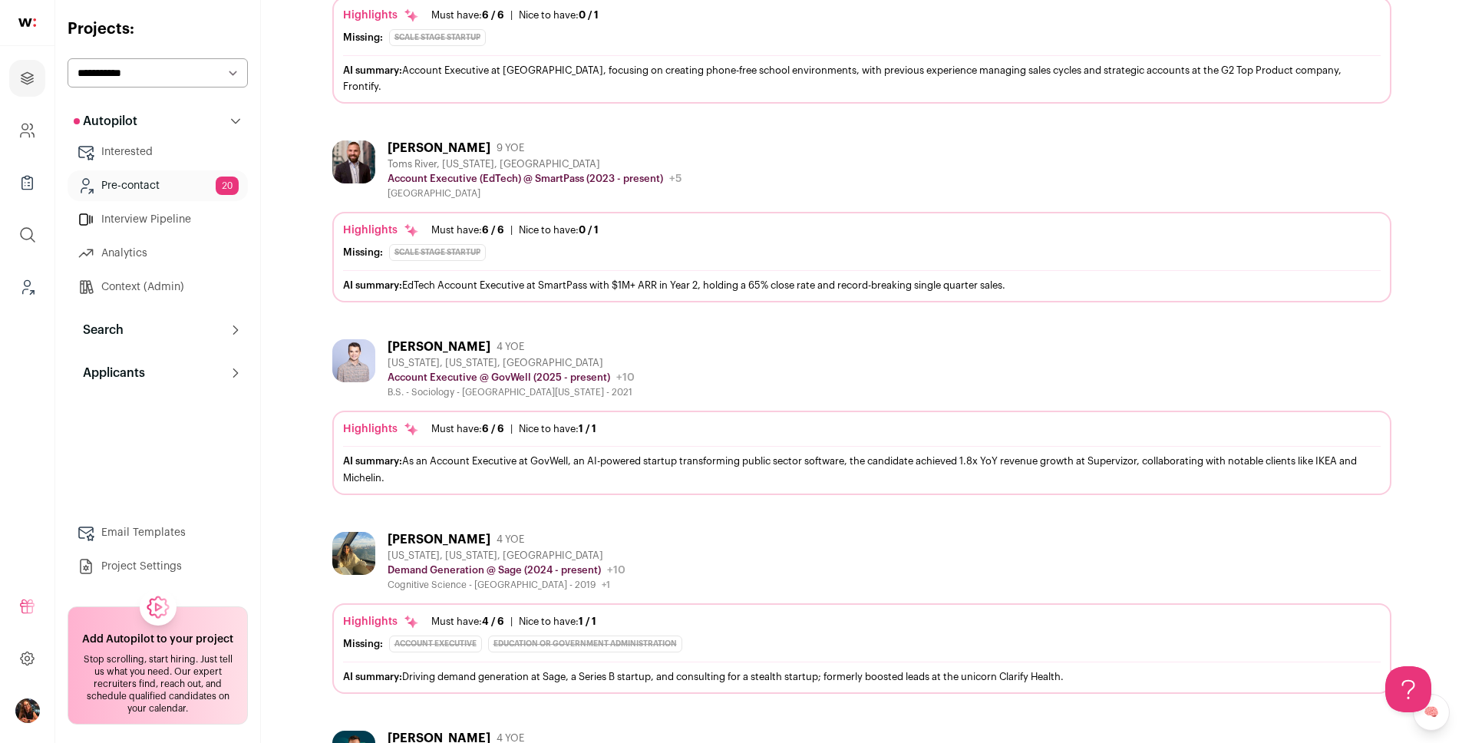
click at [416, 339] on div "Andy Blakely" at bounding box center [439, 346] width 103 height 15
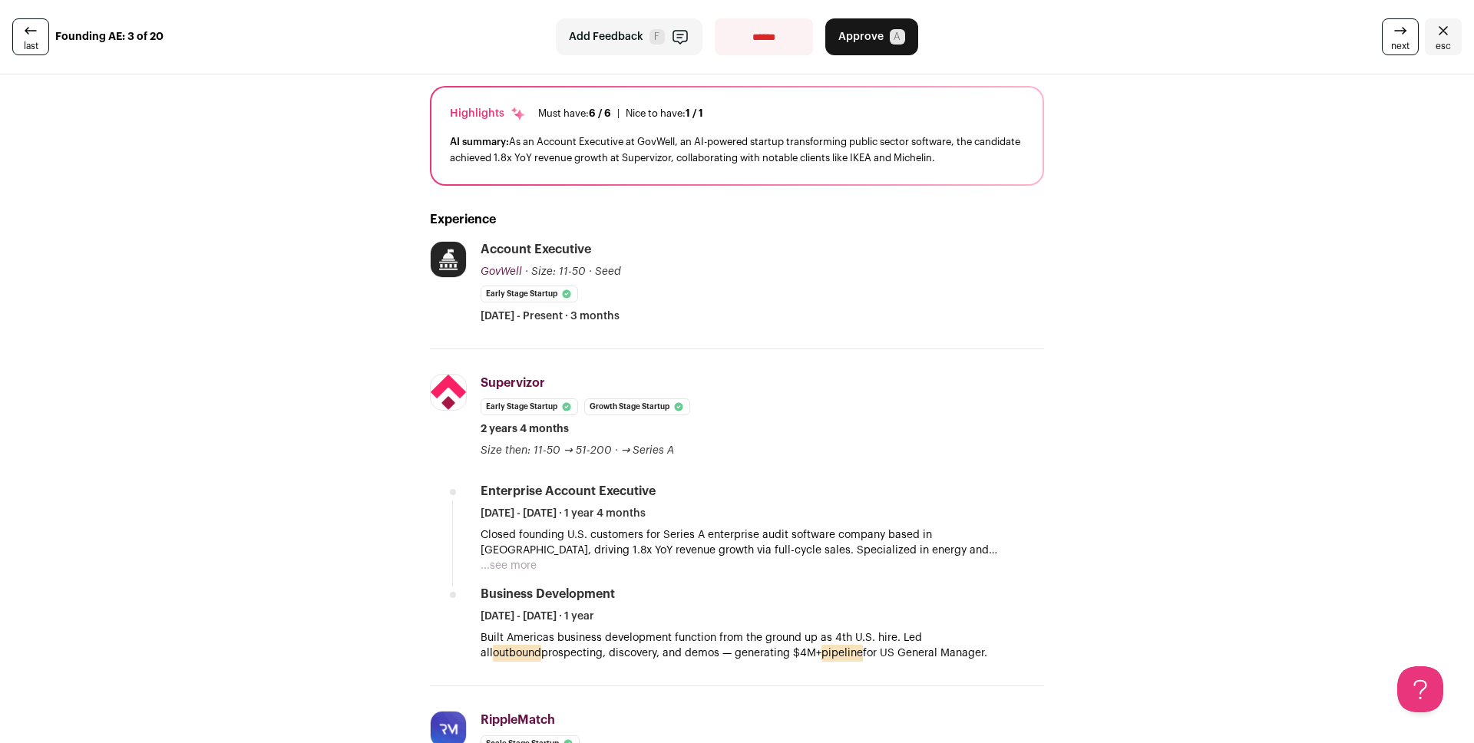
scroll to position [102, 0]
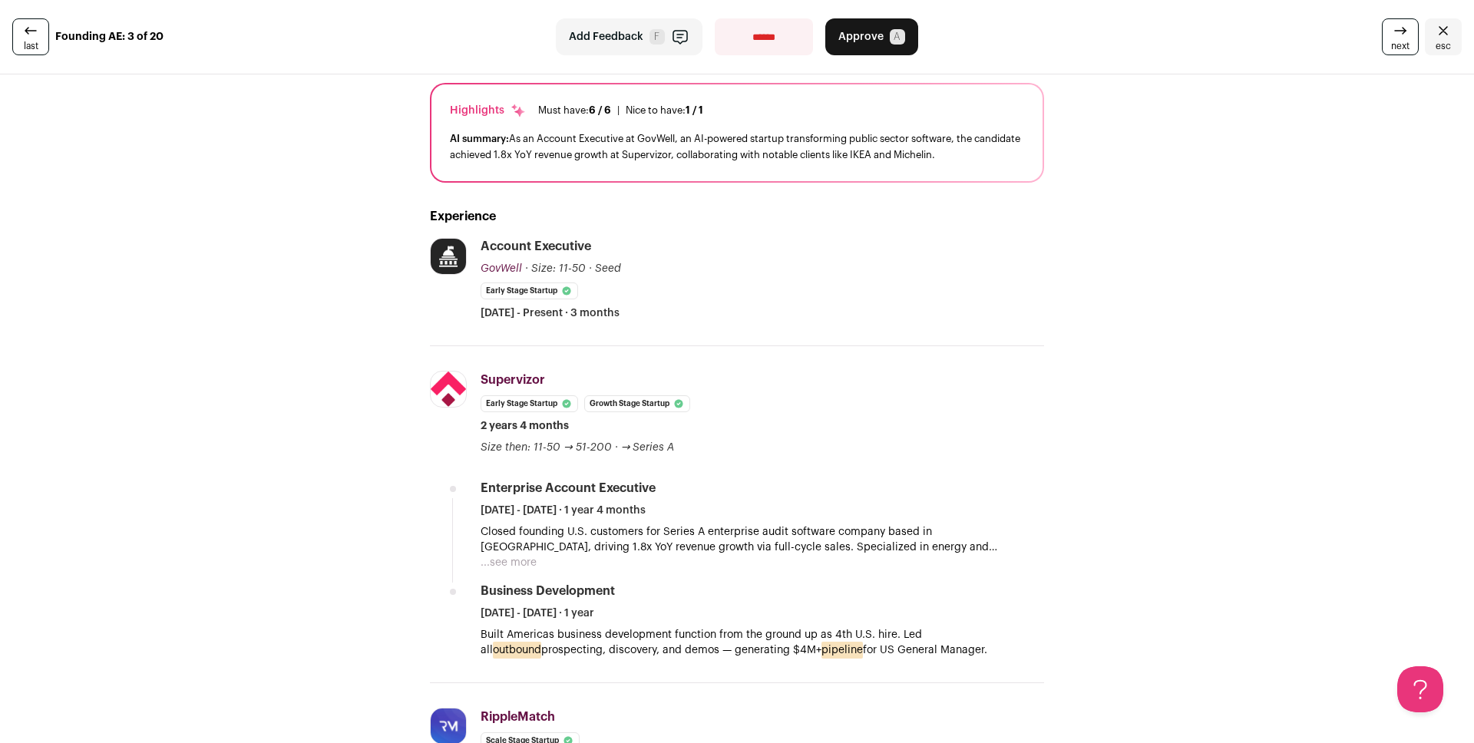
click at [1434, 30] on icon "Close" at bounding box center [1443, 30] width 18 height 18
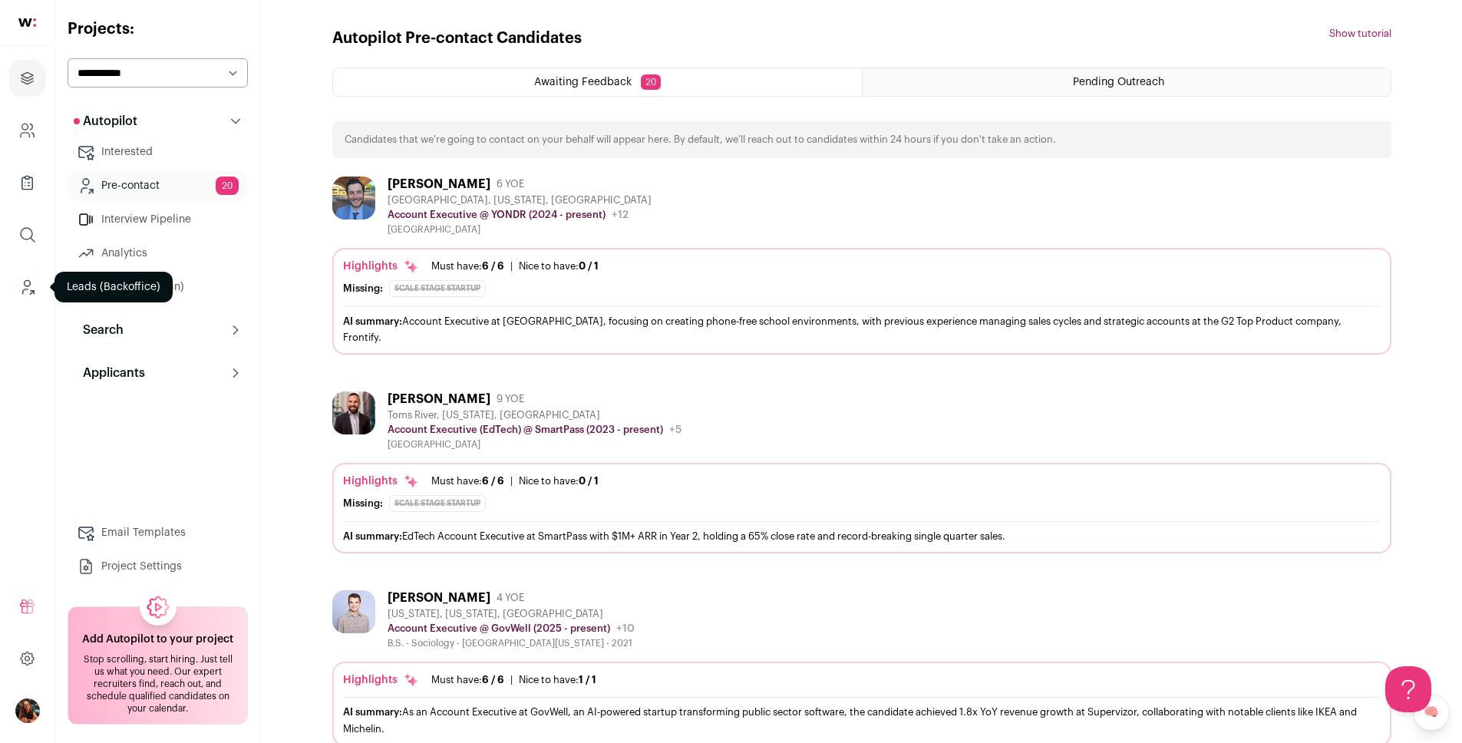
click at [24, 287] on icon "Leads (Backoffice)" at bounding box center [27, 287] width 18 height 18
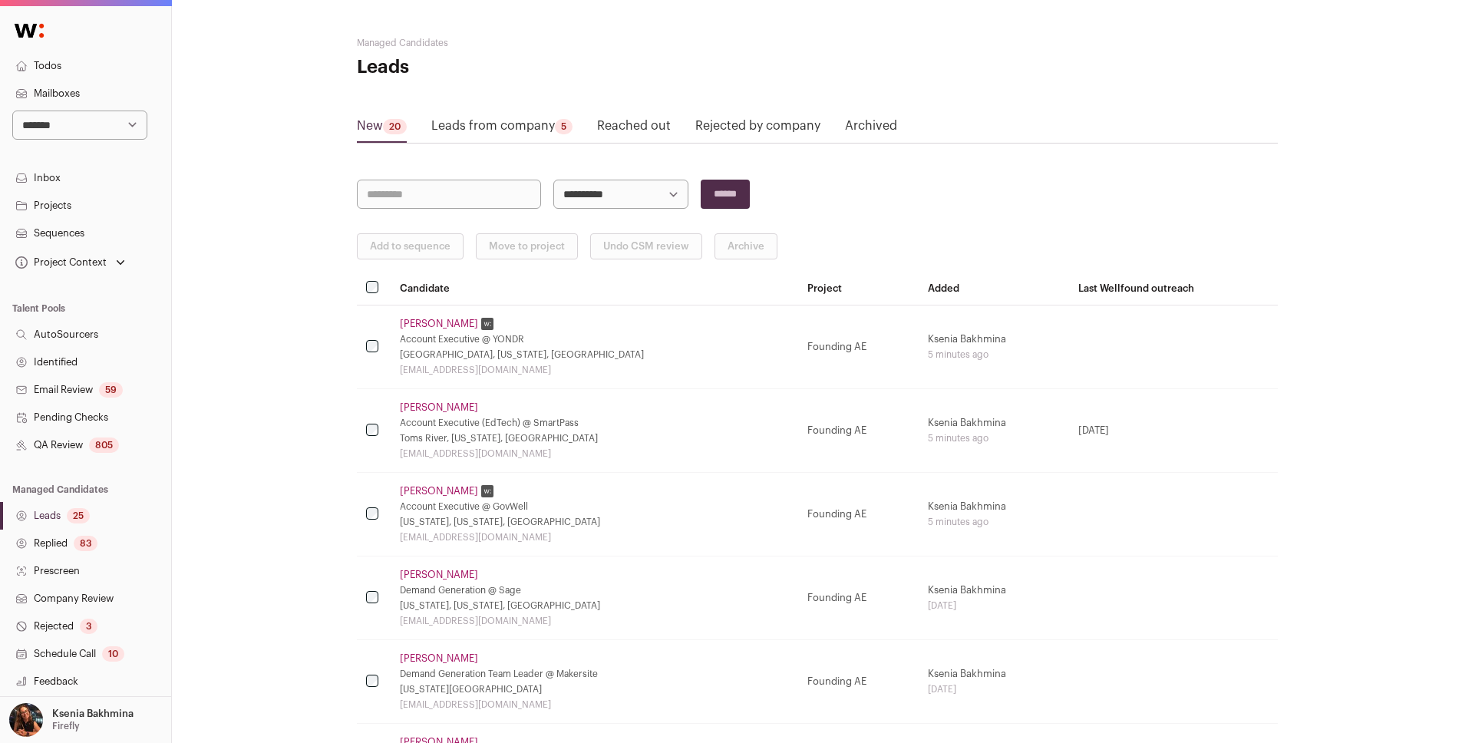
click at [76, 114] on select "**********" at bounding box center [79, 125] width 135 height 29
select select "****"
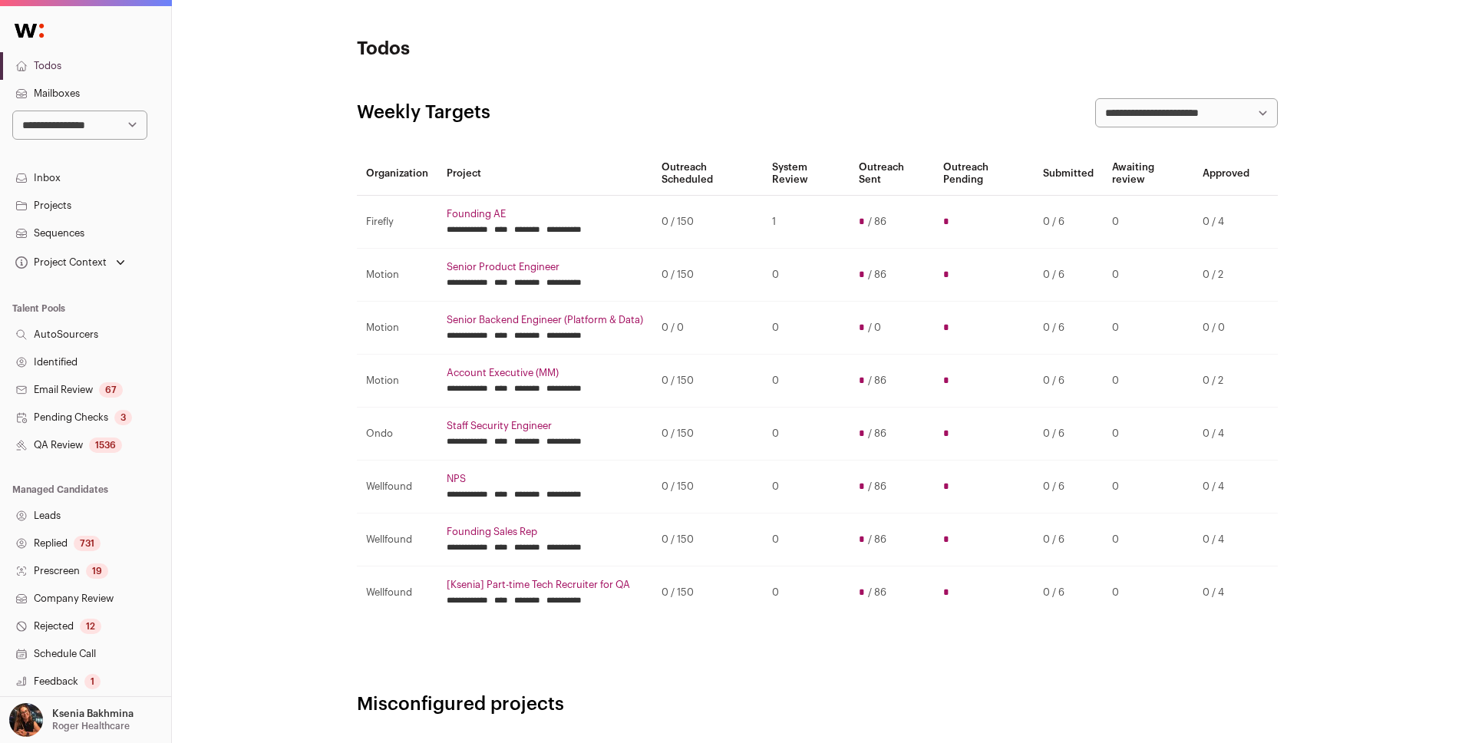
click at [49, 228] on link "Sequences" at bounding box center [85, 234] width 171 height 28
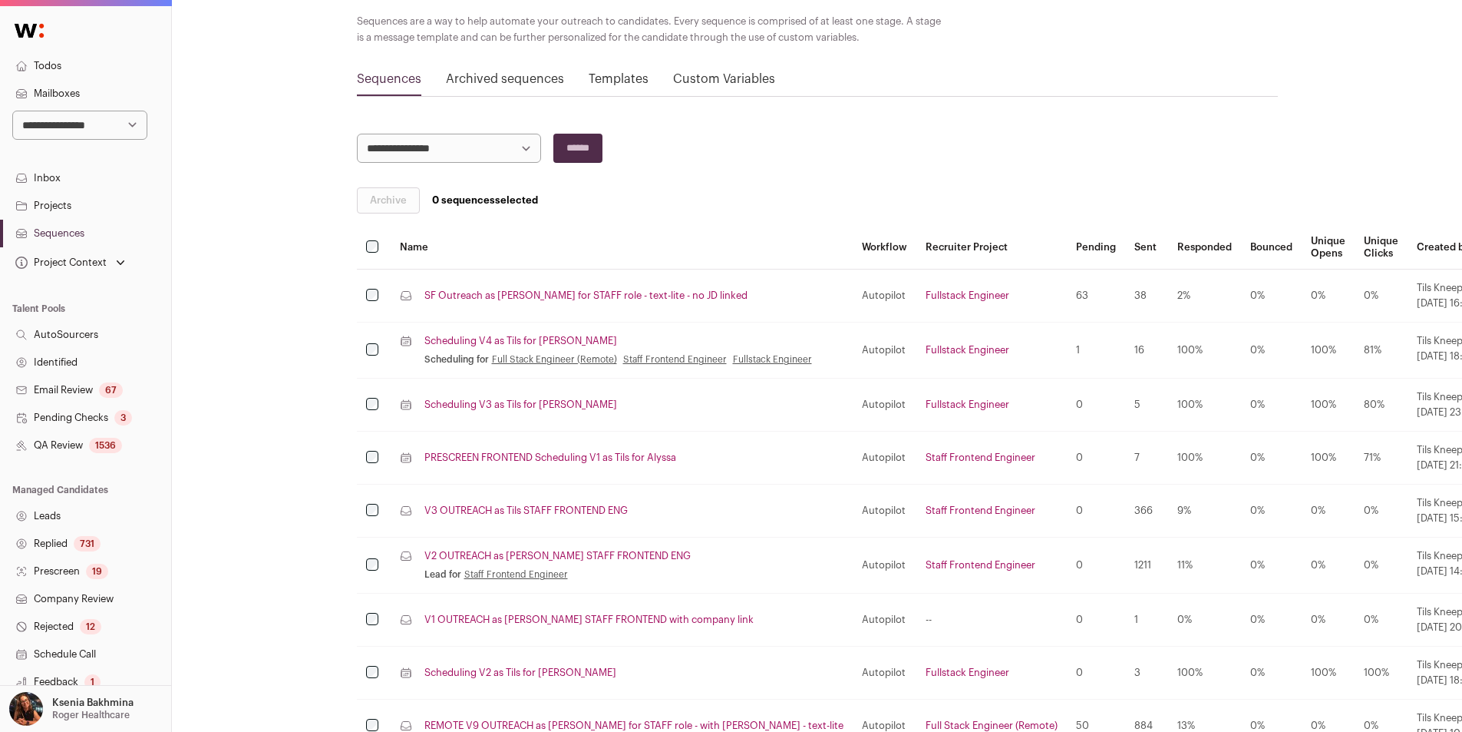
scroll to position [114, 0]
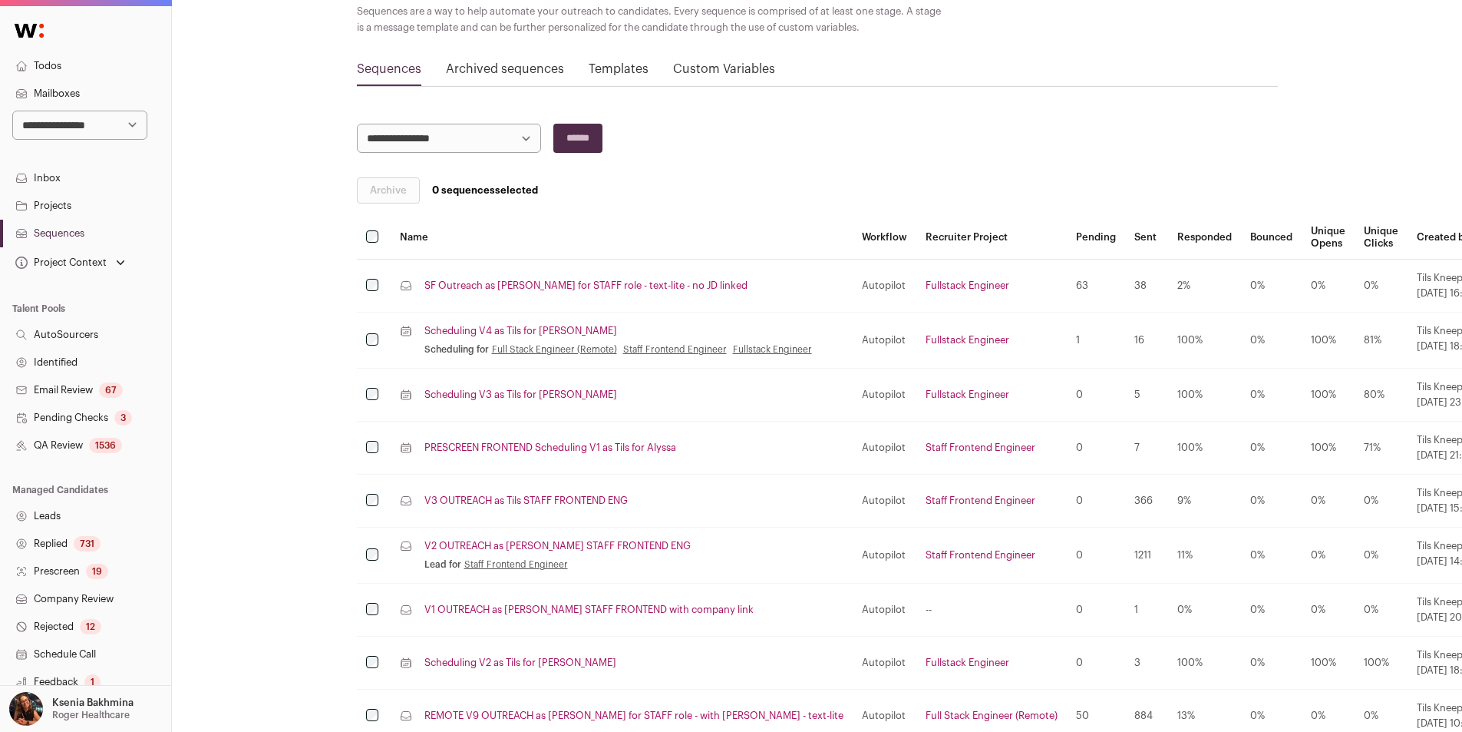
click at [490, 327] on link "Scheduling V4 as Tils for Rayyan" at bounding box center [520, 331] width 193 height 12
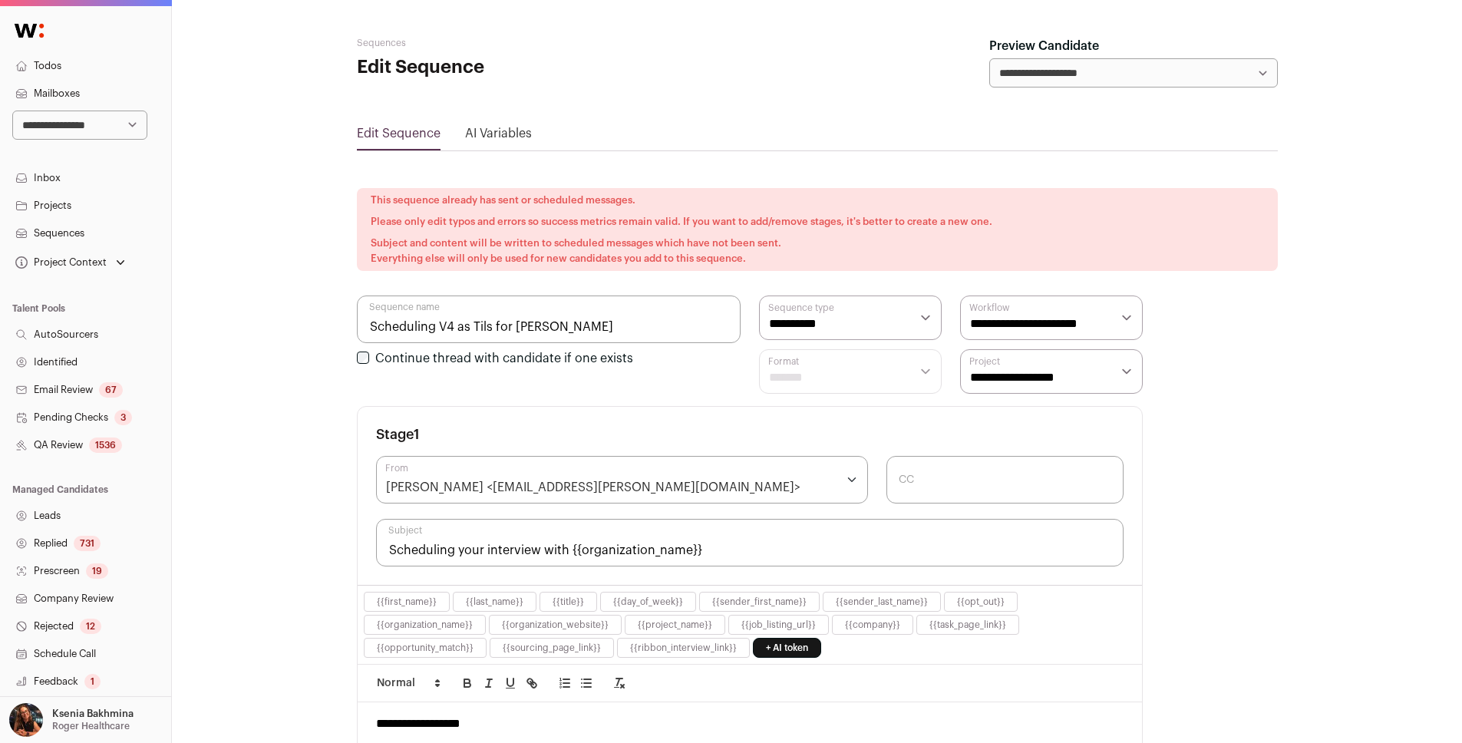
scroll to position [496, 0]
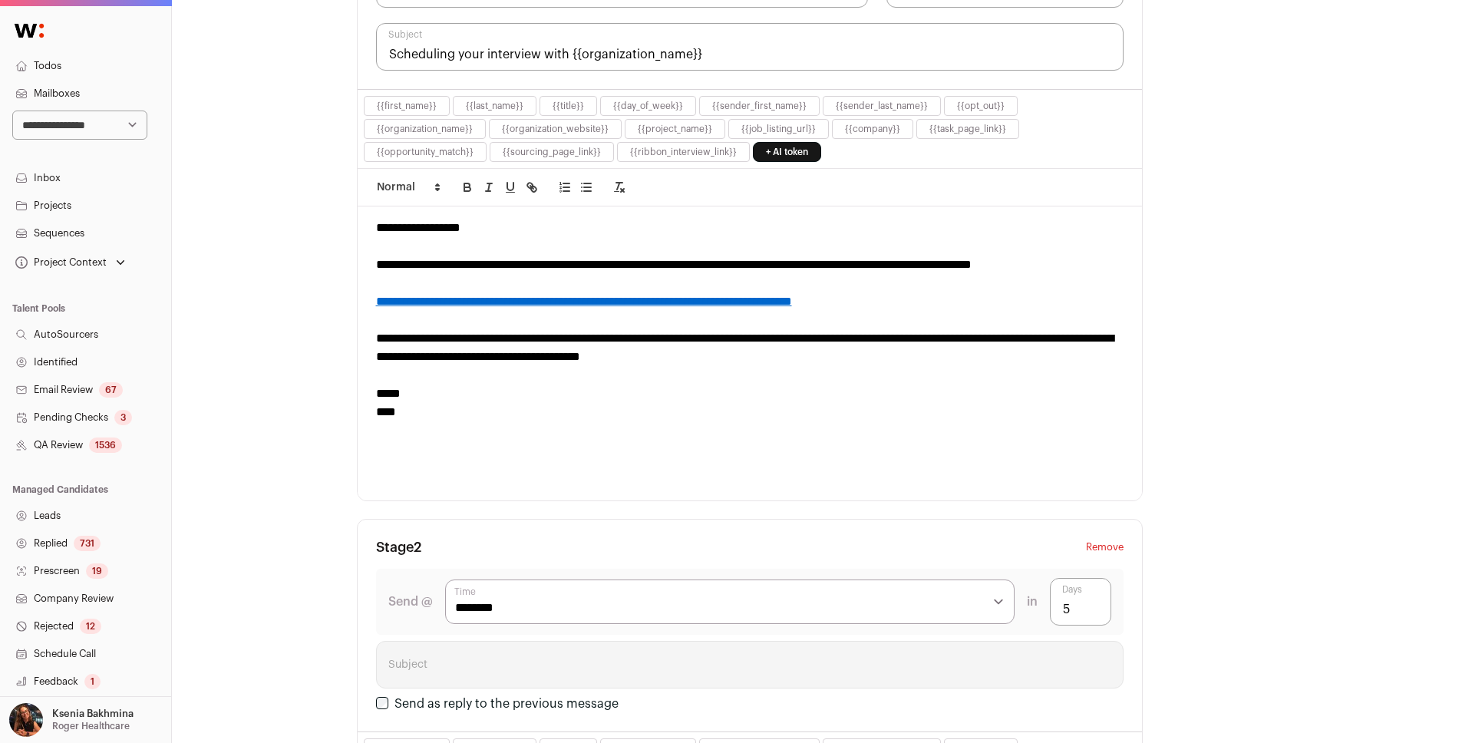
click at [85, 127] on select "**********" at bounding box center [79, 125] width 135 height 29
select select "***"
click at [72, 130] on select "**********" at bounding box center [79, 125] width 135 height 29
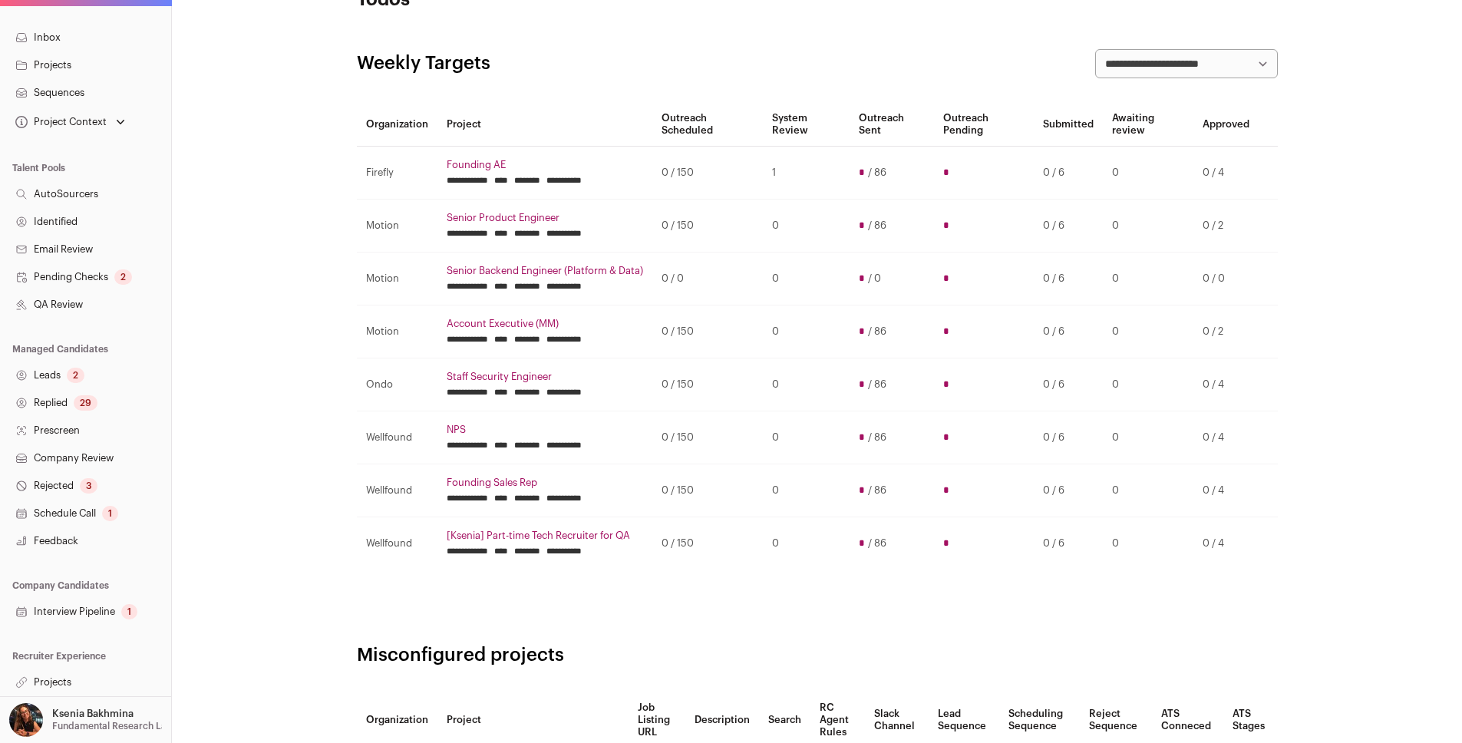
scroll to position [116, 0]
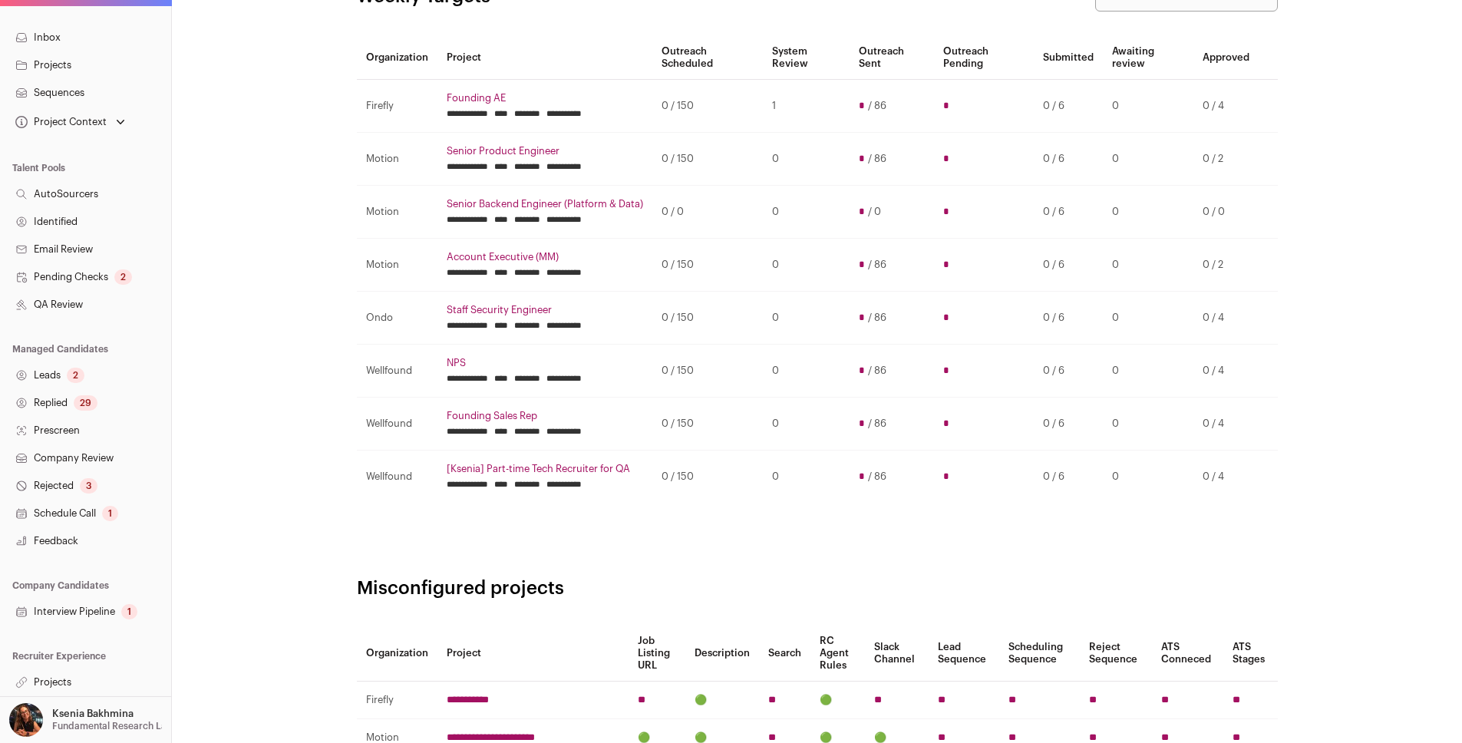
click at [56, 689] on link "Projects" at bounding box center [85, 683] width 171 height 28
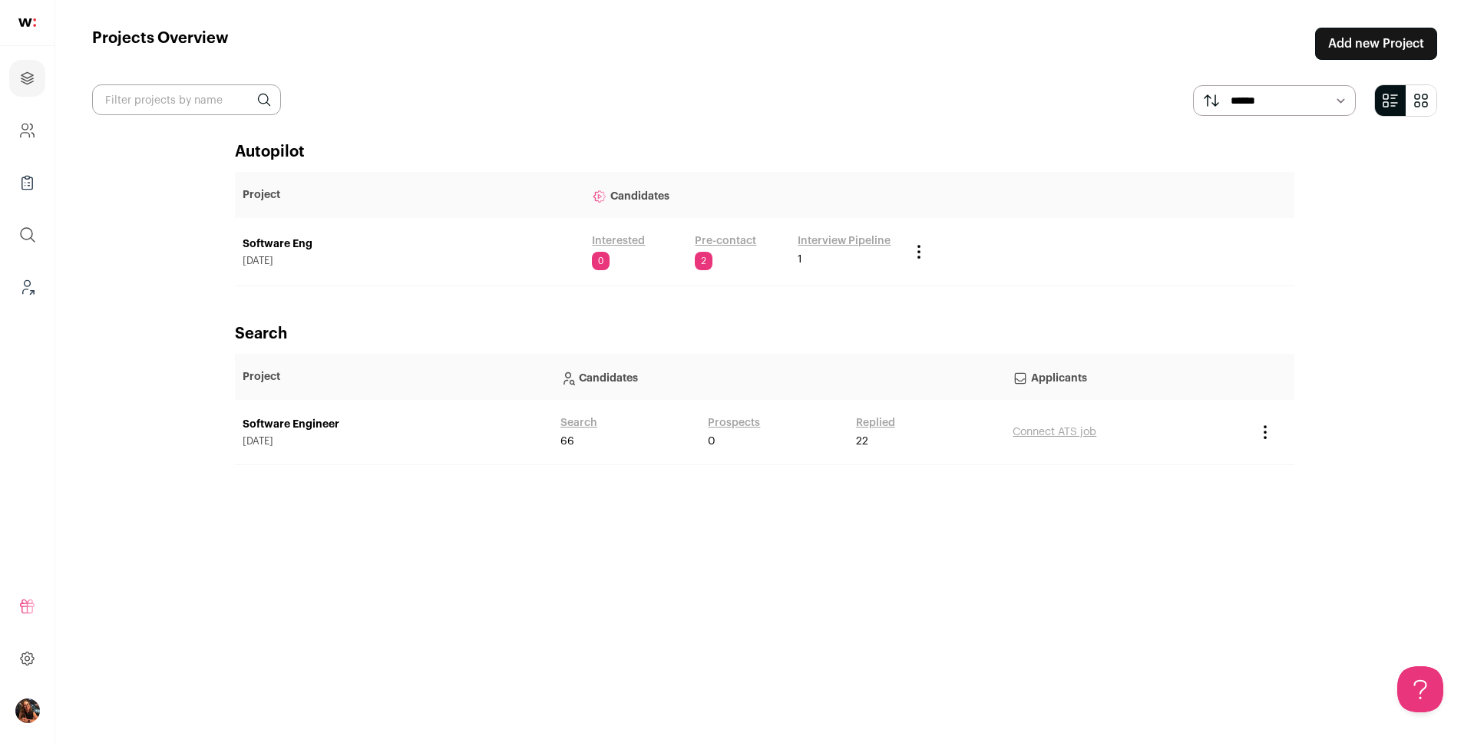
click at [289, 421] on link "Software Engineer" at bounding box center [394, 424] width 302 height 15
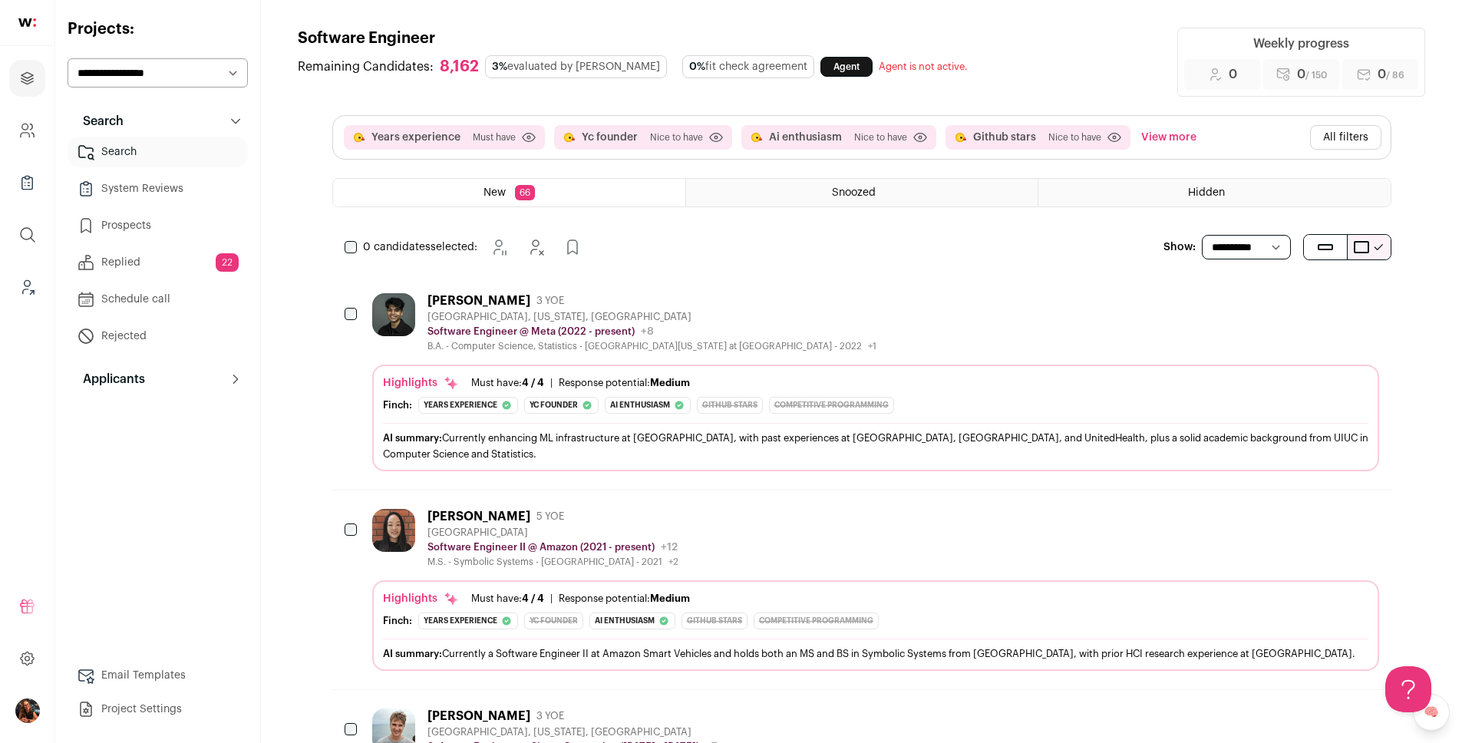
click at [130, 709] on link "Project Settings" at bounding box center [158, 709] width 180 height 31
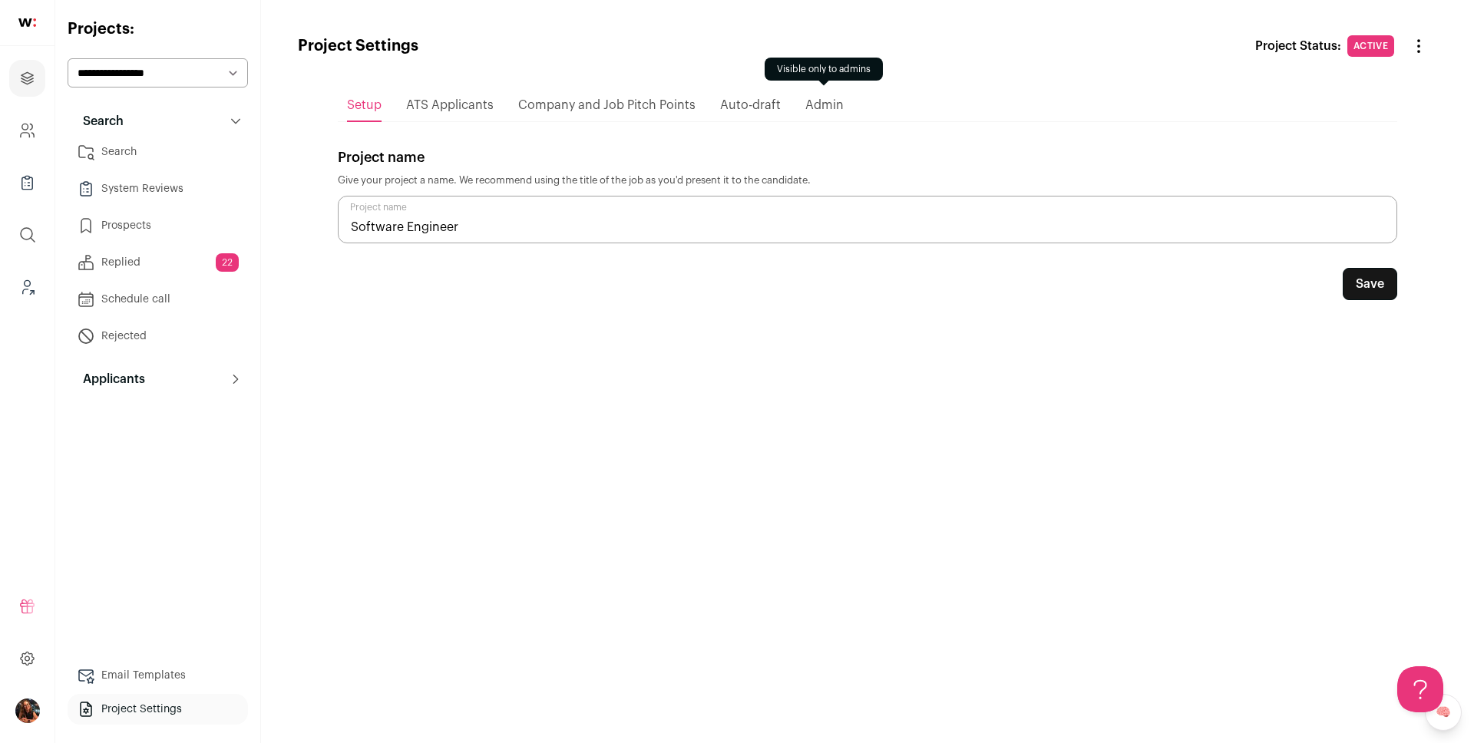
click at [806, 102] on span "Admin" at bounding box center [824, 105] width 38 height 12
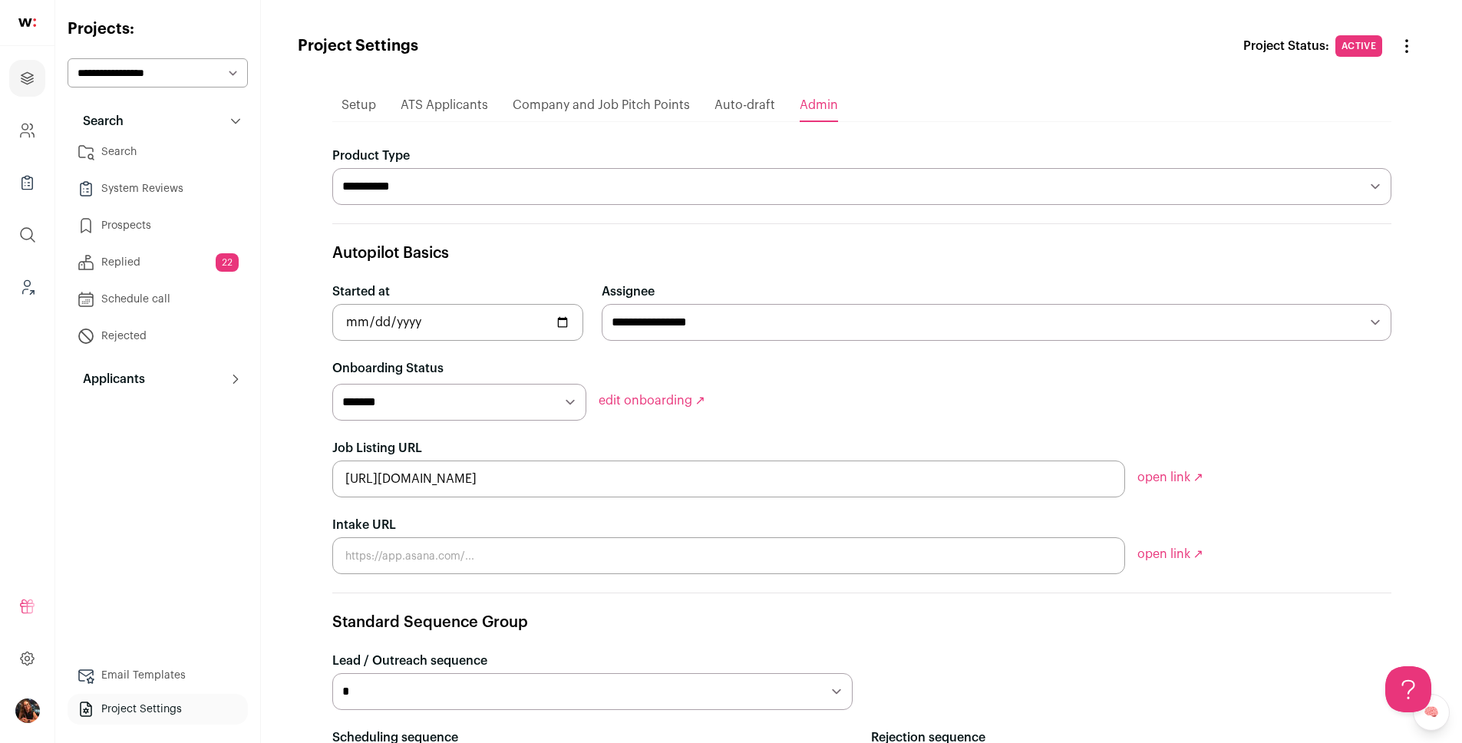
click at [124, 672] on link "Email Templates" at bounding box center [158, 675] width 180 height 31
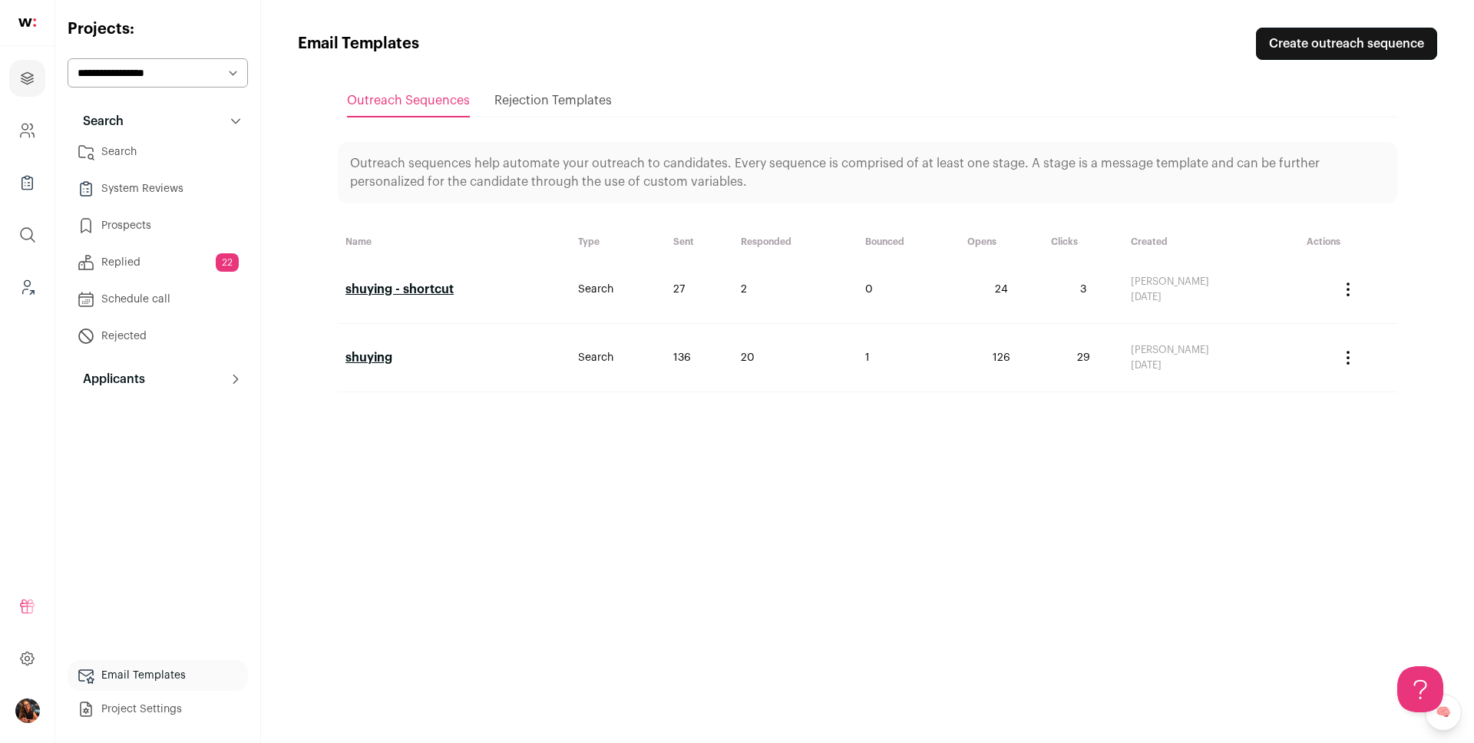
click at [399, 287] on link "shuying - shortcut" at bounding box center [399, 289] width 108 height 12
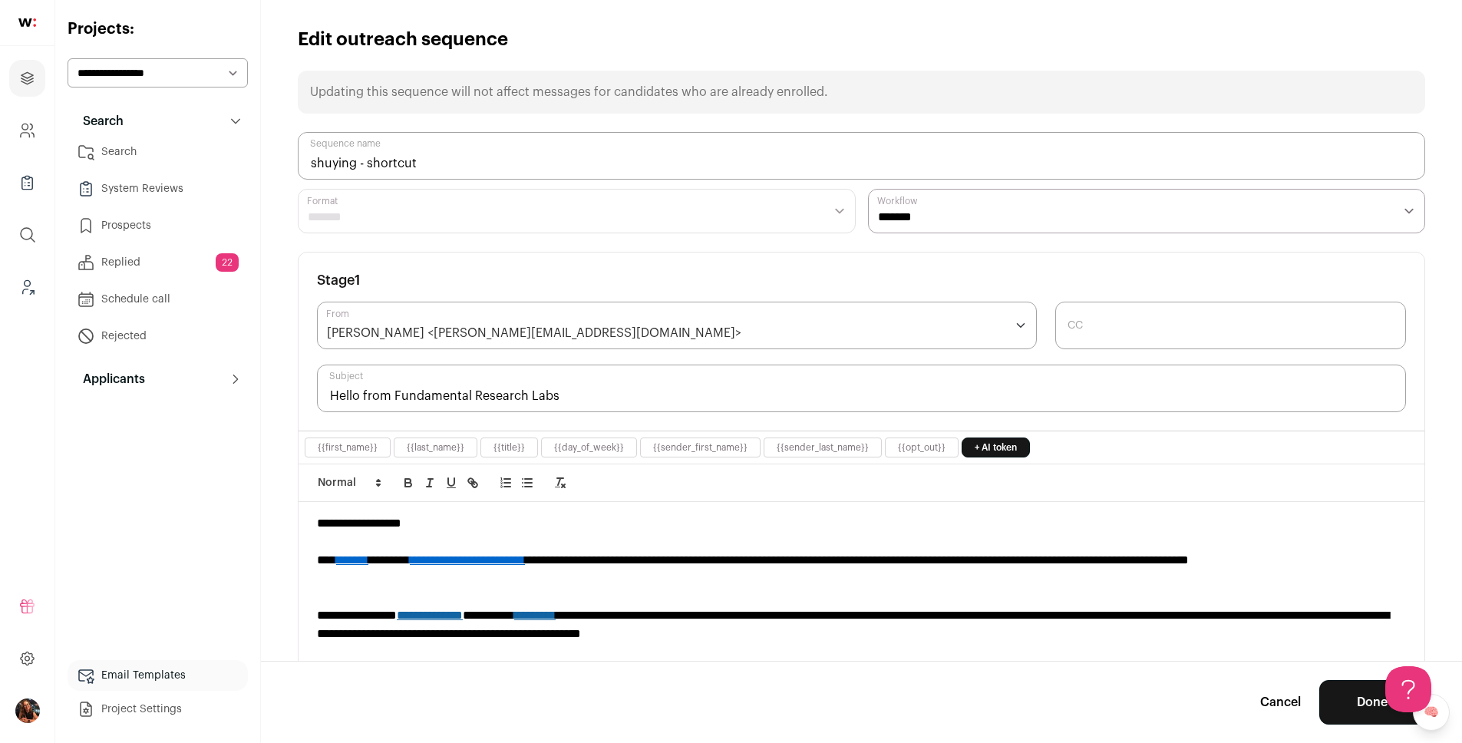
click at [1022, 323] on div "Shuying Luo <shuying@altera.al>" at bounding box center [677, 326] width 720 height 48
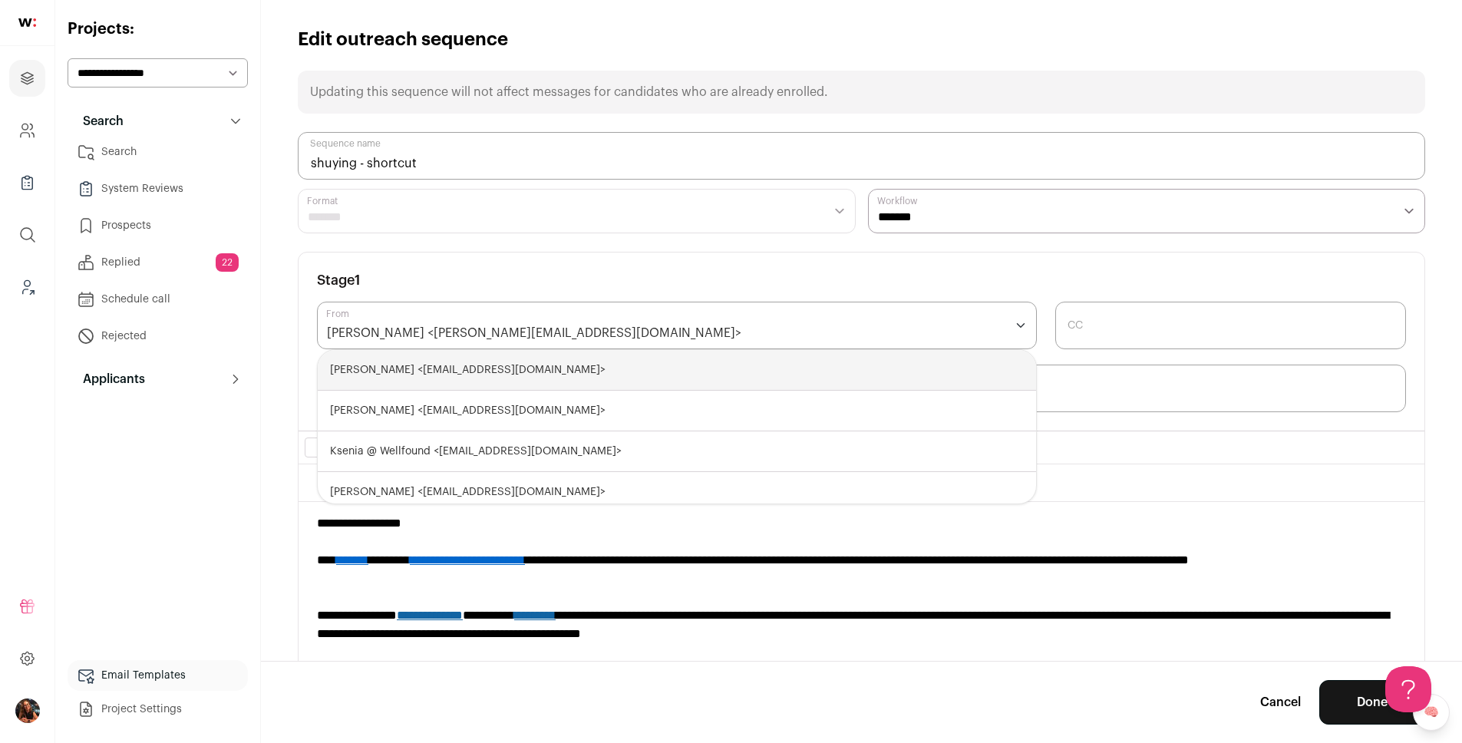
click at [645, 266] on div "**********" at bounding box center [862, 342] width 1126 height 178
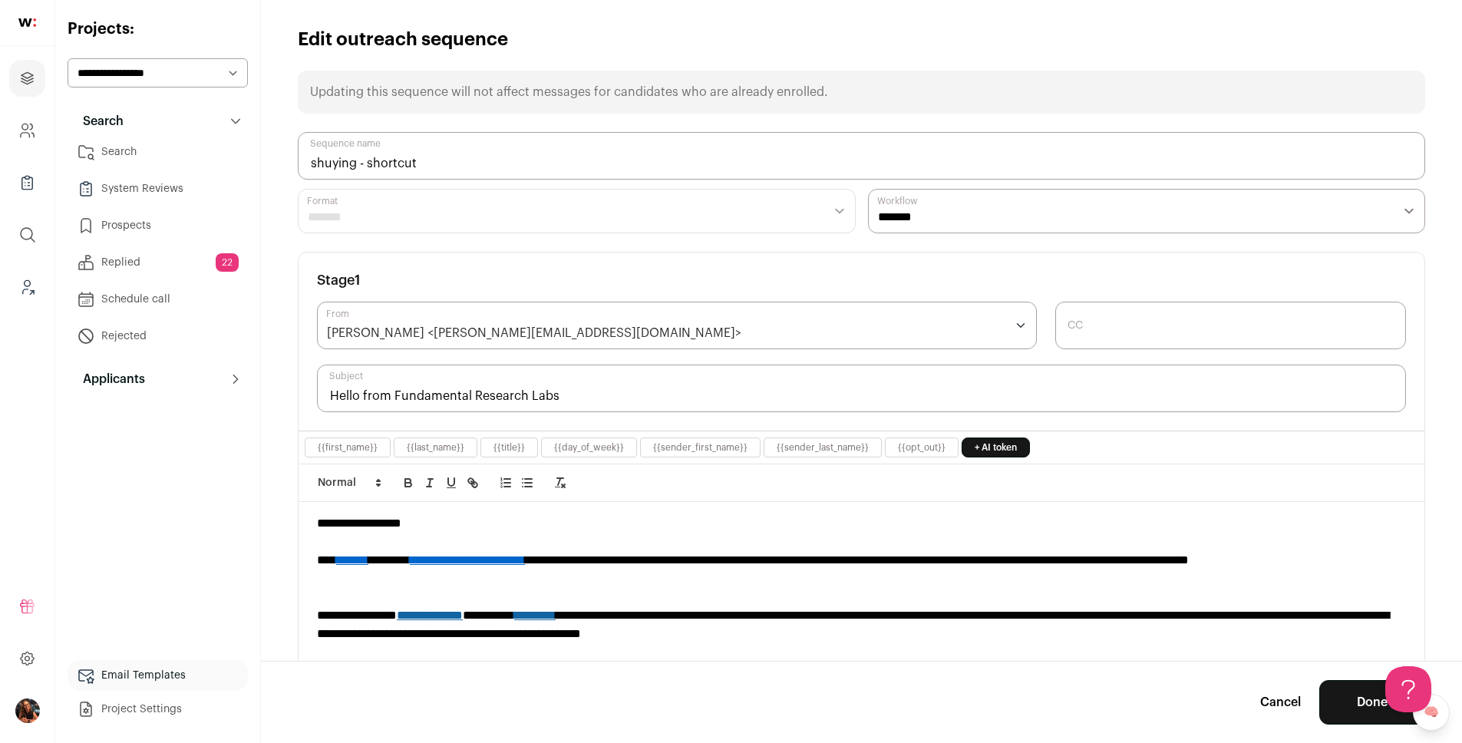
click at [644, 312] on div "Shuying Luo <shuying@altera.al>" at bounding box center [677, 326] width 720 height 48
click at [15, 127] on link "Company and ATS Settings" at bounding box center [27, 130] width 36 height 37
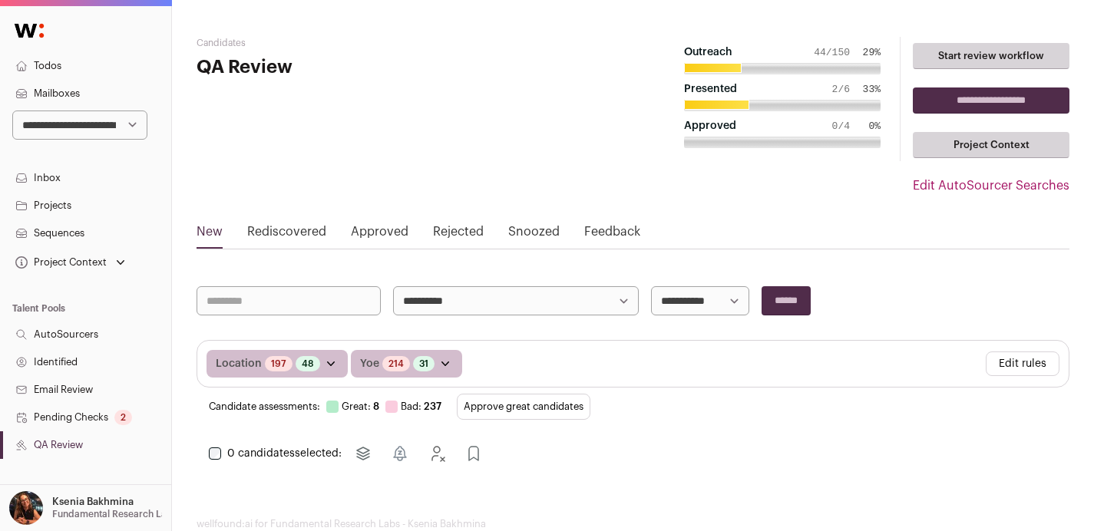
click at [94, 122] on select "**********" at bounding box center [79, 125] width 135 height 29
select select "*****"
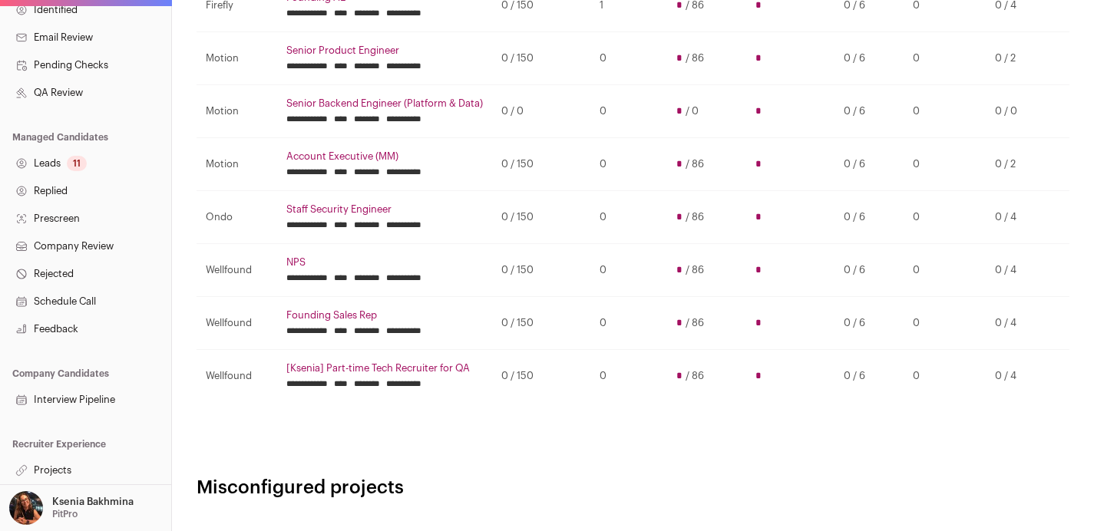
scroll to position [302, 0]
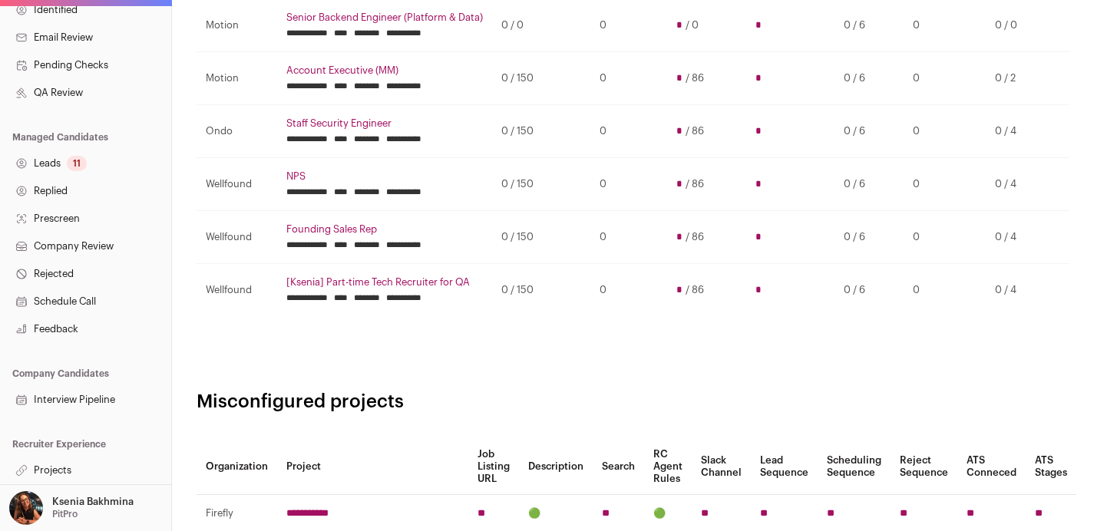
click at [74, 473] on link "Projects" at bounding box center [85, 471] width 171 height 28
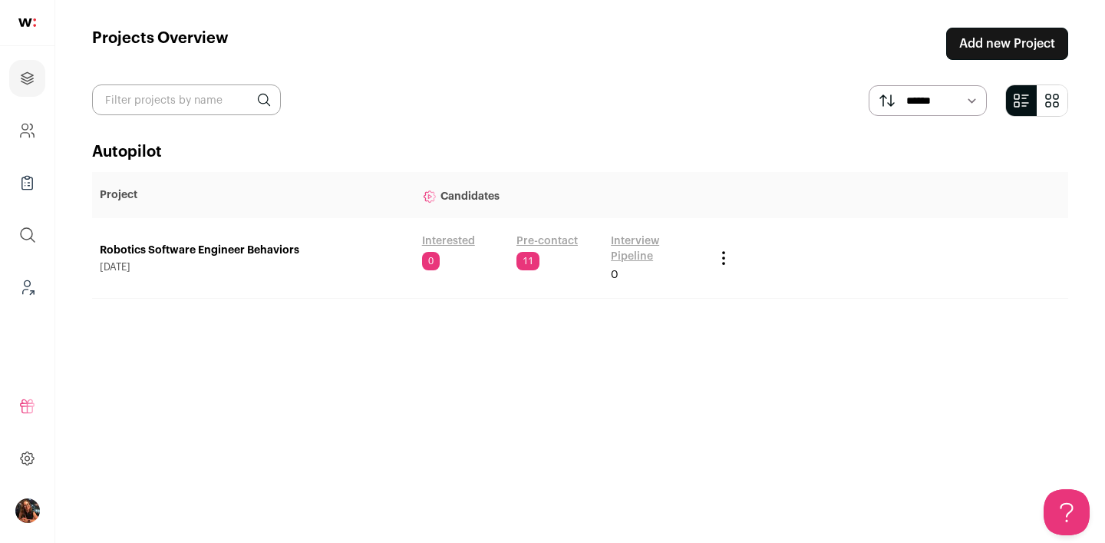
click at [539, 243] on link "Pre-contact" at bounding box center [547, 240] width 61 height 15
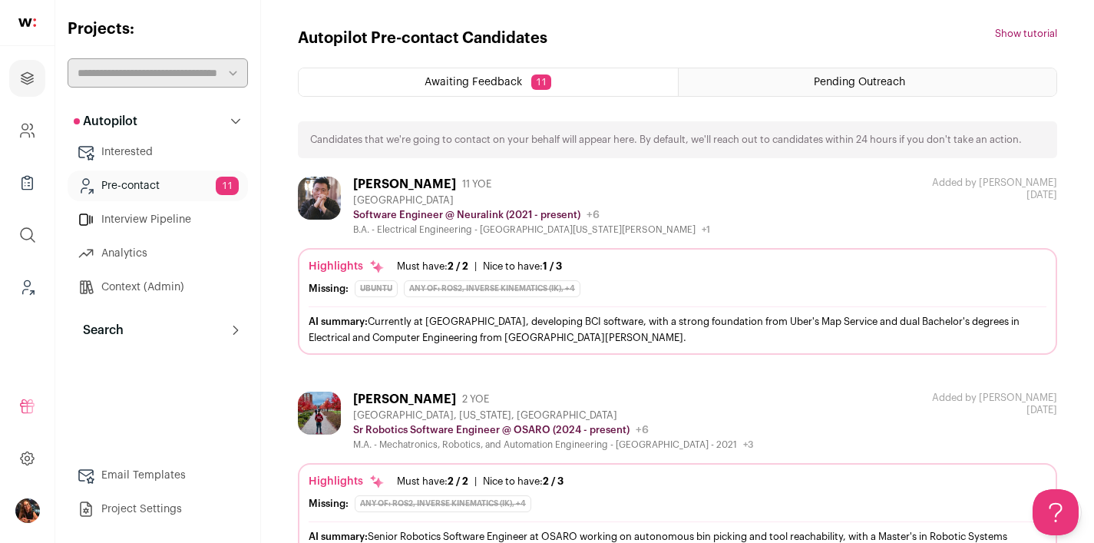
click at [365, 184] on div "[PERSON_NAME]" at bounding box center [404, 184] width 103 height 15
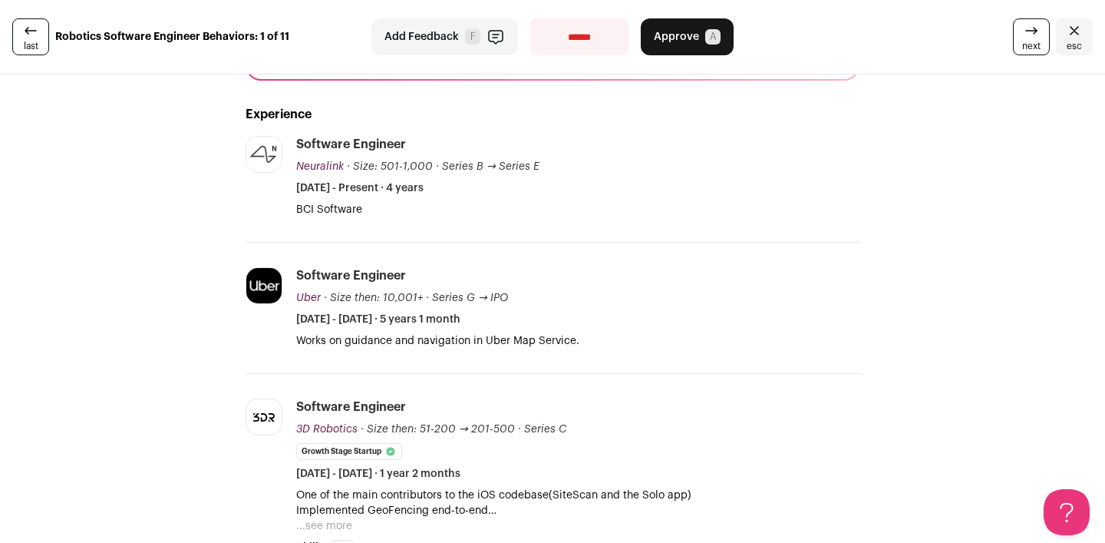
scroll to position [292, 0]
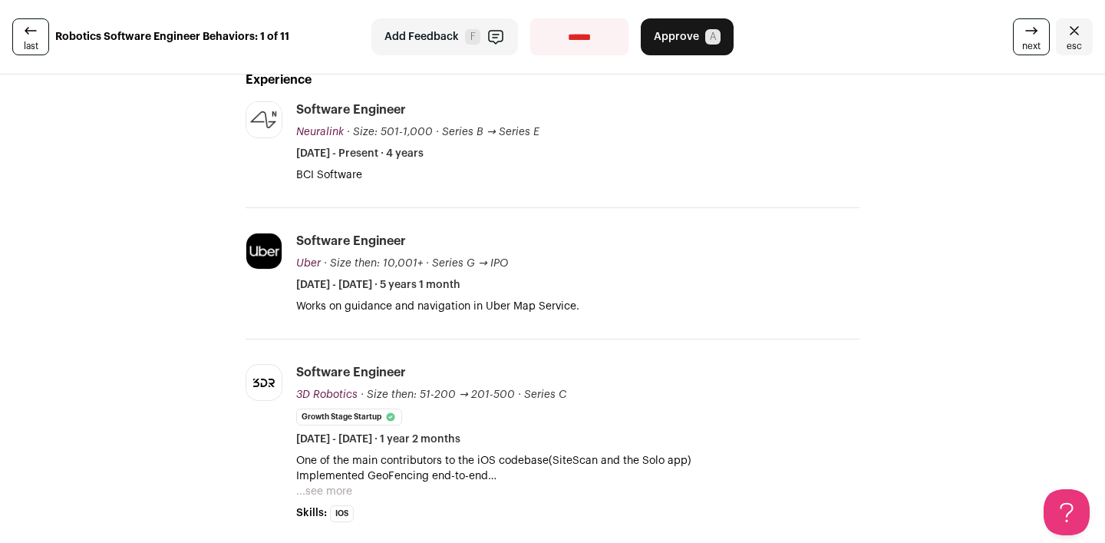
click at [335, 488] on button "...see more" at bounding box center [324, 491] width 56 height 15
click at [1056, 32] on link "esc" at bounding box center [1074, 36] width 37 height 37
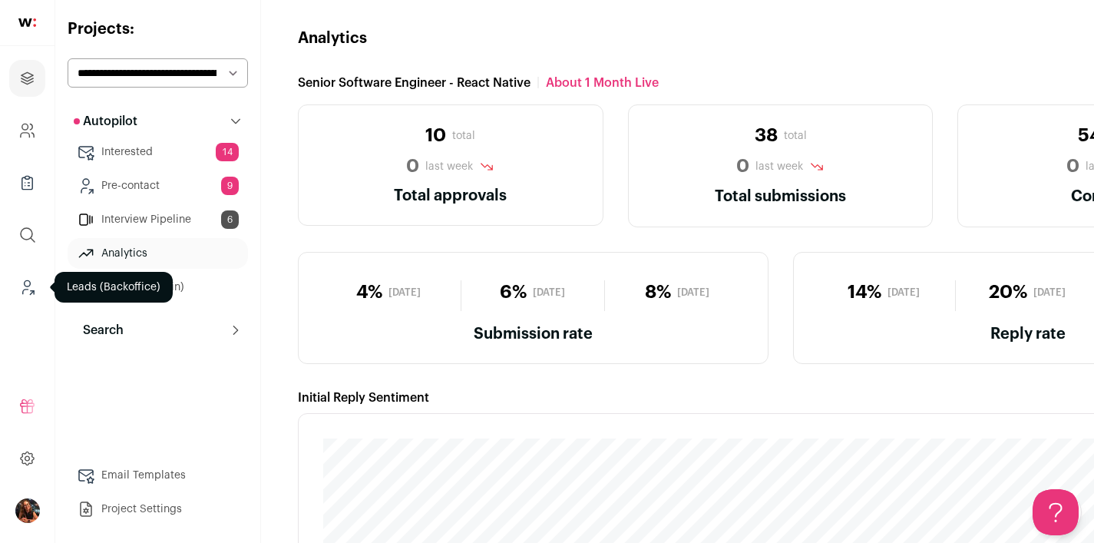
click at [28, 289] on icon "Leads (Backoffice)" at bounding box center [25, 291] width 5 height 5
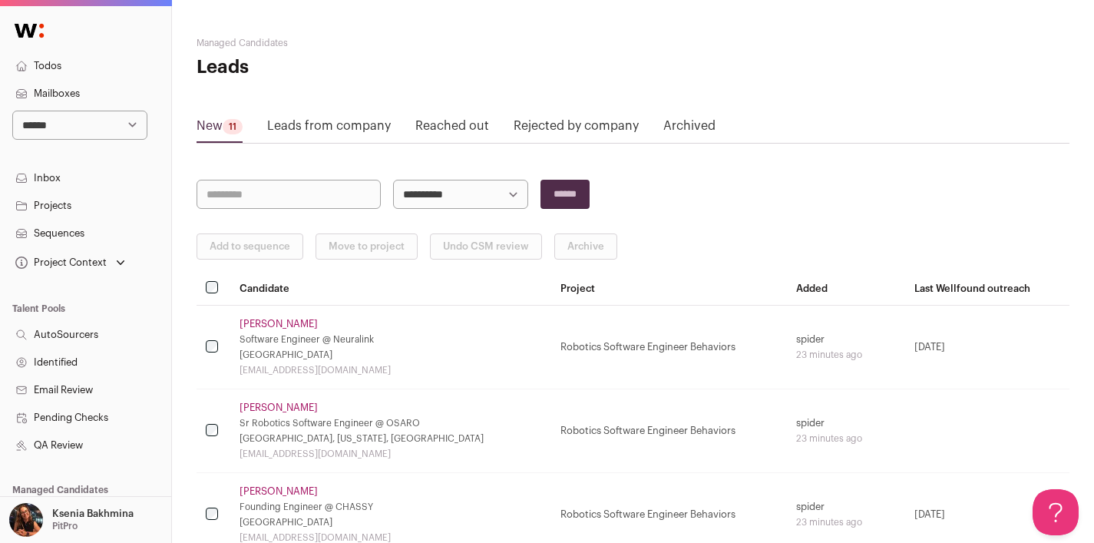
click at [70, 224] on link "Sequences" at bounding box center [85, 234] width 171 height 28
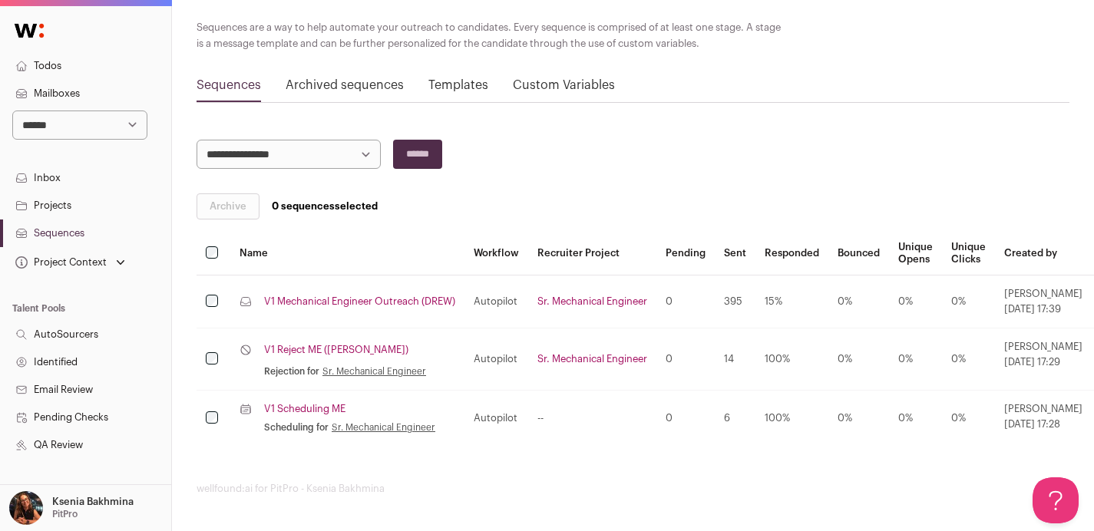
scroll to position [98, 0]
click at [342, 302] on link "V1 Mechanical Engineer Outreach (DREW)" at bounding box center [359, 301] width 191 height 12
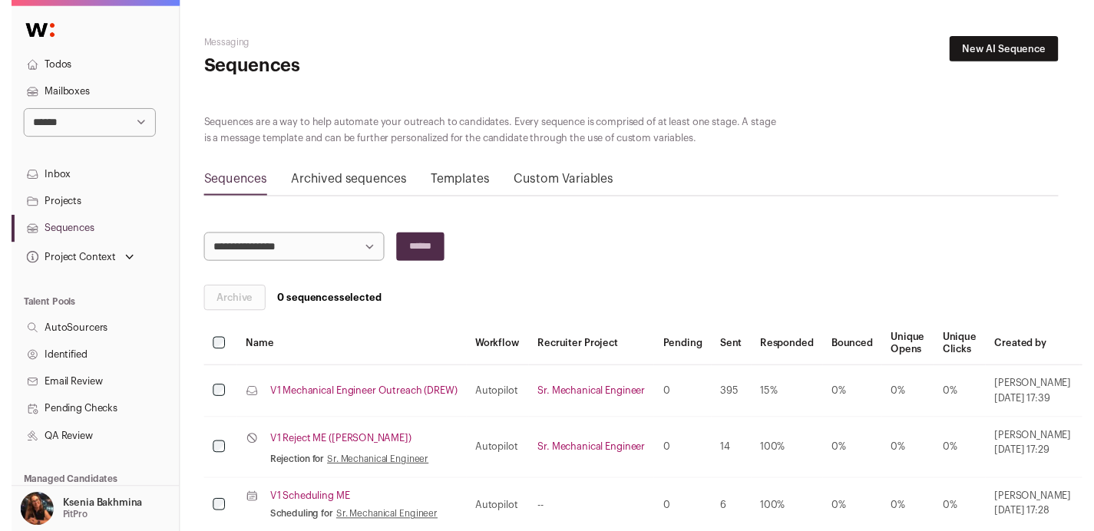
scroll to position [98, 0]
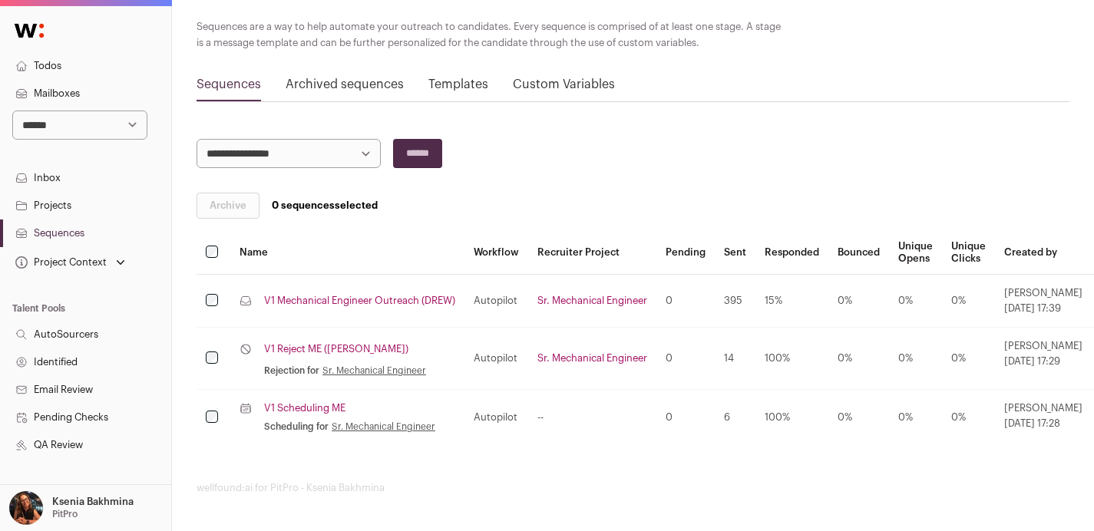
click at [324, 407] on link "V1 Scheduling ME" at bounding box center [304, 408] width 81 height 12
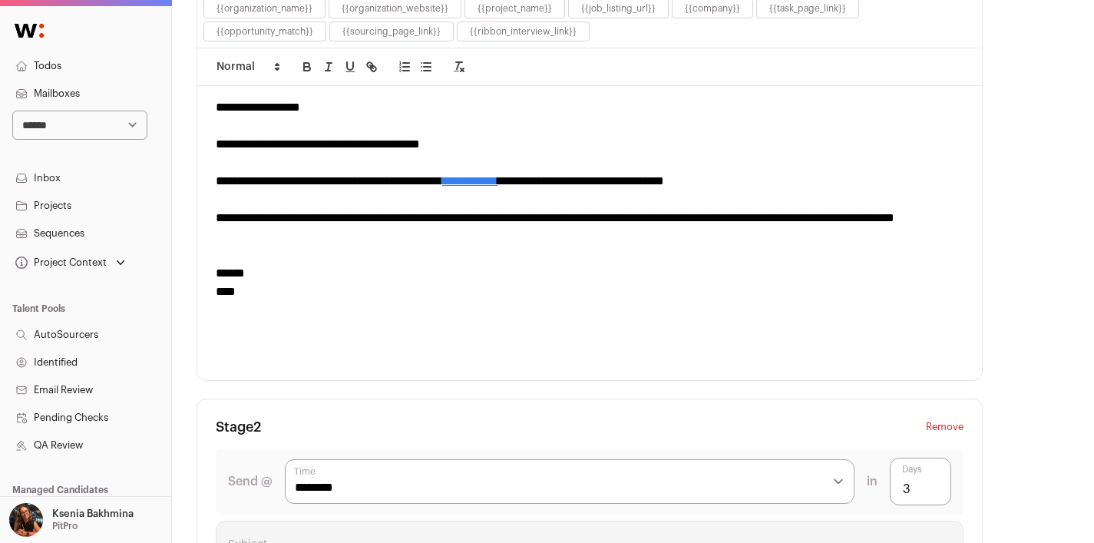
scroll to position [626, 0]
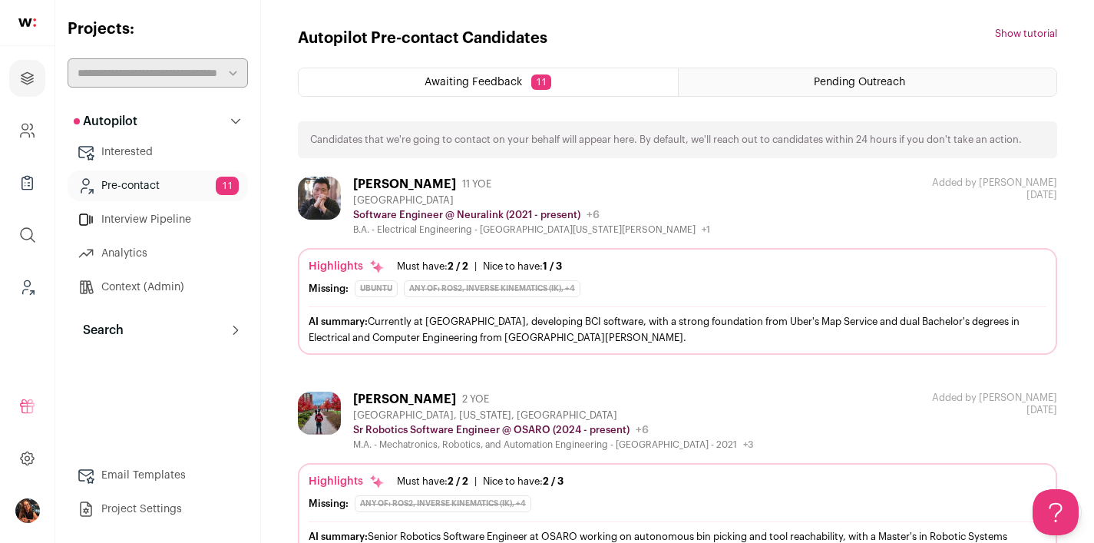
click at [158, 187] on link "Pre-contact 11" at bounding box center [158, 185] width 180 height 31
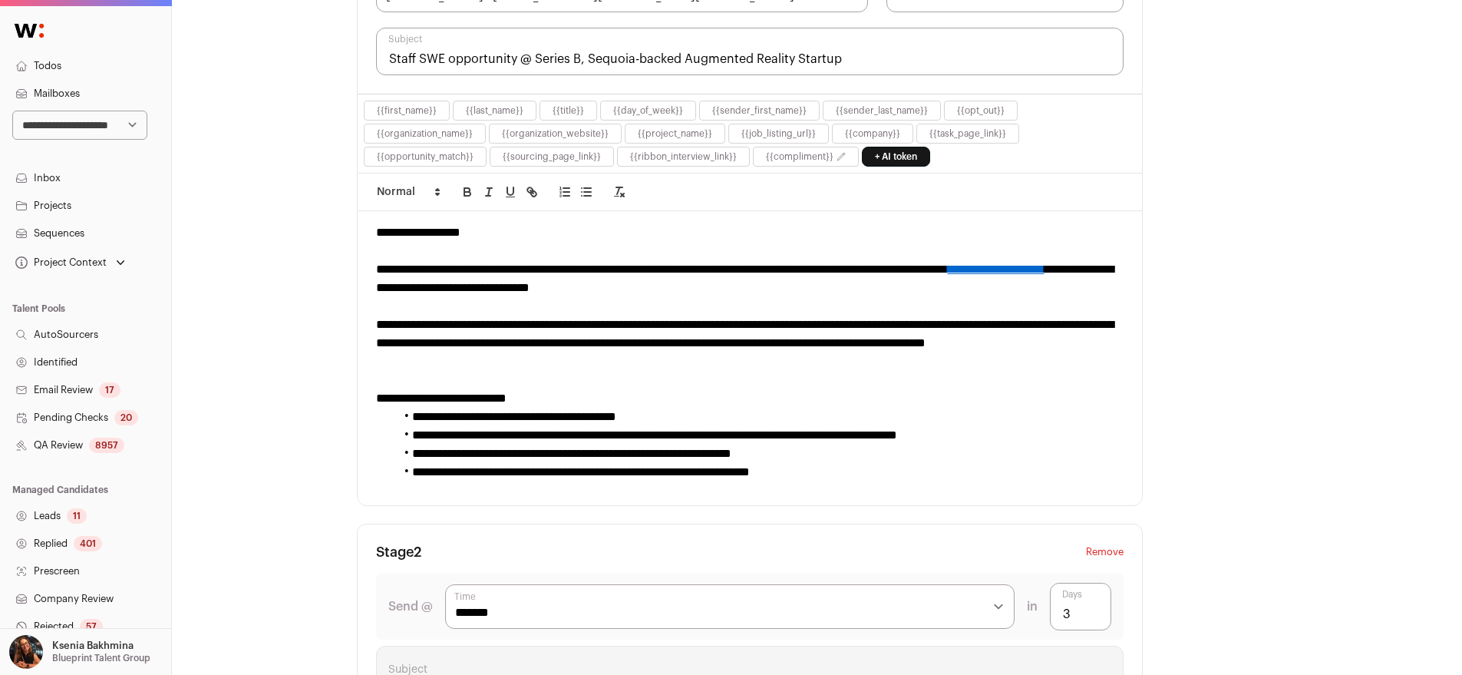
scroll to position [271, 0]
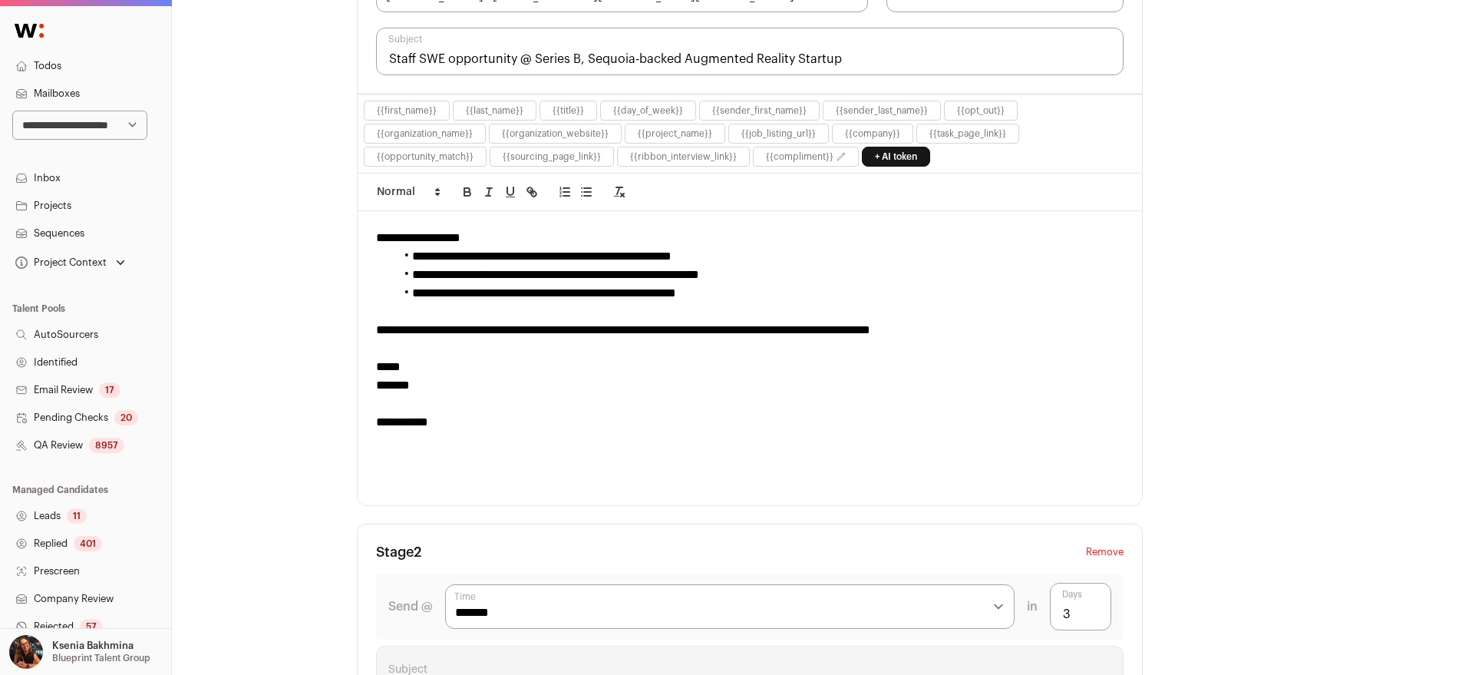
click at [86, 126] on select "**********" at bounding box center [79, 125] width 135 height 29
select select "*****"
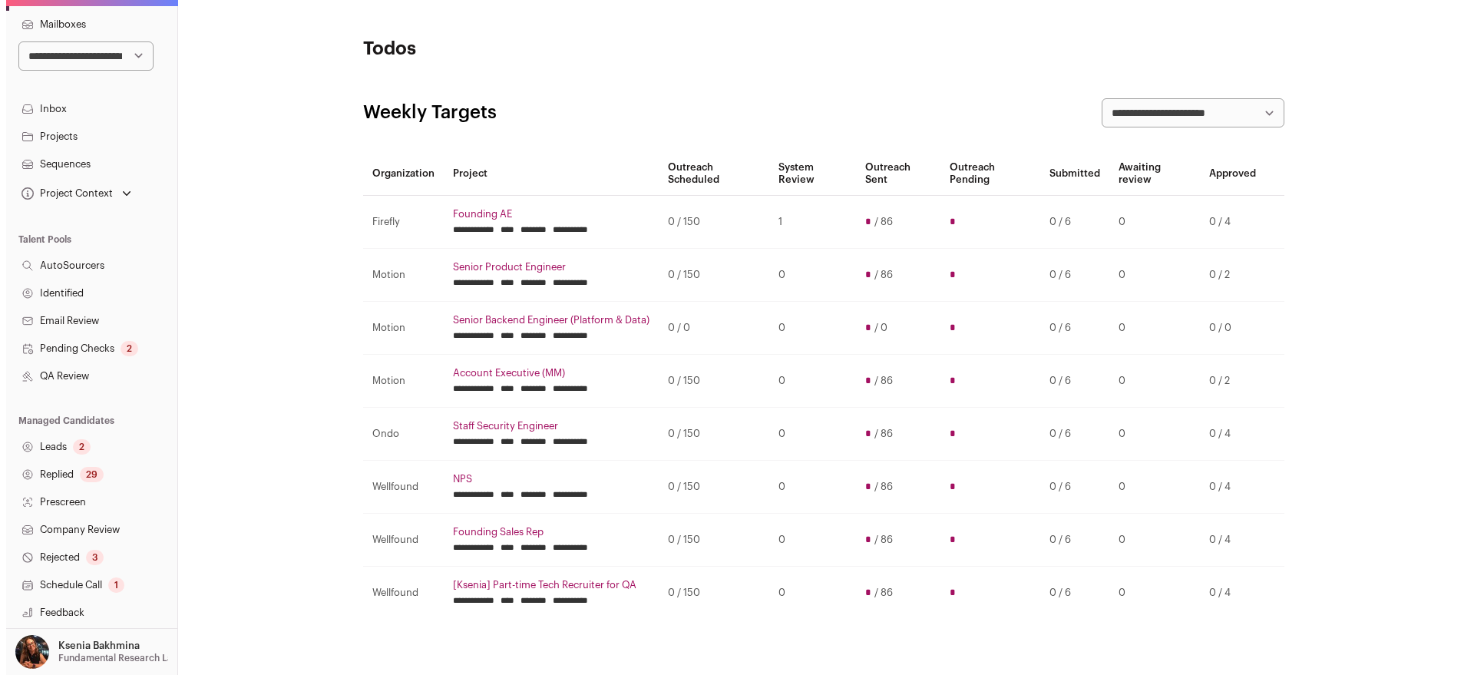
scroll to position [209, 0]
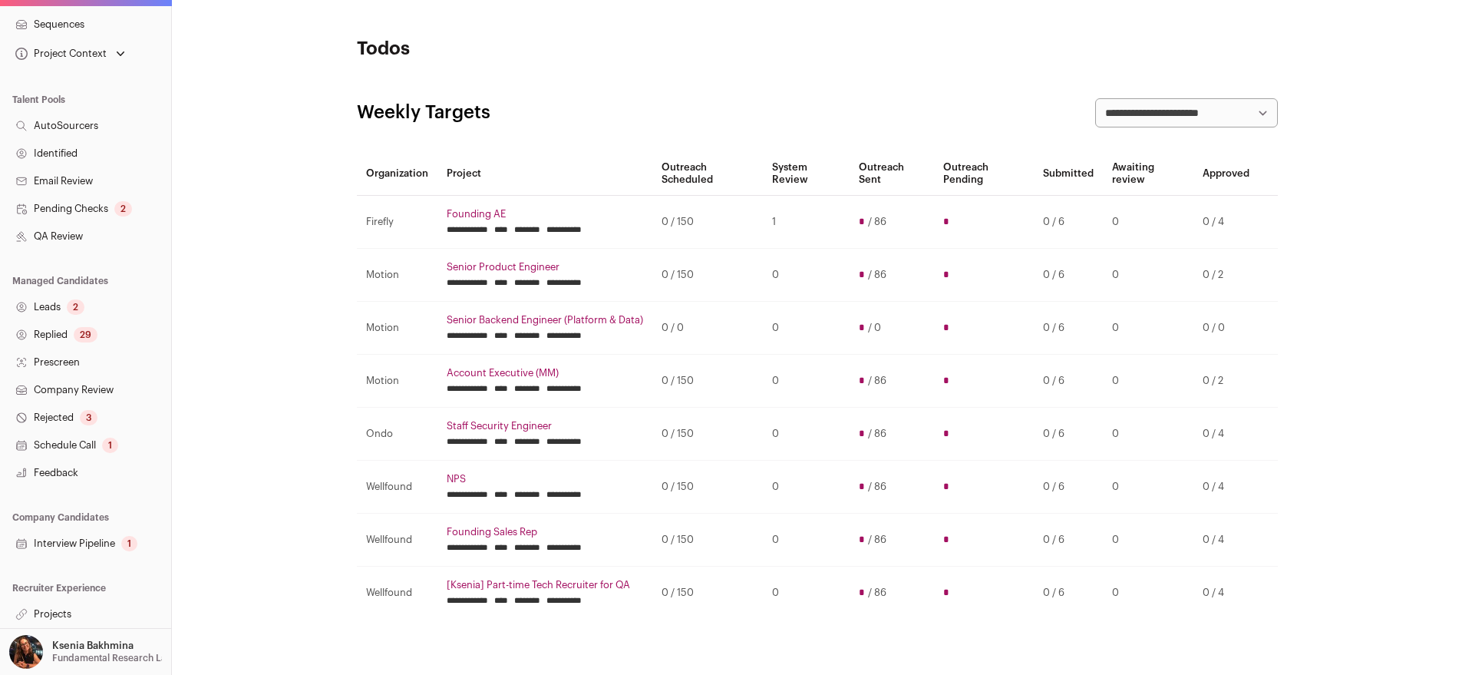
click at [50, 613] on link "Projects" at bounding box center [85, 614] width 171 height 28
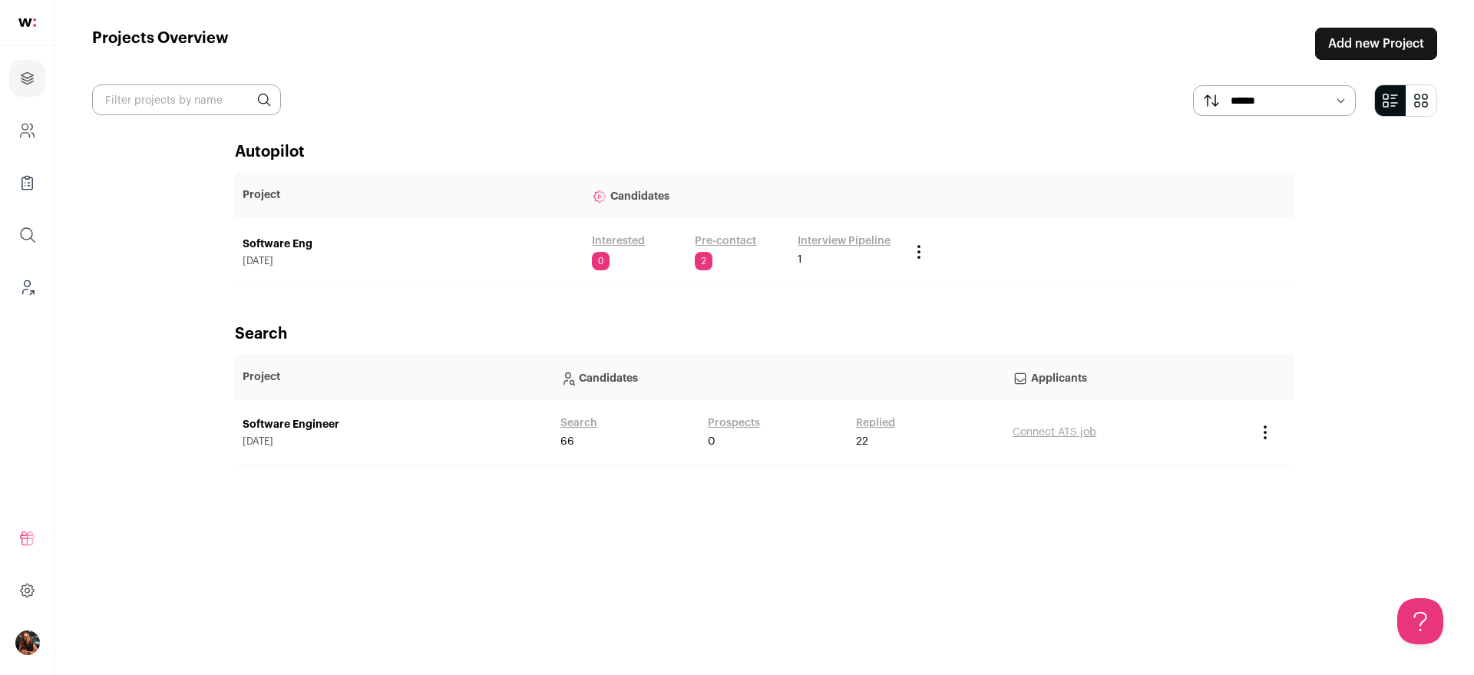
click at [309, 428] on link "Software Engineer" at bounding box center [394, 424] width 302 height 15
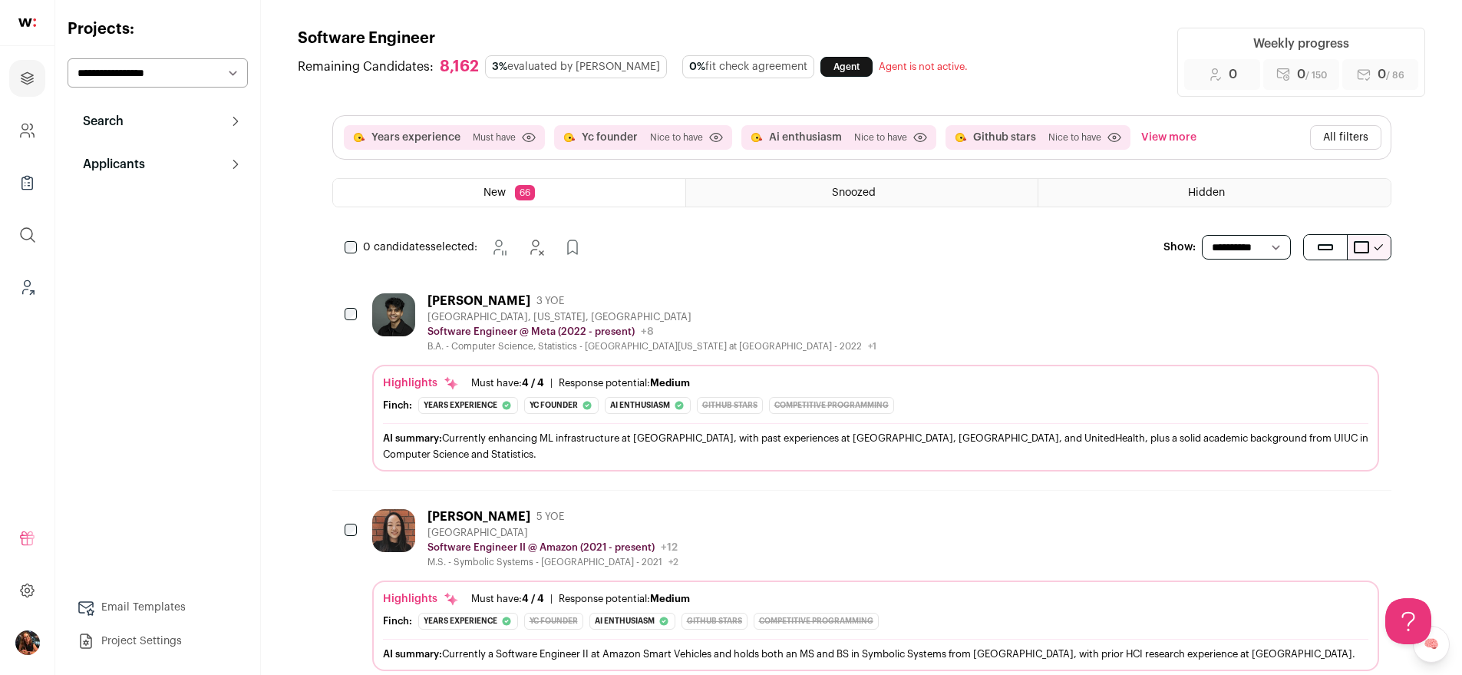
click at [144, 163] on p "Applicants" at bounding box center [109, 164] width 71 height 18
click at [26, 130] on icon "Company and ATS Settings" at bounding box center [27, 130] width 18 height 18
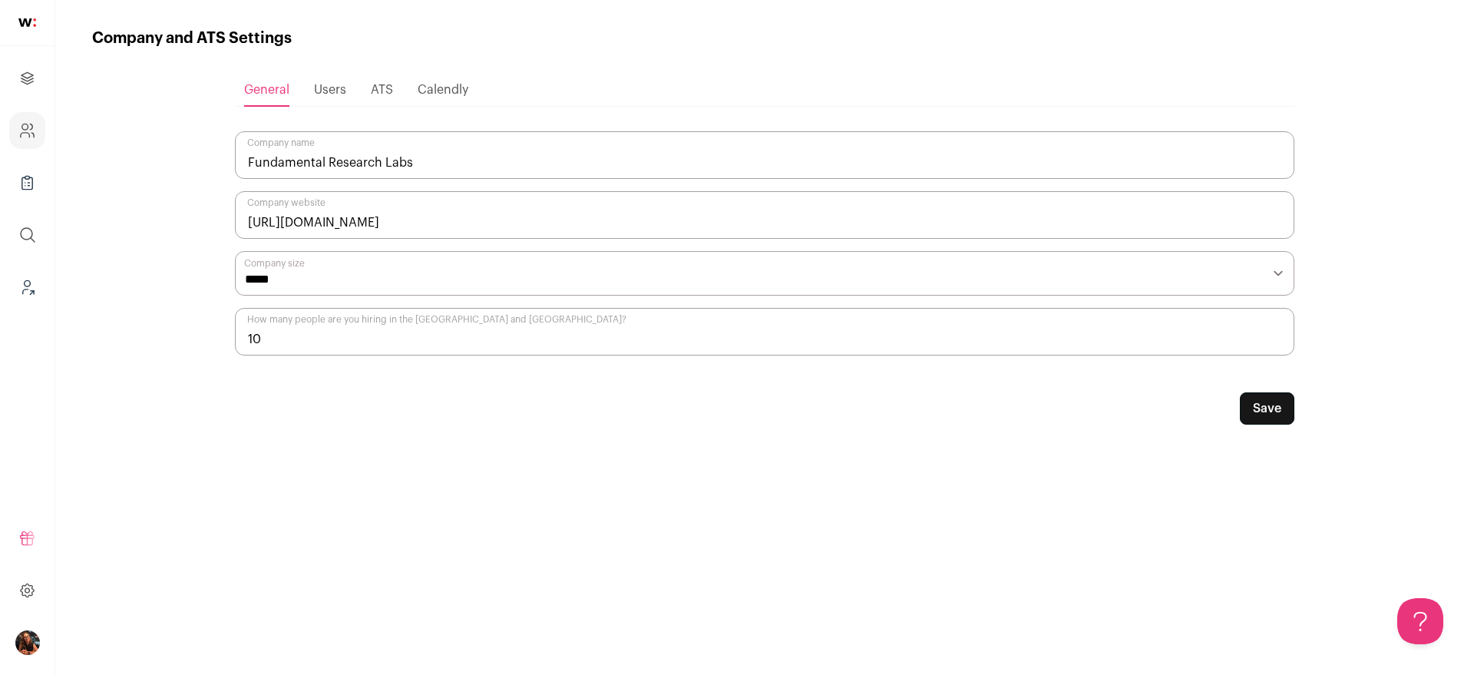
click at [319, 88] on span "Users" at bounding box center [330, 90] width 32 height 12
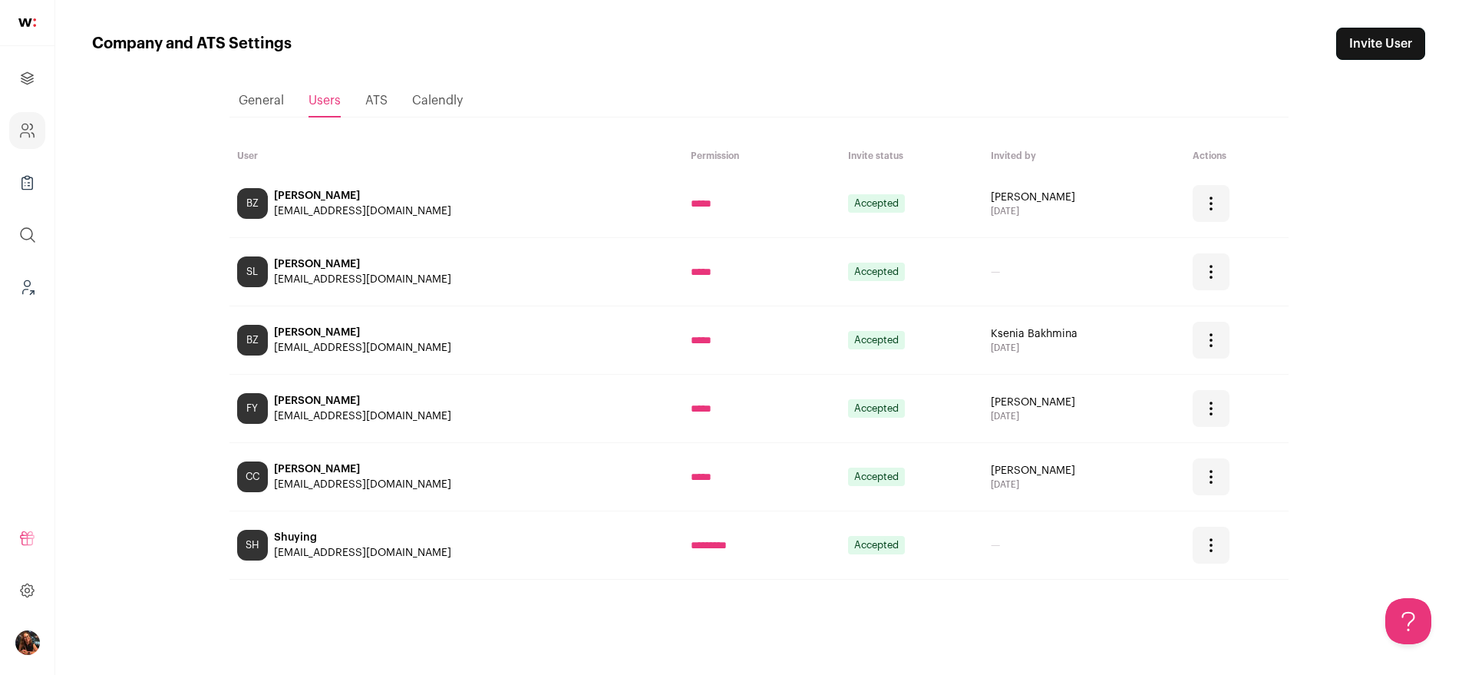
drag, startPoint x: 378, startPoint y: 487, endPoint x: 269, endPoint y: 487, distance: 108.2
click at [269, 487] on div "CC [PERSON_NAME] [EMAIL_ADDRESS][DOMAIN_NAME]" at bounding box center [456, 476] width 438 height 31
click at [270, 487] on div "CC [PERSON_NAME] [EMAIL_ADDRESS][DOMAIN_NAME]" at bounding box center [456, 476] width 438 height 31
drag, startPoint x: 371, startPoint y: 487, endPoint x: 275, endPoint y: 487, distance: 96.0
click at [275, 487] on div "CC [PERSON_NAME] [EMAIL_ADDRESS][DOMAIN_NAME]" at bounding box center [456, 476] width 438 height 31
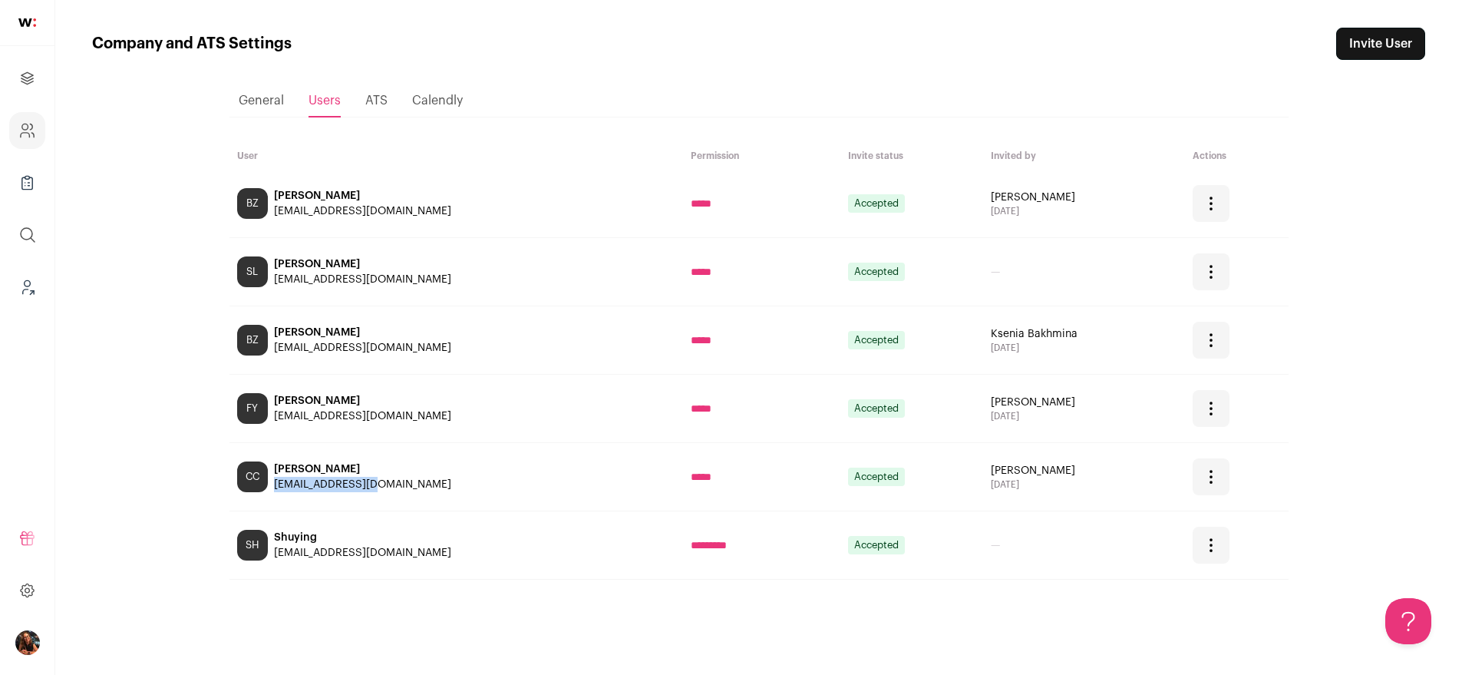
copy div "[EMAIL_ADDRESS][DOMAIN_NAME]"
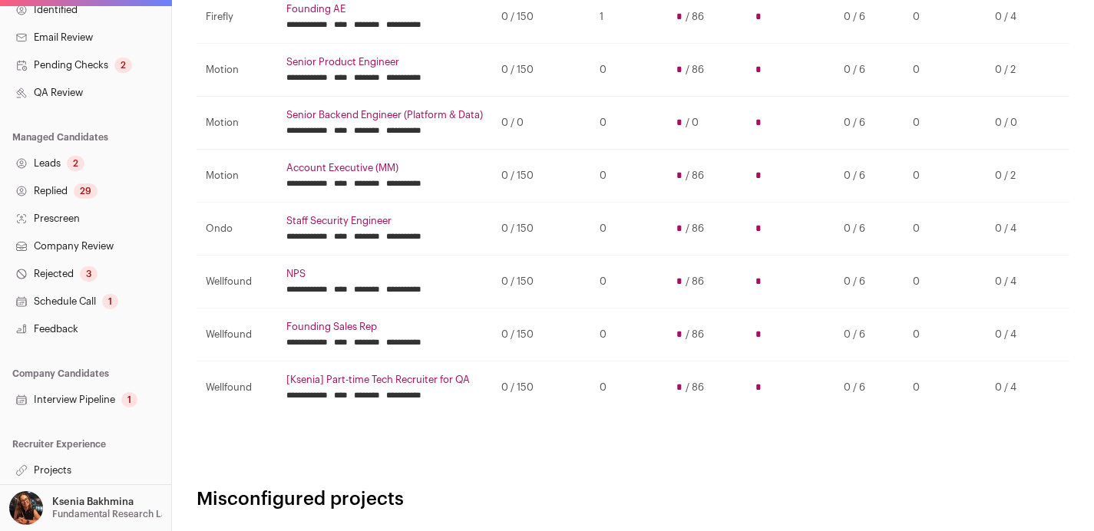
scroll to position [531, 0]
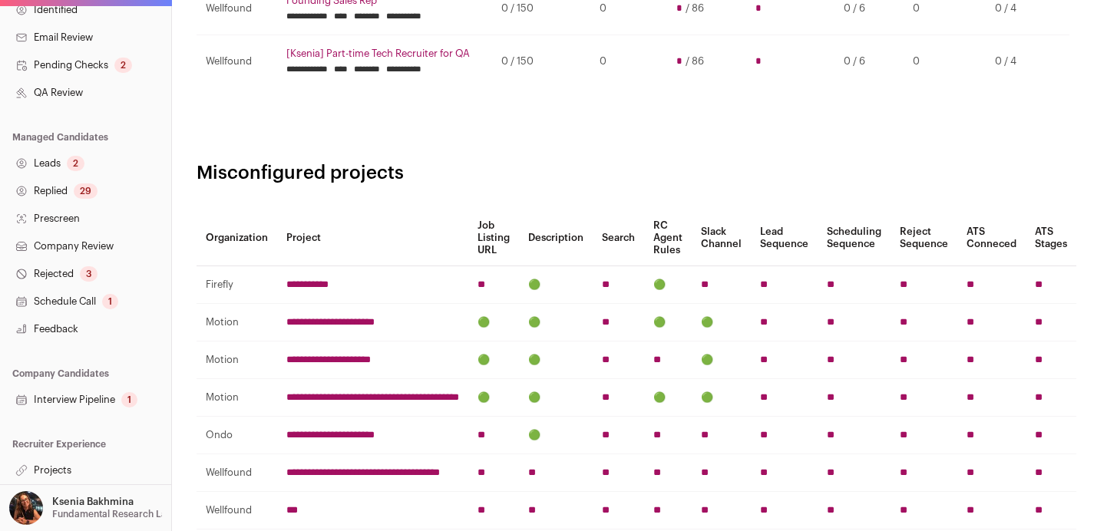
click at [56, 469] on link "Projects" at bounding box center [85, 471] width 171 height 28
click at [45, 469] on link "Projects" at bounding box center [85, 471] width 171 height 28
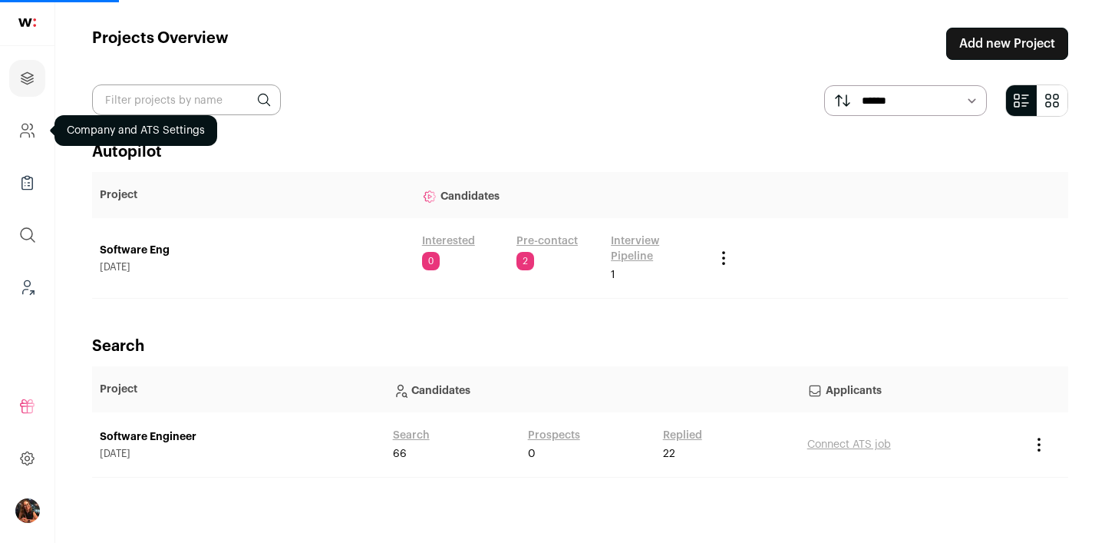
click at [15, 125] on link "Company and ATS Settings" at bounding box center [27, 130] width 36 height 37
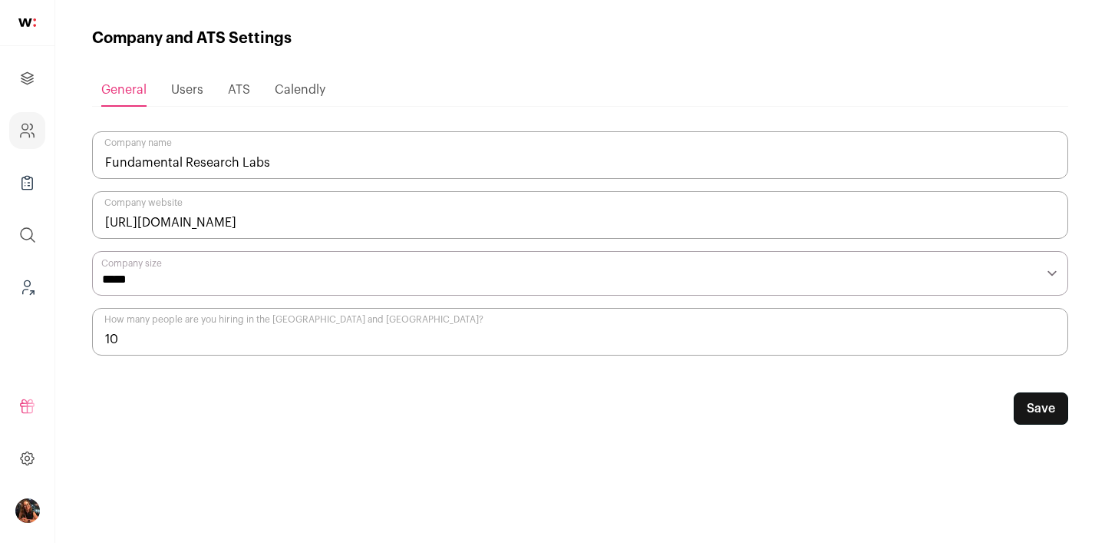
click at [191, 88] on span "Users" at bounding box center [187, 90] width 32 height 12
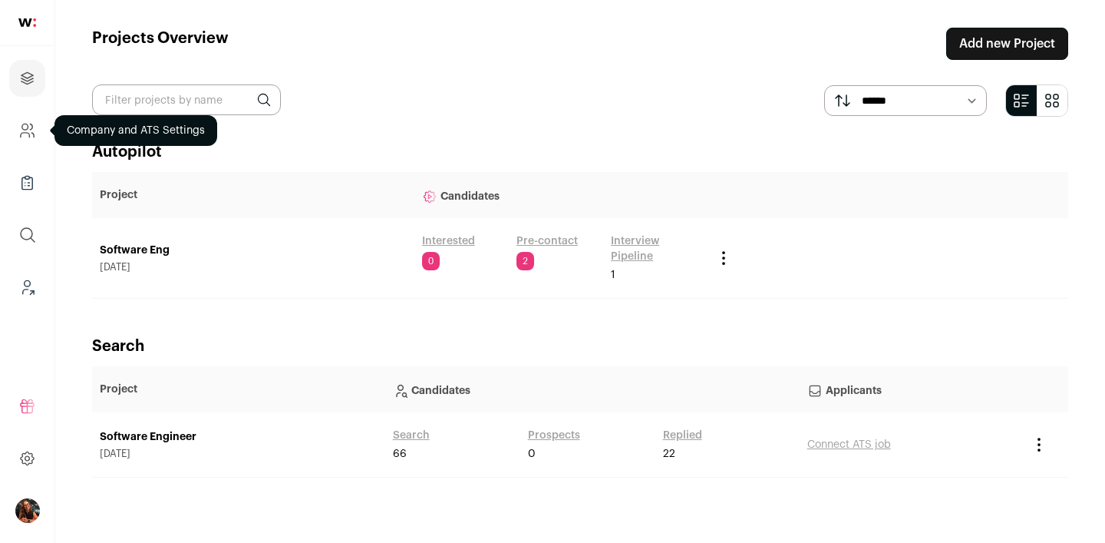
click at [18, 132] on link "Company and ATS Settings" at bounding box center [27, 130] width 36 height 37
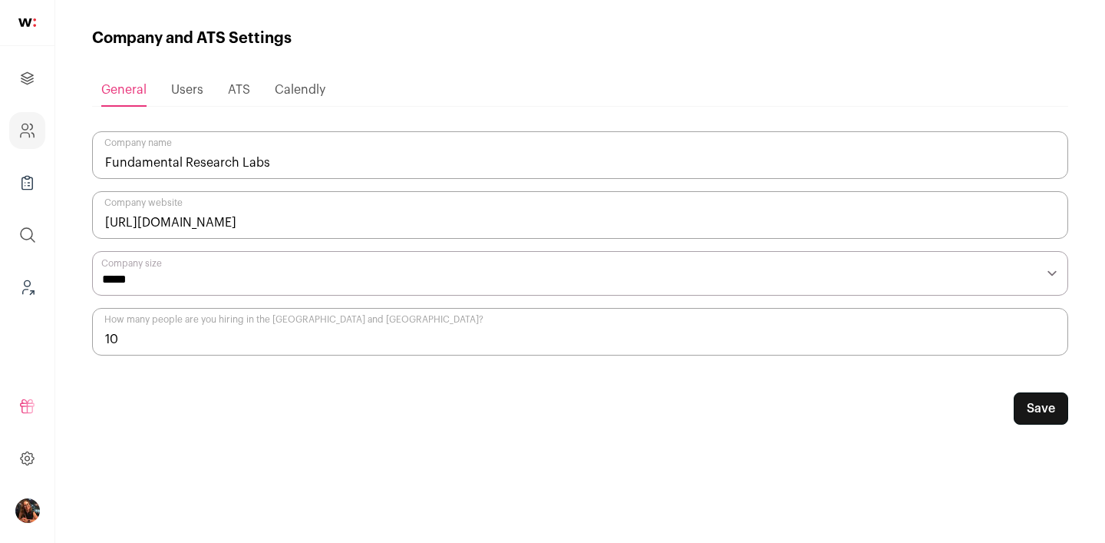
click at [195, 88] on span "Users" at bounding box center [187, 90] width 32 height 12
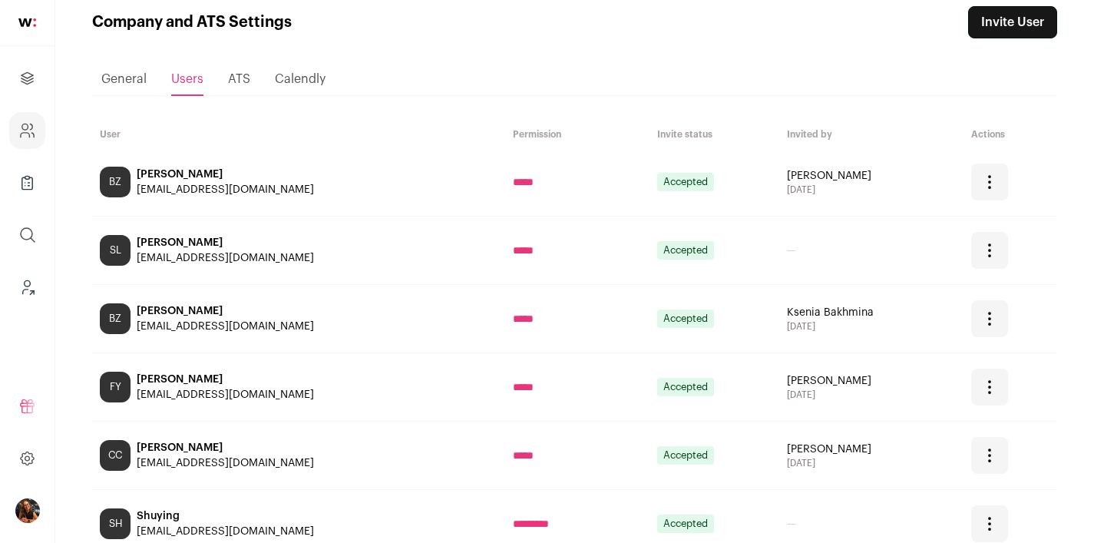
scroll to position [121, 0]
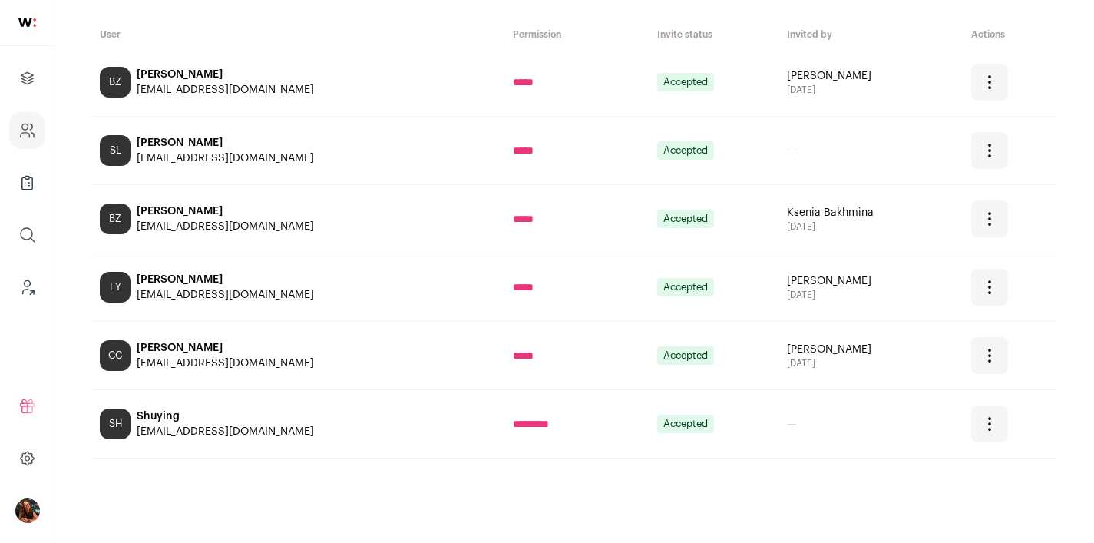
drag, startPoint x: 363, startPoint y: 157, endPoint x: 135, endPoint y: 159, distance: 228.0
click at [135, 159] on div "SL Shuying Luo shuying@fundamentalresearchlabs.com" at bounding box center [299, 150] width 398 height 31
copy div "shuying@fundamentalresearchlabs.com"
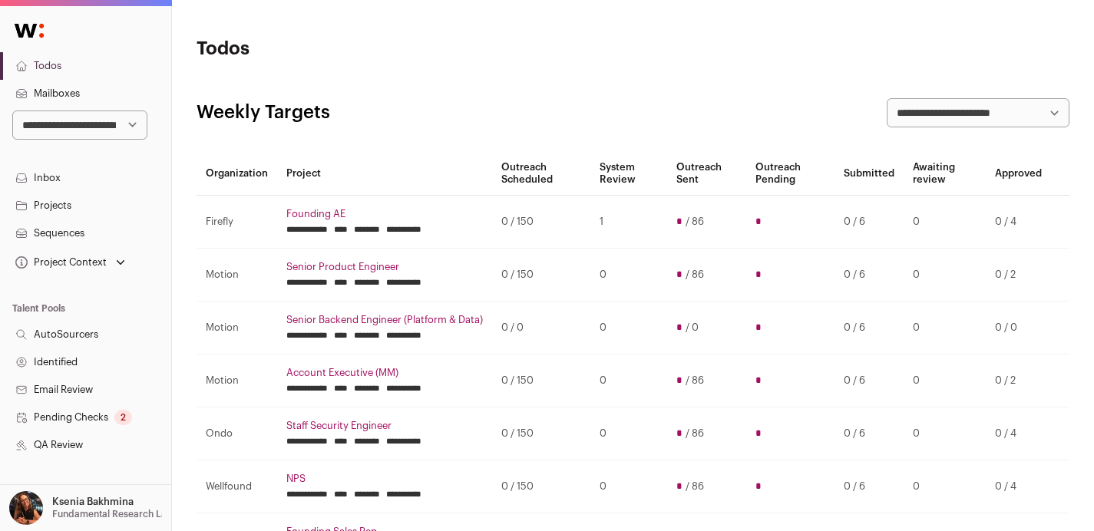
click at [57, 236] on link "Sequences" at bounding box center [85, 234] width 171 height 28
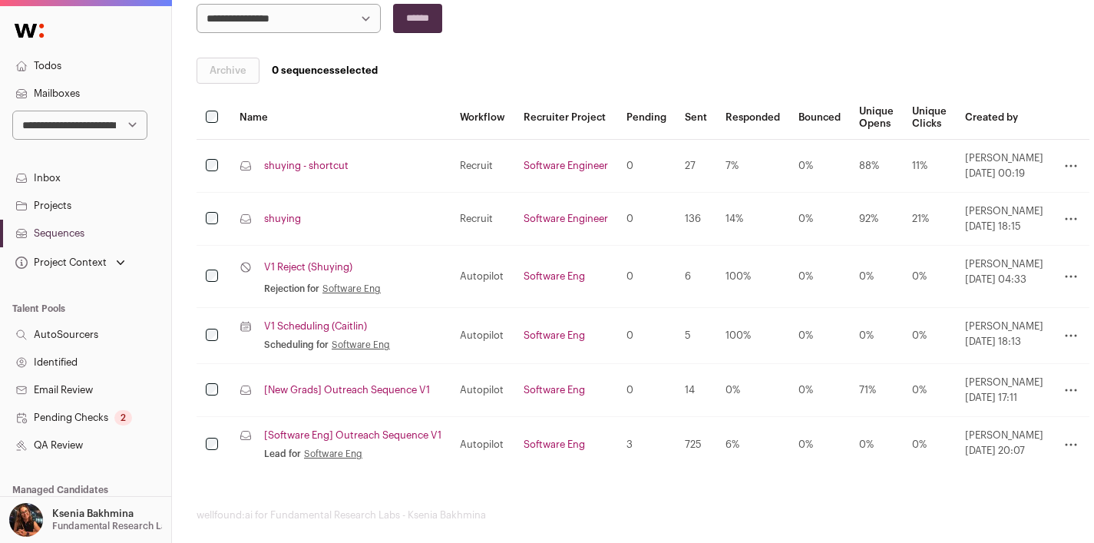
scroll to position [249, 0]
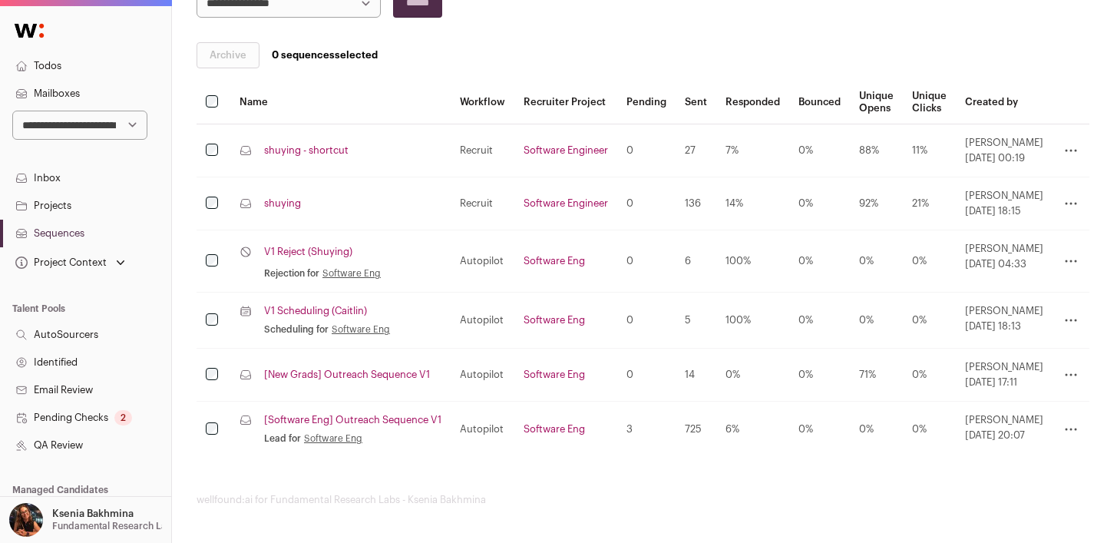
click at [353, 376] on link "[New Grads] Outreach Sequence V1" at bounding box center [347, 374] width 166 height 12
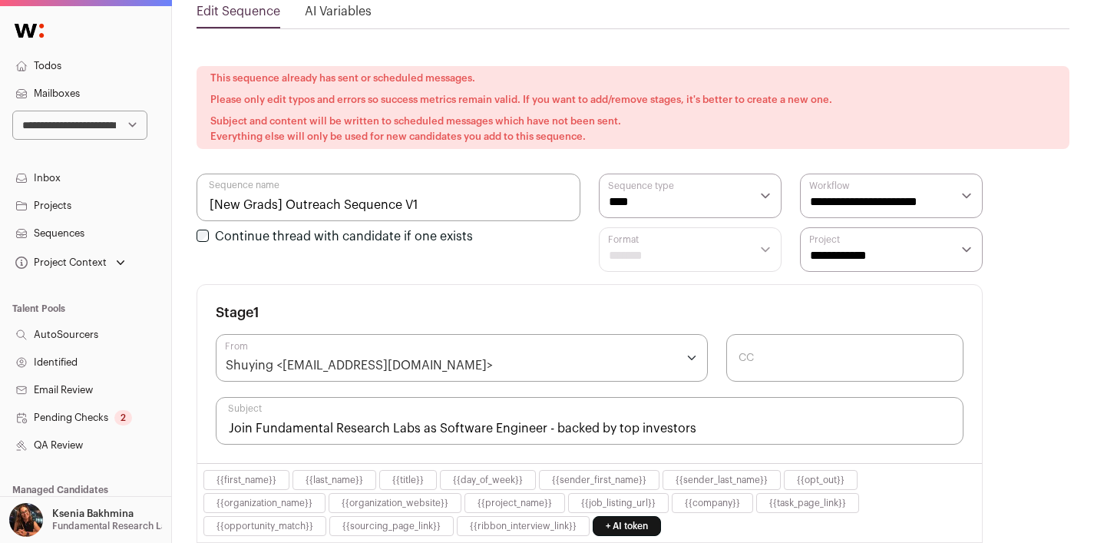
scroll to position [439, 0]
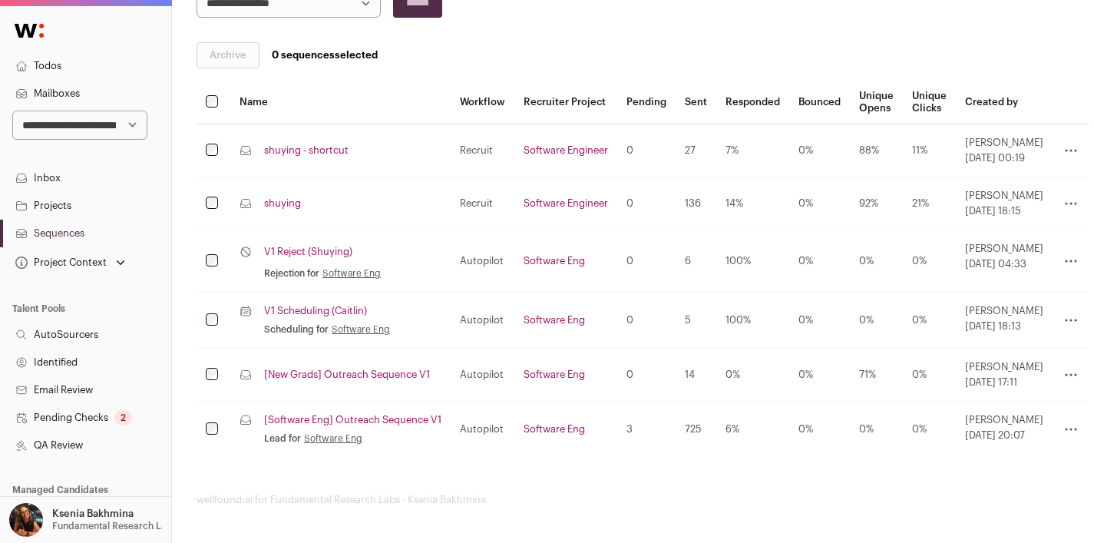
scroll to position [249, 0]
click at [329, 415] on link "[Software Eng] Outreach Sequence V1" at bounding box center [352, 420] width 177 height 12
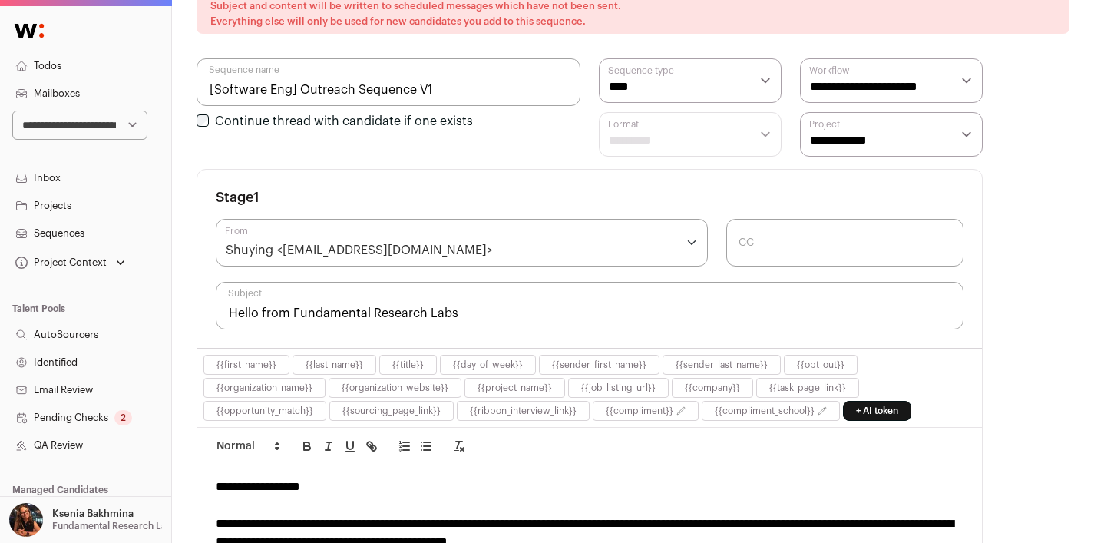
scroll to position [243, 0]
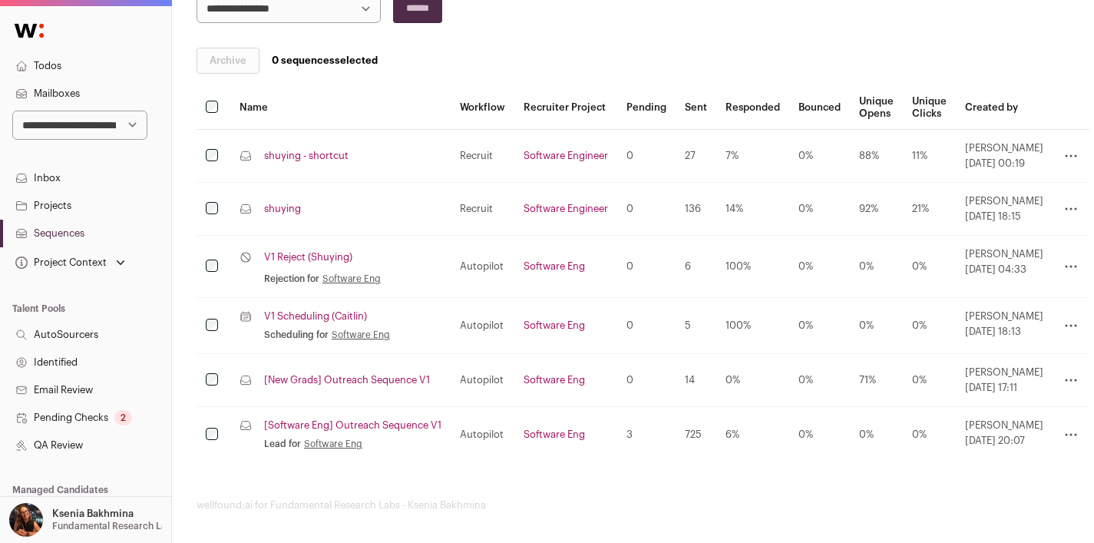
scroll to position [249, 0]
